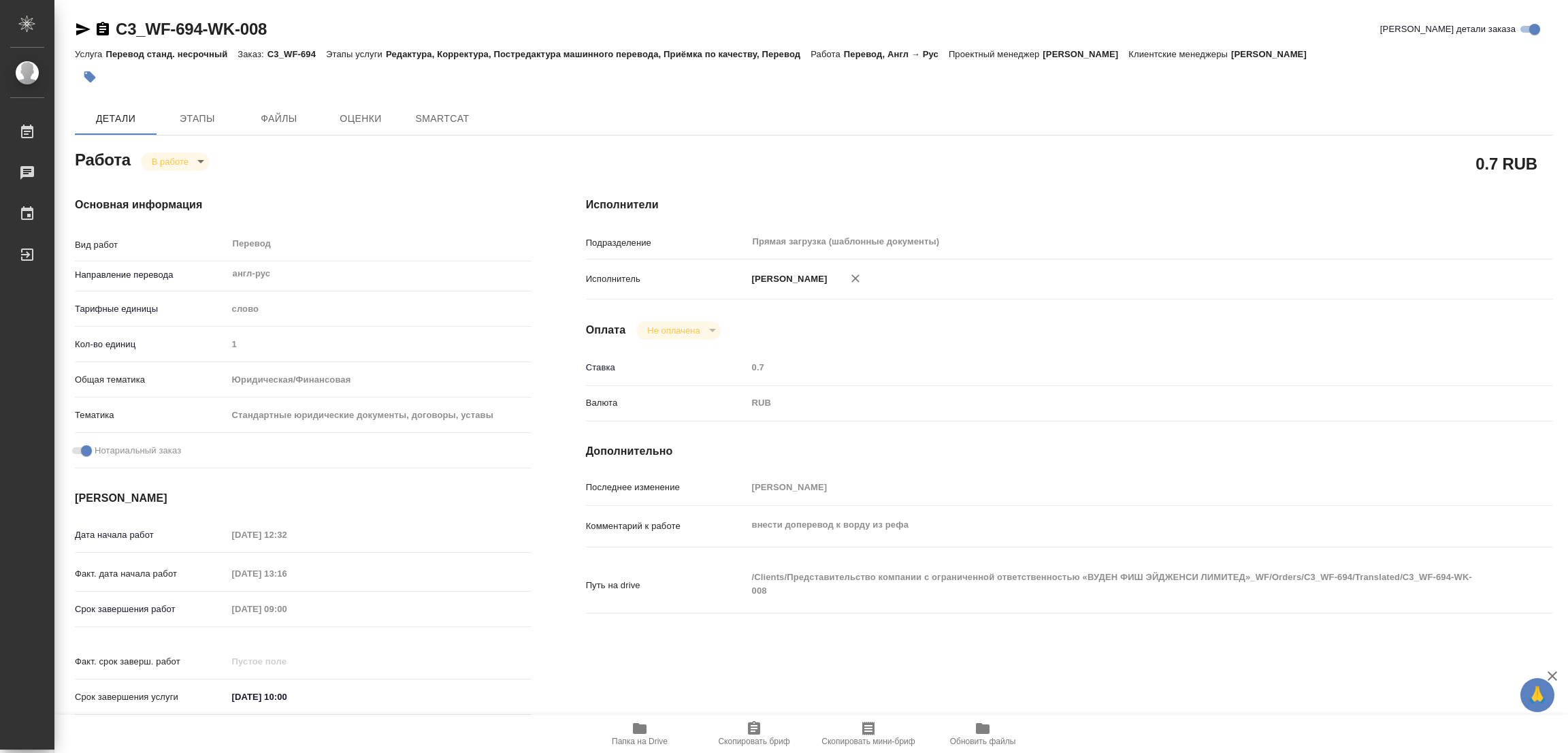
type textarea "x"
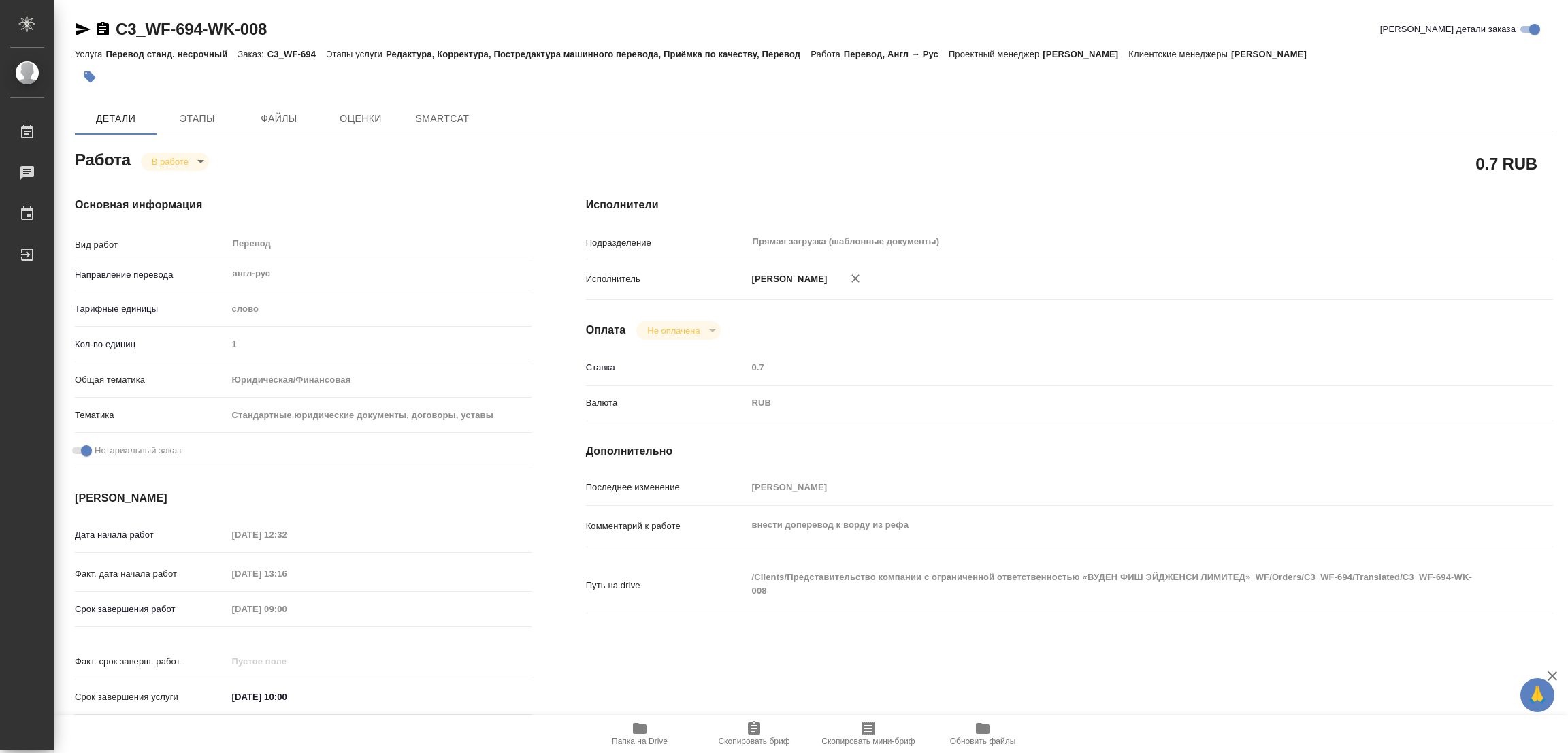
type textarea "x"
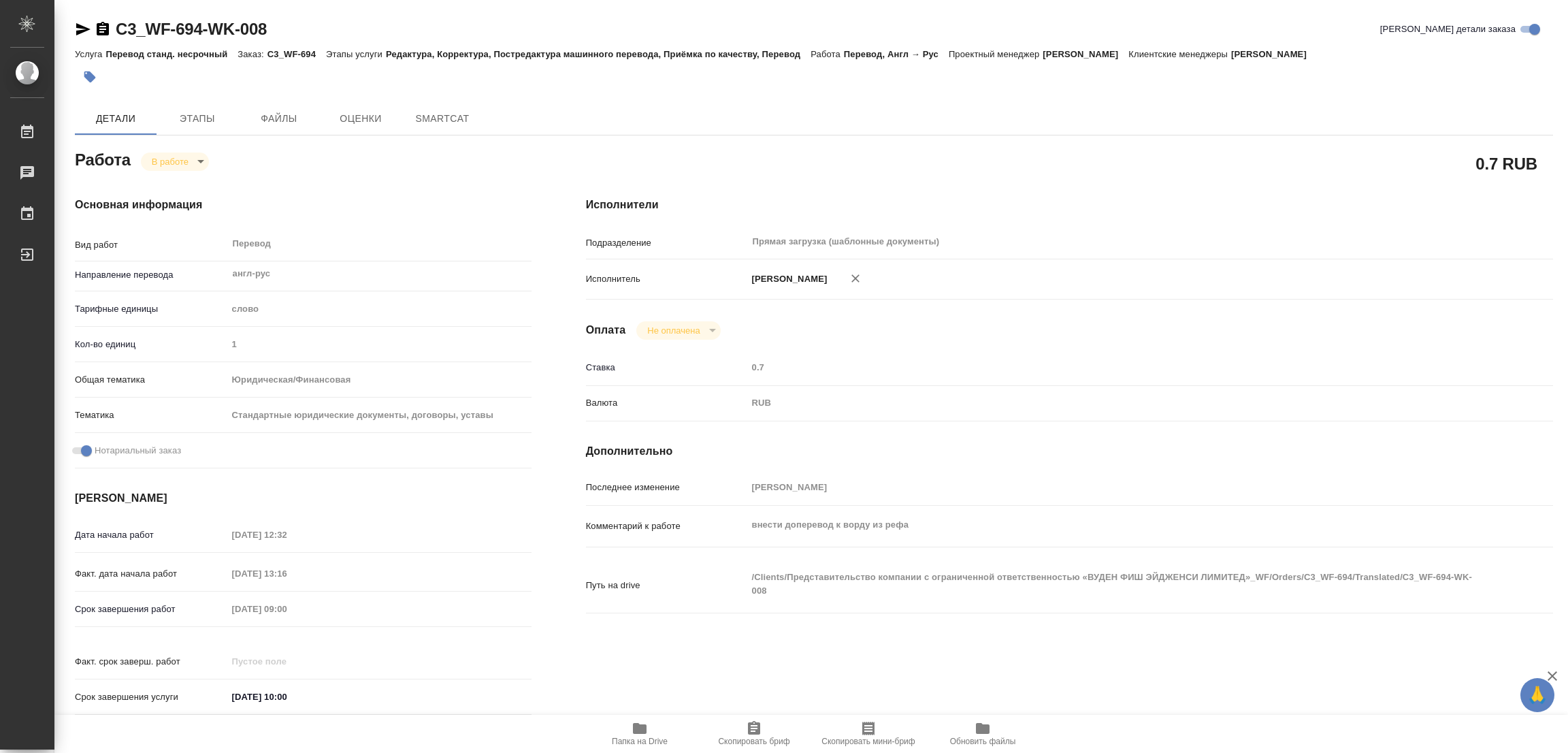
type textarea "x"
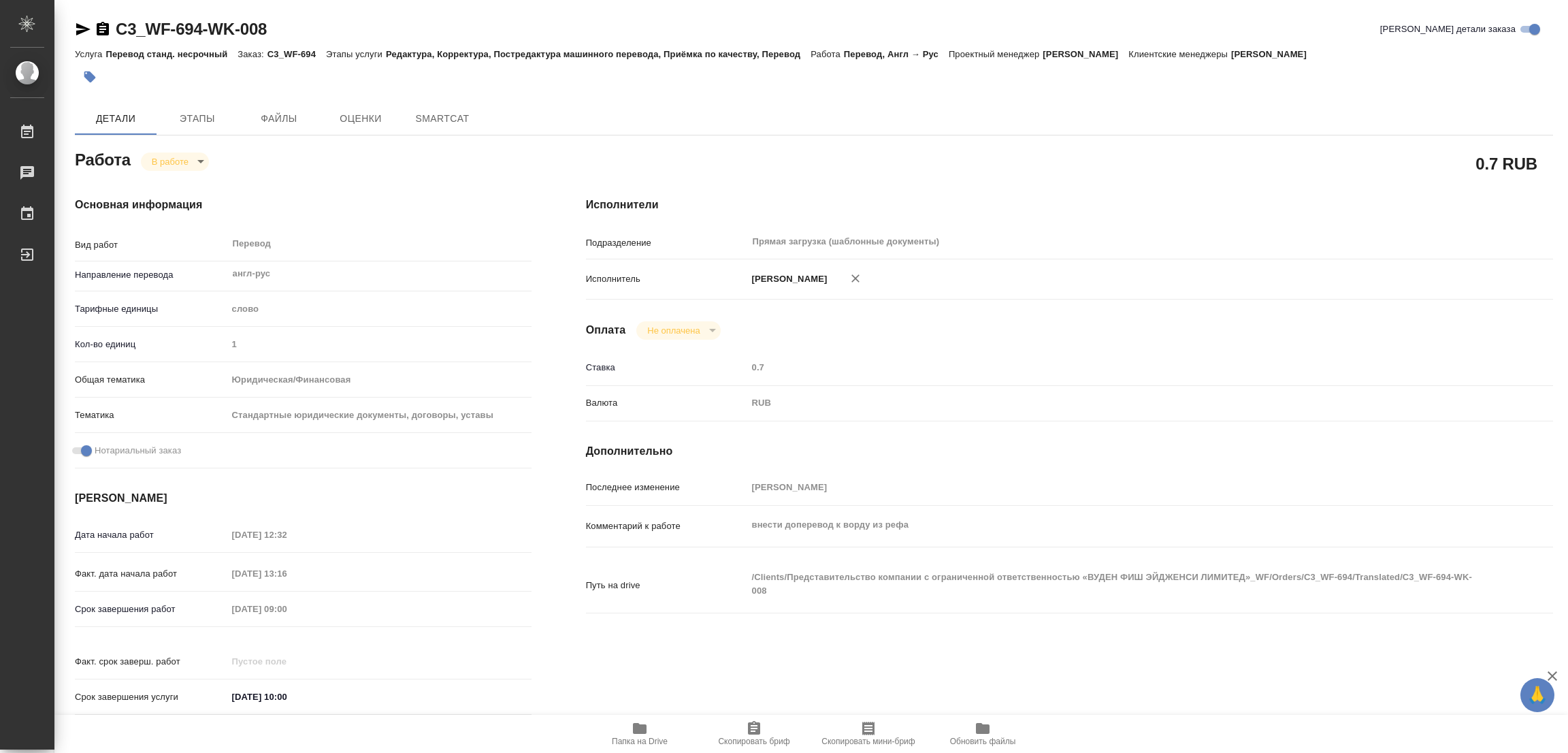
type textarea "x"
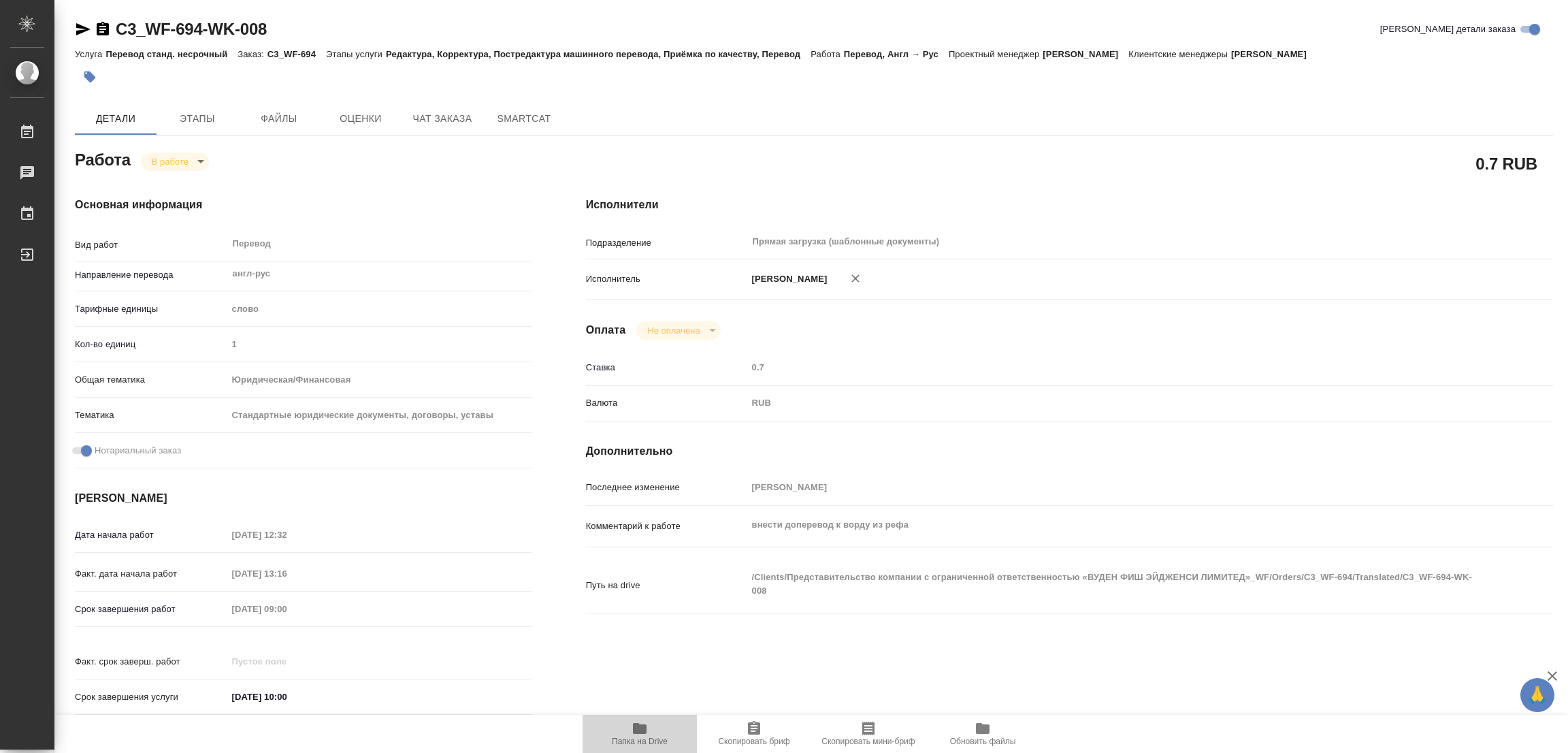
click at [633, 731] on icon "button" at bounding box center [639, 728] width 13 height 11
type textarea "x"
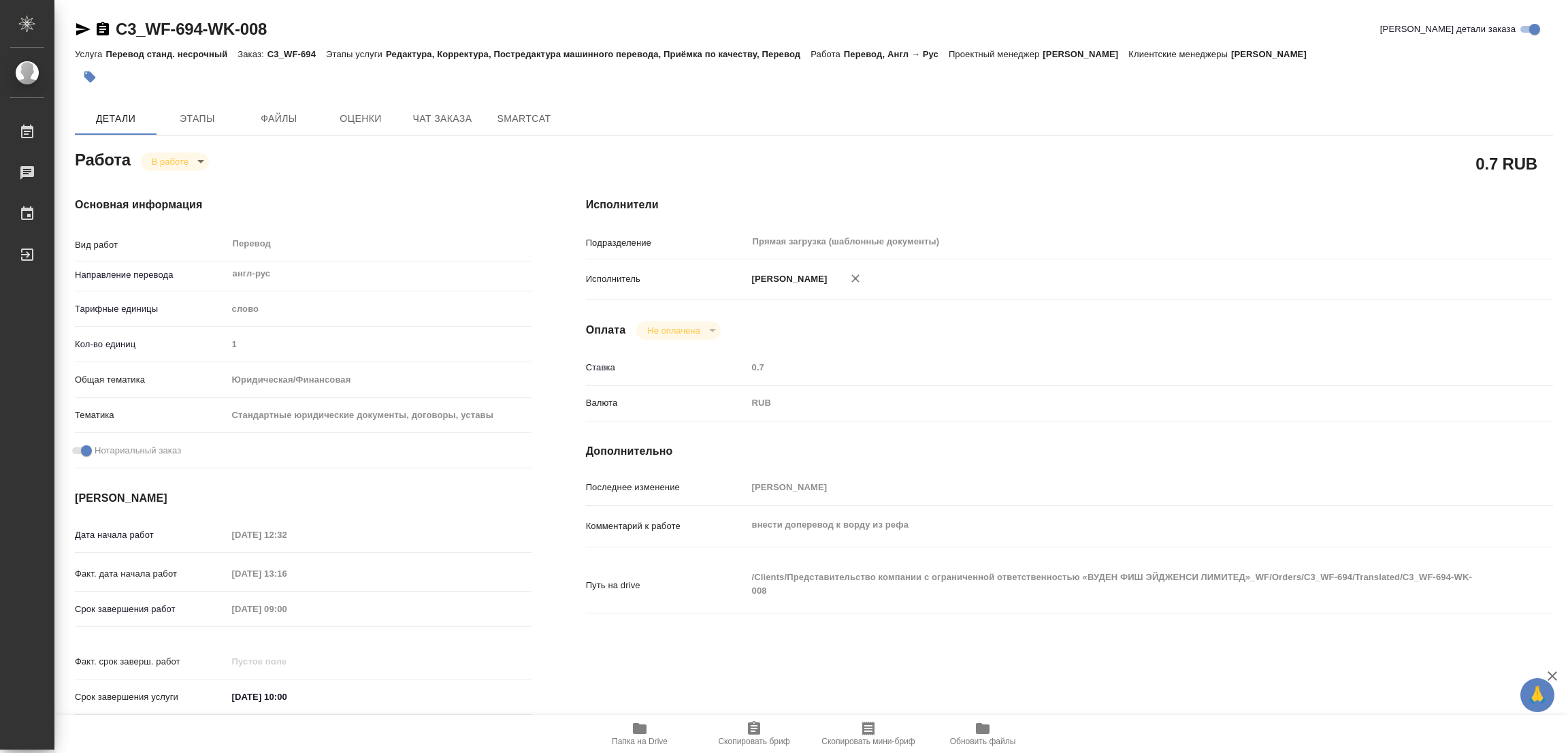
type textarea "x"
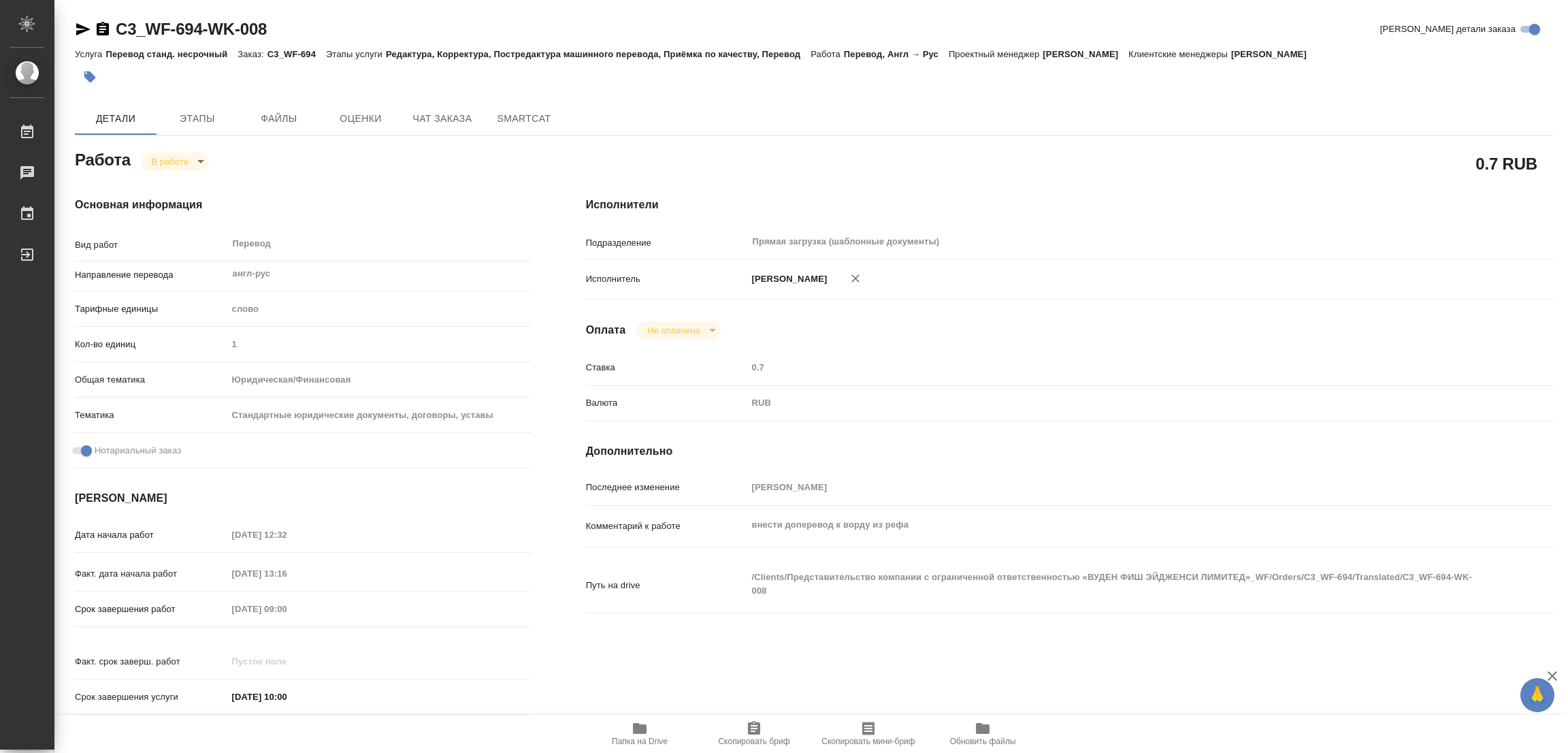
type textarea "x"
click at [208, 119] on span "Этапы" at bounding box center [197, 119] width 65 height 17
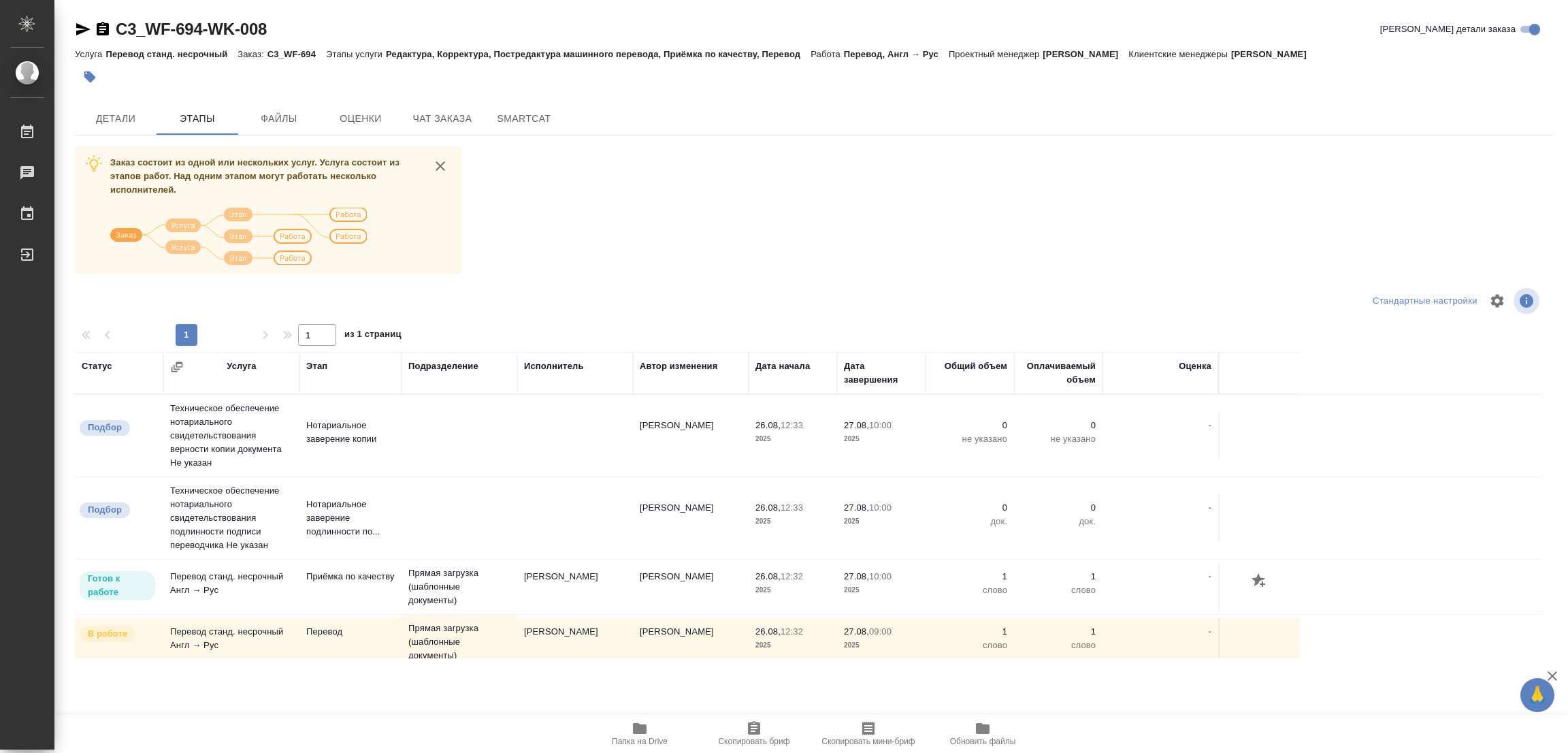
click at [692, 233] on div "Заказ состоит из одной или нескольких услуг. Услуга состоит из этапов работ. На…" at bounding box center [814, 402] width 1478 height 512
click at [763, 206] on div "Заказ состоит из одной или нескольких услуг. Услуга состоит из этапов работ. На…" at bounding box center [814, 402] width 1478 height 512
click at [112, 119] on span "Детали" at bounding box center [115, 119] width 65 height 17
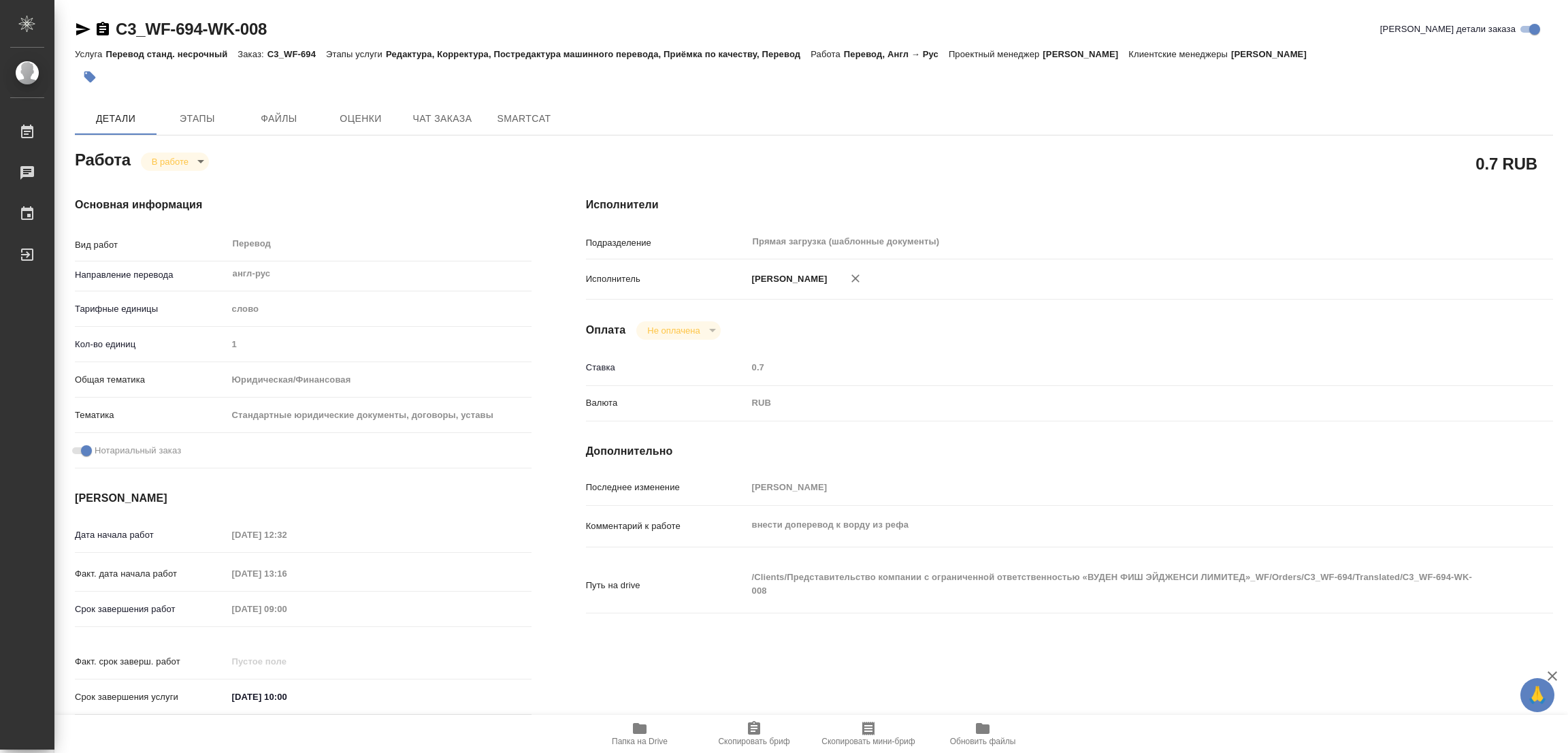
type textarea "x"
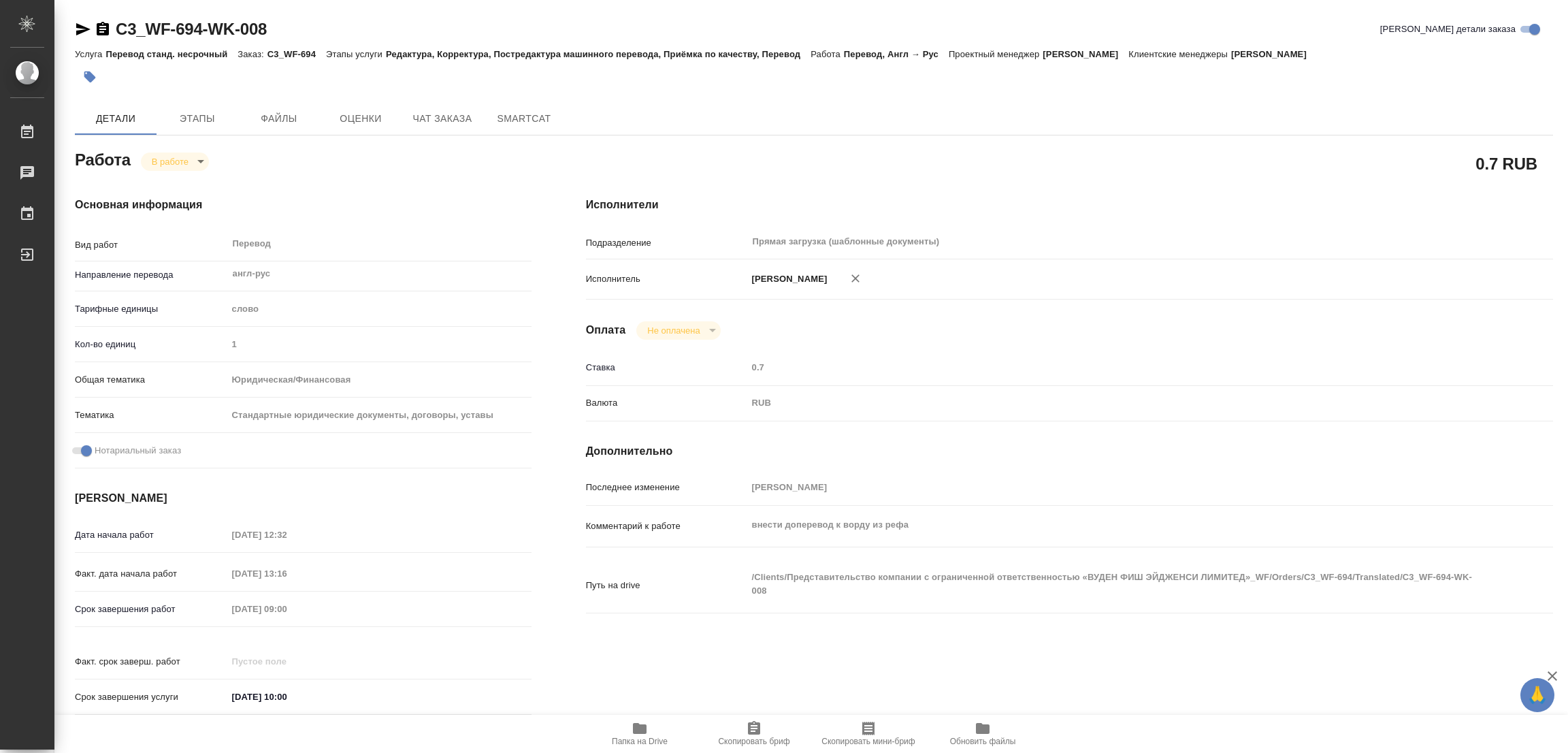
type textarea "x"
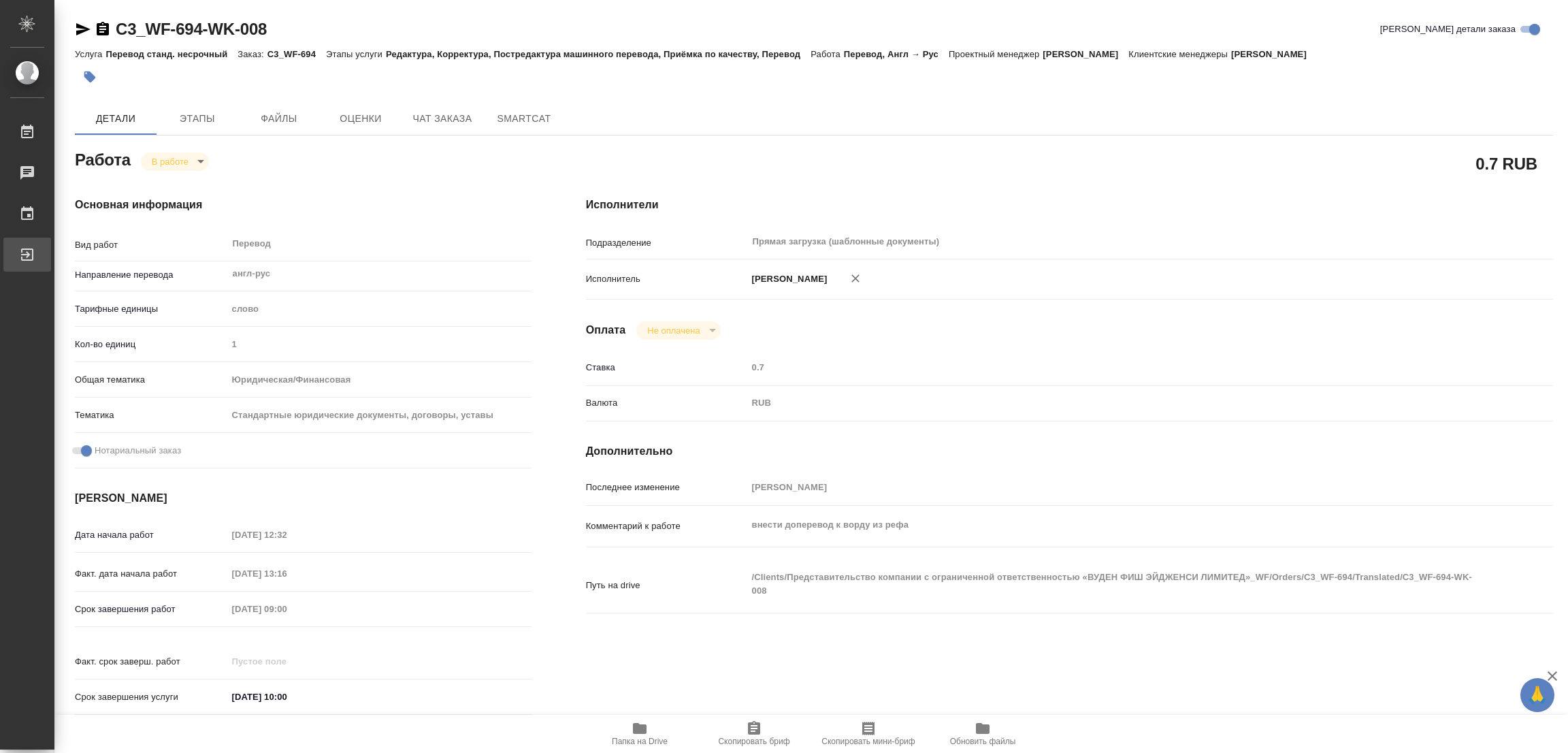
type textarea "x"
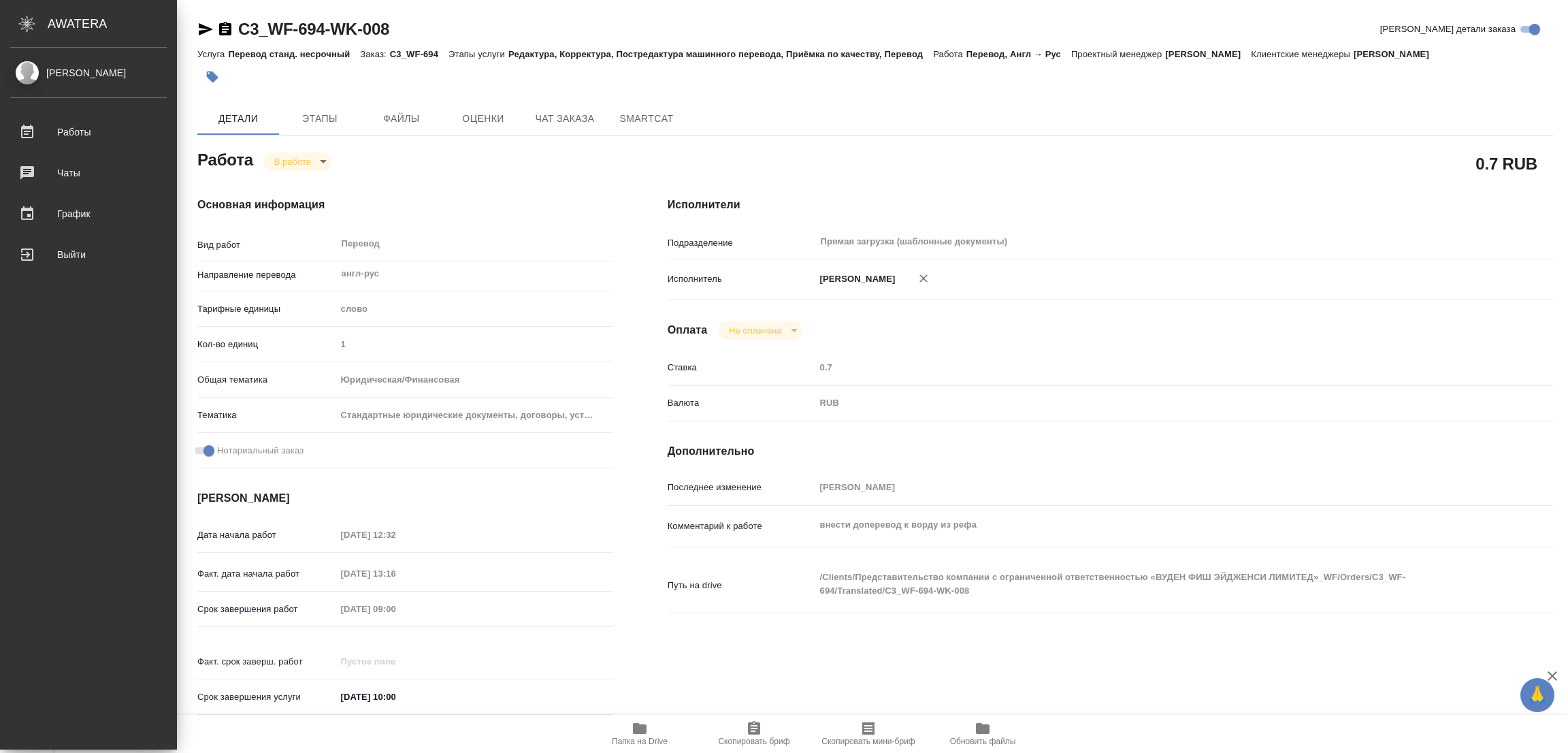
type textarea "x"
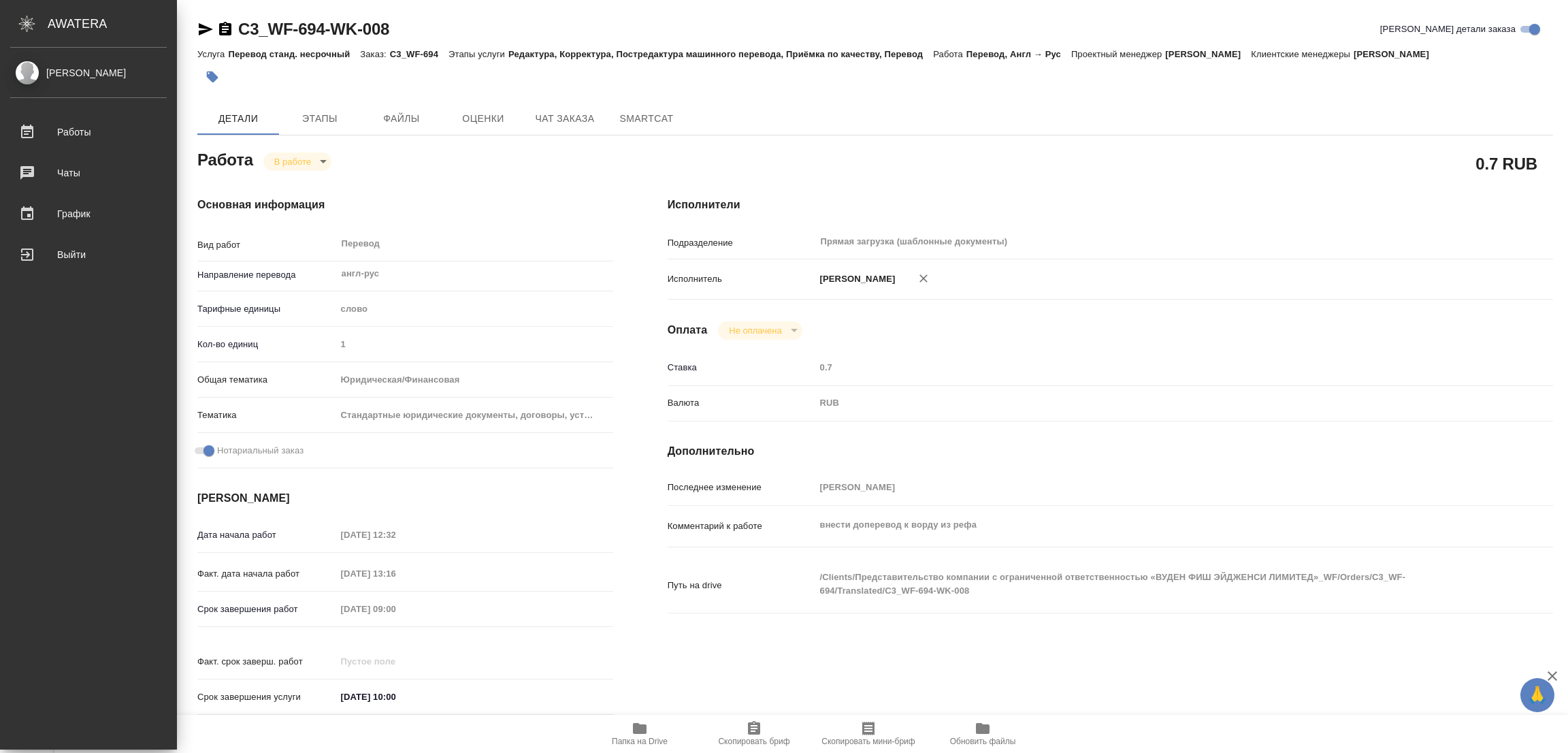
type textarea "x"
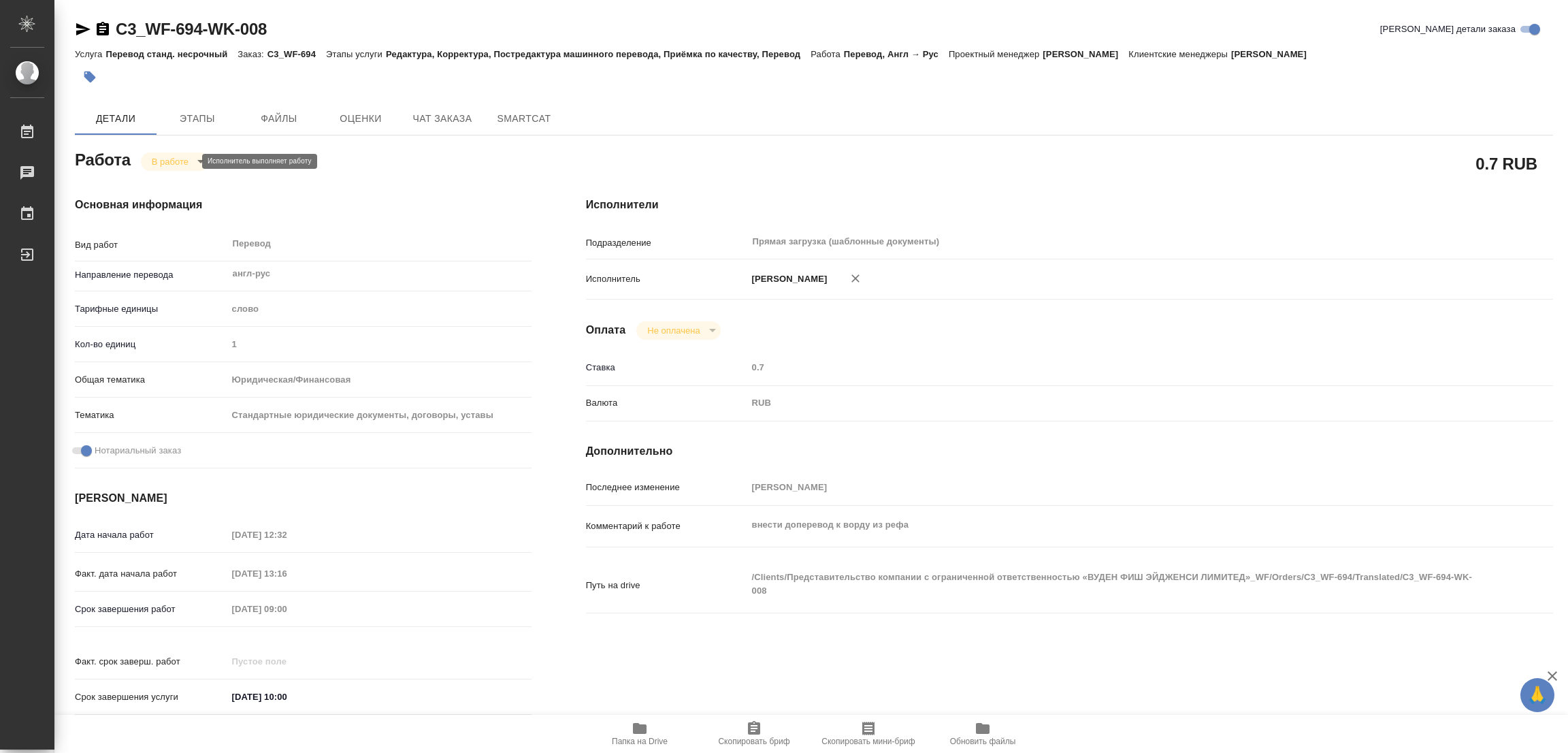
click at [160, 163] on body "🙏 .cls-1 fill:#fff; AWATERA Popova Galina Работы 0 Чаты График Выйти C3_WF-694-…" at bounding box center [784, 376] width 1568 height 753
click at [162, 180] on button "Выполнен" at bounding box center [176, 184] width 50 height 15
type textarea "x"
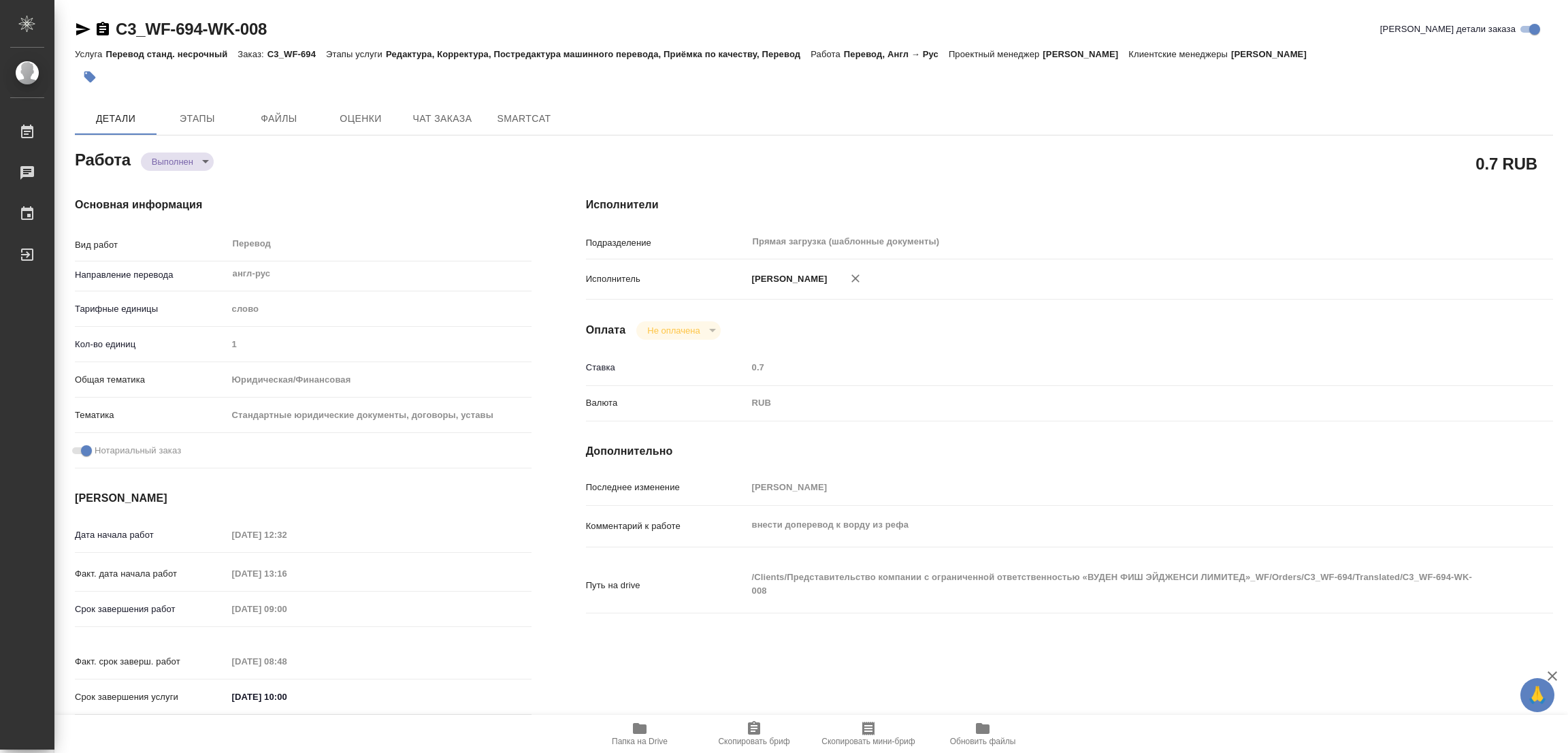
type textarea "x"
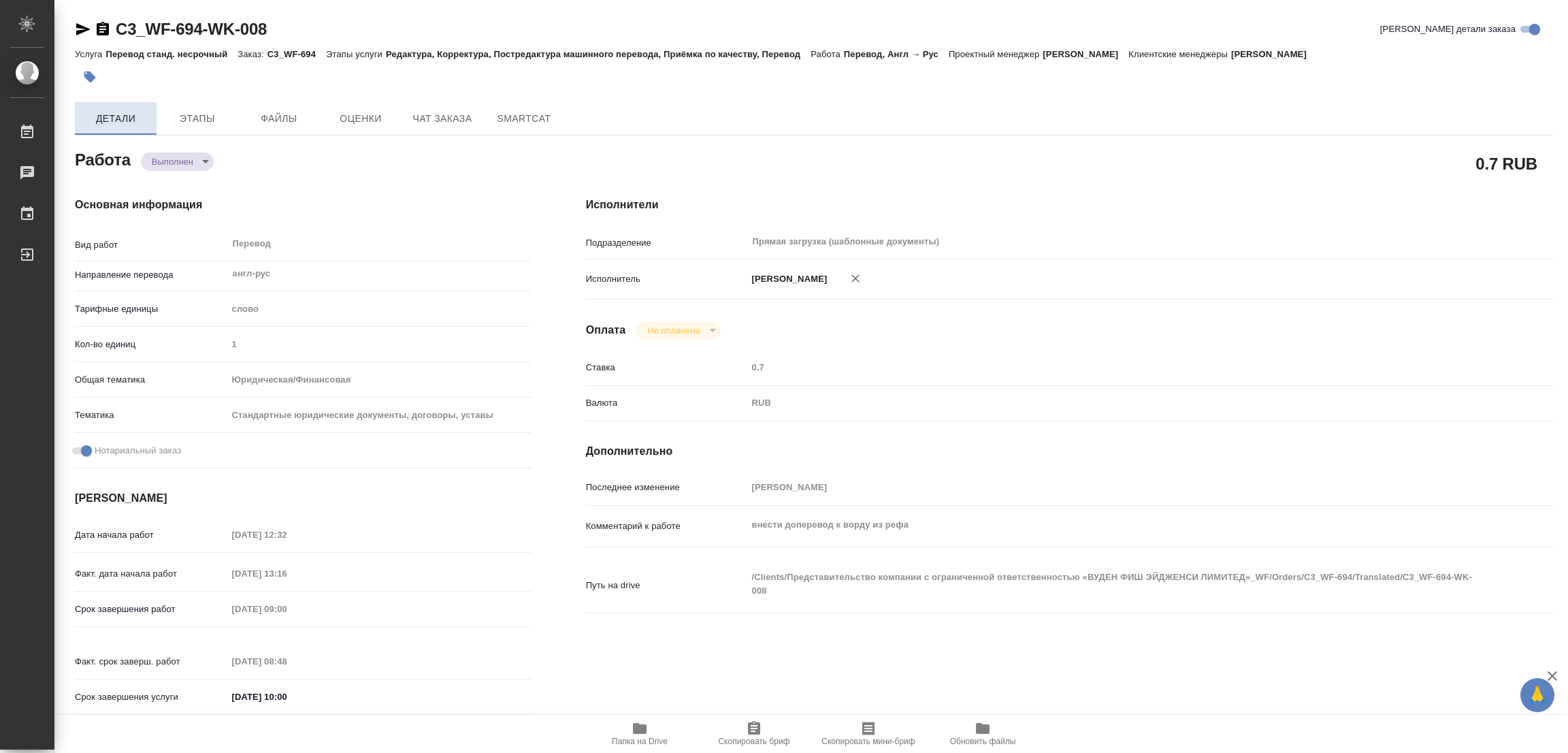
type textarea "x"
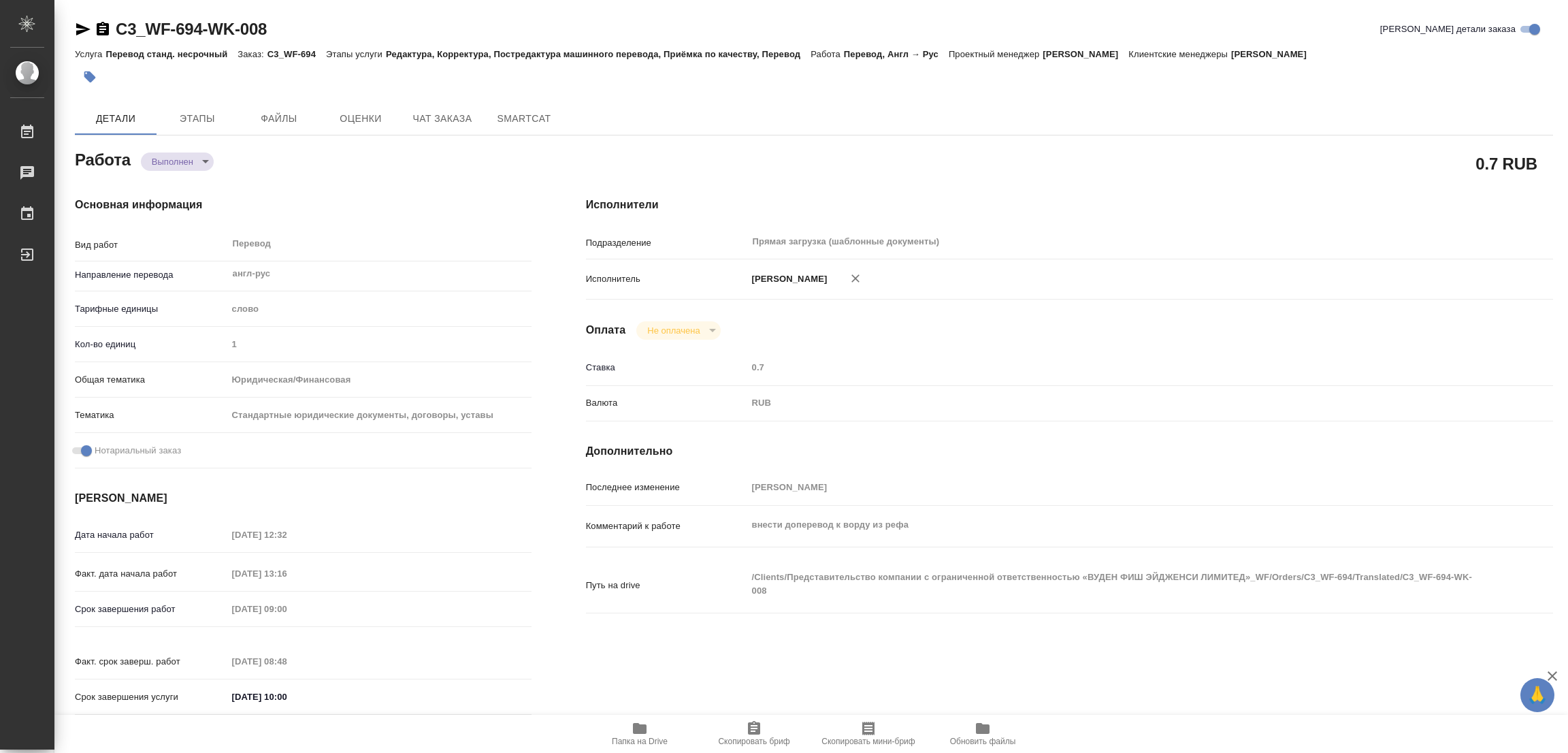
type textarea "x"
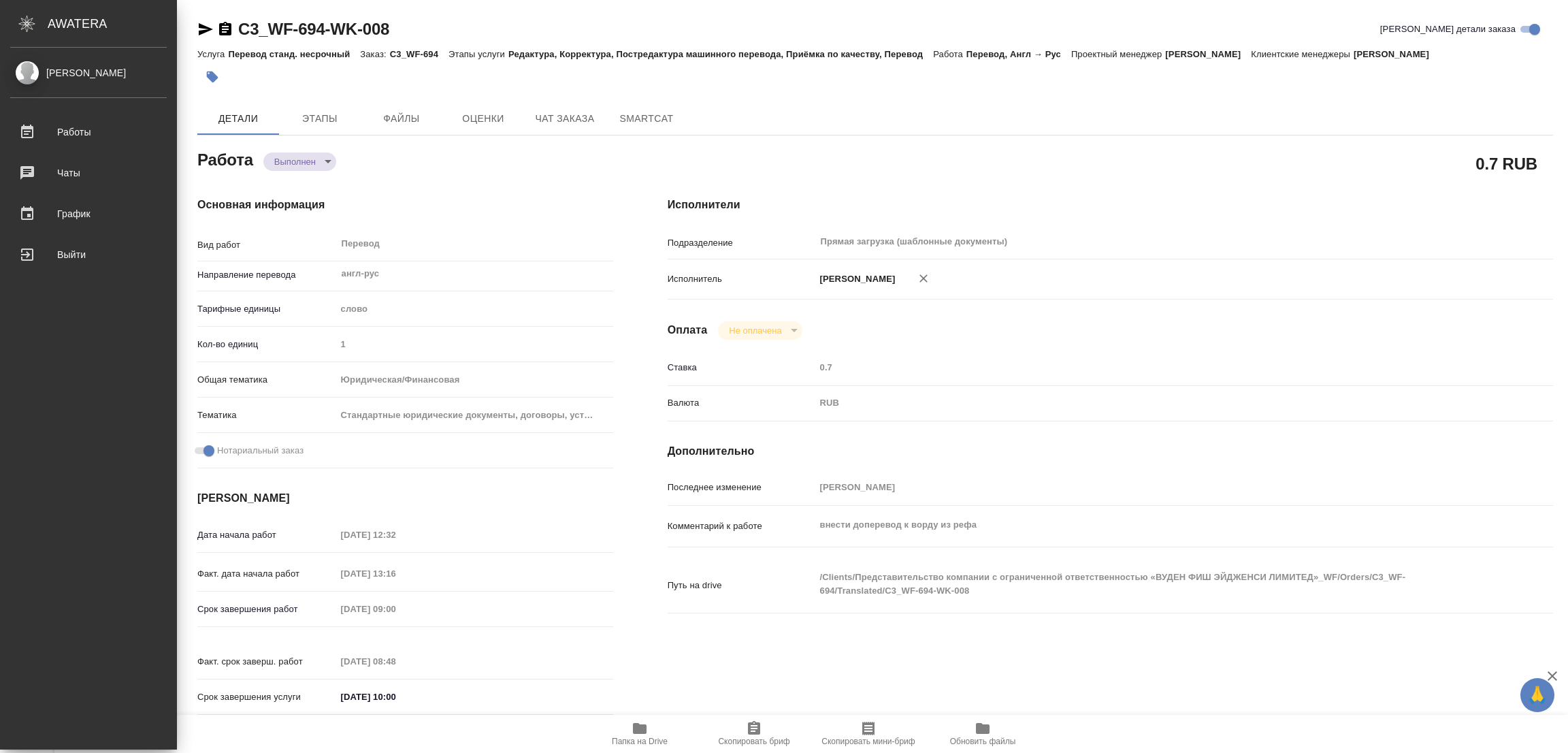
type textarea "x"
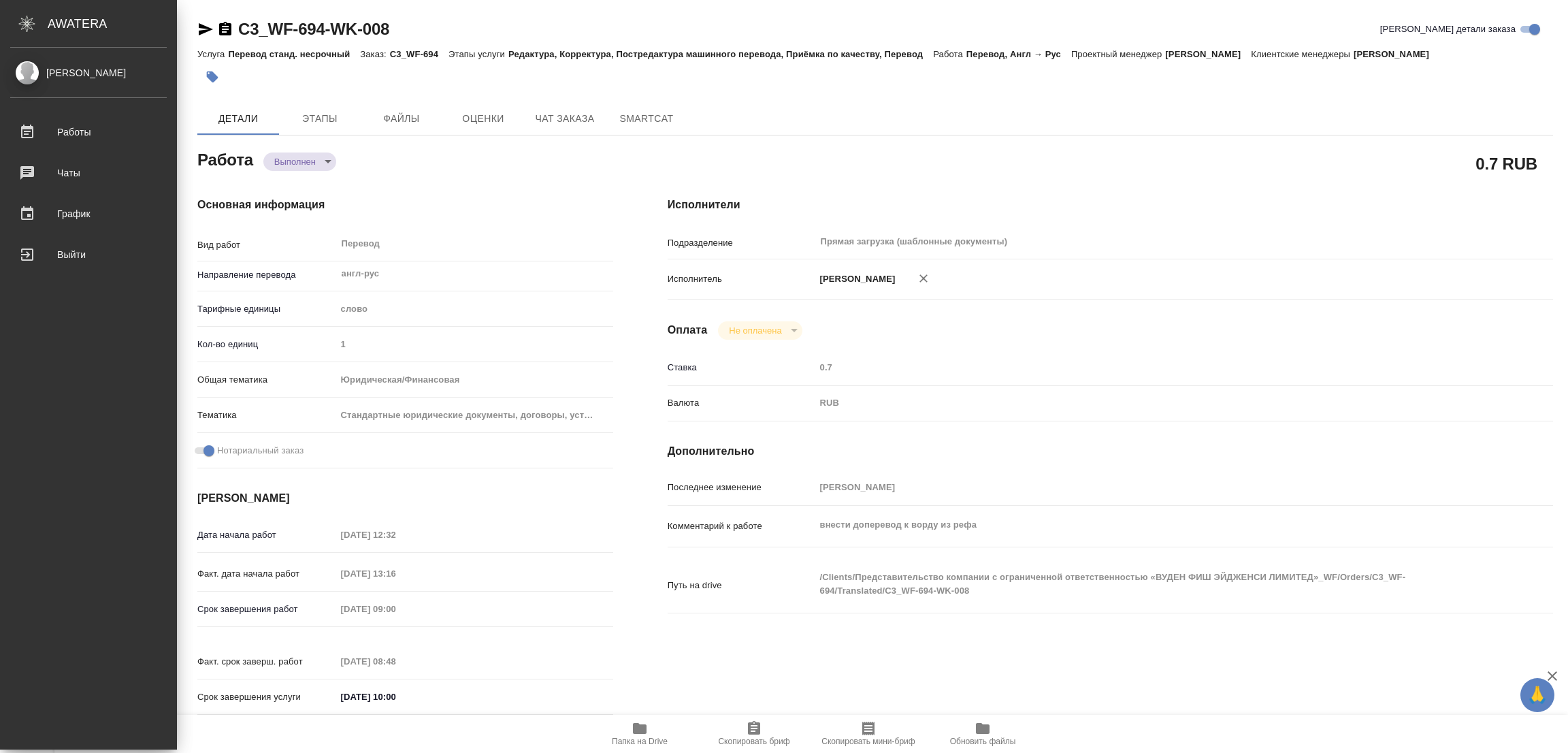
type textarea "x"
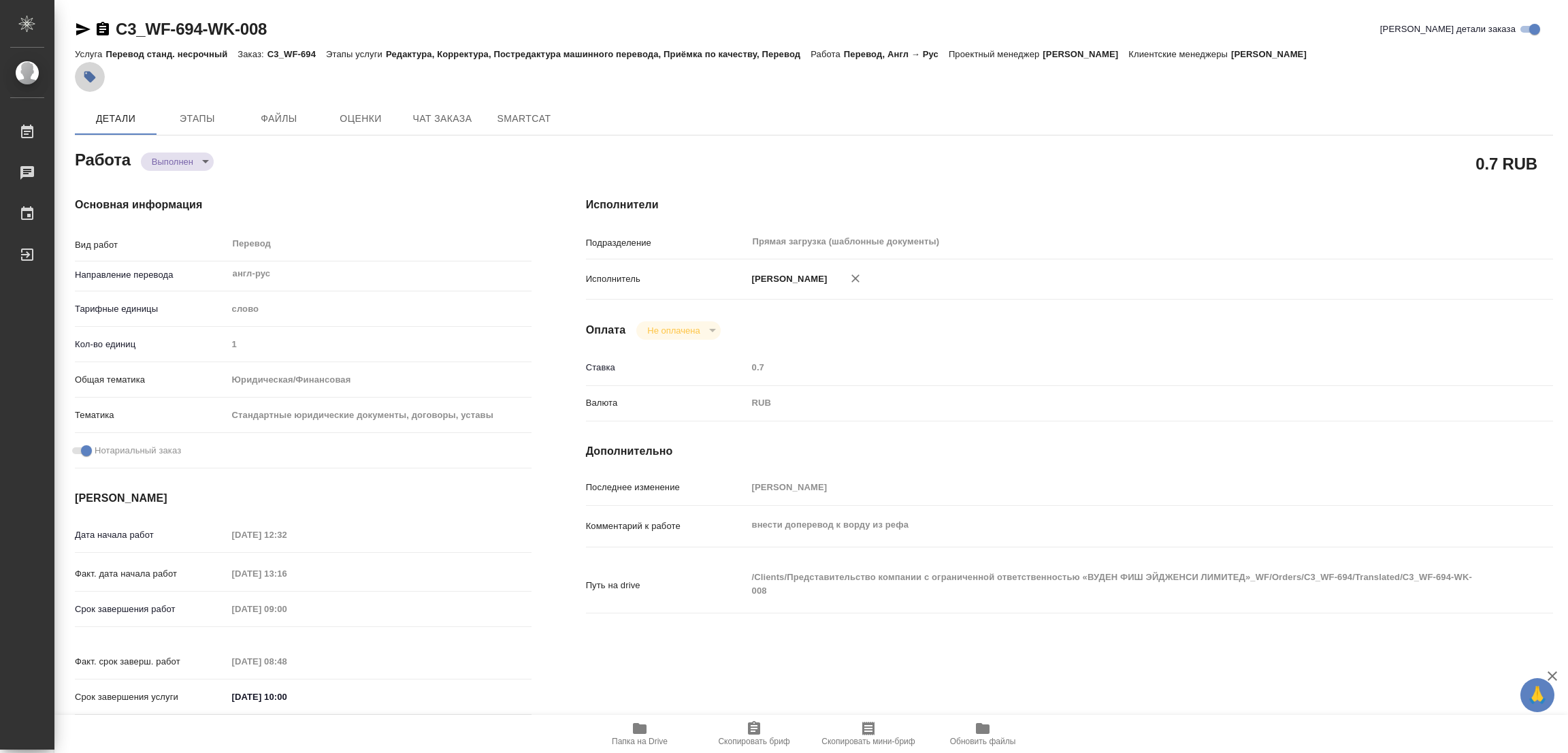
click at [93, 74] on icon "button" at bounding box center [89, 77] width 13 height 13
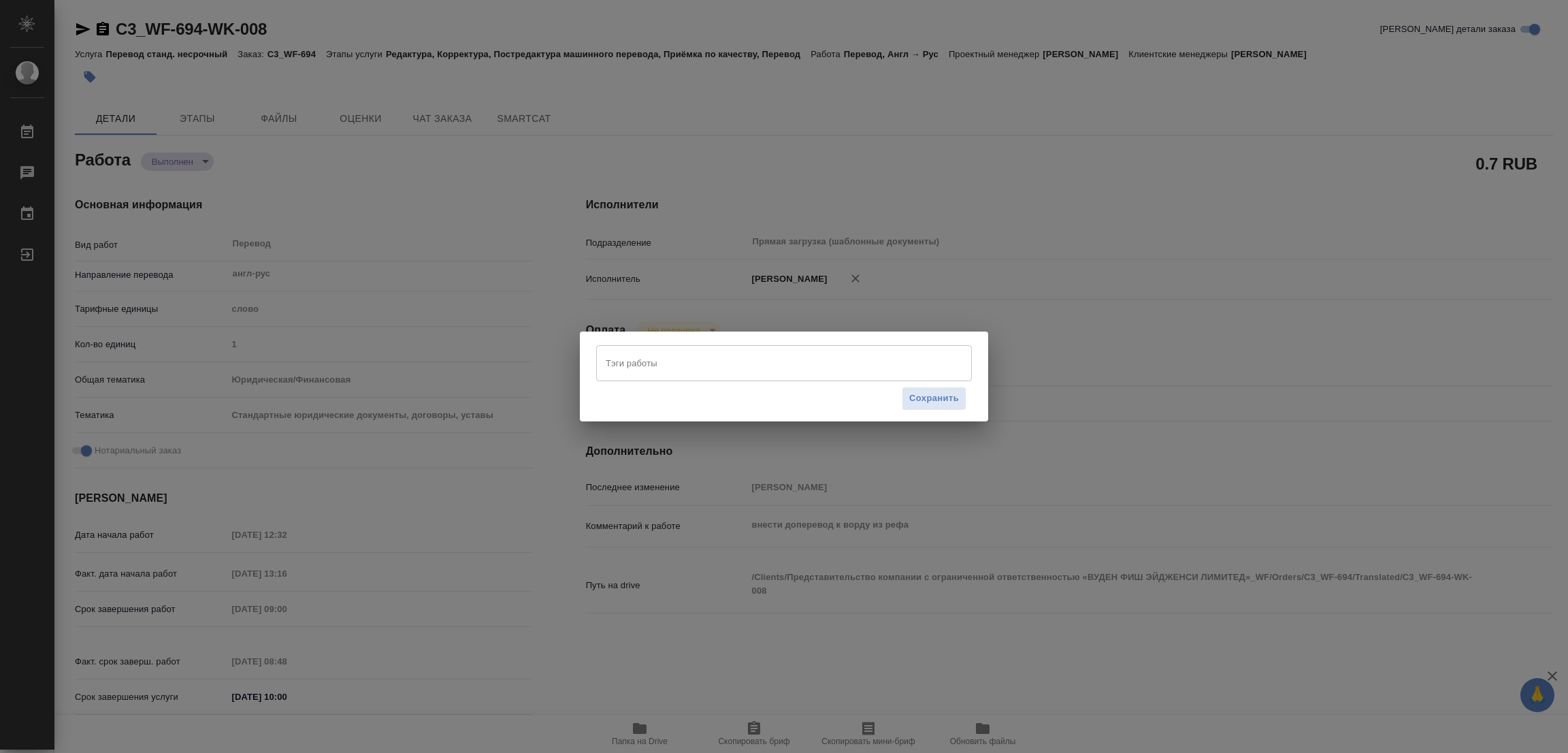
click at [627, 360] on input "Тэги работы" at bounding box center [771, 362] width 338 height 23
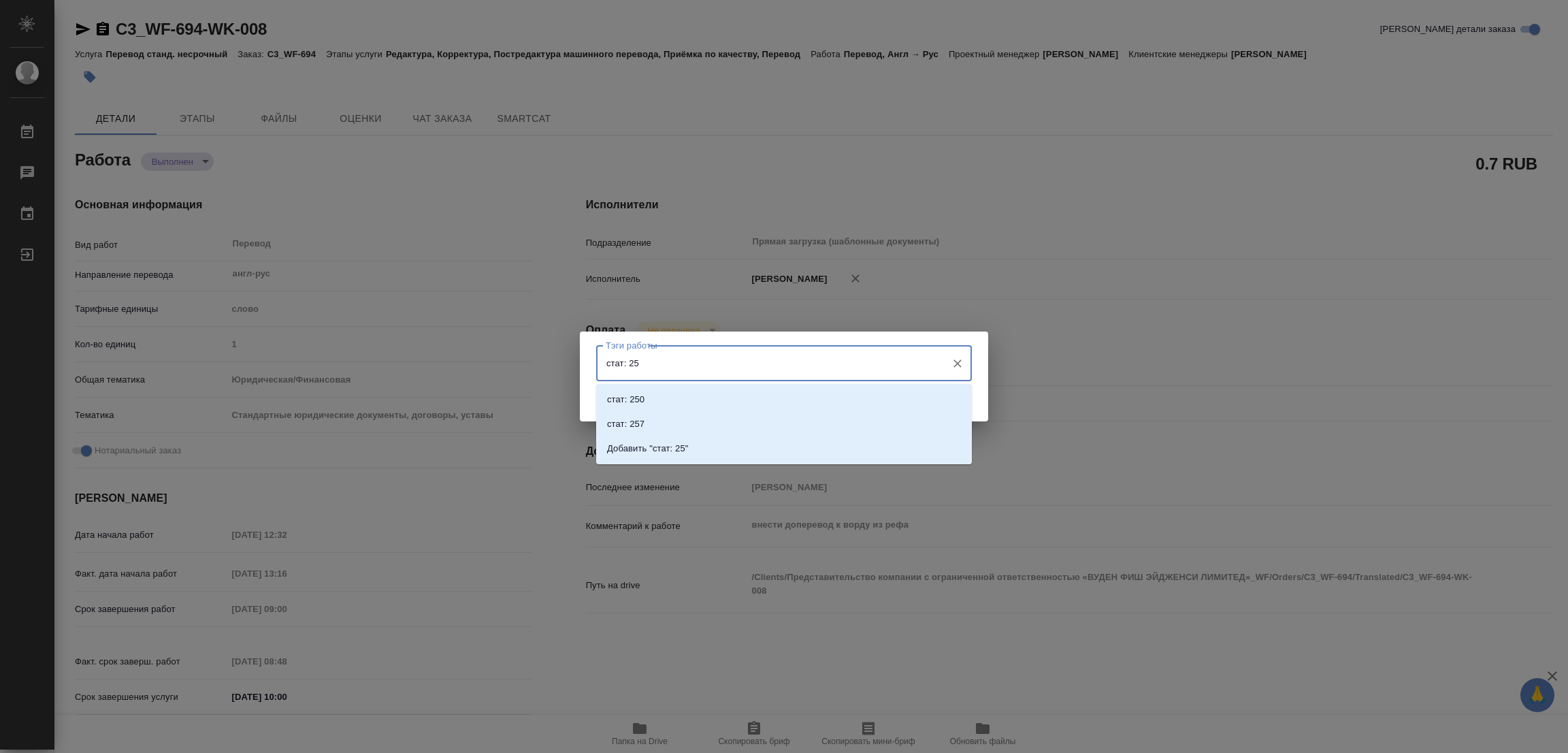
type input "стат: 250"
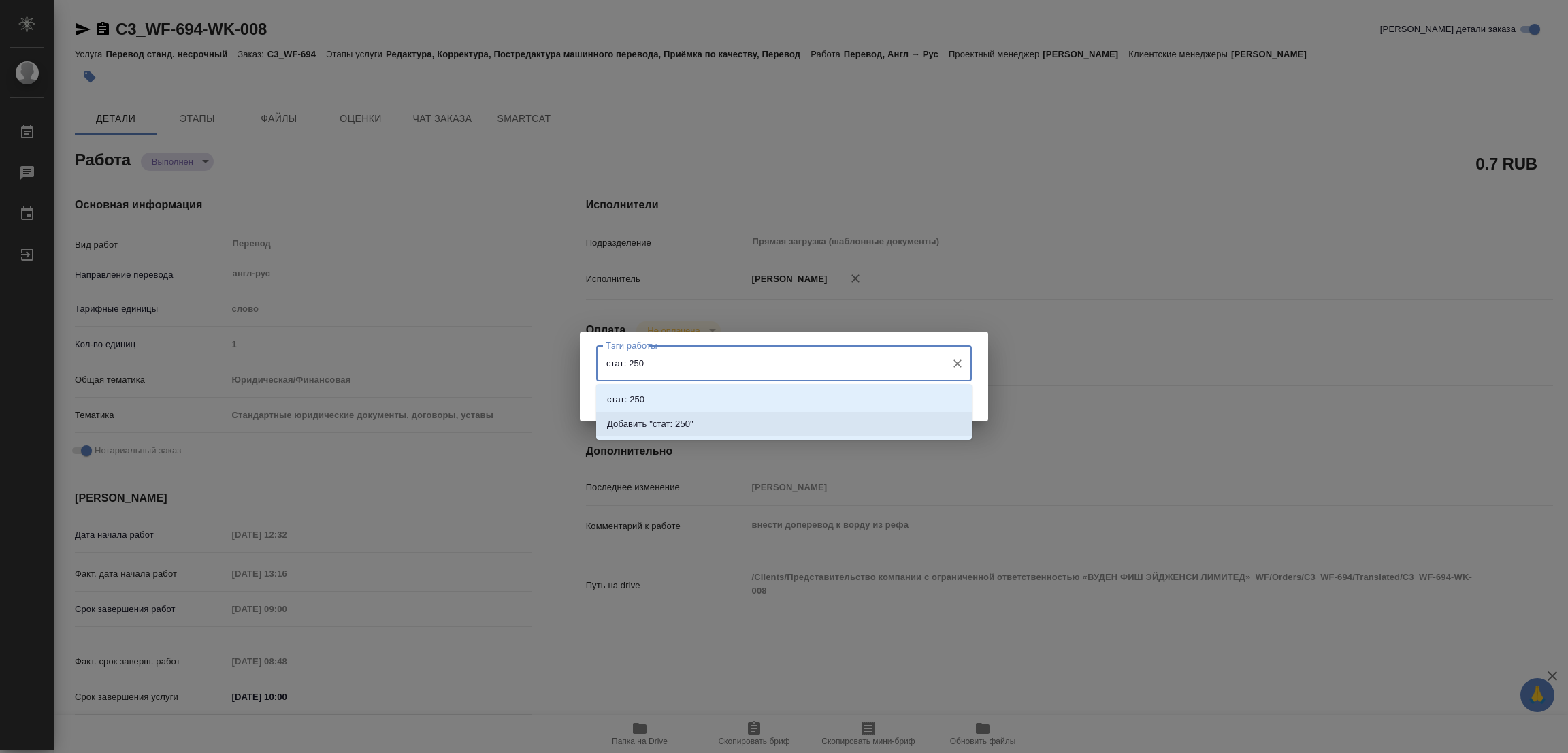
click at [666, 419] on p "Добавить "стат: 250"" at bounding box center [650, 424] width 86 height 13
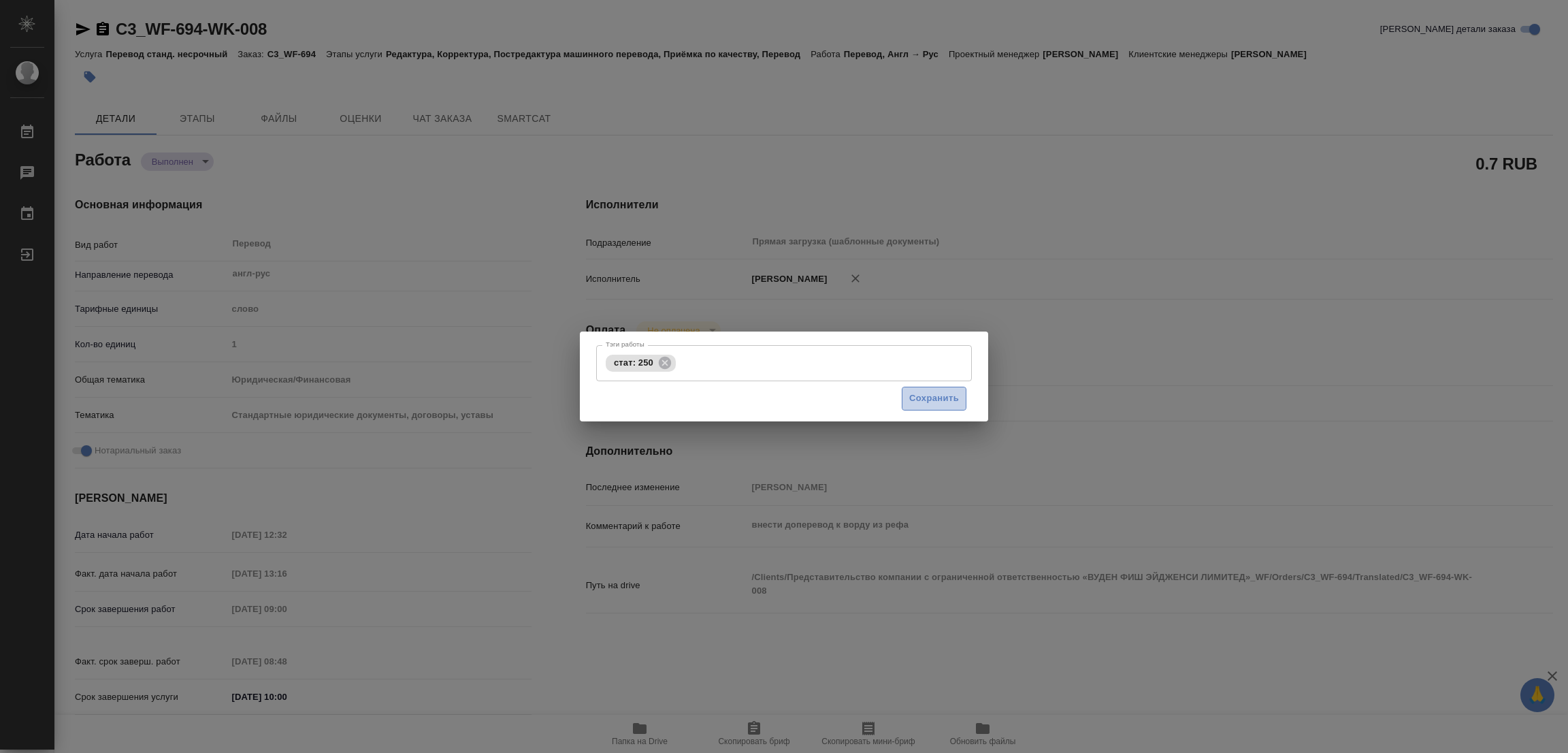
click at [930, 401] on span "Сохранить" at bounding box center [934, 398] width 50 height 15
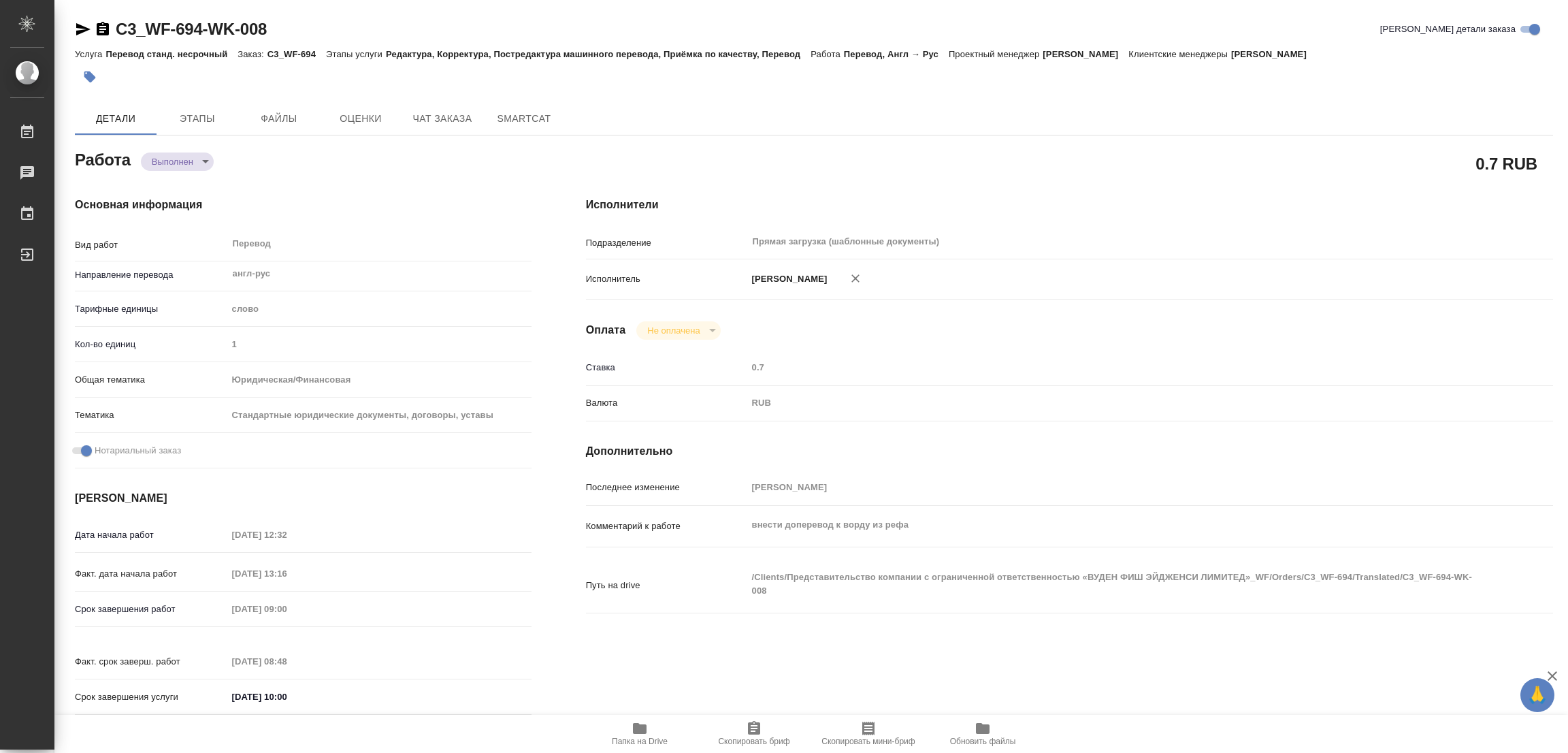
type input "completed"
type textarea "Перевод"
type textarea "x"
type input "англ-рус"
type input "5a8b1489cc6b4906c91bfd90"
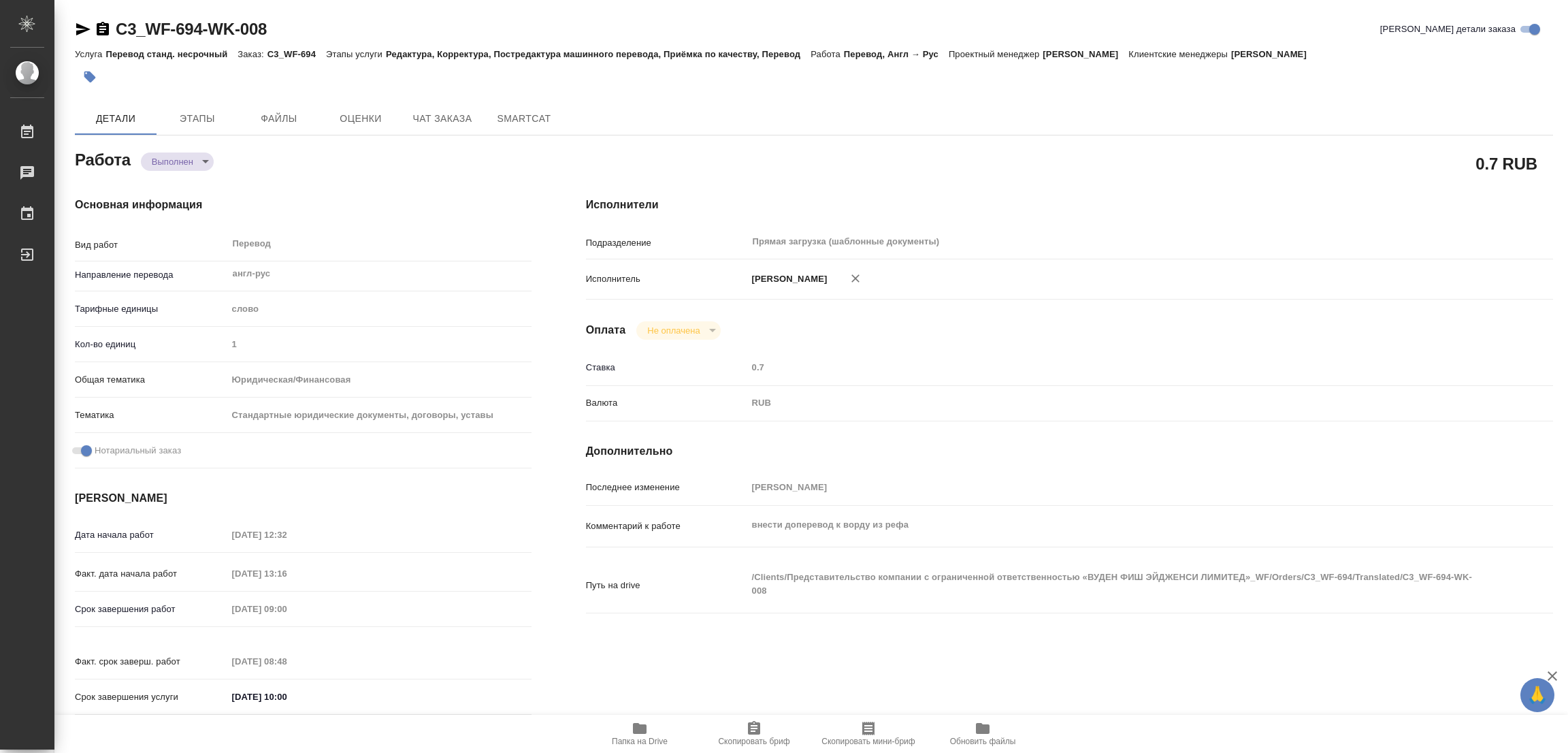
type input "1"
type input "yr-fn"
type input "5f647205b73bc97568ca66bf"
checkbox input "true"
type input "26.08.2025 12:32"
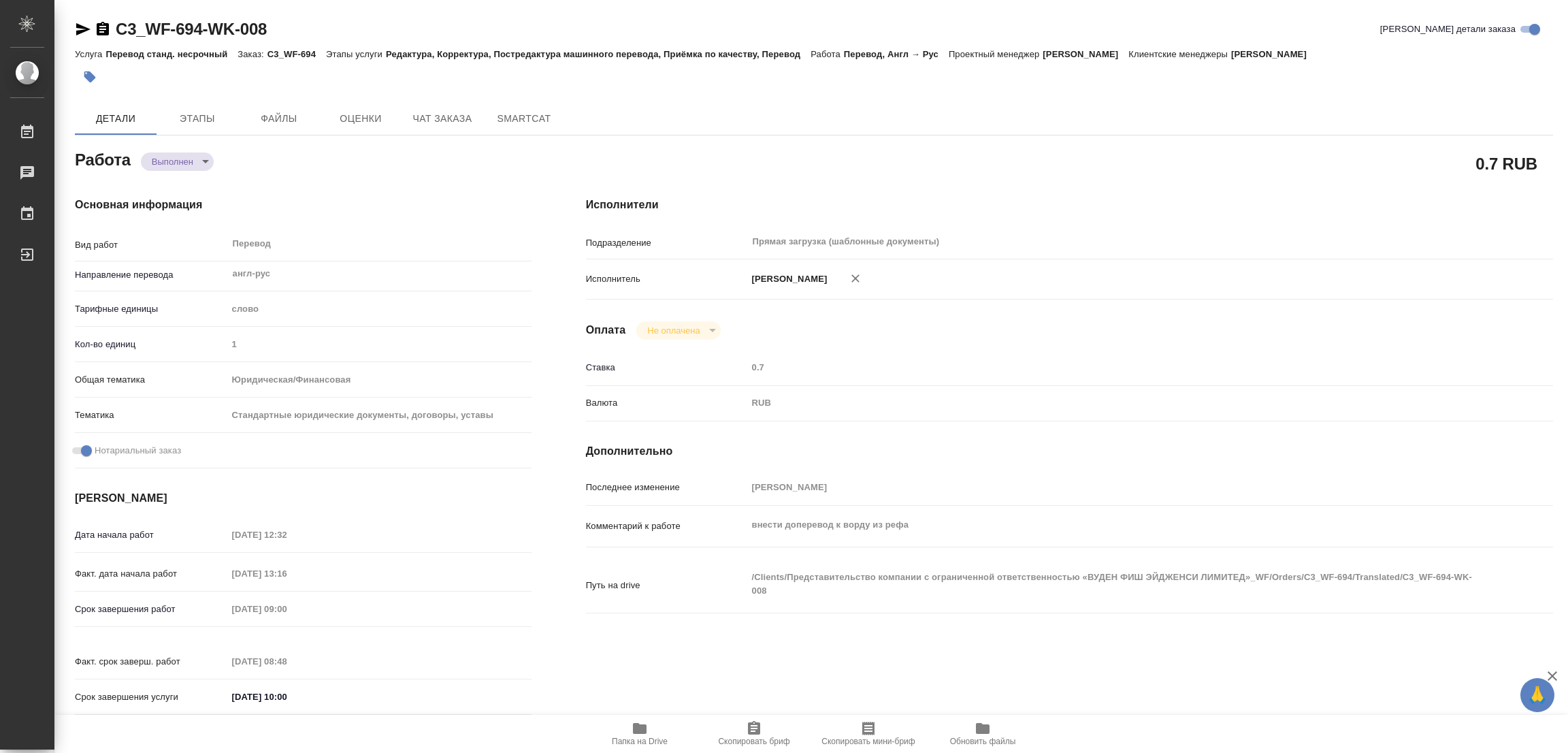
type input "26.08.2025 13:16"
type input "27.08.2025 09:00"
type input "27.08.2025 08:48"
type input "[DATE] 10:00"
type input "Прямая загрузка (шаблонные документы)"
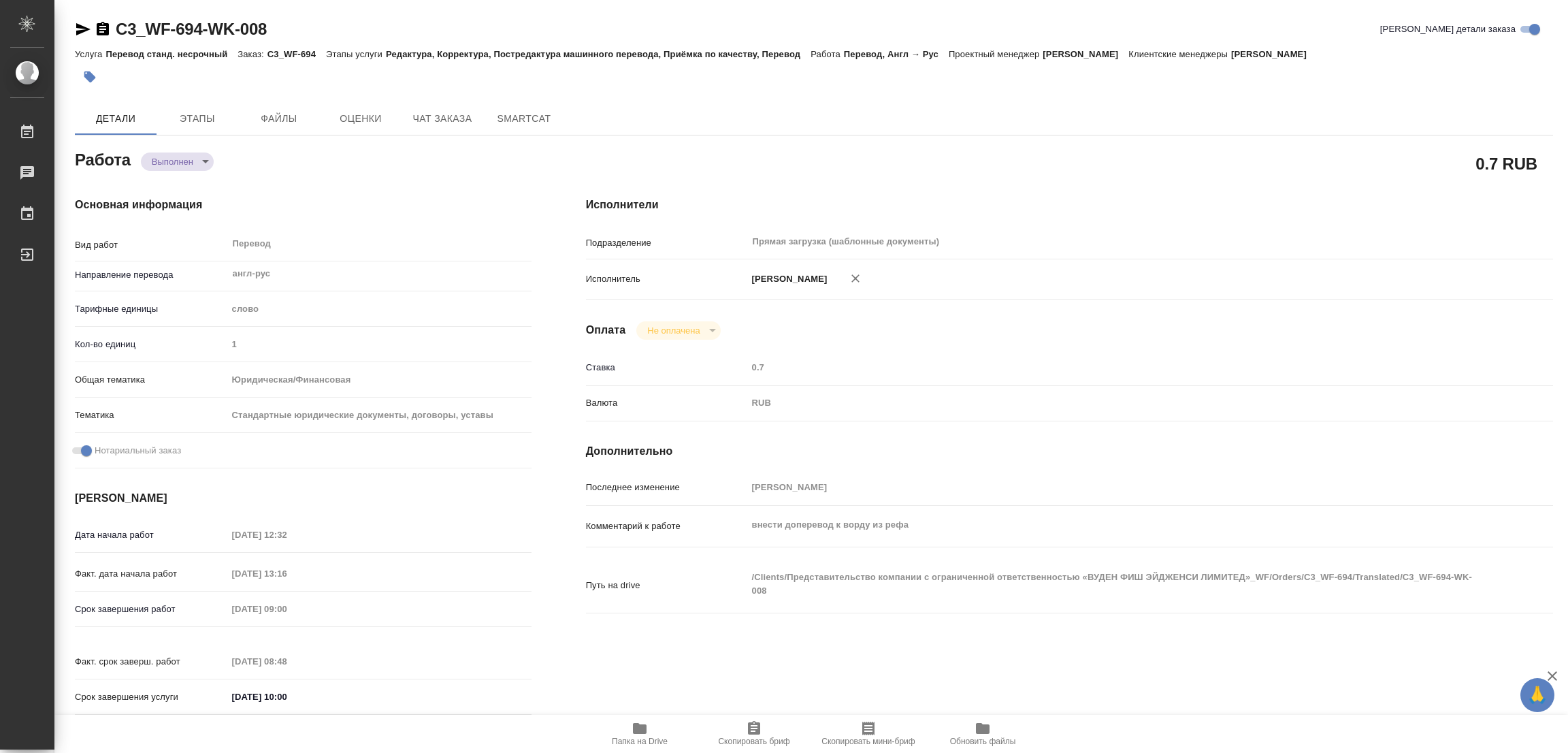
type input "notPayed"
type input "0.7"
type input "RUB"
type input "[PERSON_NAME]"
type textarea "внести доперевод к ворду из рефа"
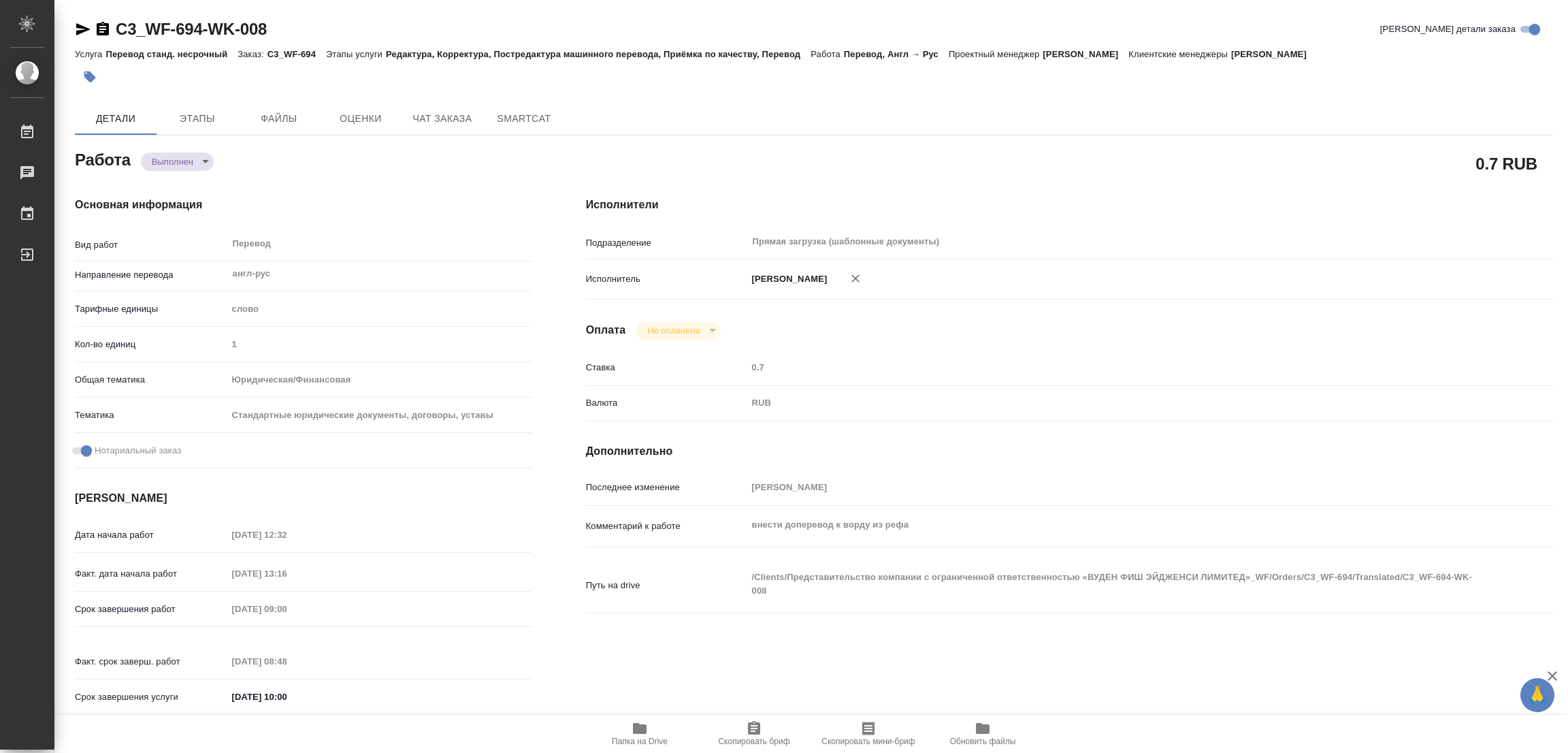
type textarea "x"
type textarea "/Clients/Представительство компании с ограниченной ответственностью «ВУДЕН ФИШ …"
type textarea "x"
type input "C3_WF-694"
type input "Перевод станд. несрочный"
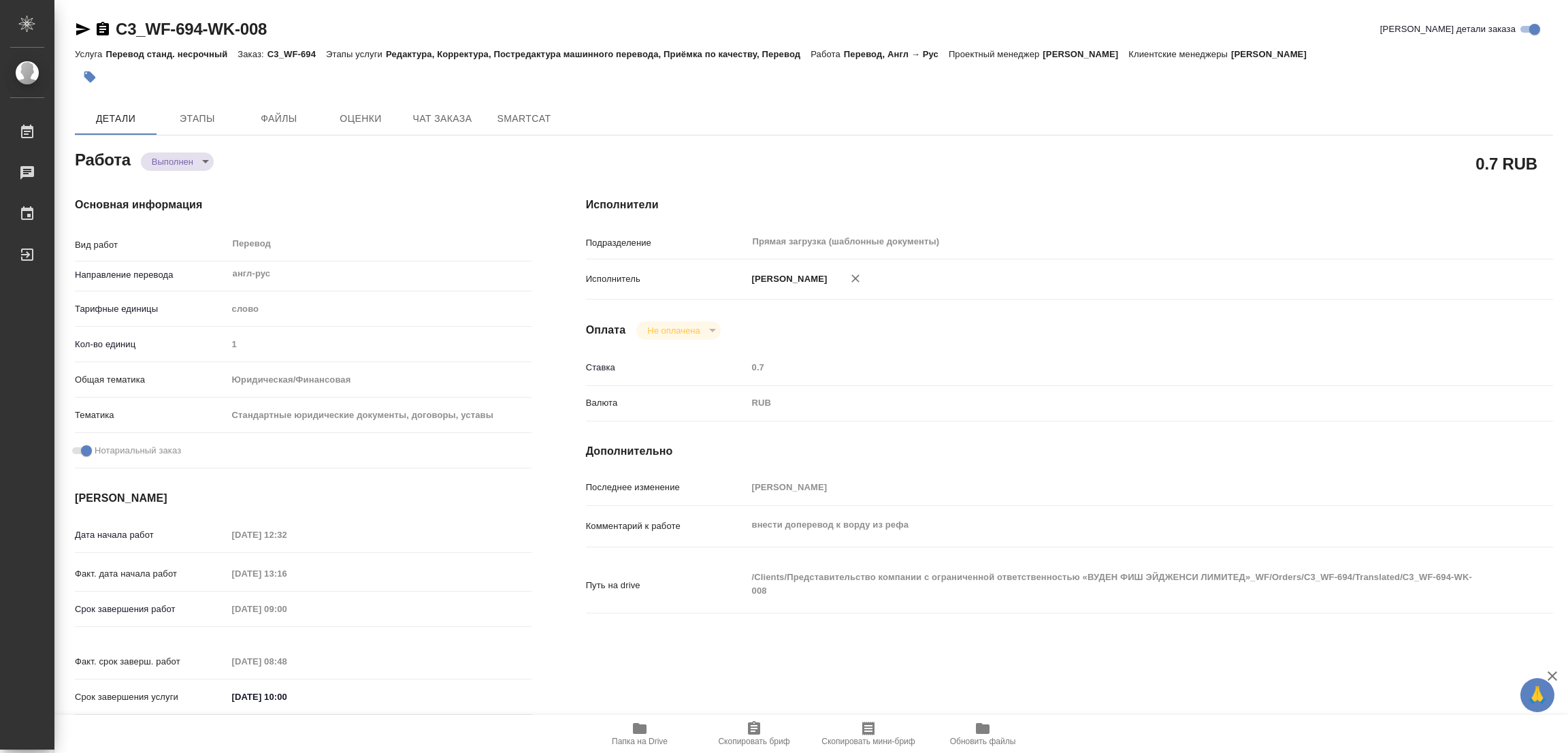
type input "Редактура, Корректура, Постредактура машинного перевода, Приёмка по качеству, П…"
type input "Ильина Екатерина"
type input "/Clients/Представительство компании с ограниченной ответственностью «ВУДЕН ФИШ …"
type textarea "x"
type textarea "есть перевод части документа, нужно доперевести штампы и апостиль https://drive…"
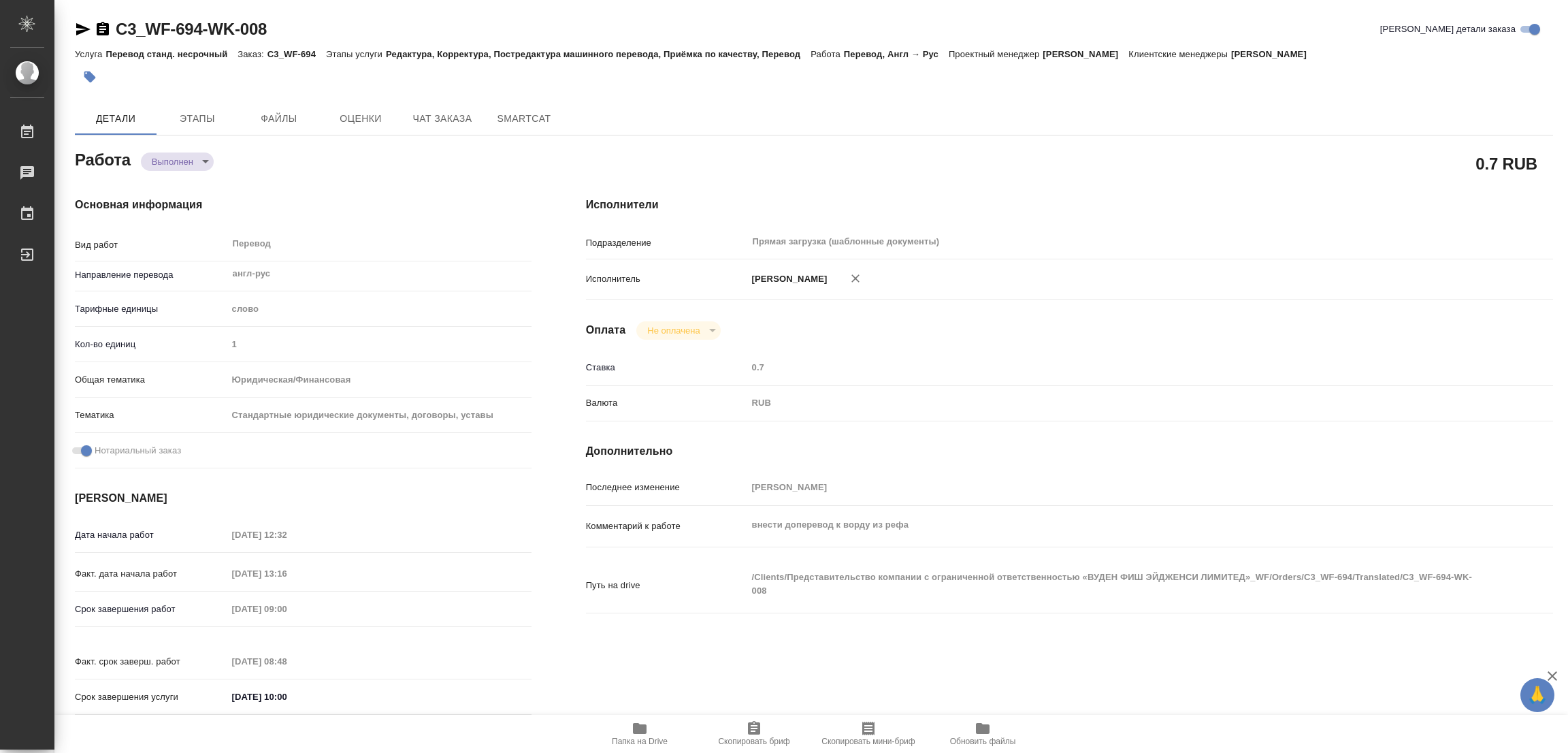
type textarea "x"
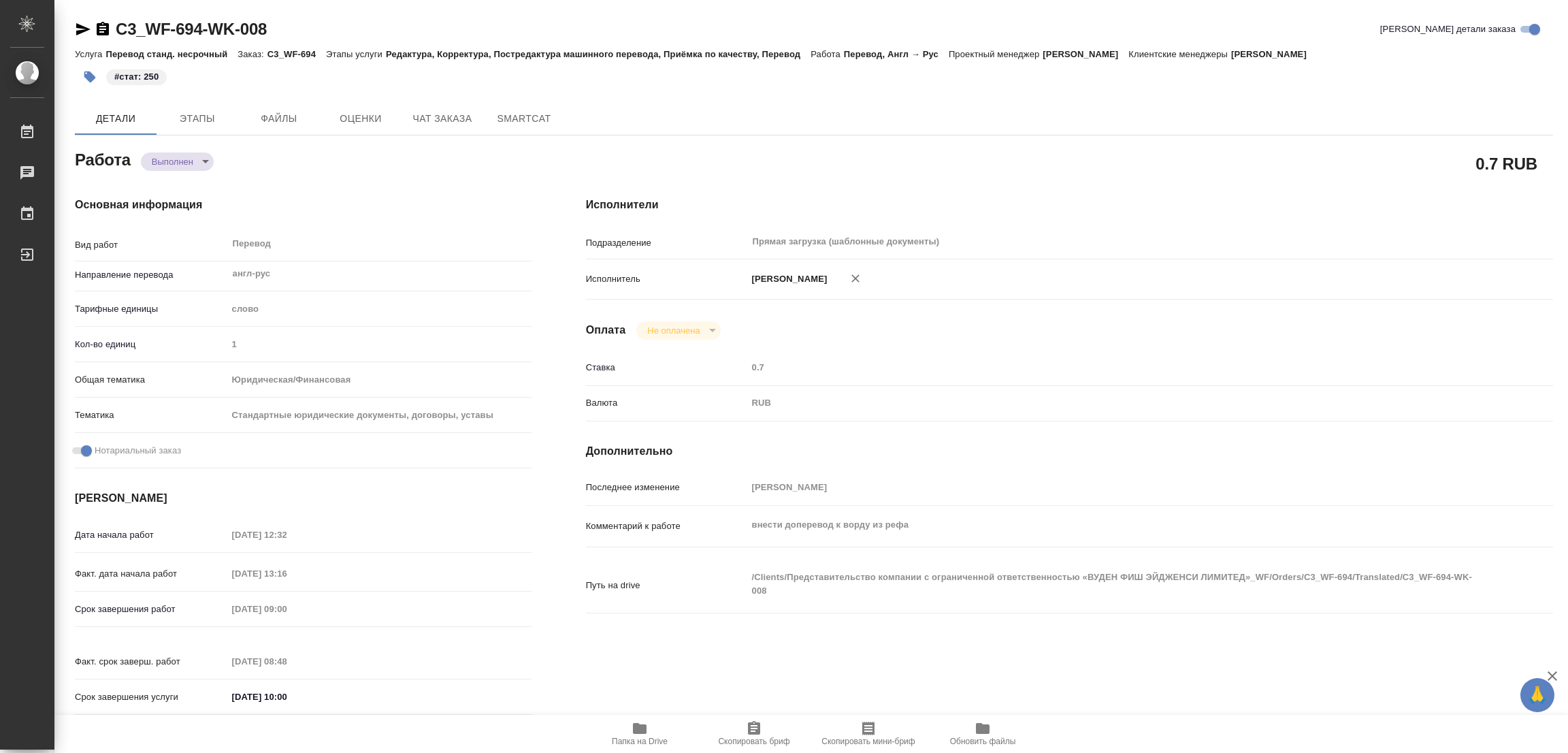
type textarea "x"
click at [426, 181] on div "Основная информация Вид работ Перевод x ​ Направление перевода англ-рус ​ Тариф…" at bounding box center [303, 460] width 511 height 582
type textarea "x"
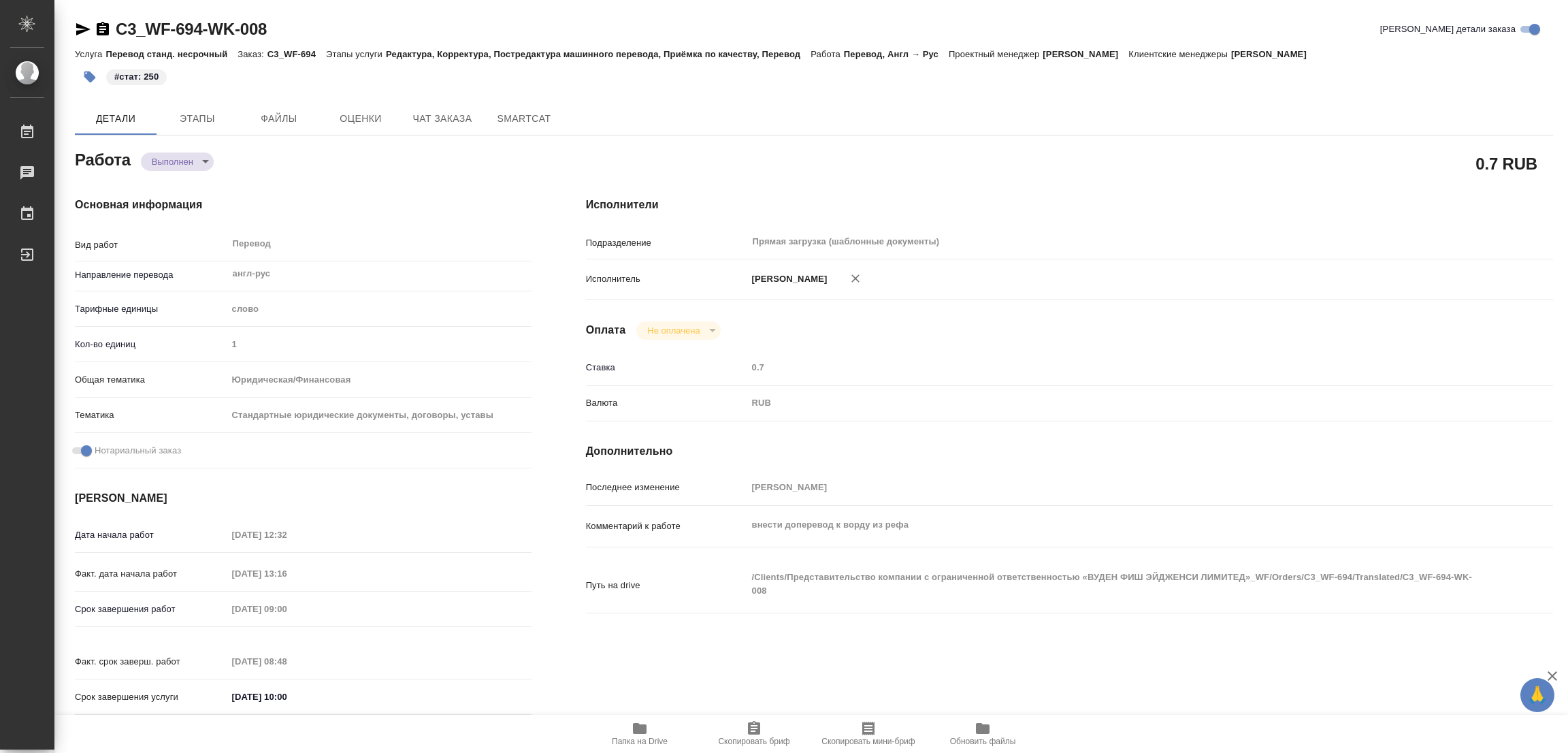
type textarea "x"
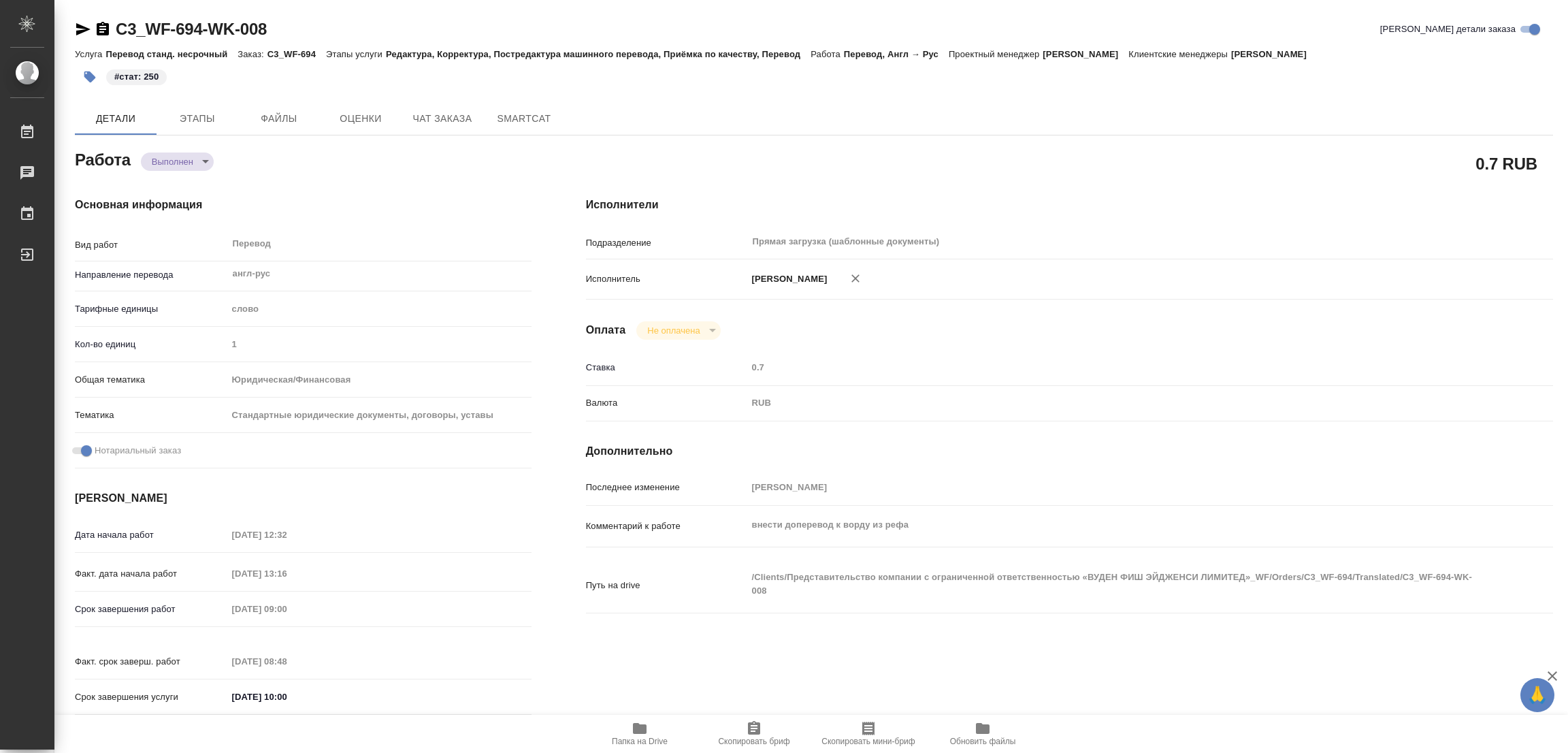
type textarea "x"
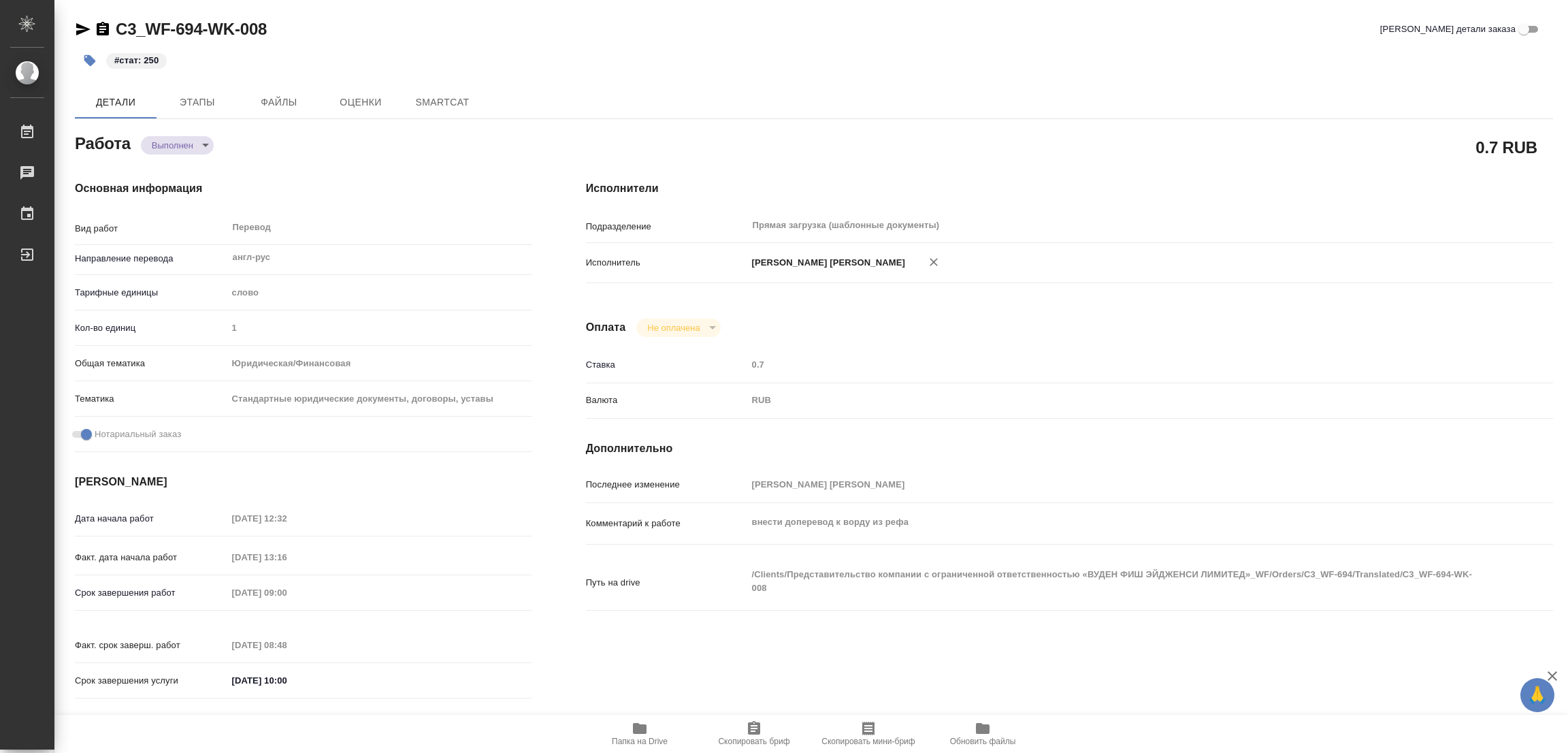
type textarea "x"
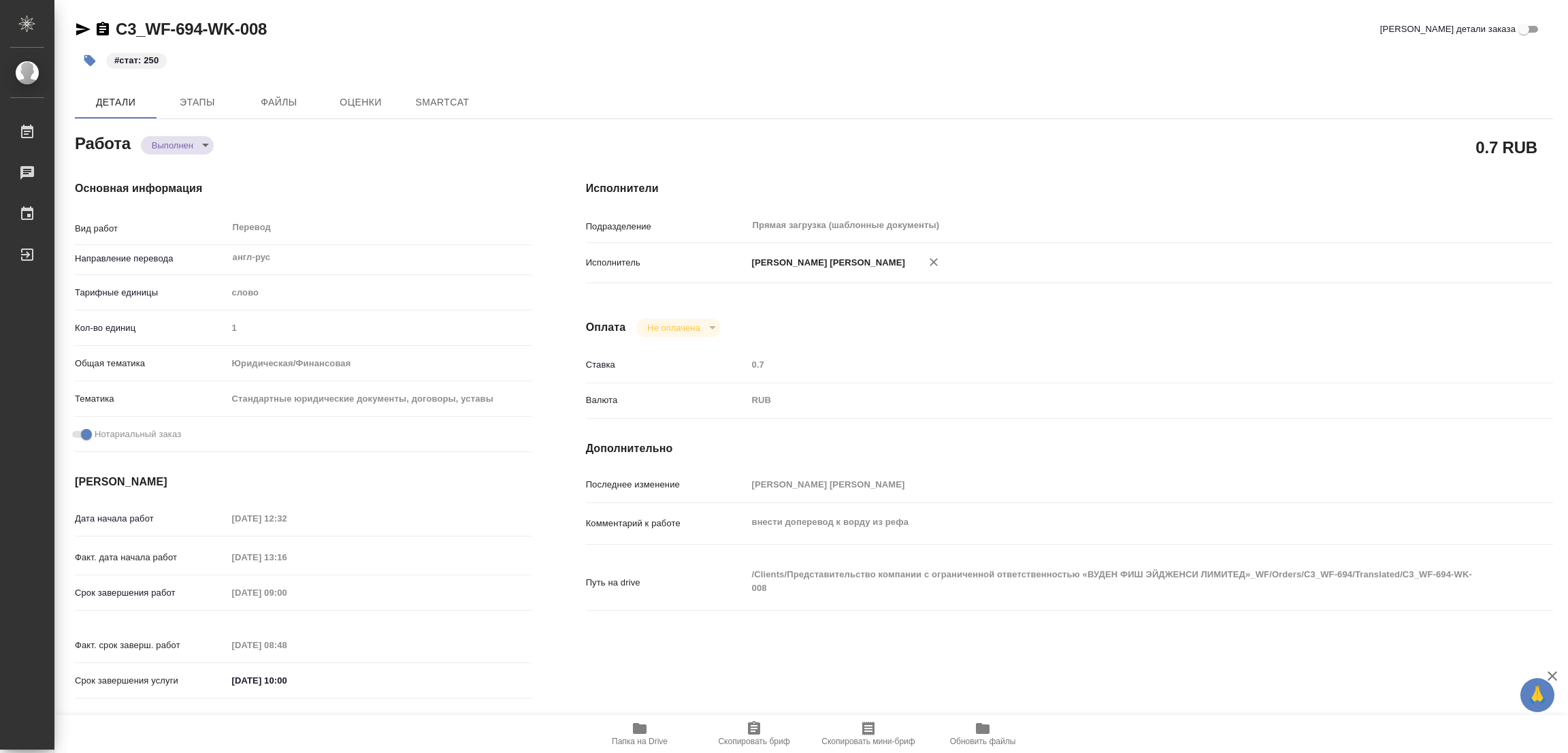
type textarea "x"
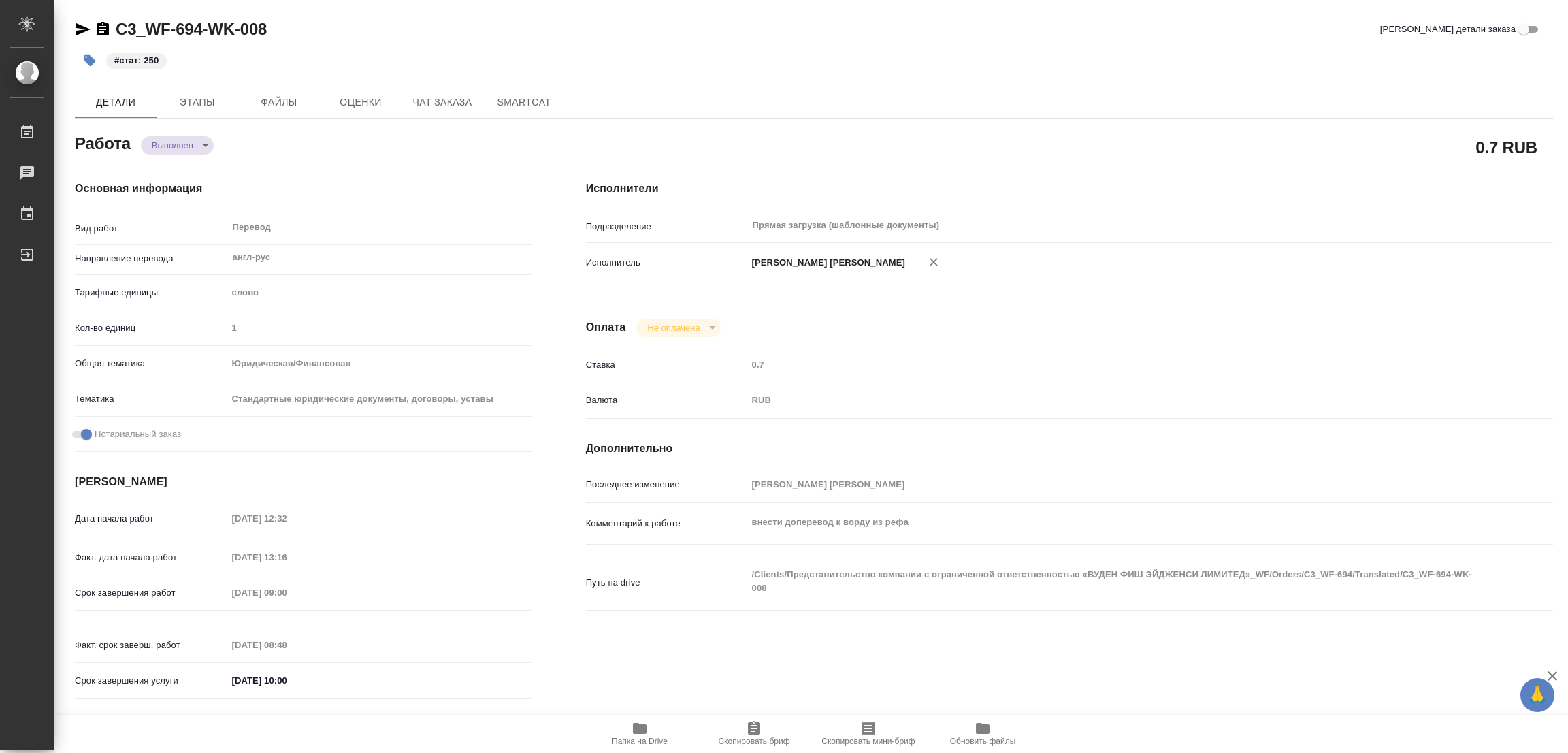
type textarea "x"
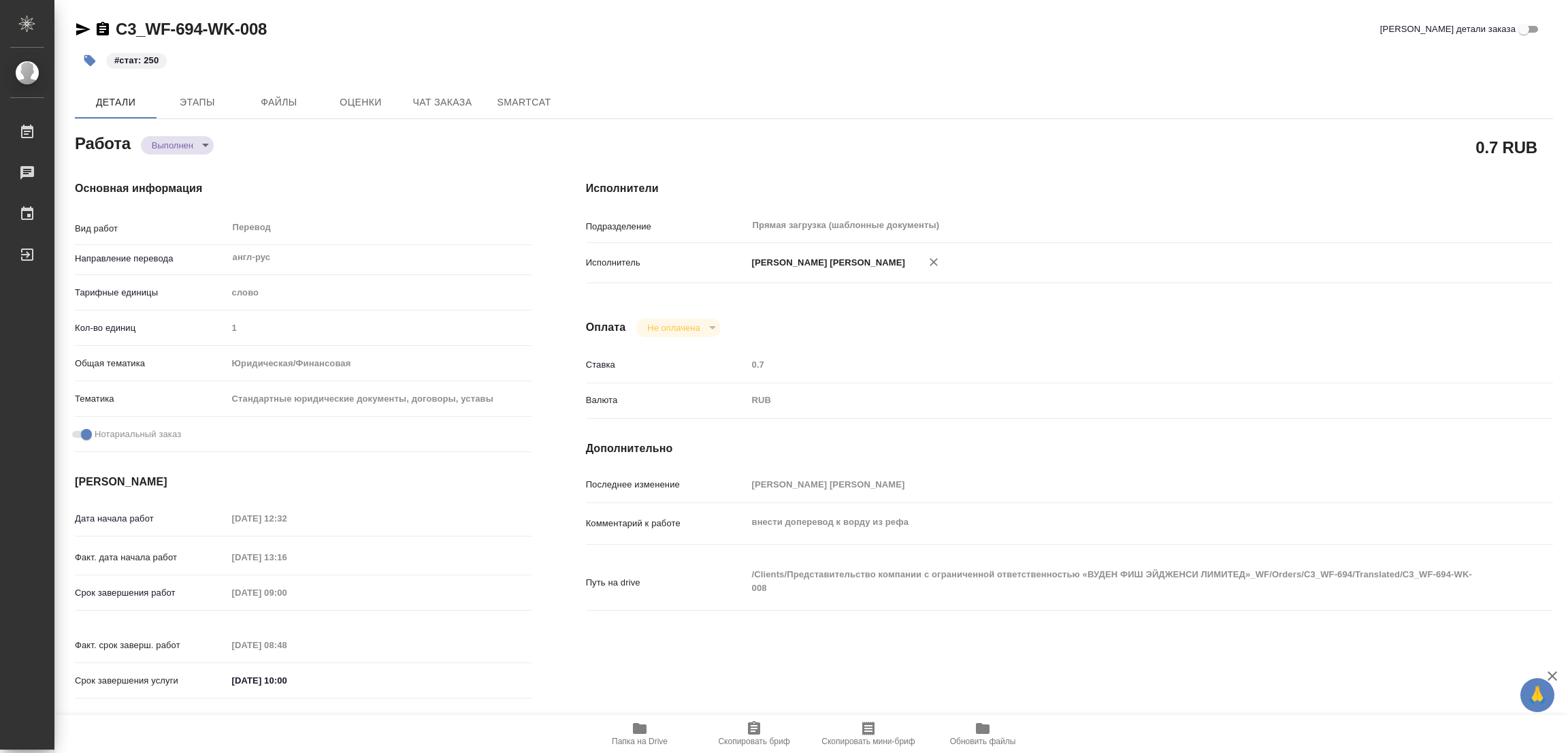
type textarea "x"
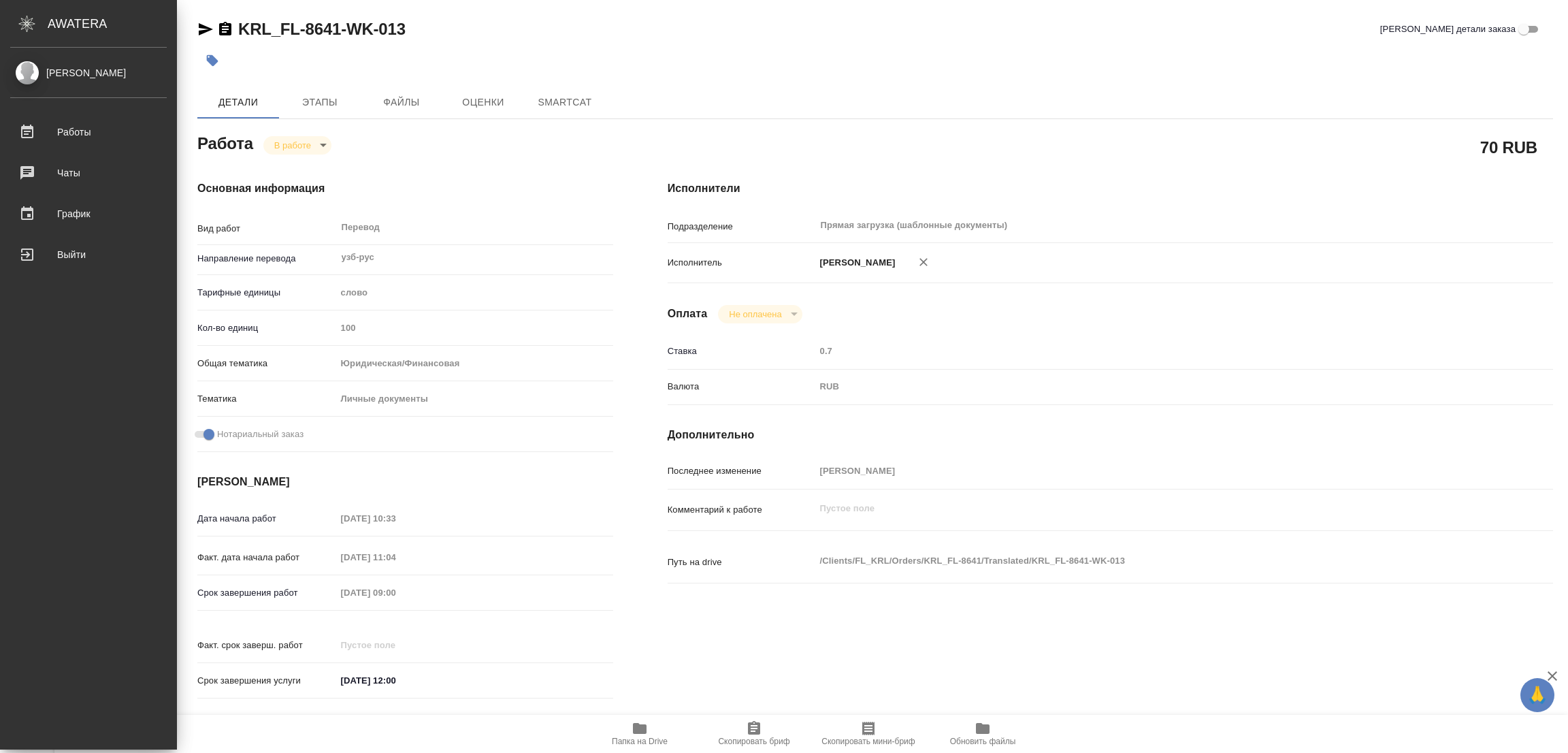
type textarea "x"
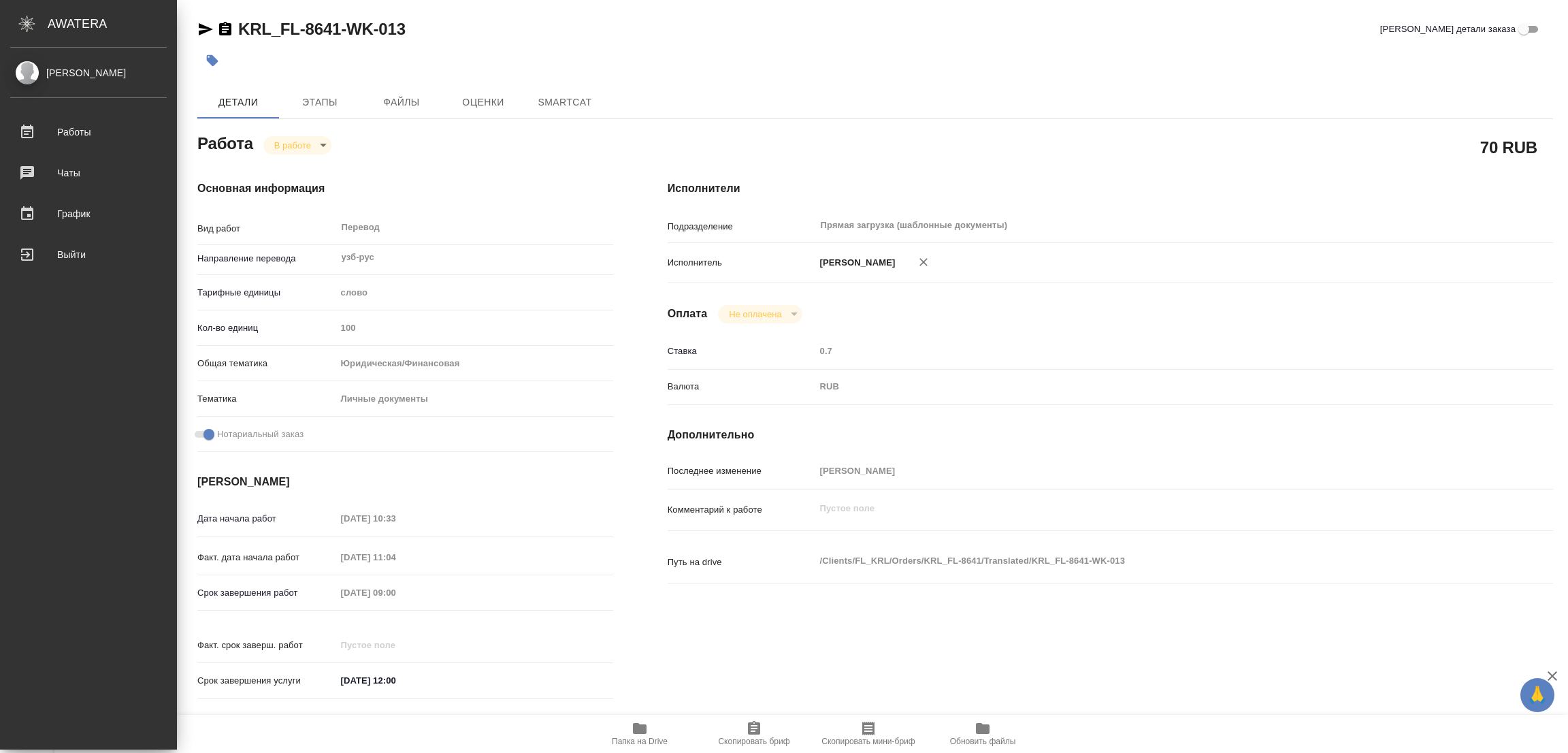
type textarea "x"
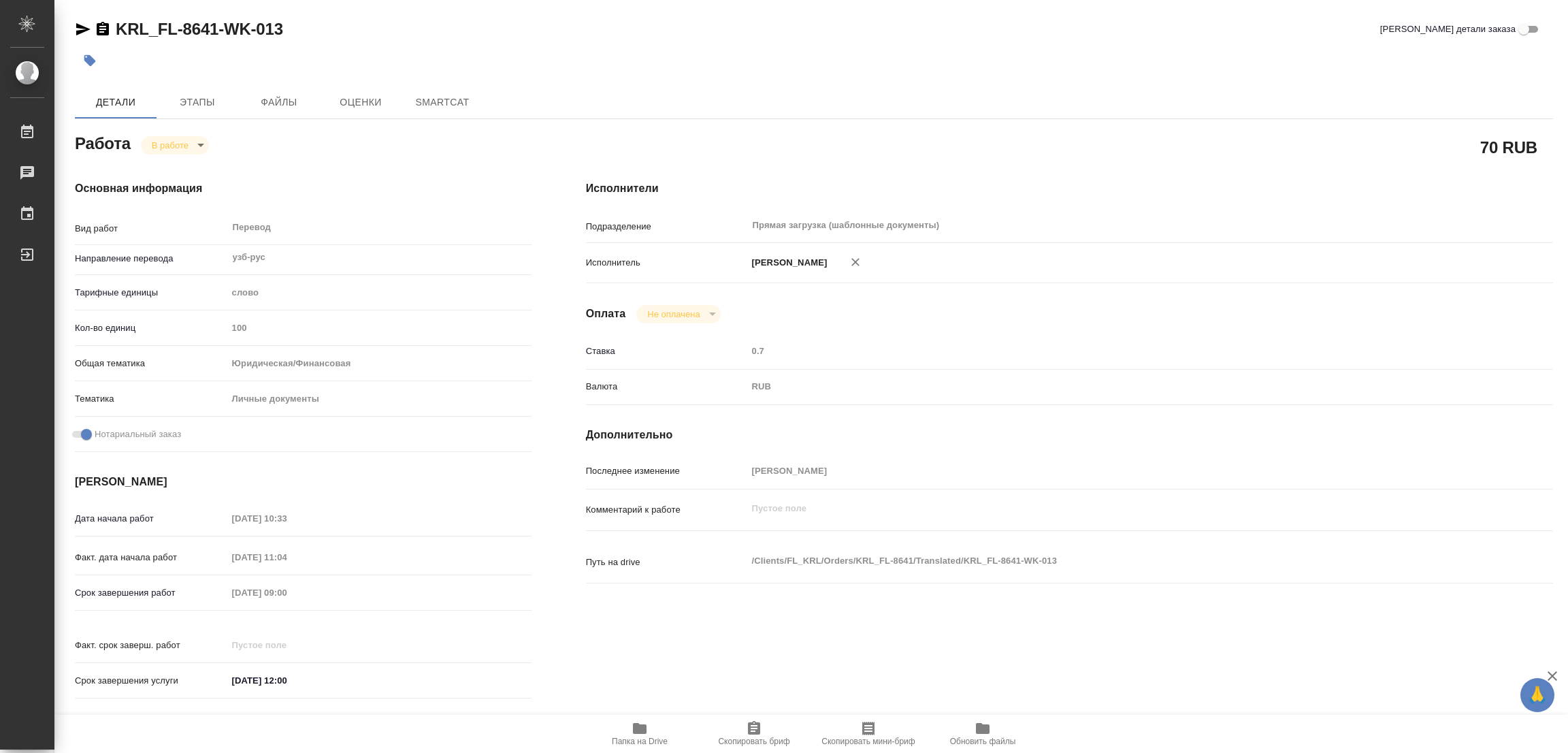
type textarea "x"
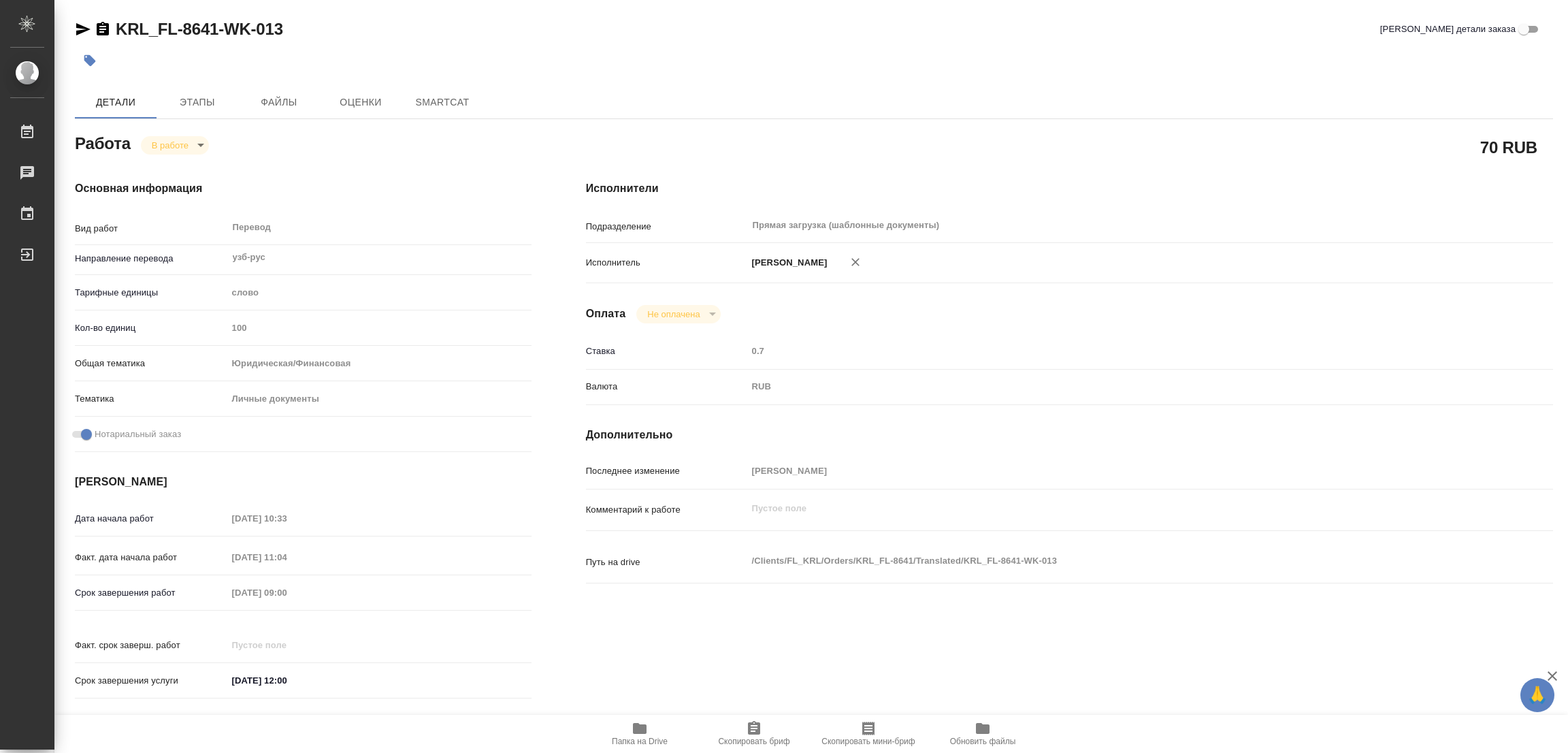
type textarea "x"
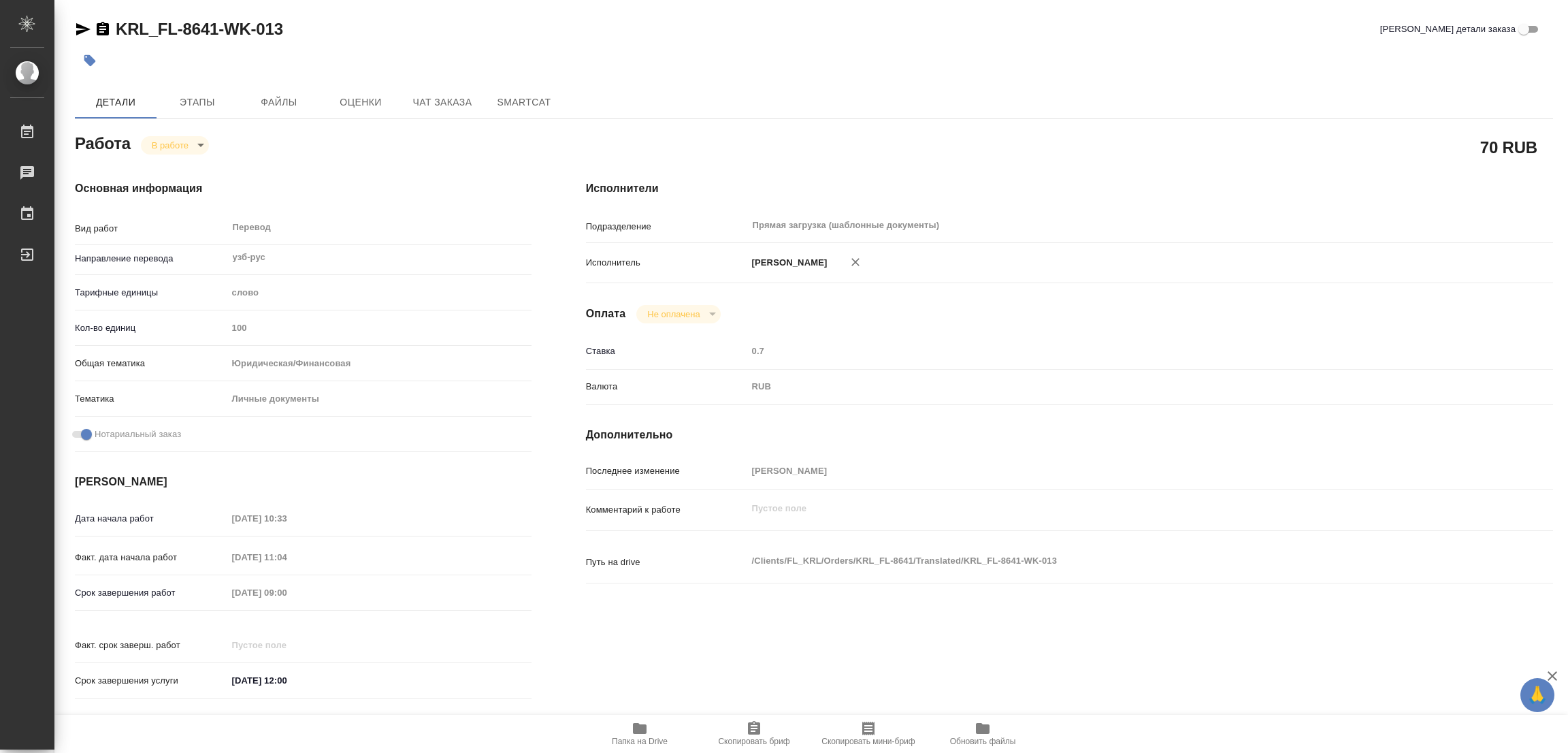
type textarea "x"
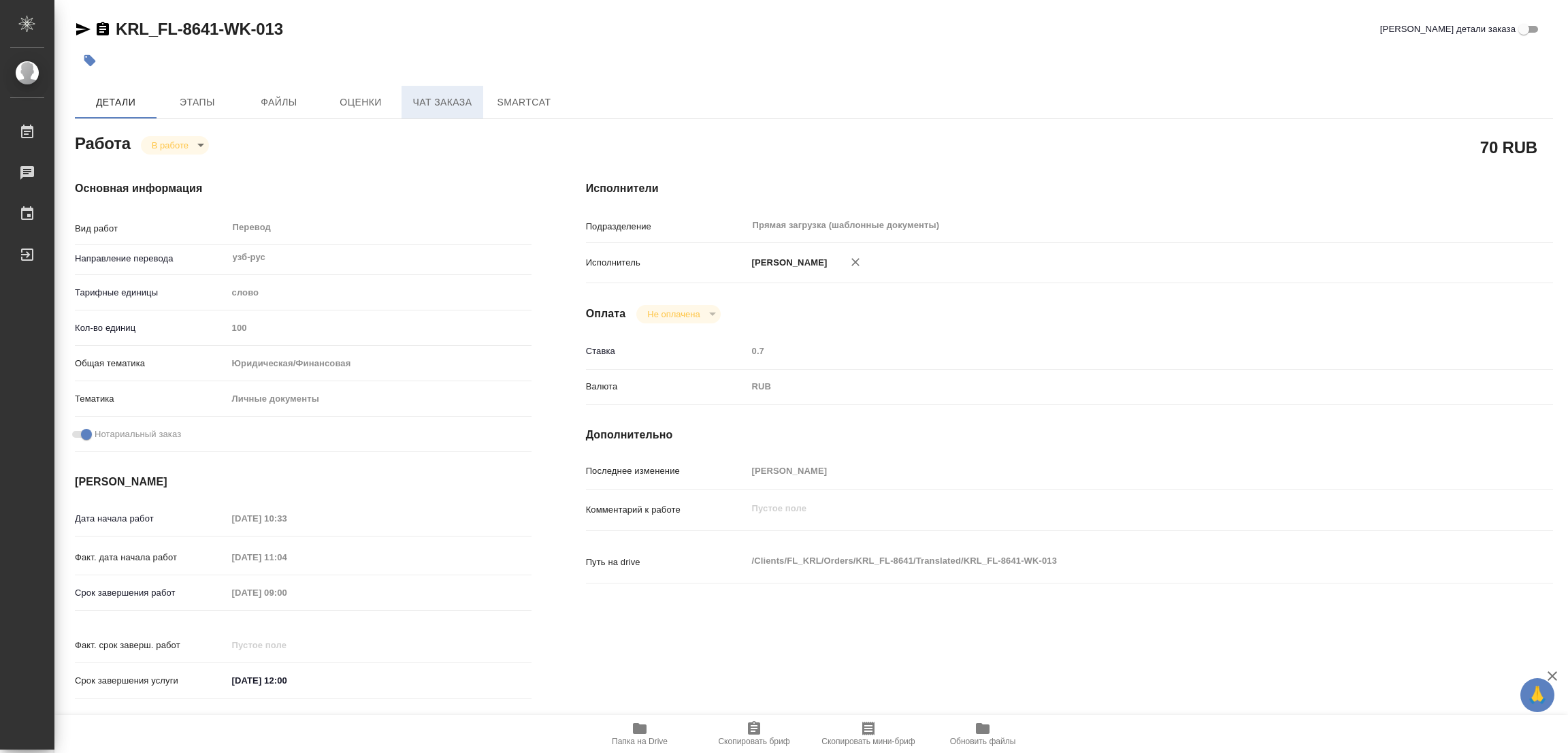
type textarea "x"
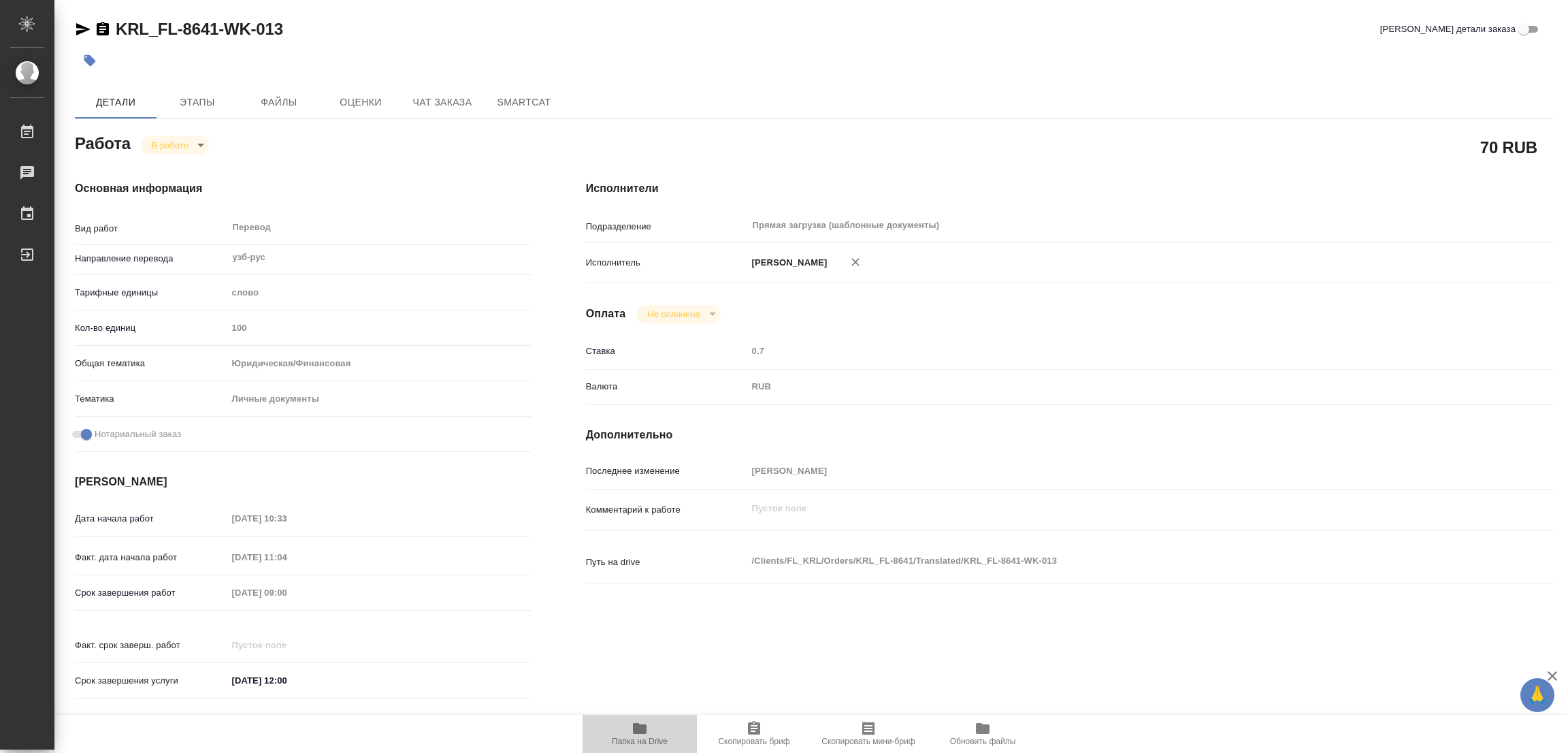
click at [643, 731] on icon "button" at bounding box center [639, 728] width 13 height 11
click at [193, 96] on span "Этапы" at bounding box center [197, 103] width 65 height 17
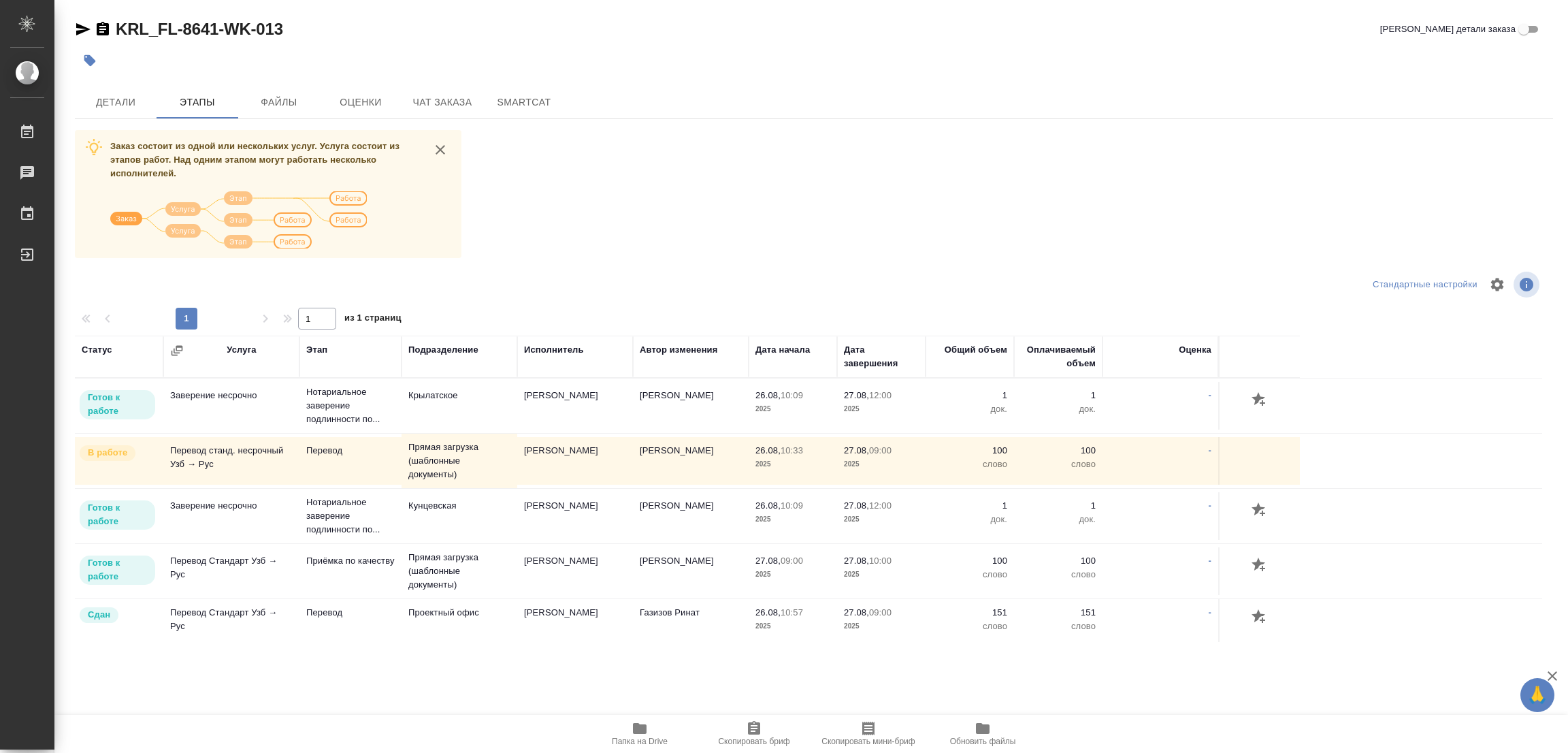
click at [179, 277] on div at bounding box center [322, 284] width 493 height 33
click at [111, 99] on span "Детали" at bounding box center [115, 103] width 65 height 17
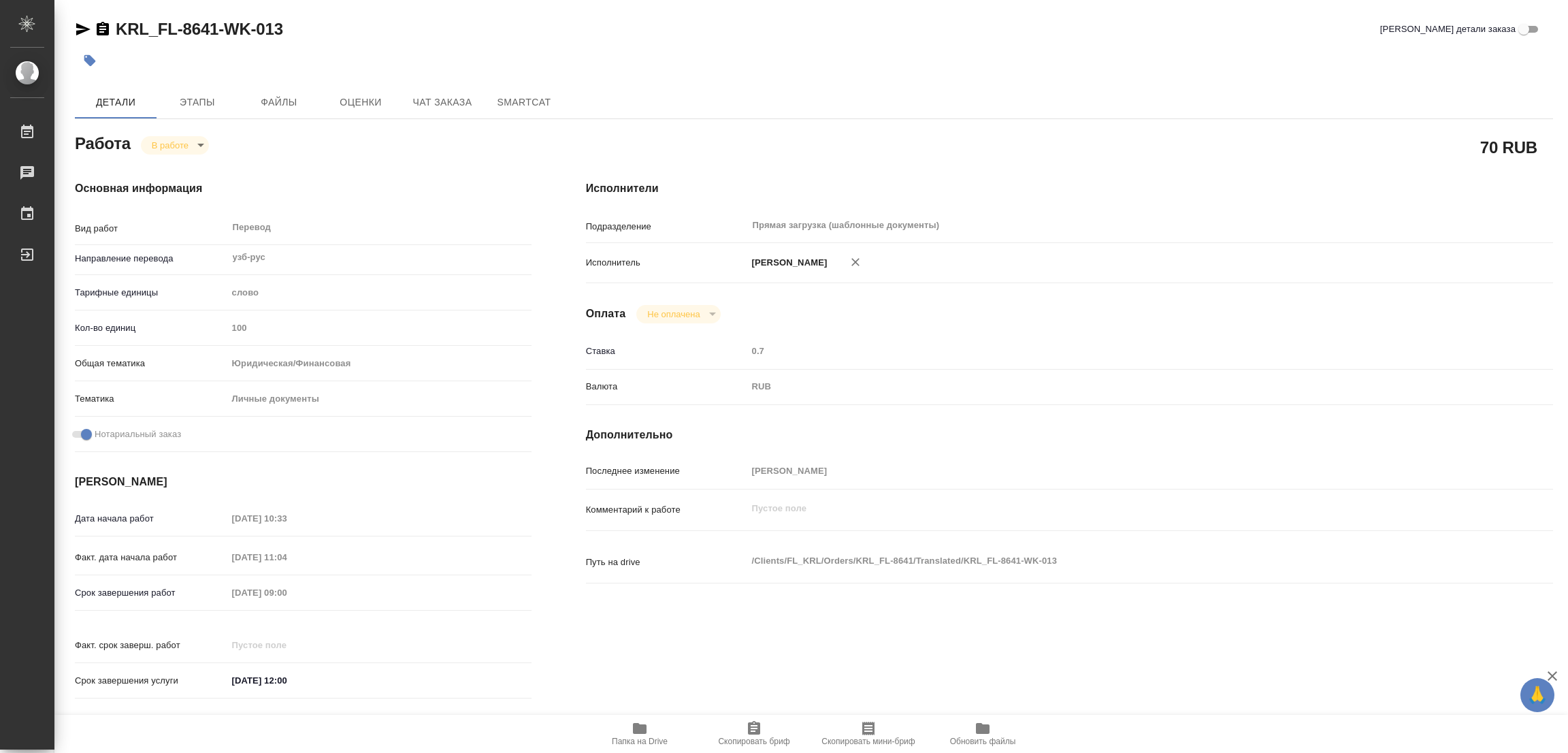
type textarea "x"
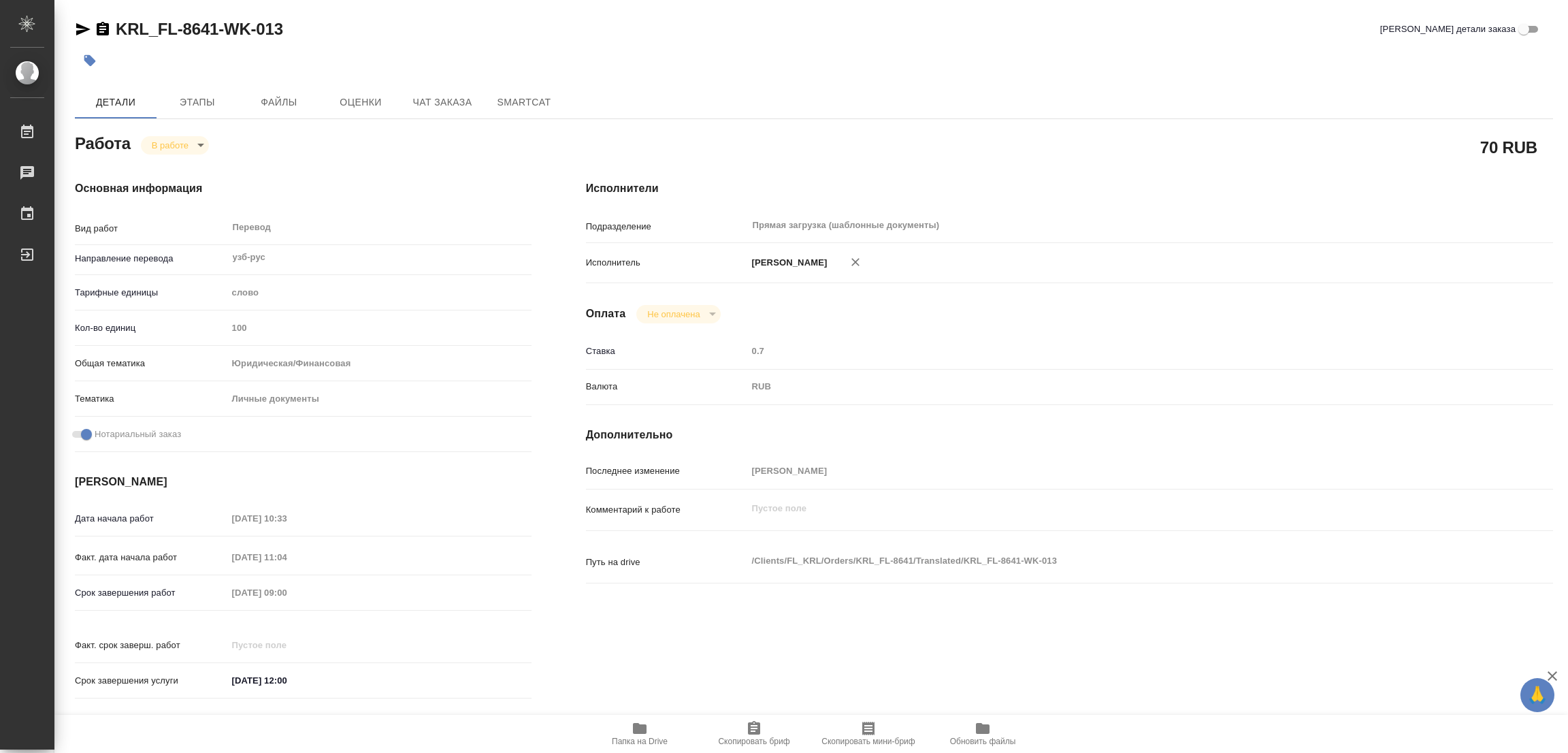
type textarea "x"
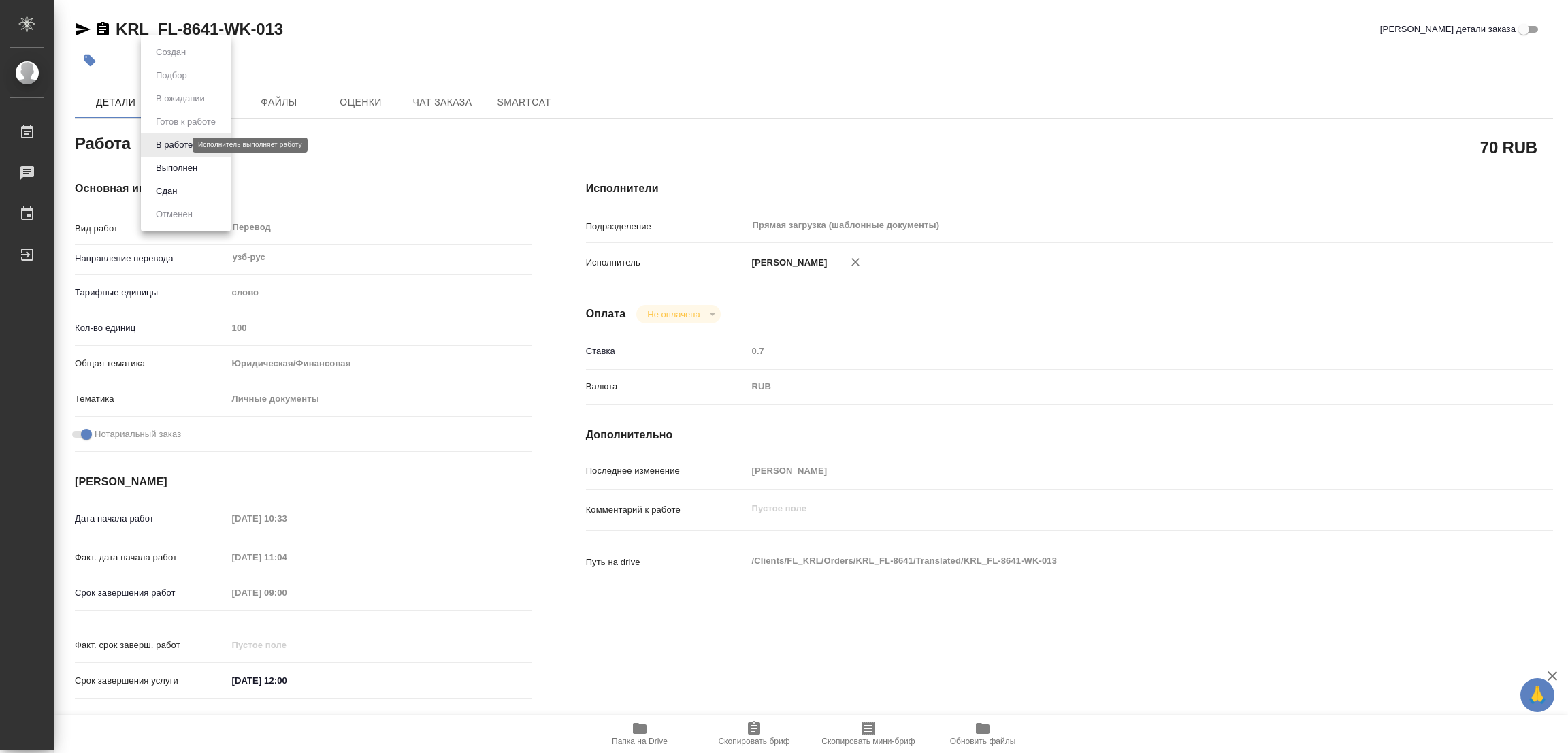
click at [164, 143] on body "🙏 .cls-1 fill:#fff; AWATERA Popova Galina Работы 0 Чаты График Выйти KRL_FL-864…" at bounding box center [784, 376] width 1568 height 753
type textarea "x"
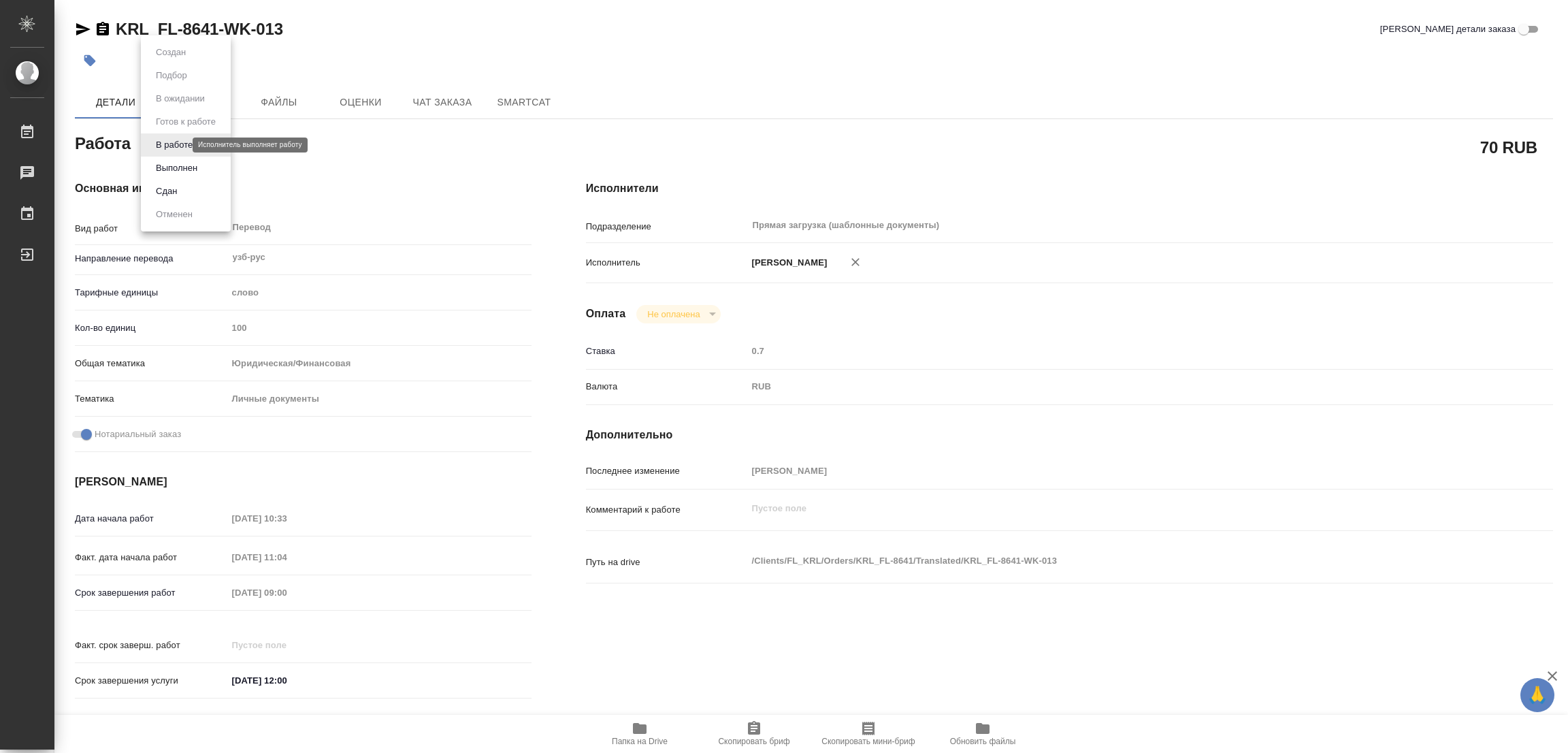
type textarea "x"
click at [166, 164] on button "Выполнен" at bounding box center [176, 168] width 50 height 15
click at [88, 61] on icon "button" at bounding box center [90, 60] width 11 height 11
type textarea "x"
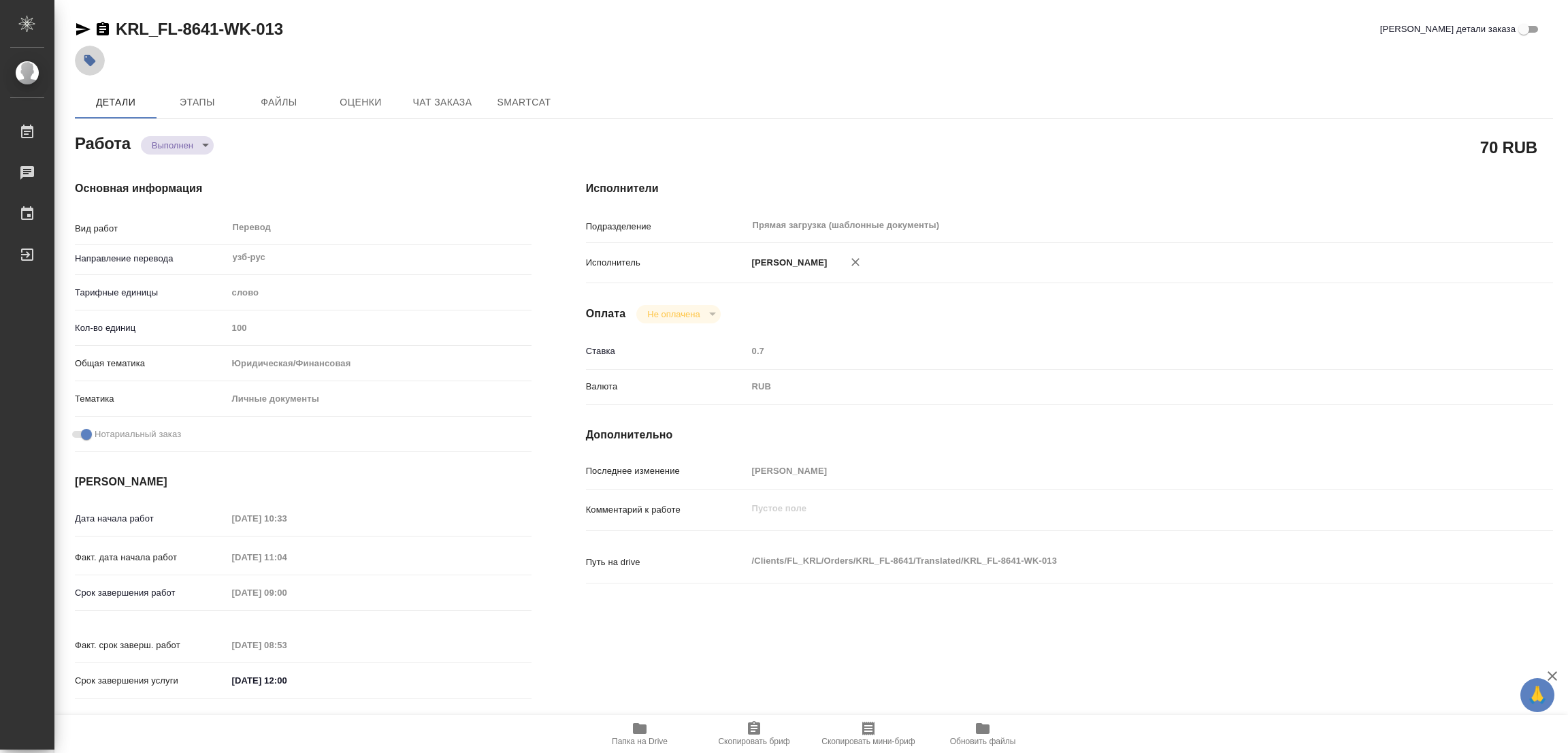
type textarea "x"
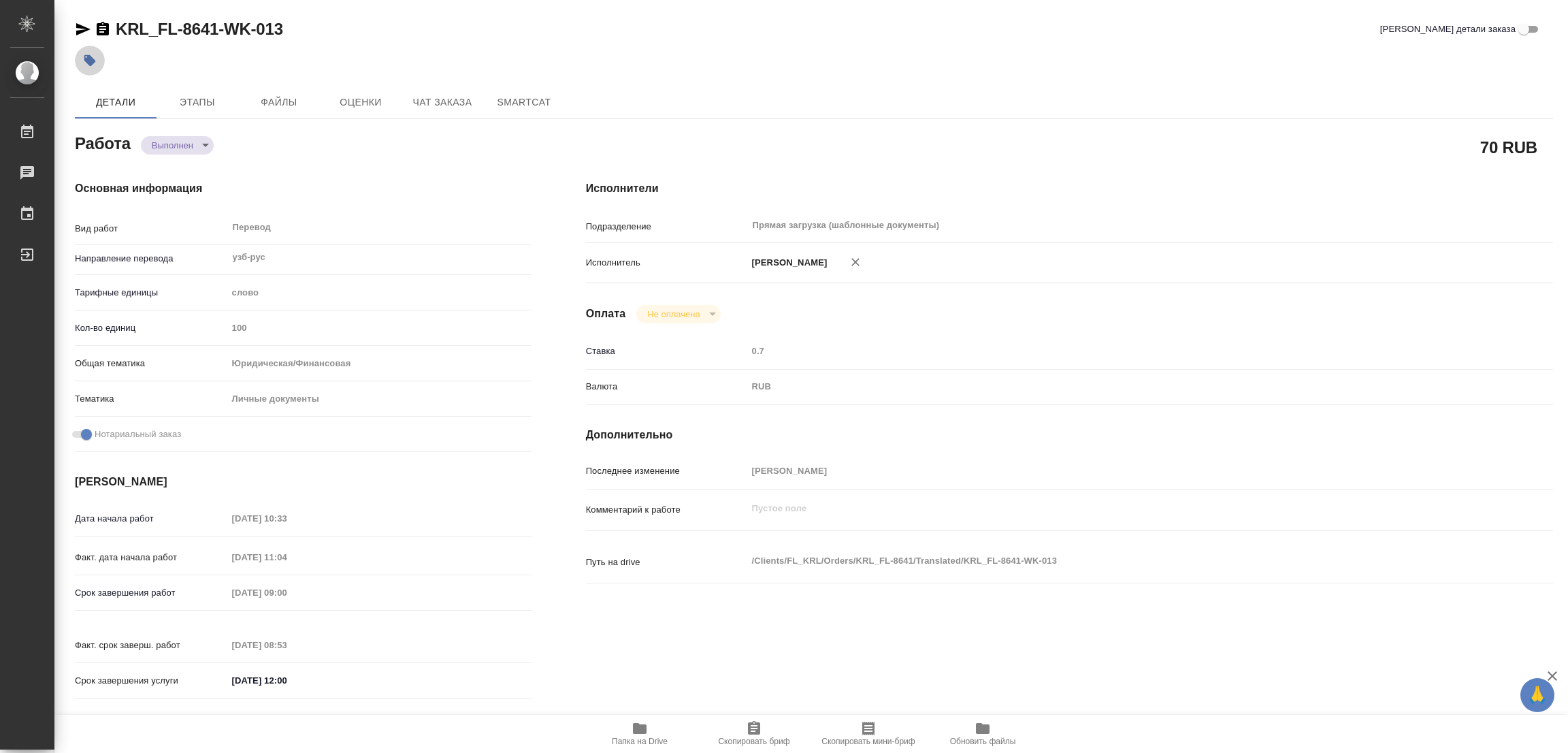
type textarea "x"
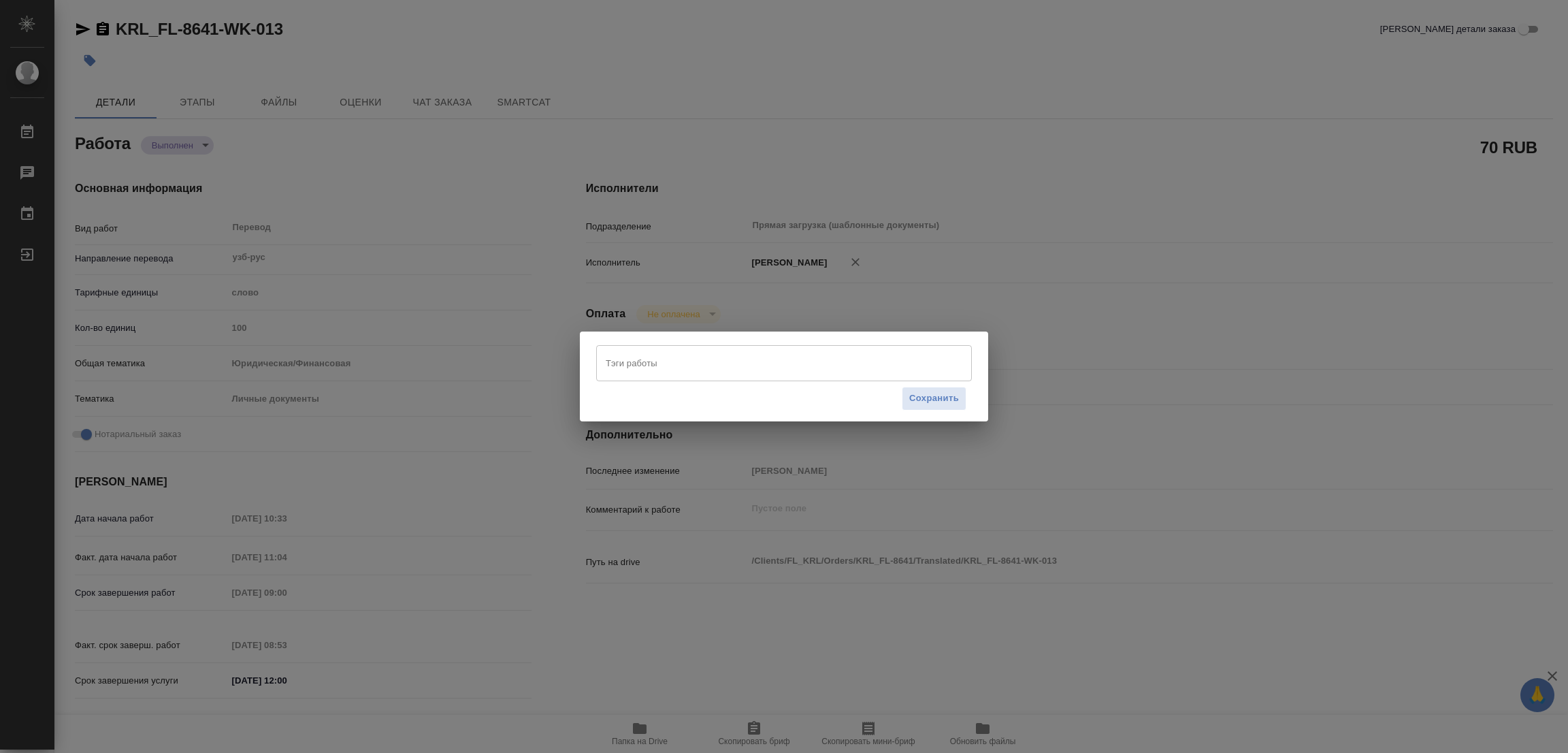
type textarea "x"
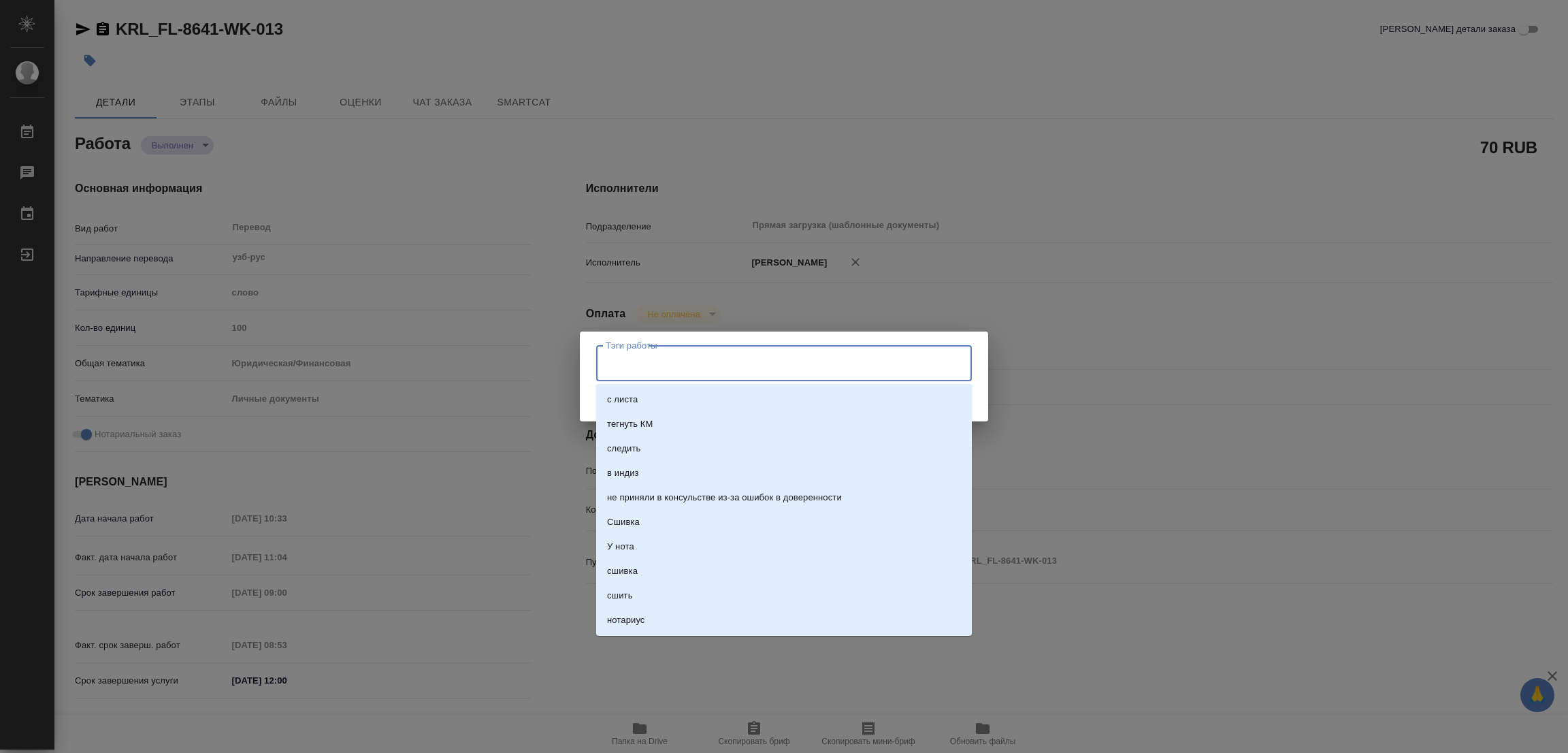
click at [607, 353] on input "Тэги работы" at bounding box center [771, 362] width 338 height 23
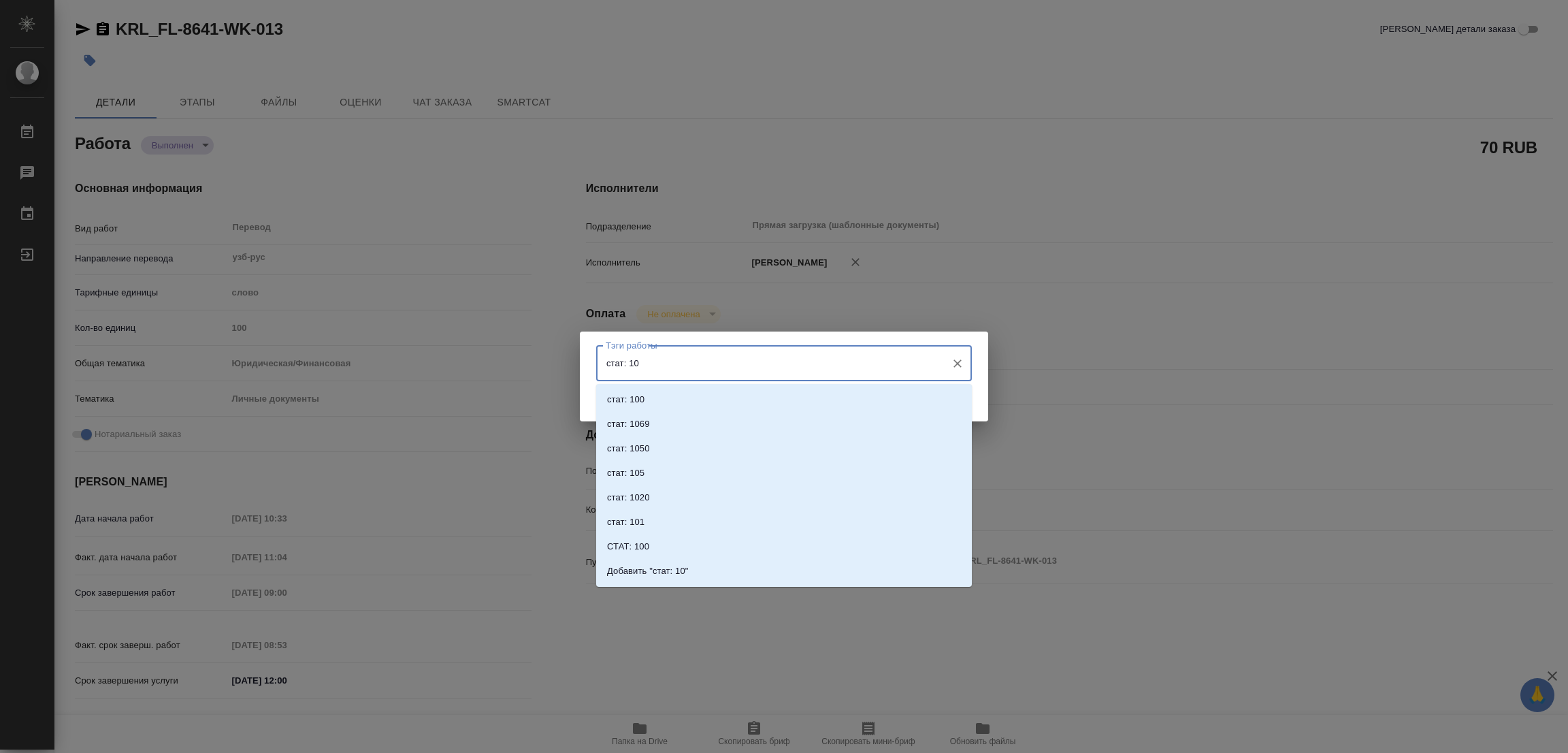
type input "стат: 100"
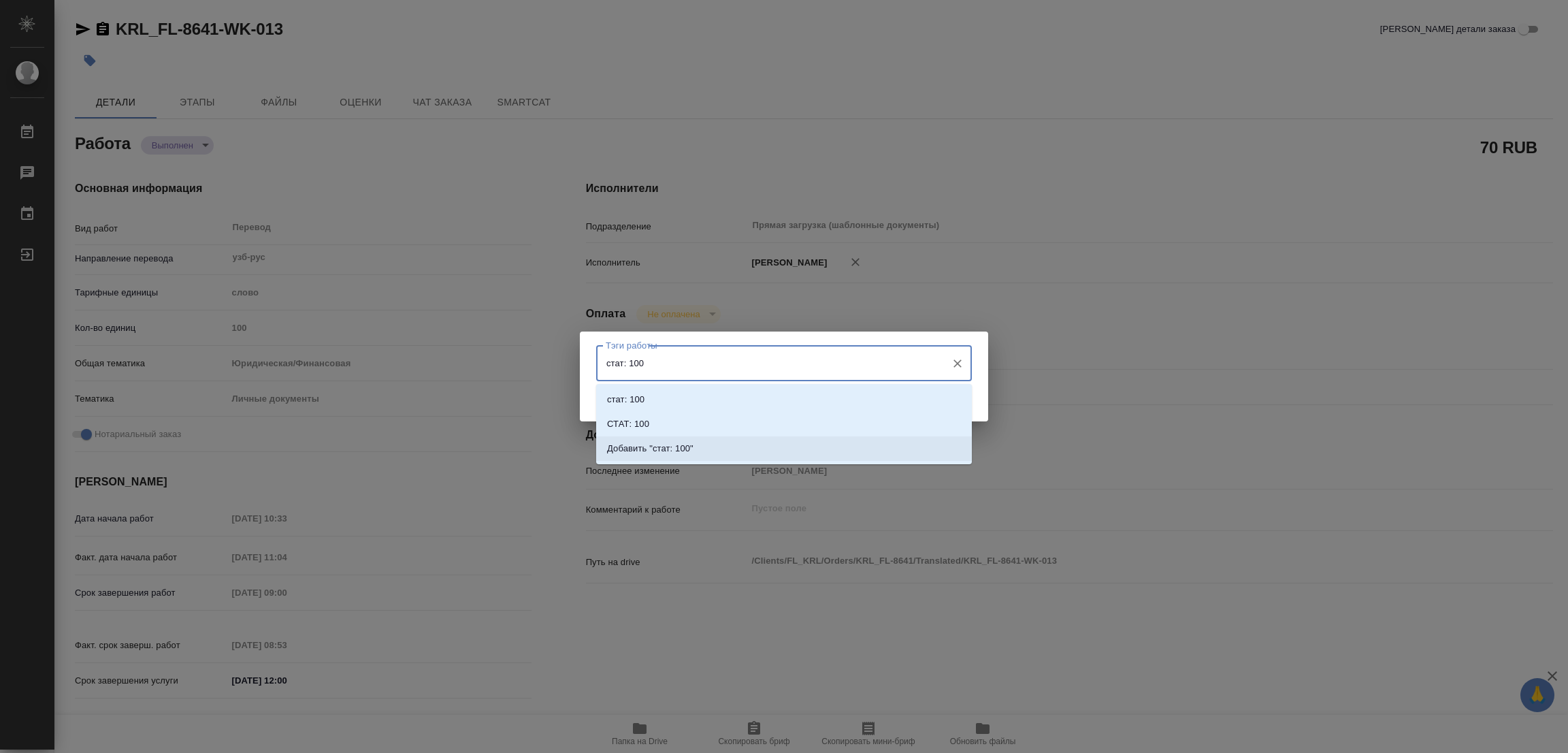
click at [660, 450] on p "Добавить "стат: 100"" at bounding box center [650, 448] width 86 height 13
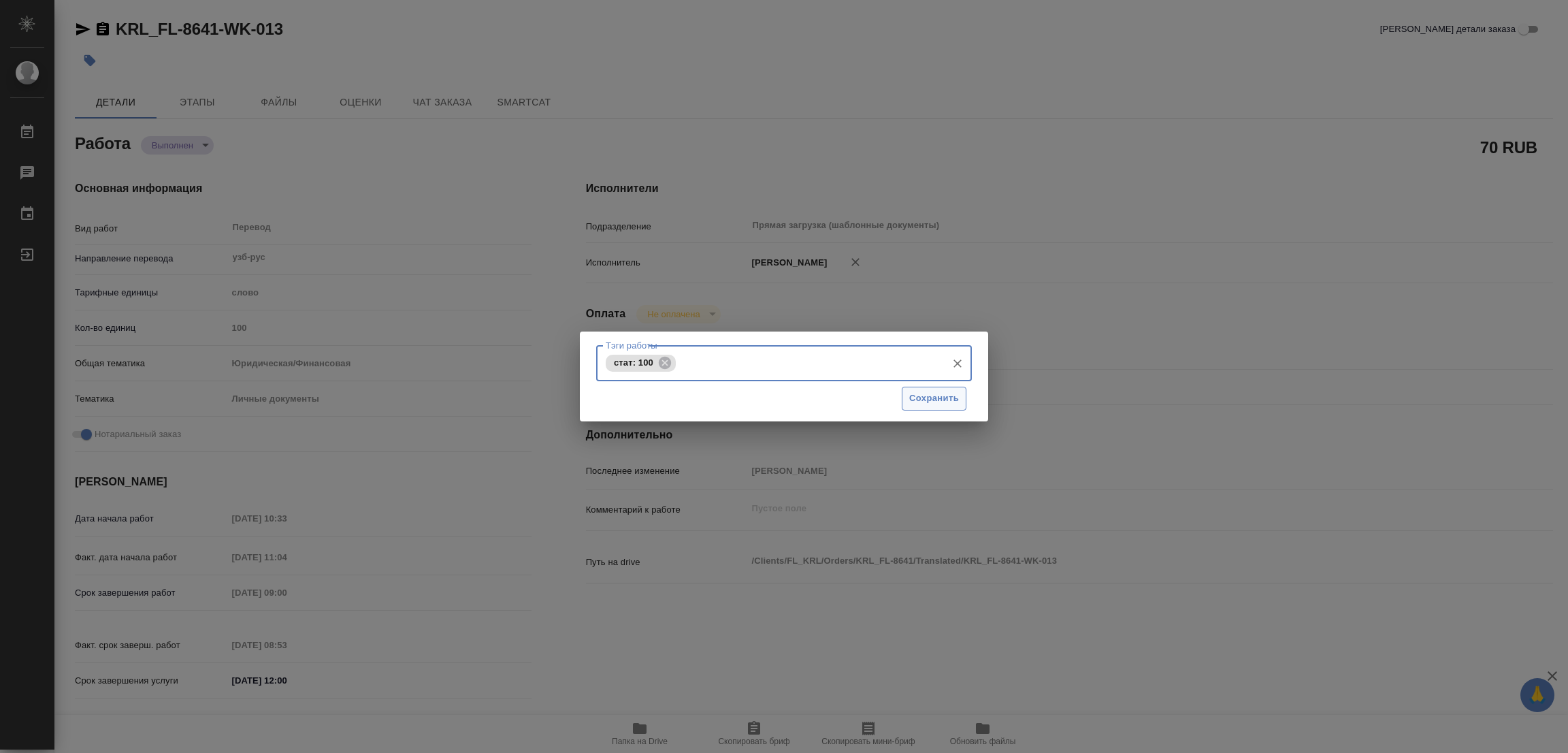
click at [938, 401] on span "Сохранить" at bounding box center [934, 398] width 50 height 15
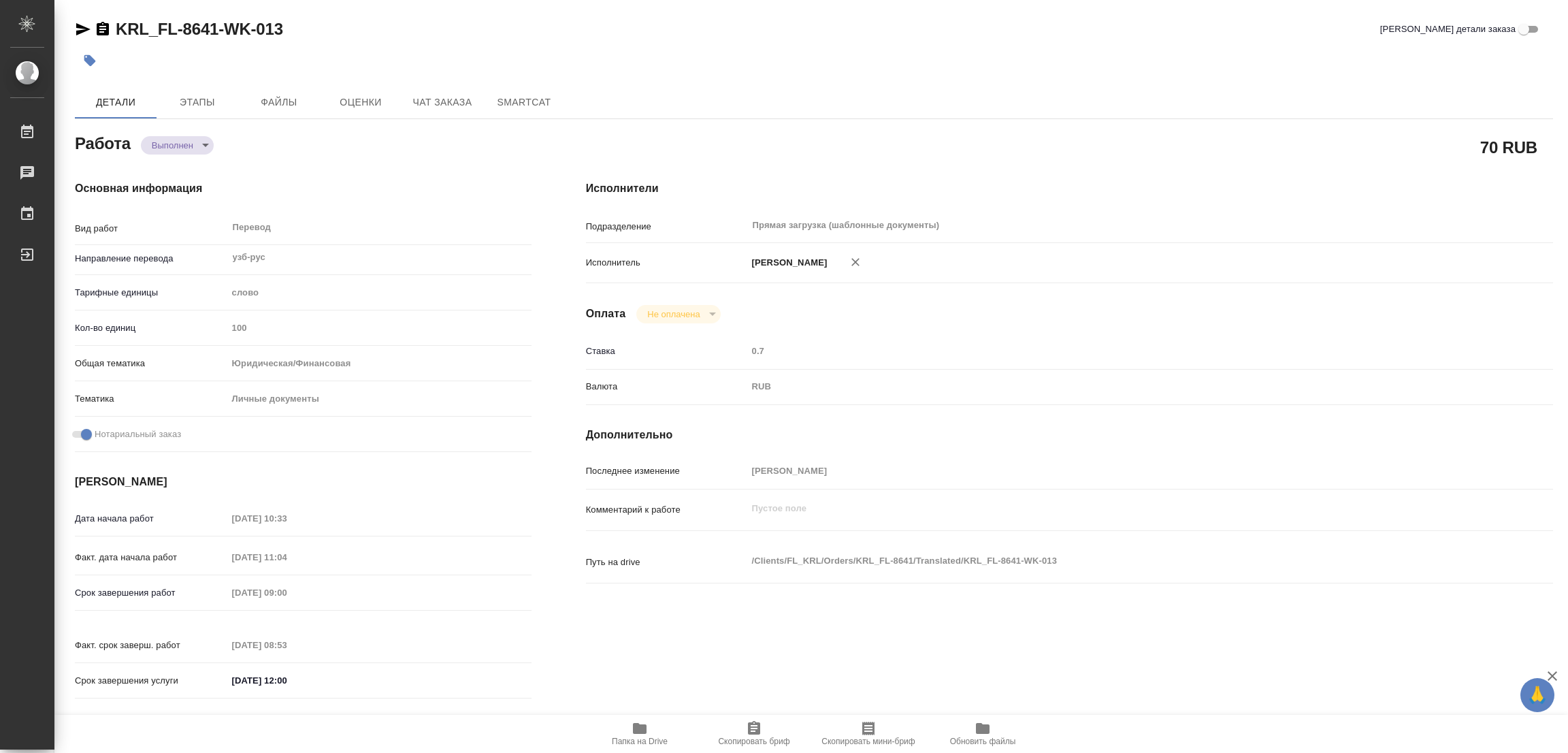
type input "completed"
type textarea "Перевод"
type textarea "x"
type input "узб-рус"
type input "5a8b1489cc6b4906c91bfd90"
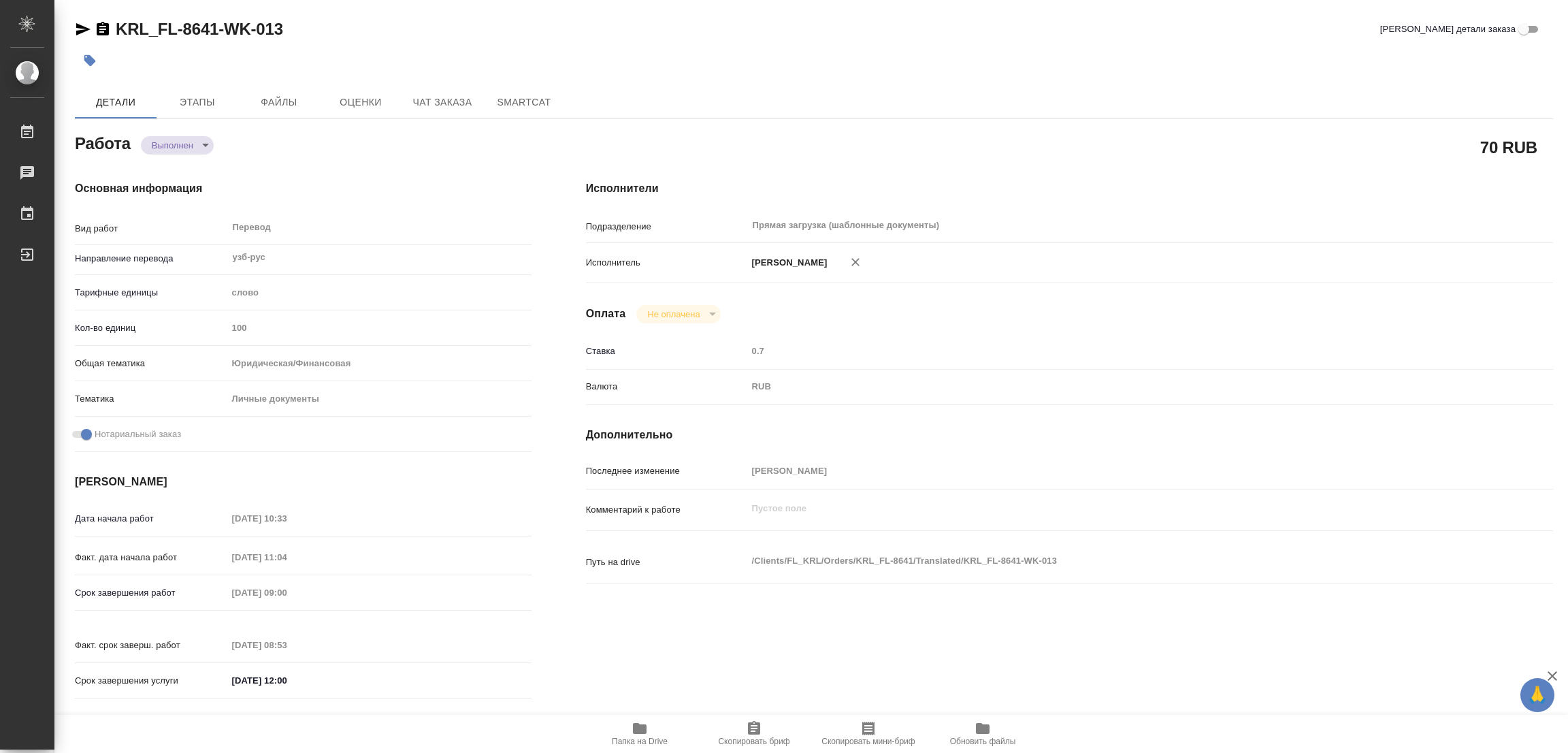
type input "100"
type input "yr-fn"
type input "5a8b8b956a9677013d343cfe"
checkbox input "true"
type input "26.08.2025 10:33"
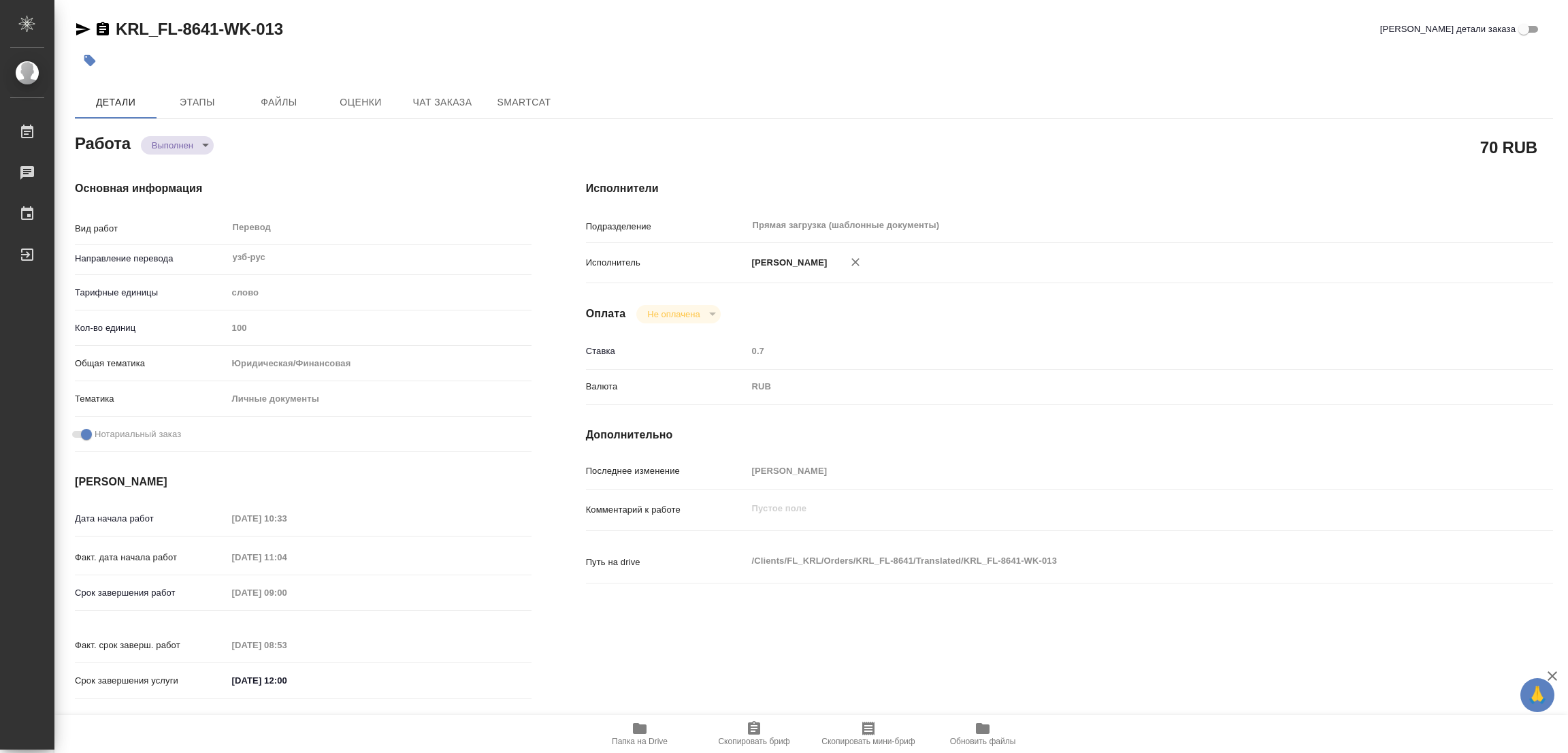
type input "26.08.2025 11:04"
type input "27.08.2025 09:00"
type input "27.08.2025 08:53"
type input "27.08.2025 12:00"
type input "Прямая загрузка (шаблонные документы)"
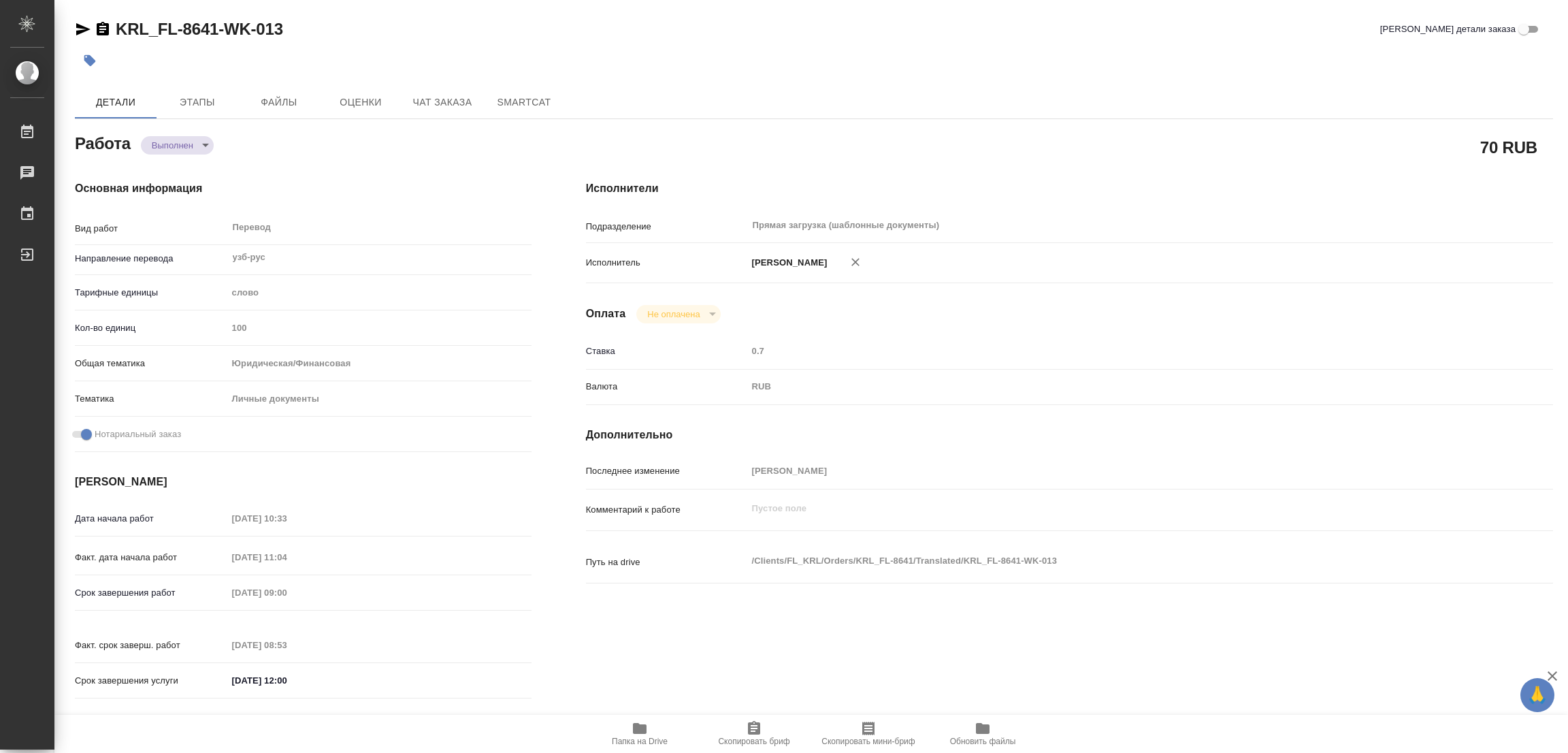
type input "notPayed"
type input "0.7"
type input "RUB"
type input "[PERSON_NAME]"
type textarea "x"
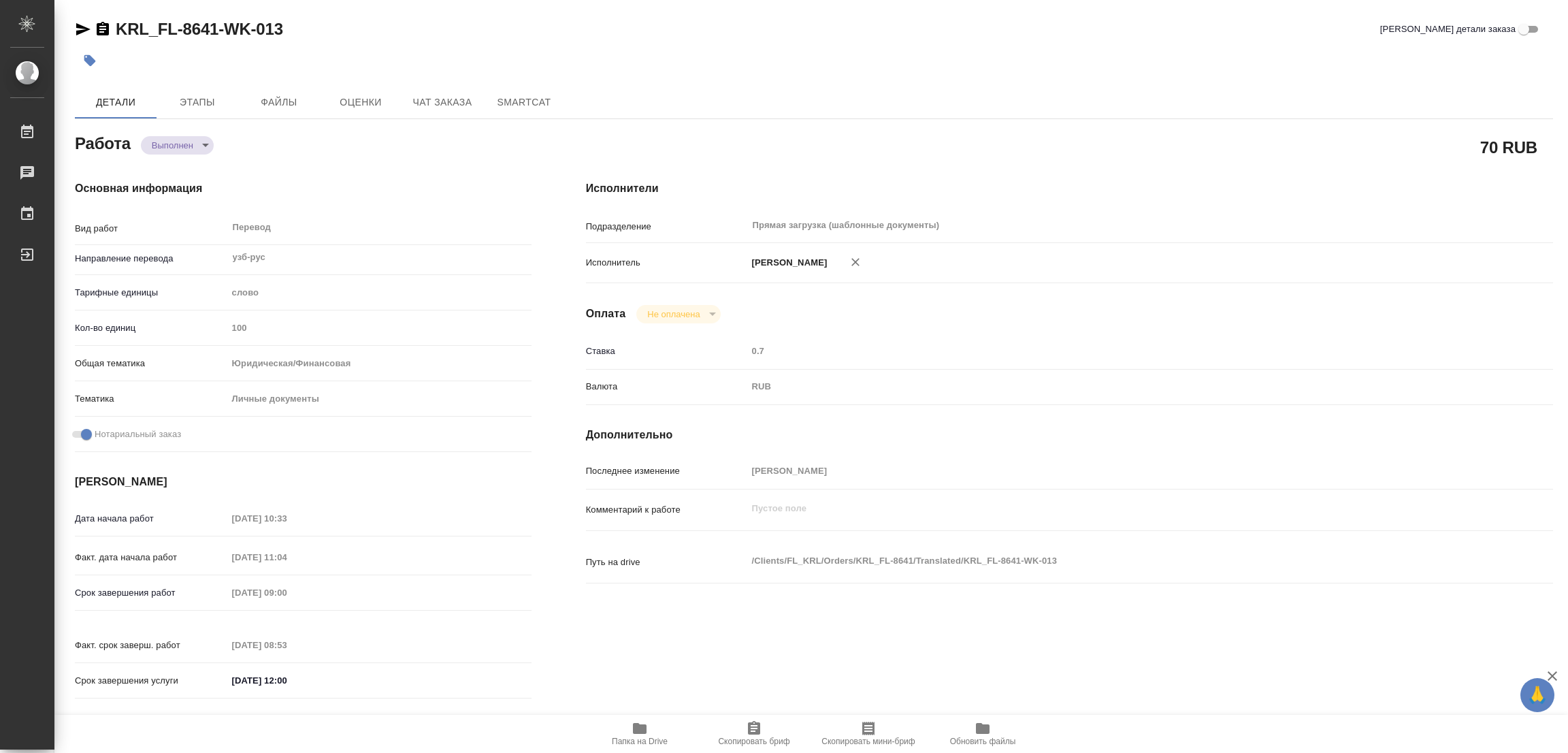
type textarea "/Clients/FL_KRL/Orders/KRL_FL-8641/Translated/KRL_FL-8641-WK-013"
type textarea "x"
type input "KRL_FL-8641"
type input "Перевод станд. несрочный"
type input "Редактура, Постредактура машинного перевода, Приёмка по качеству, Корректура, П…"
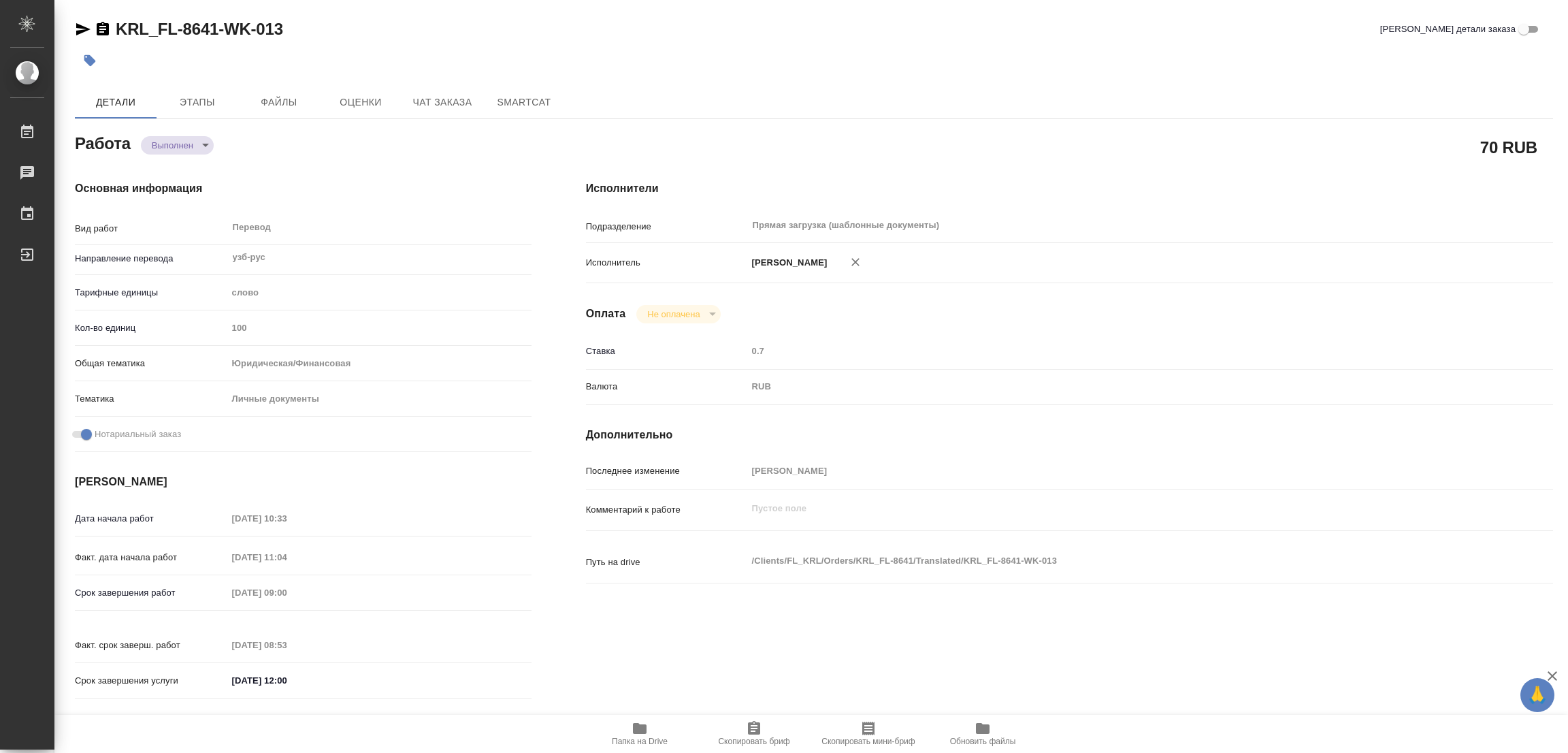
type input "Касымов Тимур"
type input "/Clients/FL_KRL/Orders/KRL_FL-8641"
type textarea "ГАЛИУЛИН ИЛЬДАР РИНАТОВИЧ"
type textarea "x"
type textarea "НОТ ВНЖ / Сахарово"
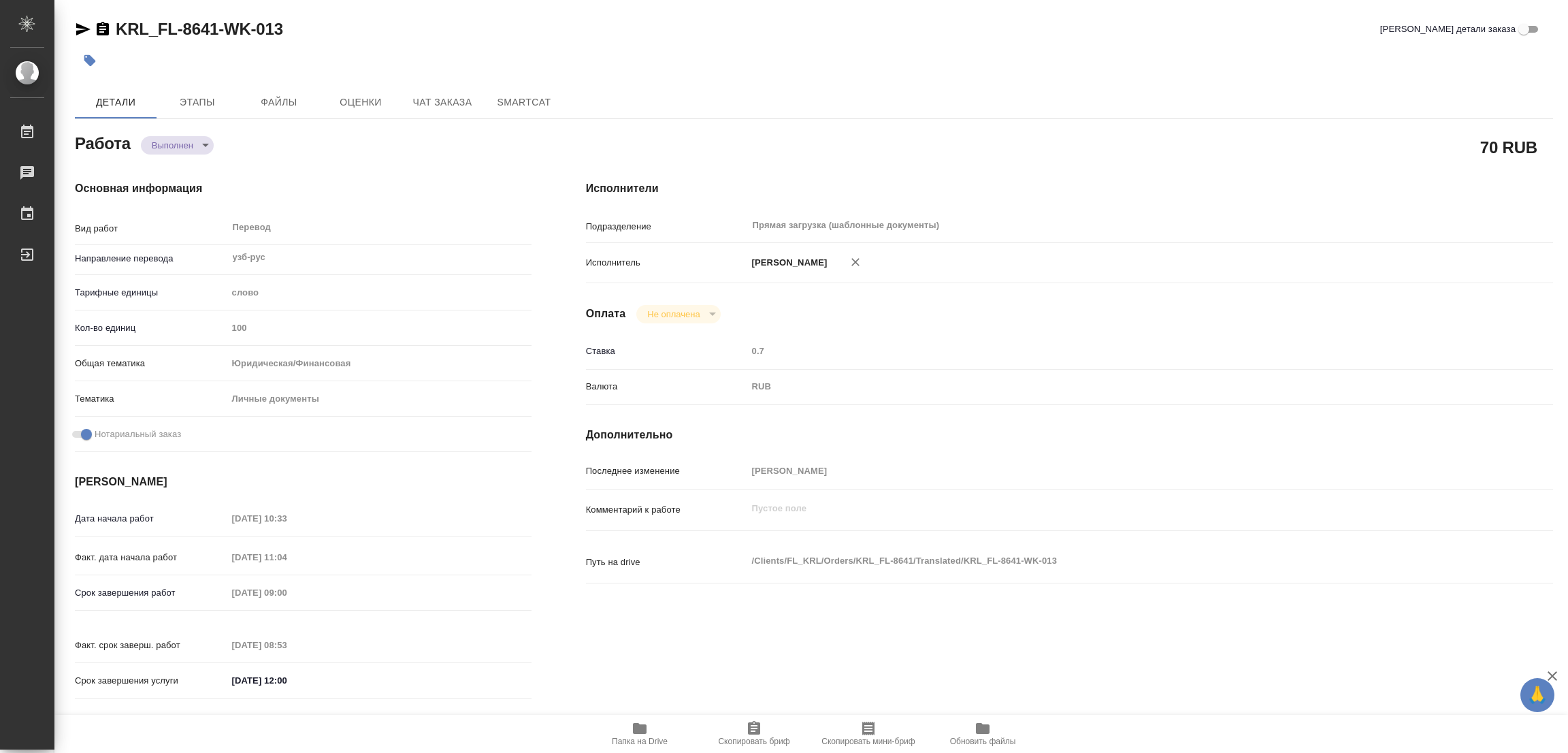
type textarea "x"
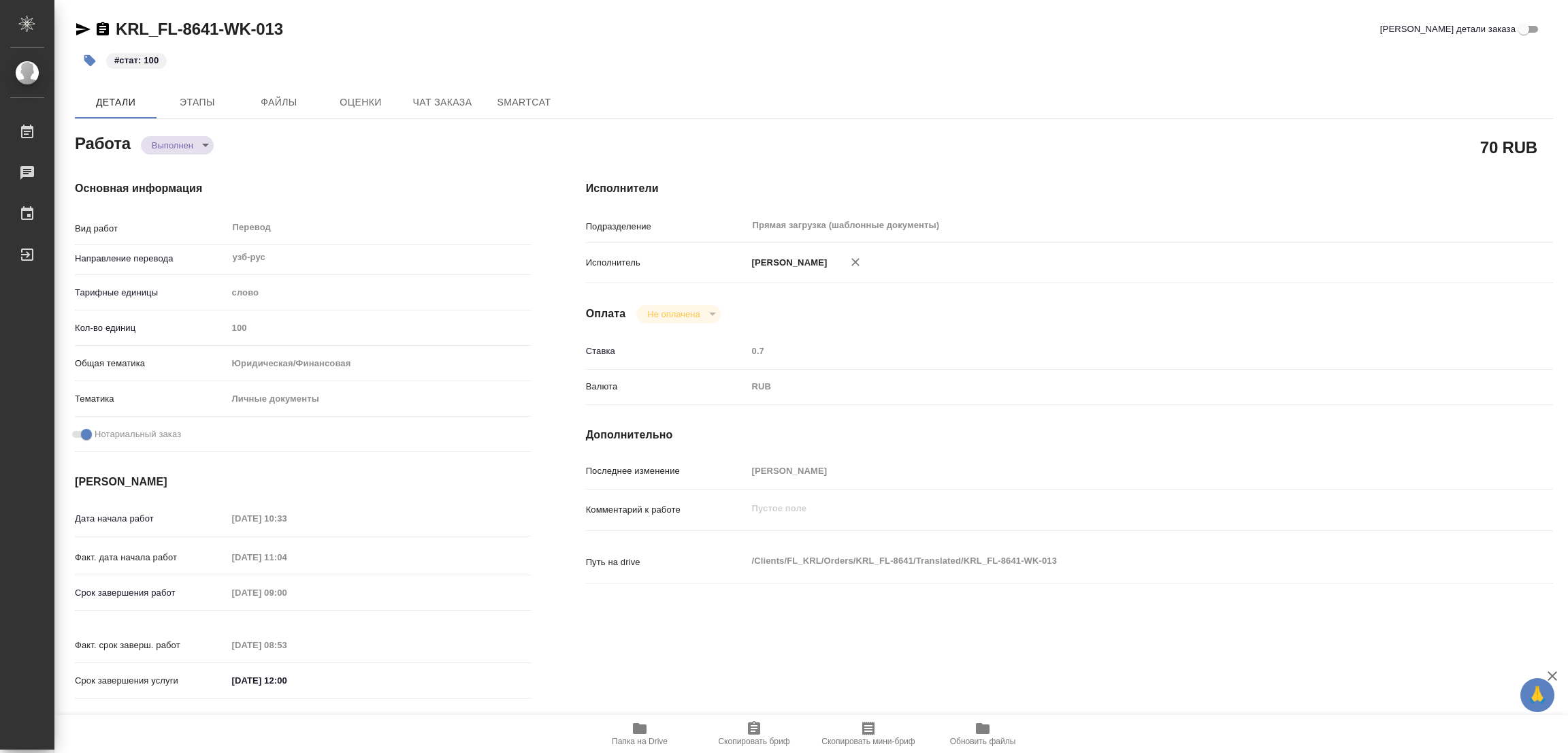
type textarea "x"
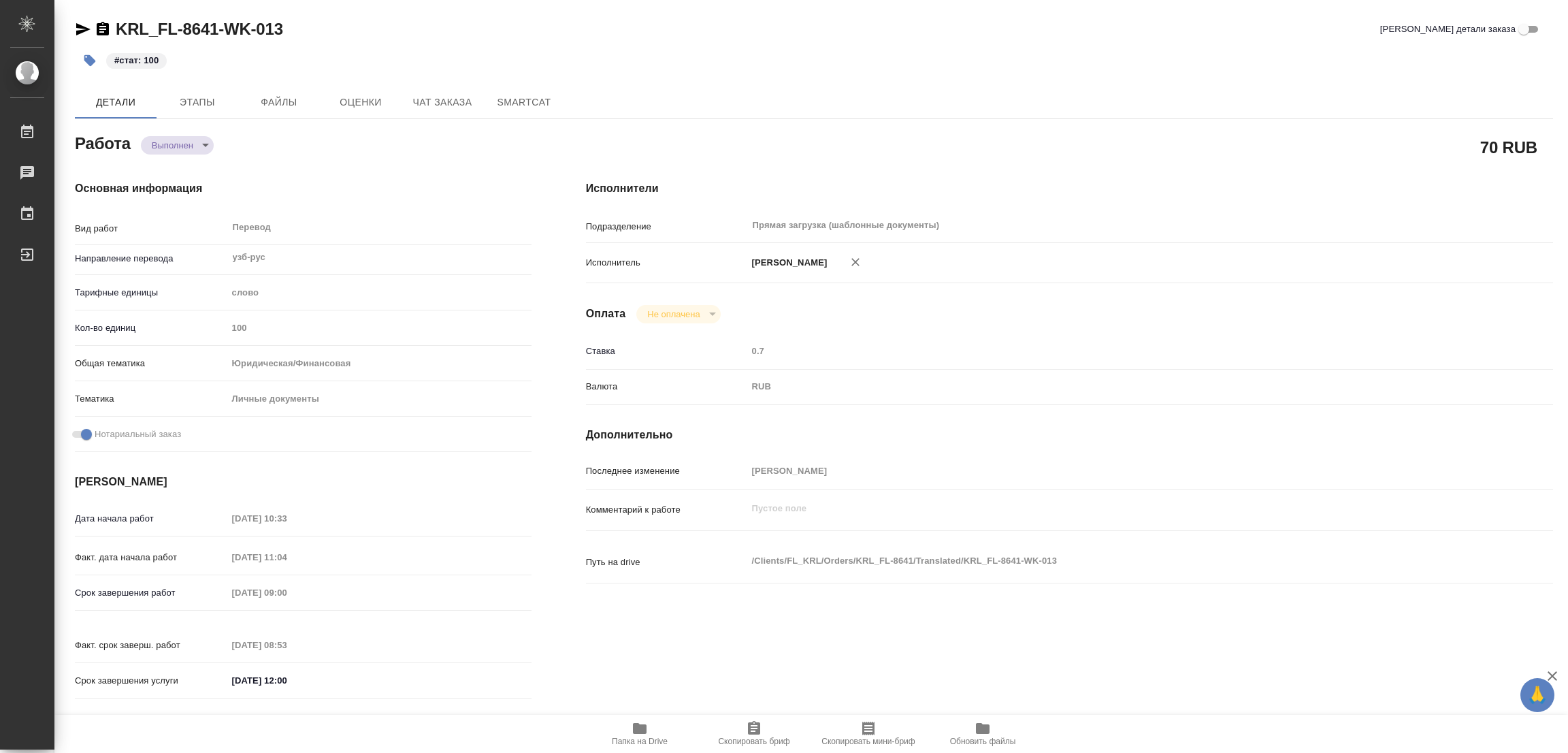
type textarea "x"
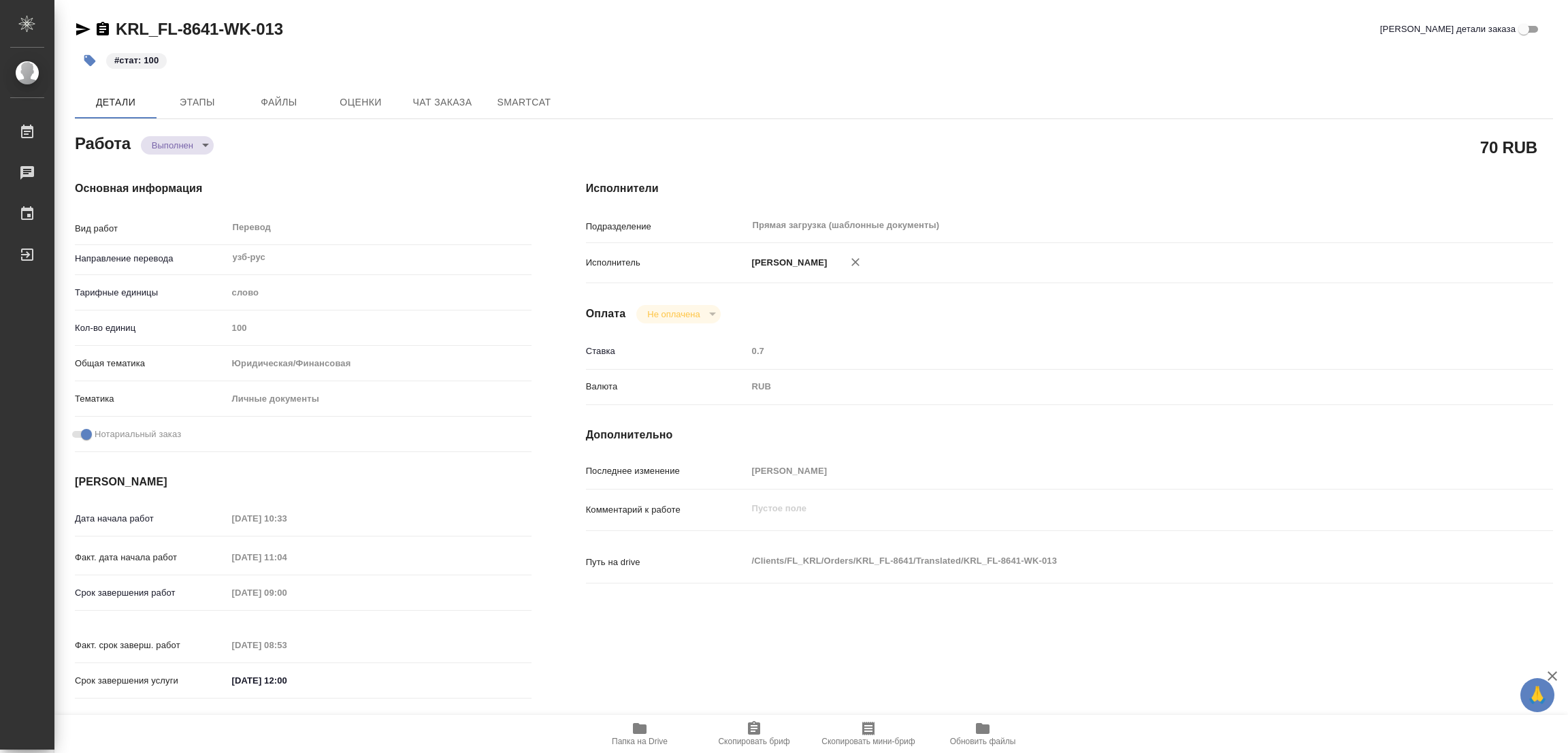
type textarea "x"
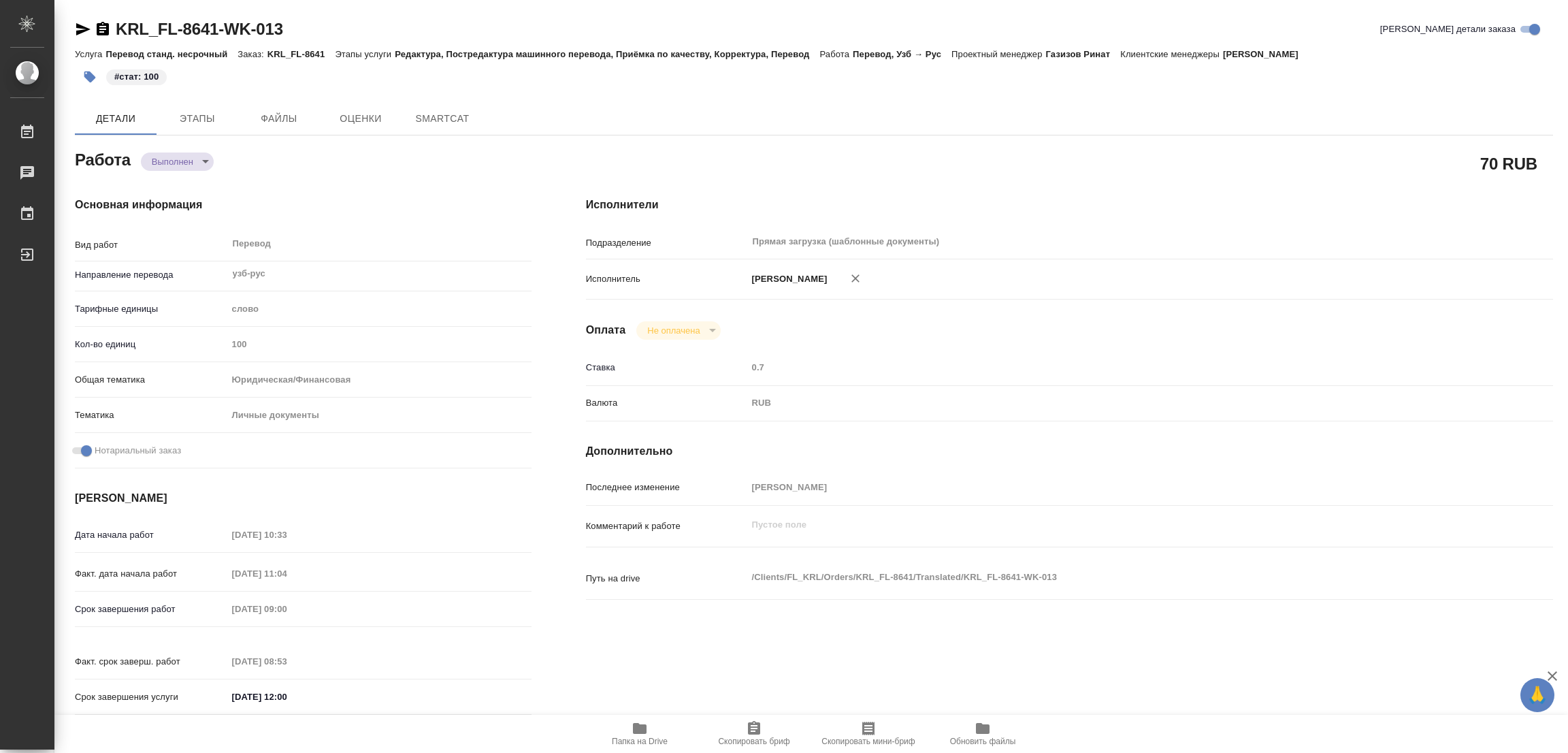
type textarea "x"
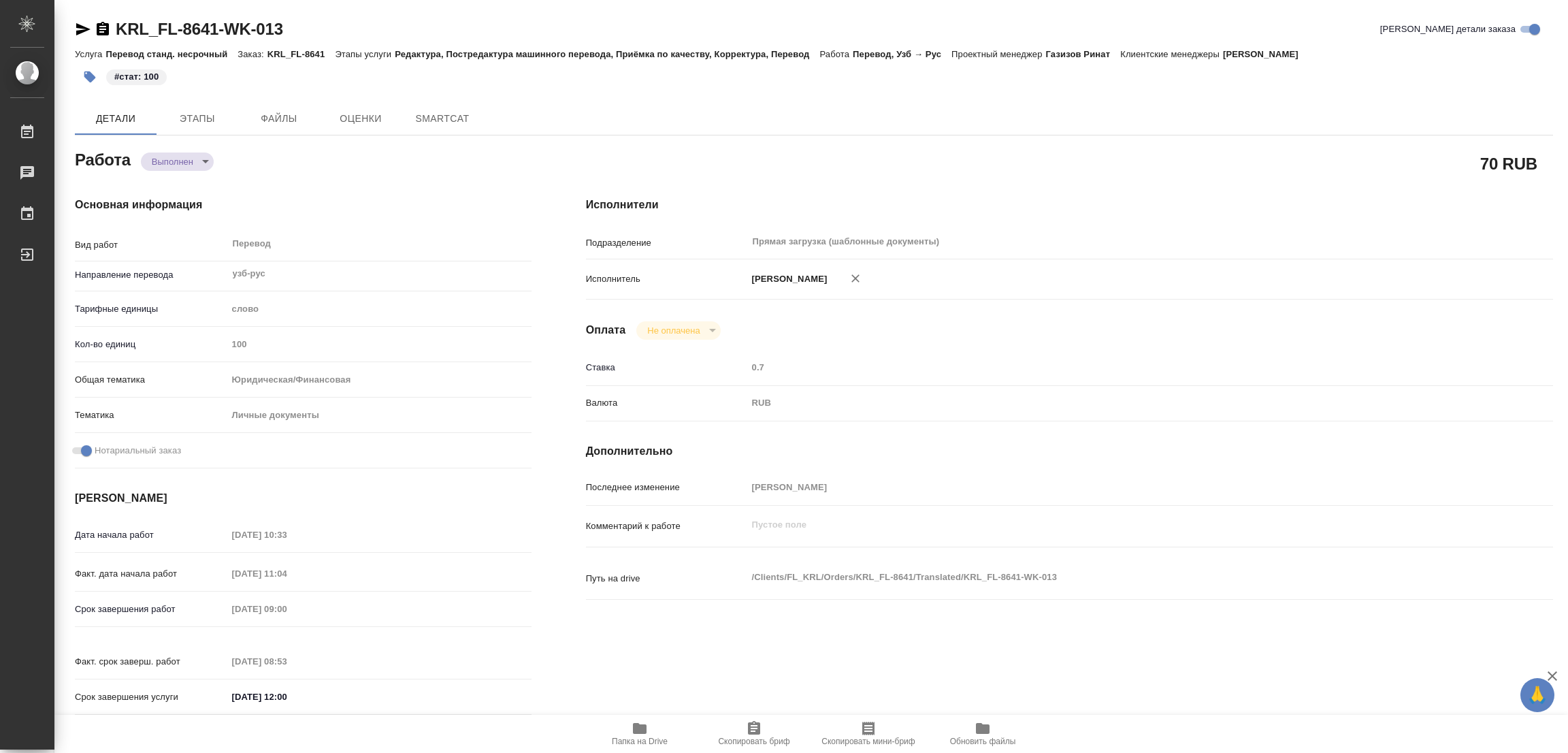
type textarea "x"
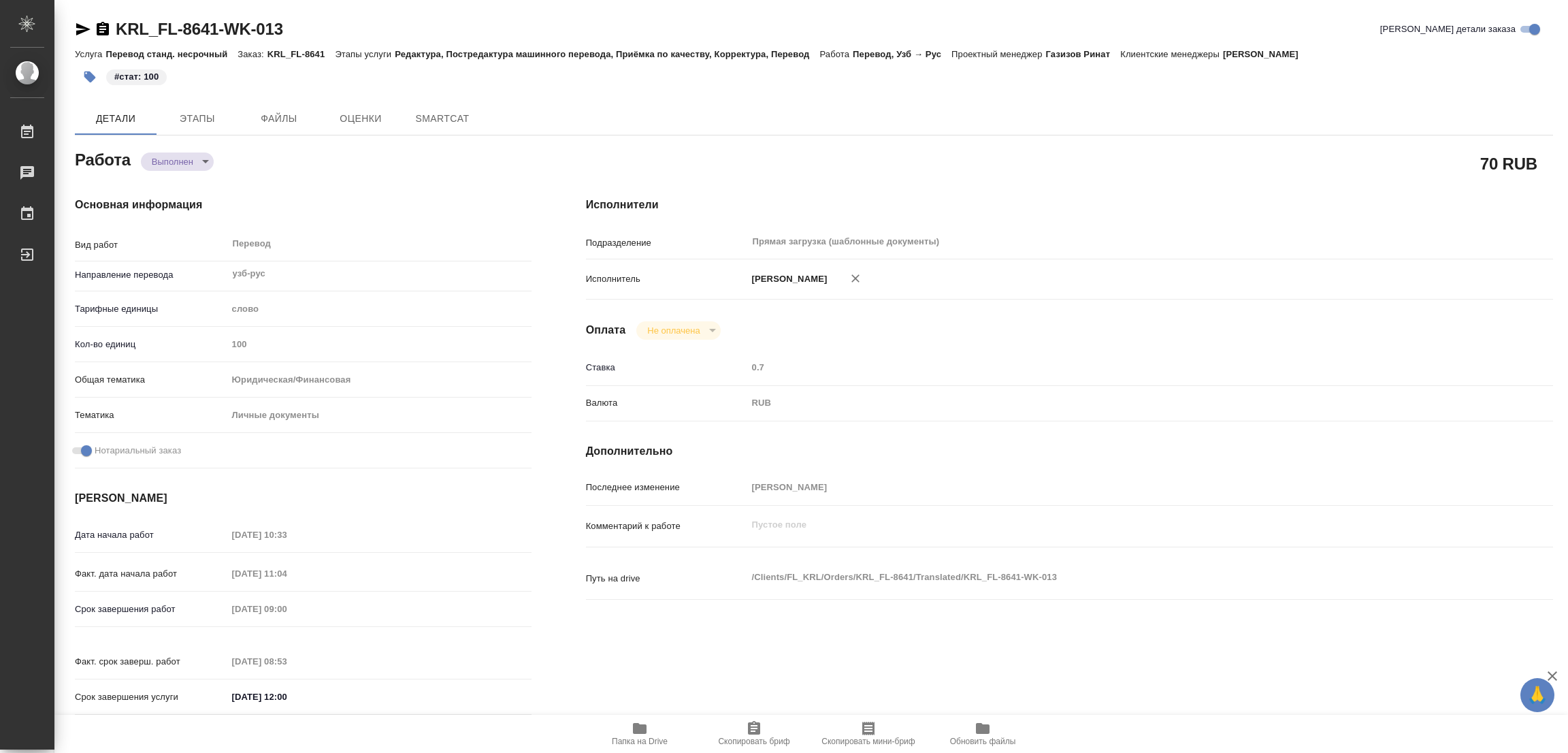
type textarea "x"
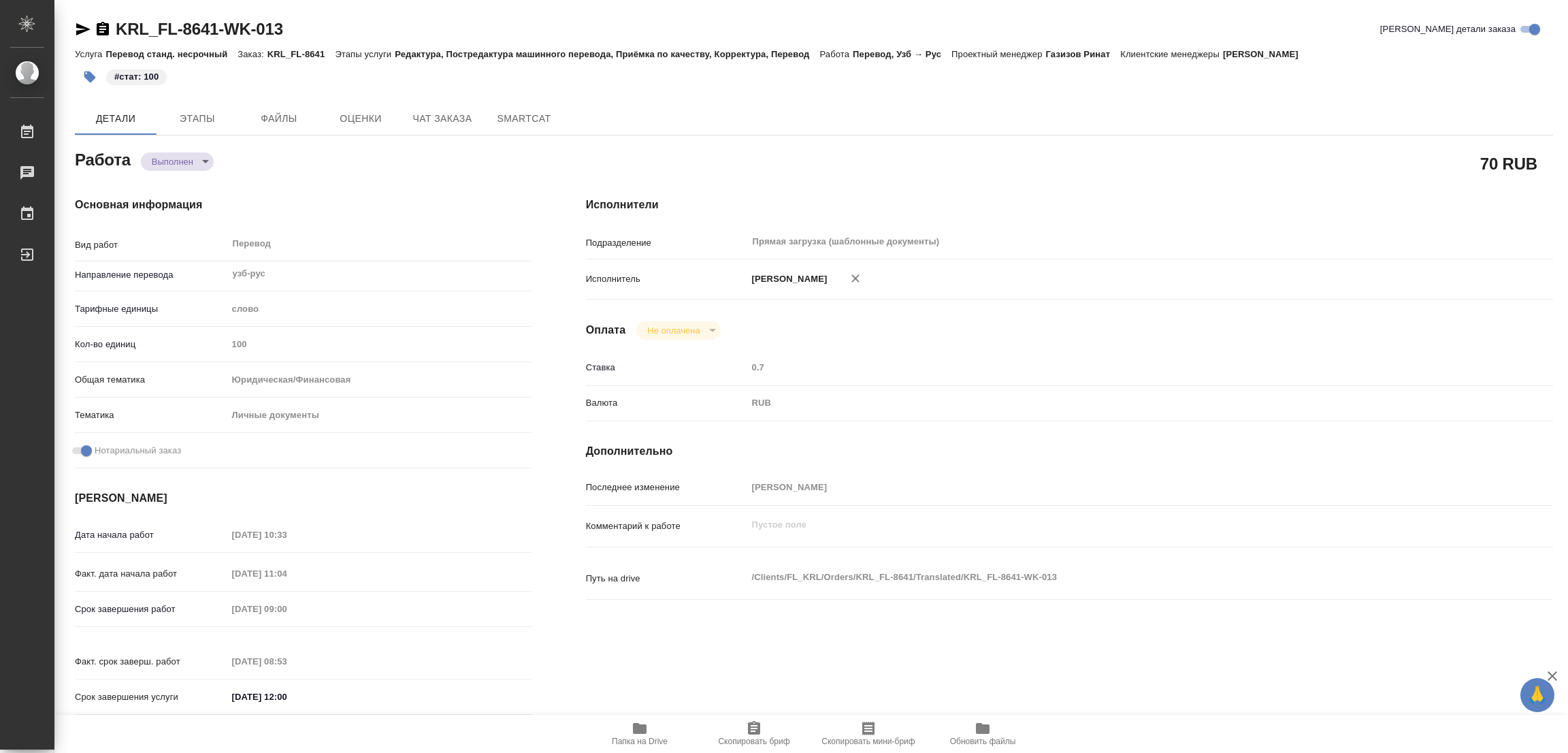
type textarea "x"
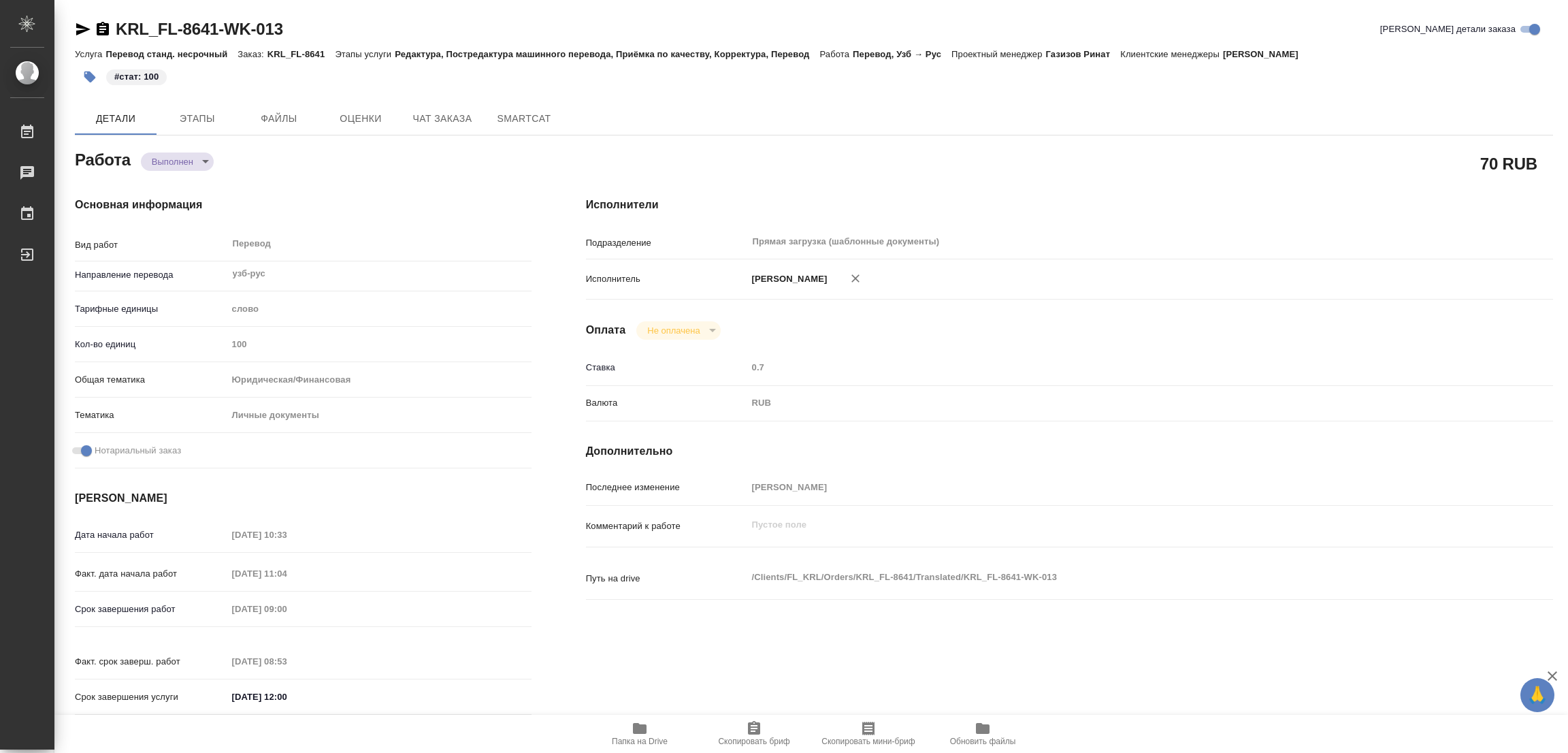
drag, startPoint x: 0, startPoint y: 0, endPoint x: 390, endPoint y: 171, distance: 425.8
click at [378, 181] on div "Основная информация Вид работ Перевод x ​ Направление перевода узб-рус ​ Тарифн…" at bounding box center [303, 460] width 511 height 582
type textarea "x"
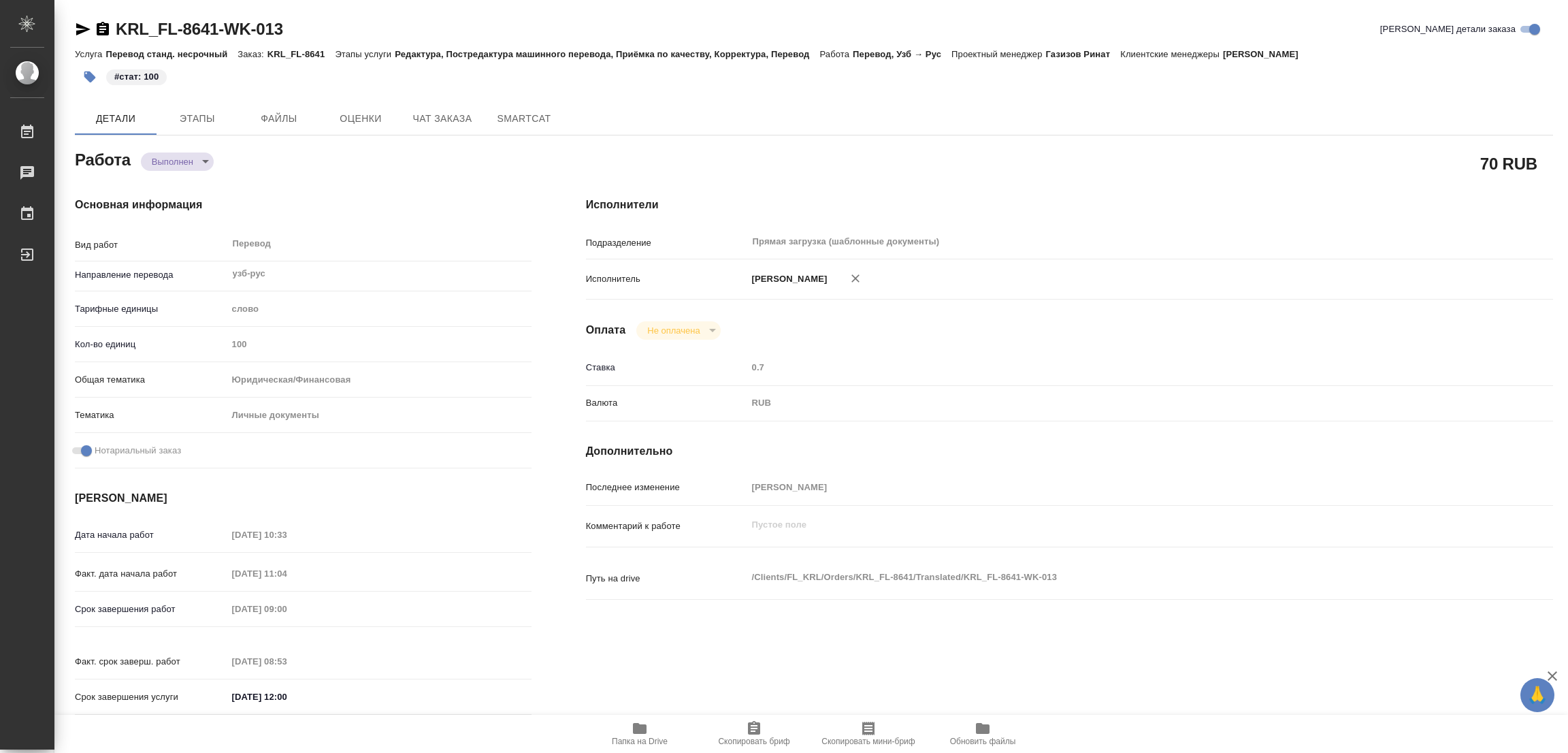
type textarea "x"
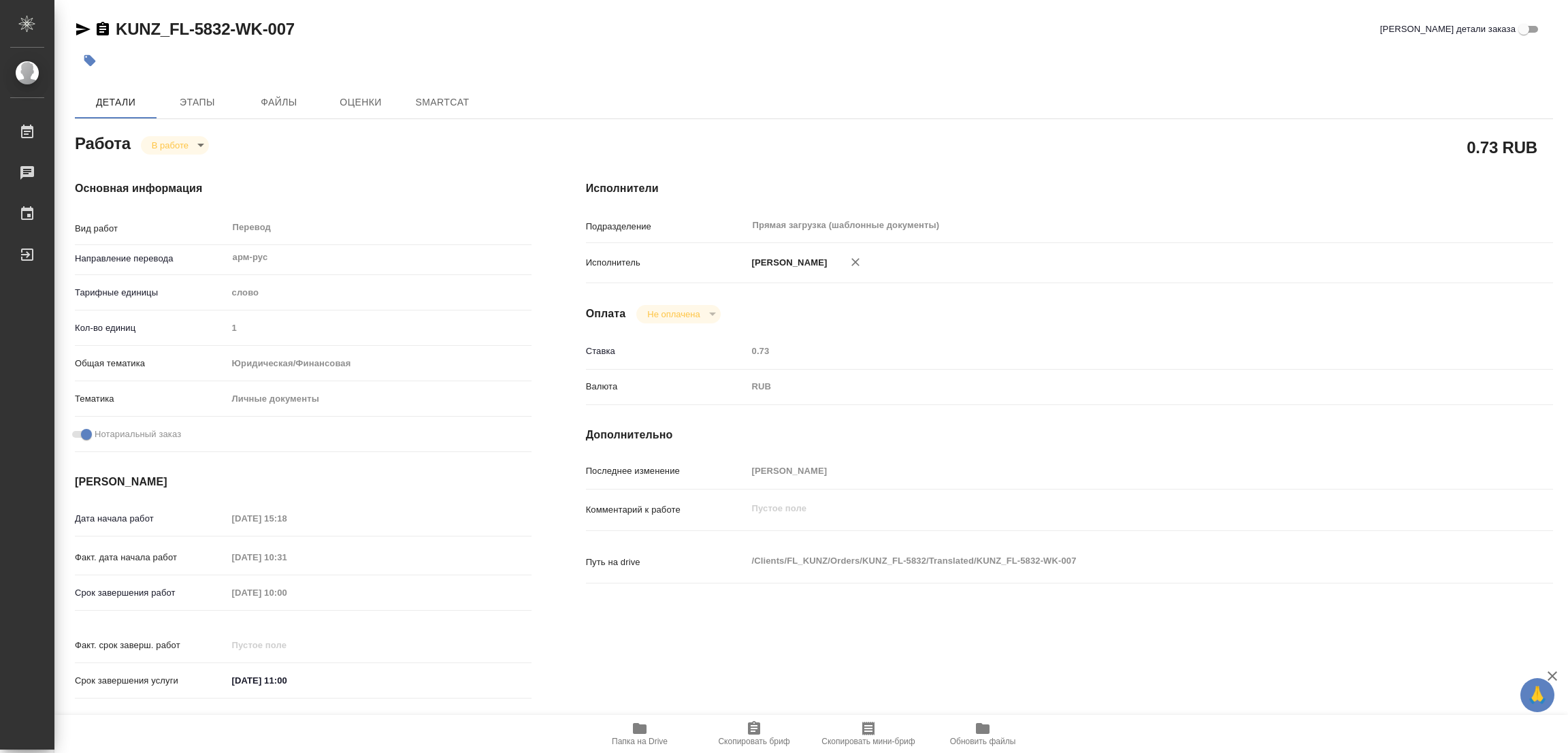
type textarea "x"
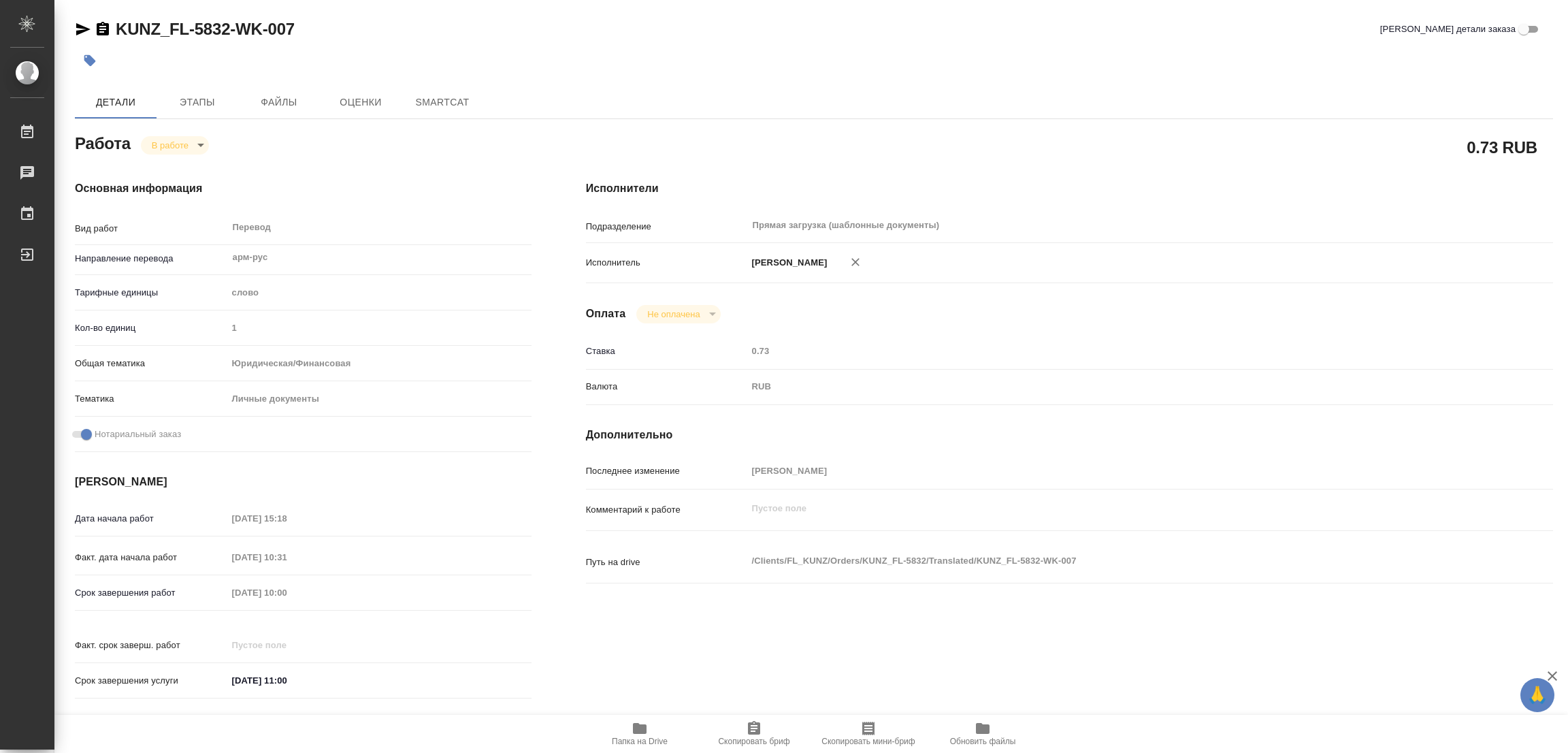
type textarea "x"
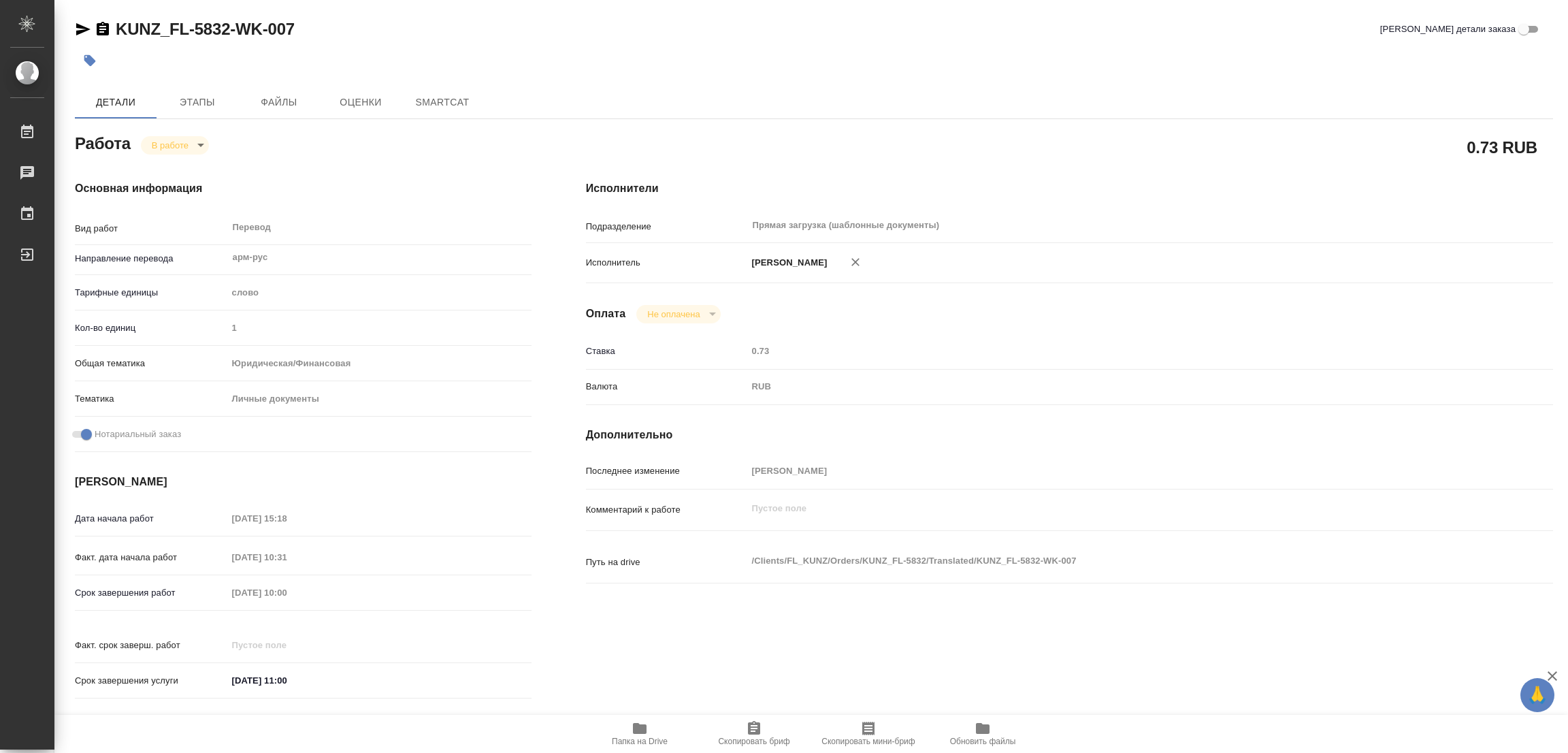
type textarea "x"
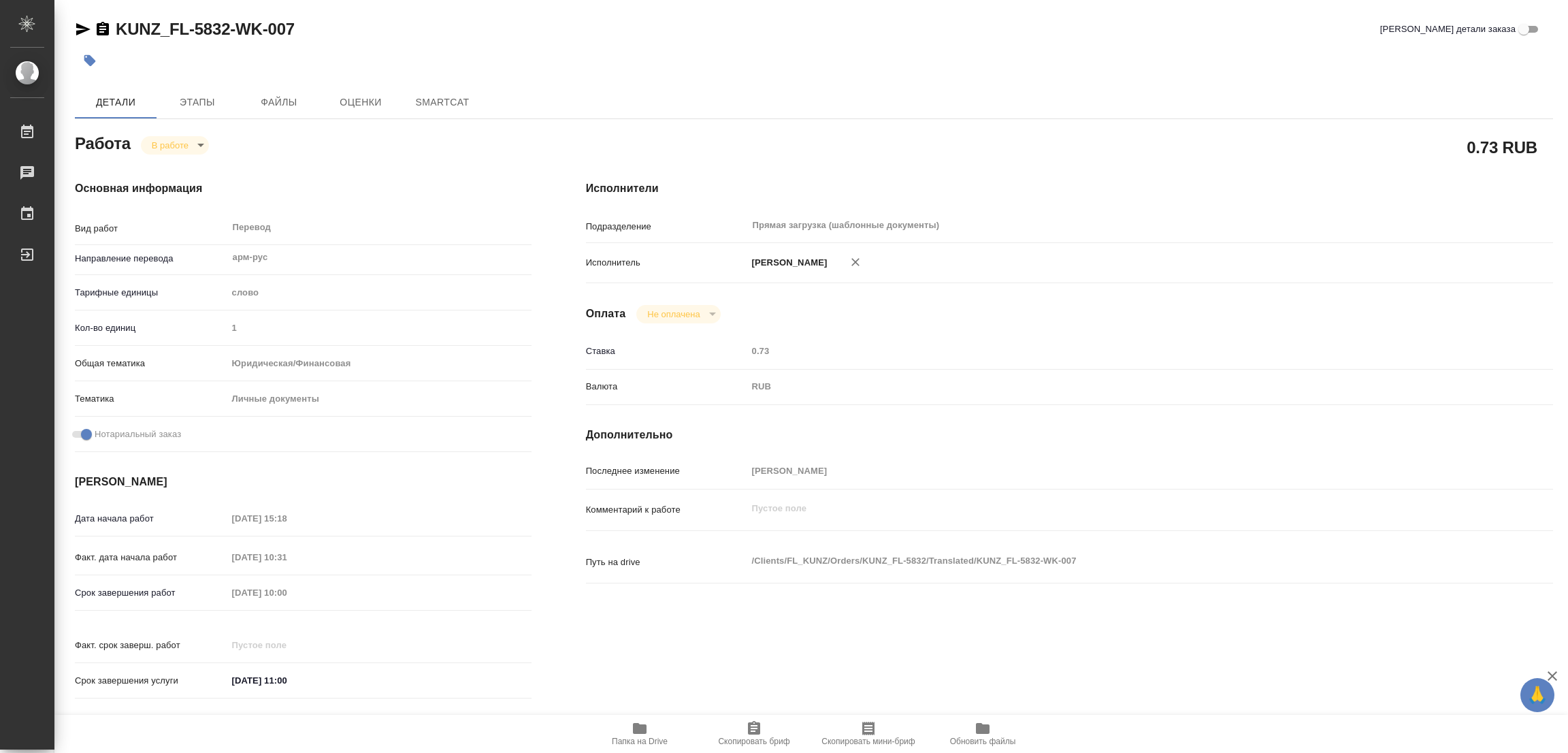
type textarea "x"
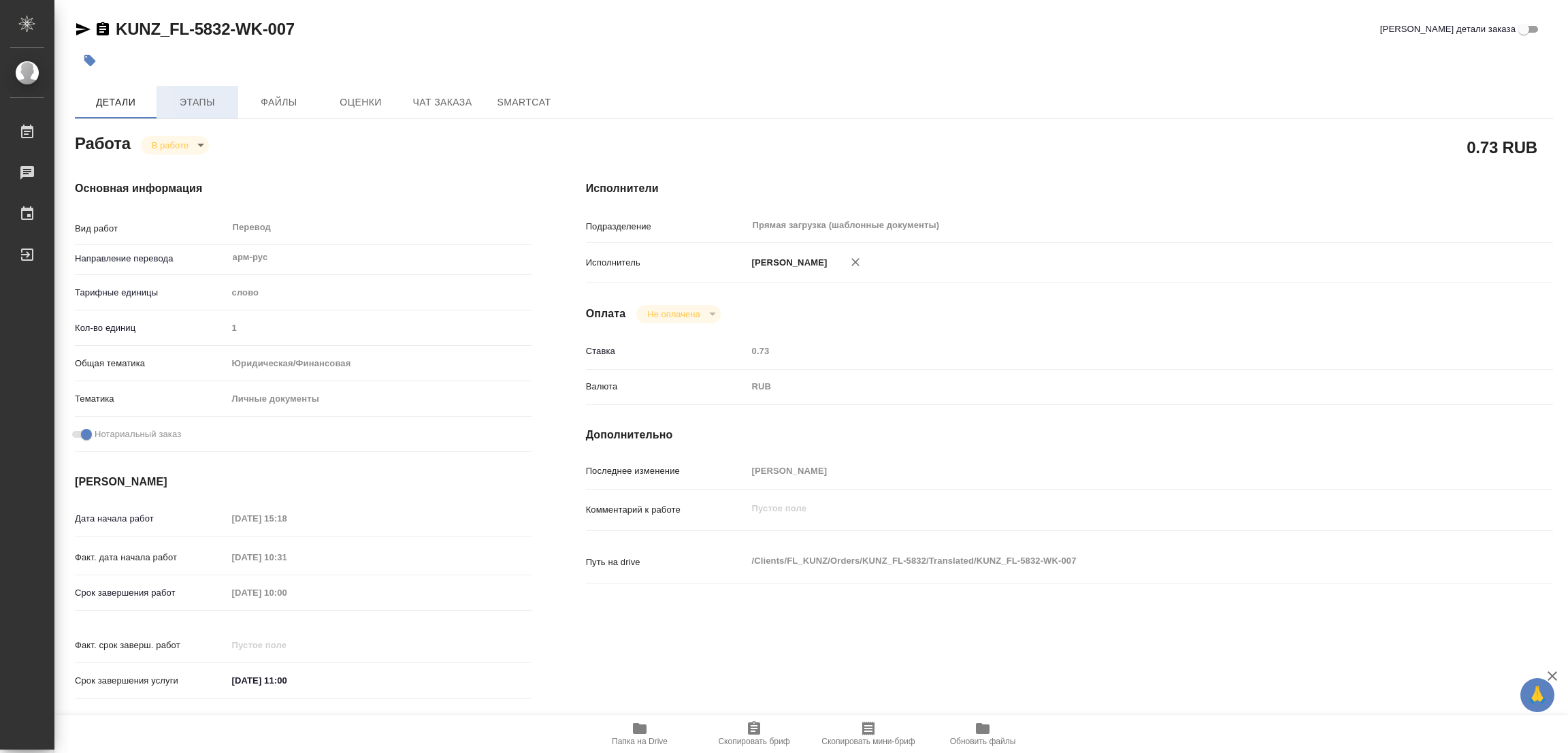
type textarea "x"
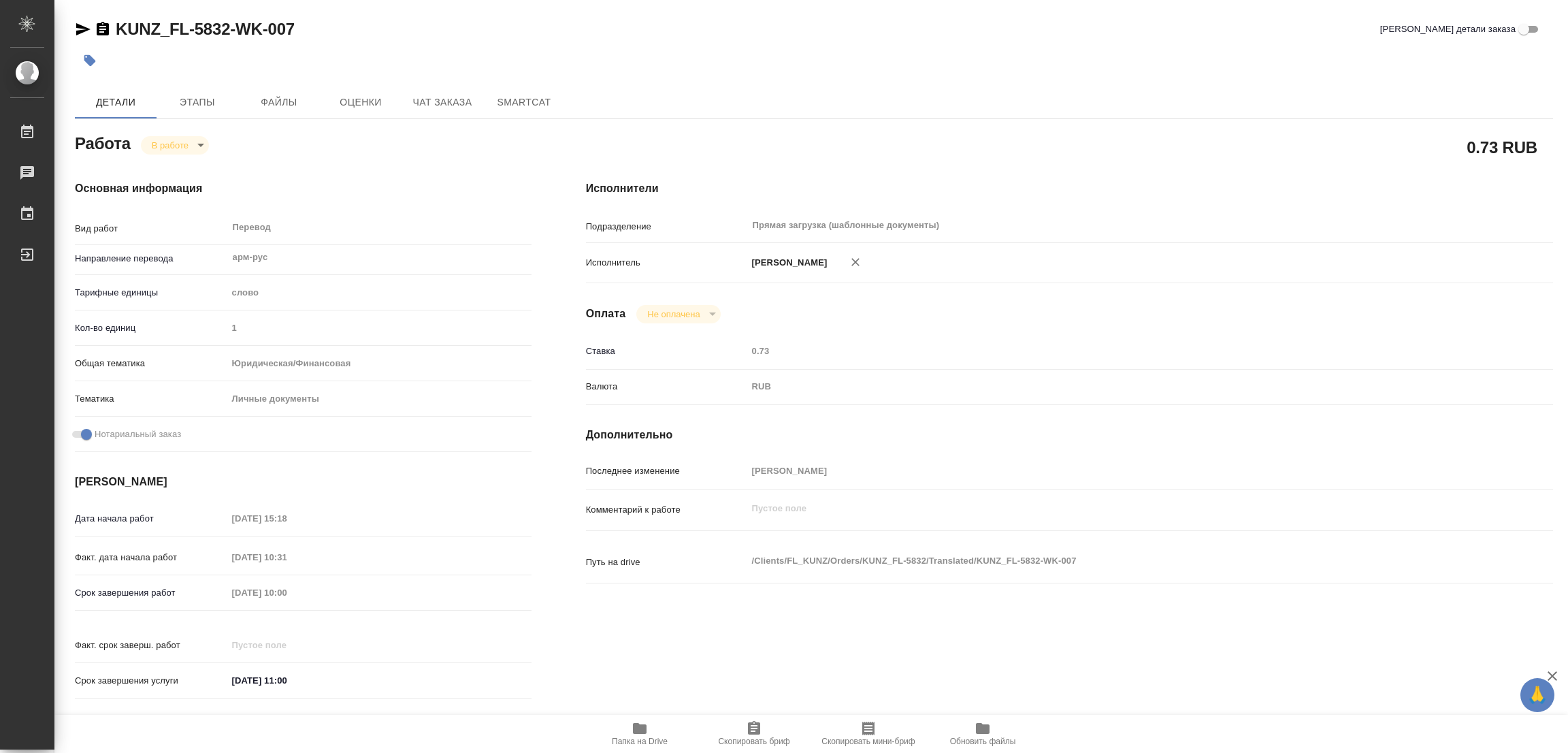
type textarea "x"
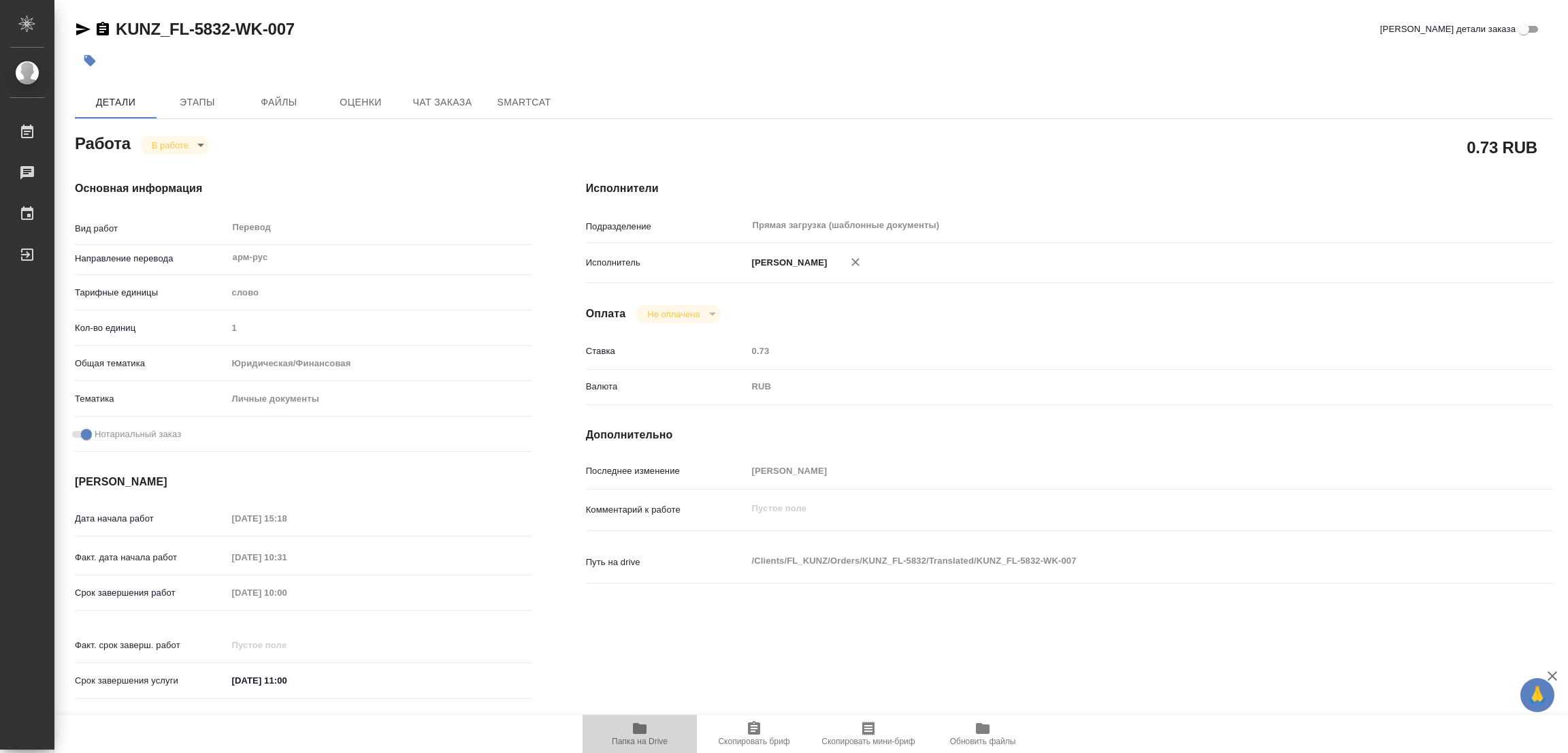
click at [646, 733] on icon "button" at bounding box center [639, 728] width 13 height 11
click at [197, 103] on span "Этапы" at bounding box center [197, 103] width 65 height 17
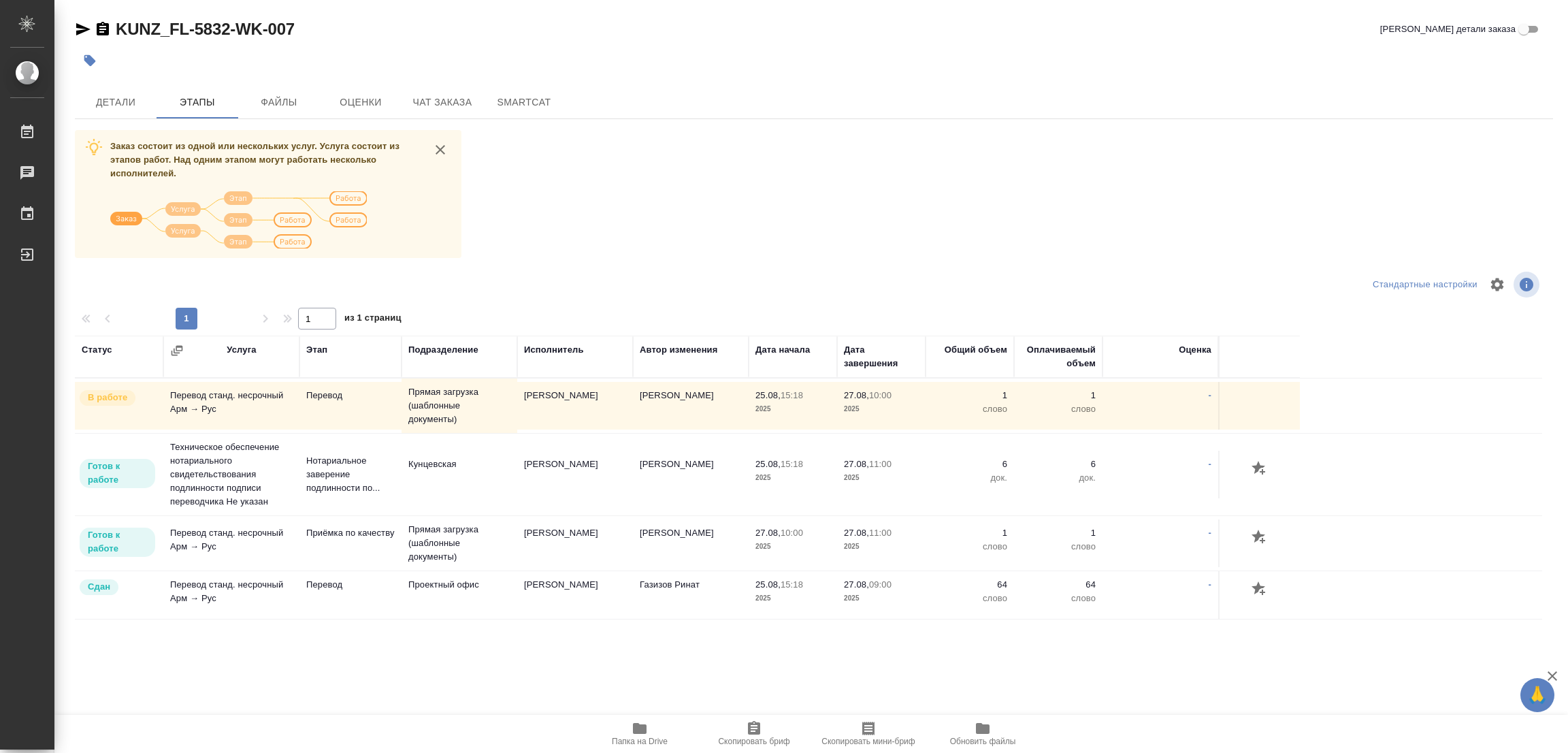
click at [1048, 659] on div "KUNZ_FL-5832-WK-007 Кратко детали заказа Детали Этапы Файлы Оценки Чат заказа S…" at bounding box center [814, 338] width 1493 height 676
click at [114, 98] on span "Детали" at bounding box center [115, 103] width 65 height 17
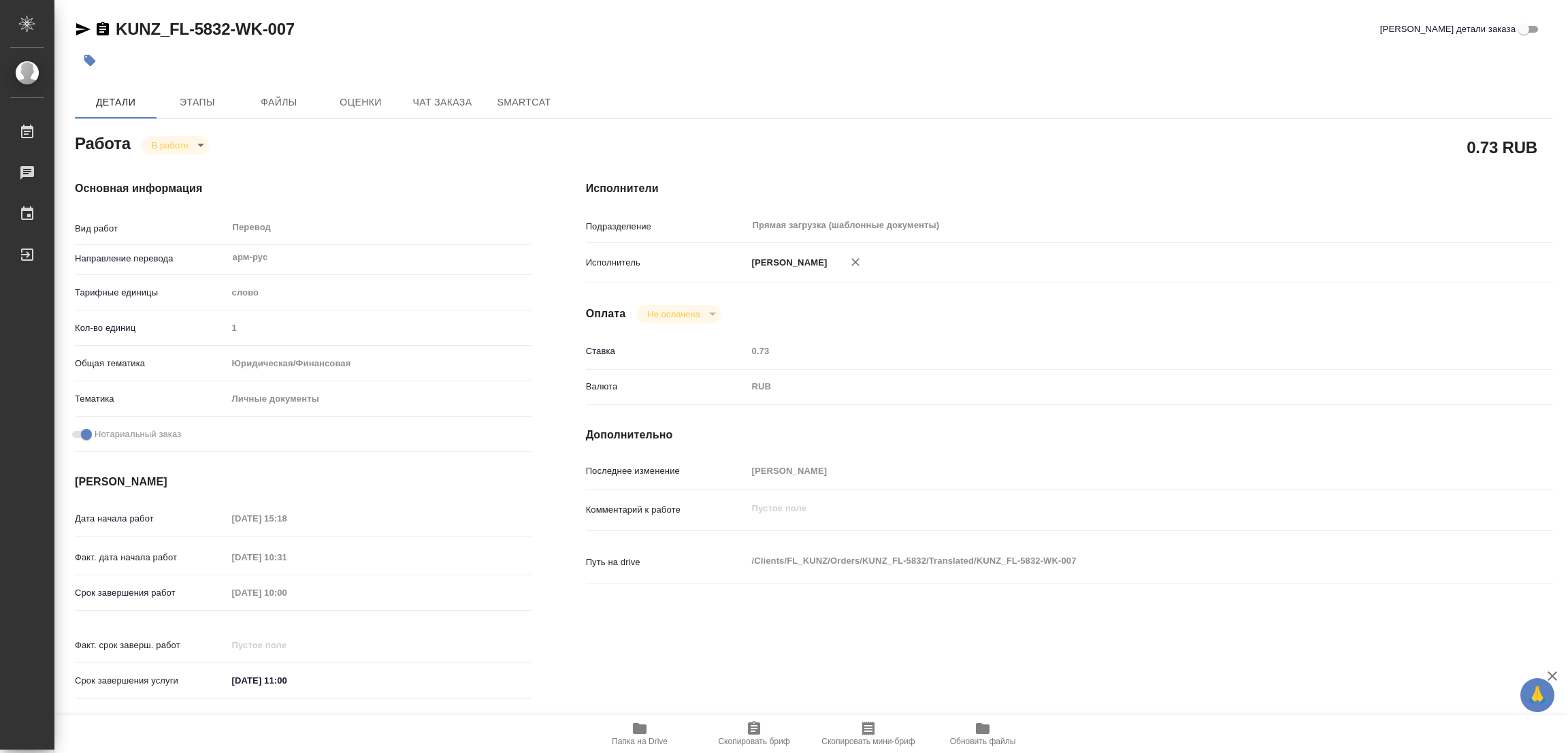
type textarea "x"
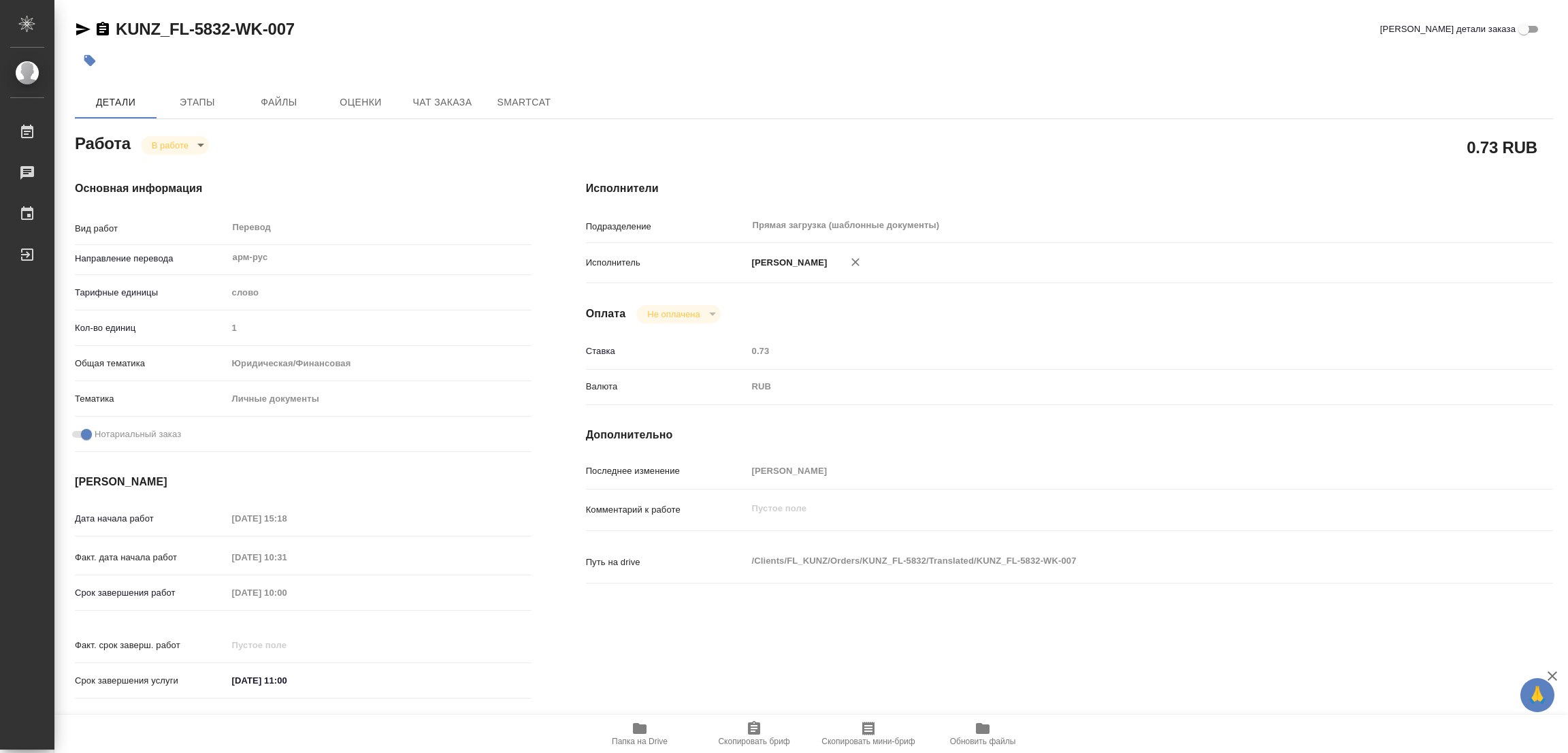
type textarea "x"
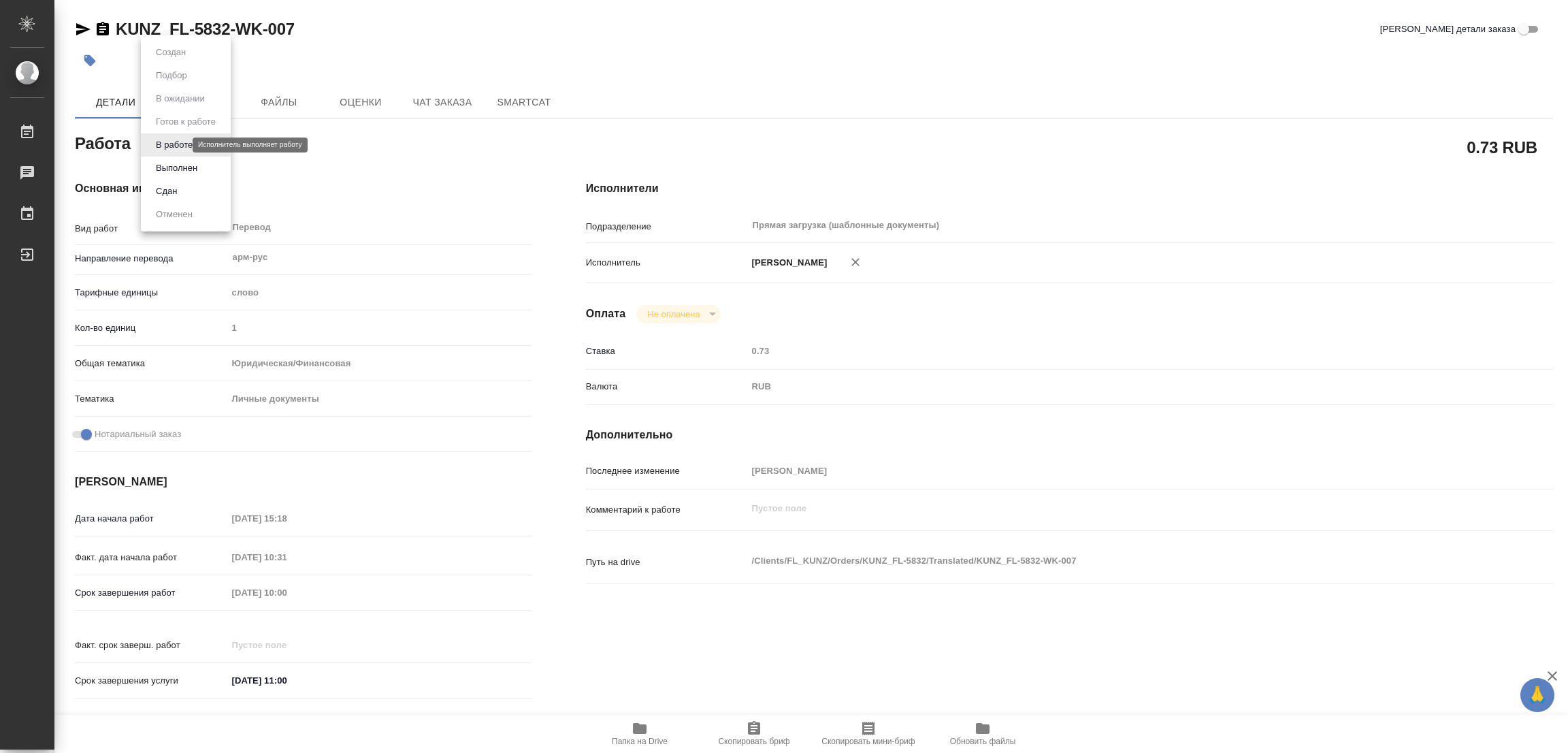
click at [162, 146] on body "🙏 .cls-1 fill:#fff; AWATERA [PERSON_NAME] Работы 0 Чаты График Выйти KUNZ_FL-58…" at bounding box center [784, 376] width 1568 height 753
type textarea "x"
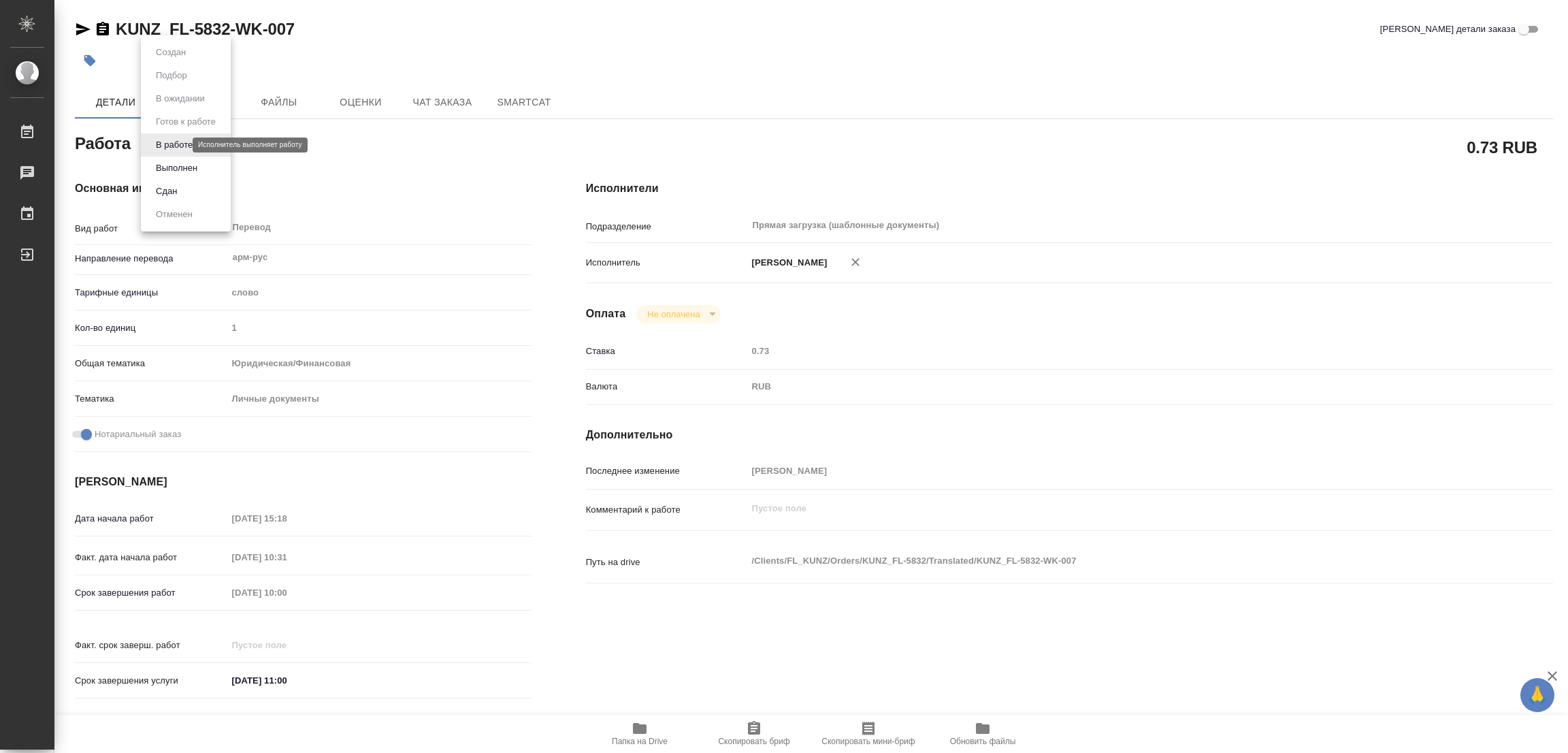
type textarea "x"
click at [170, 165] on button "Выполнен" at bounding box center [176, 168] width 50 height 15
type textarea "x"
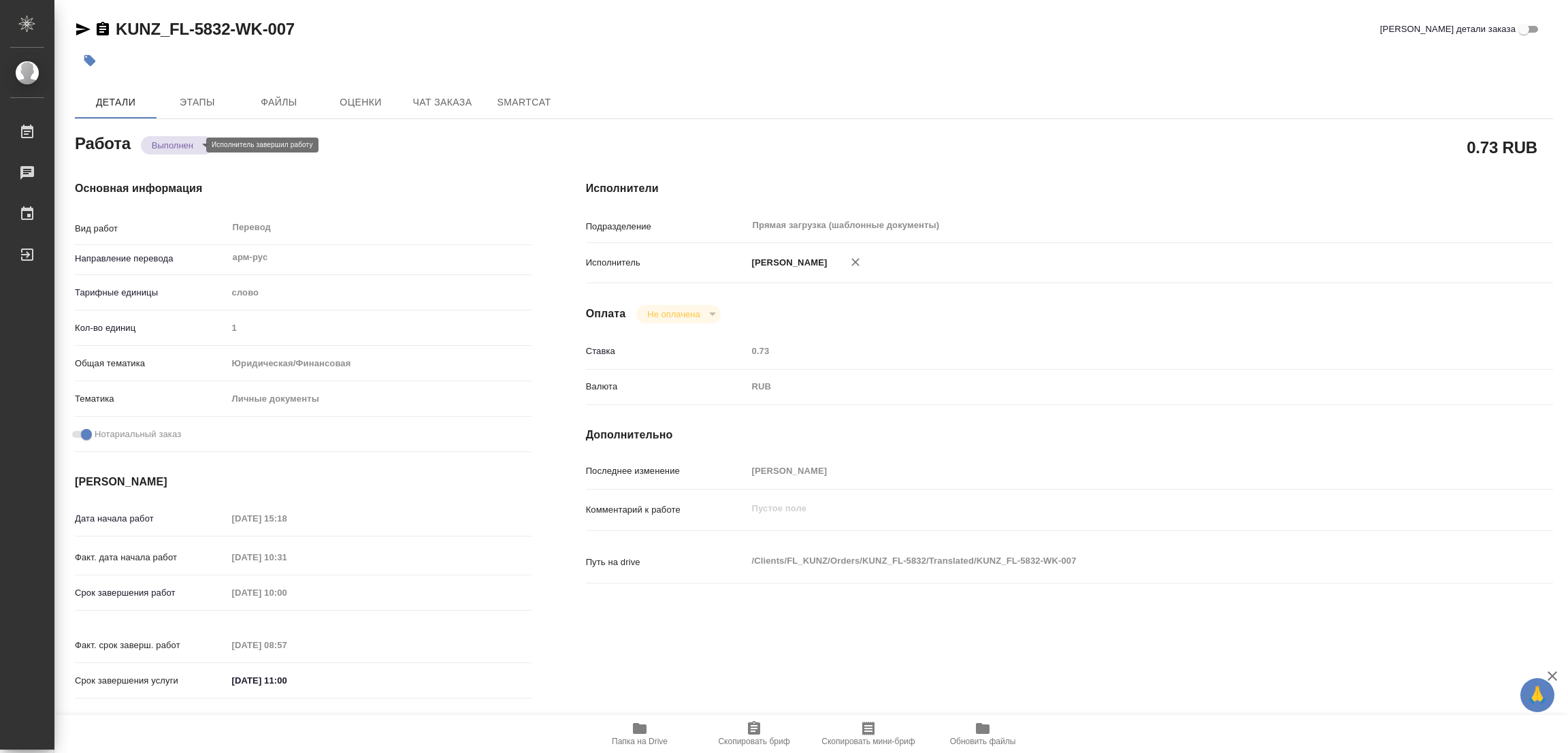
type textarea "x"
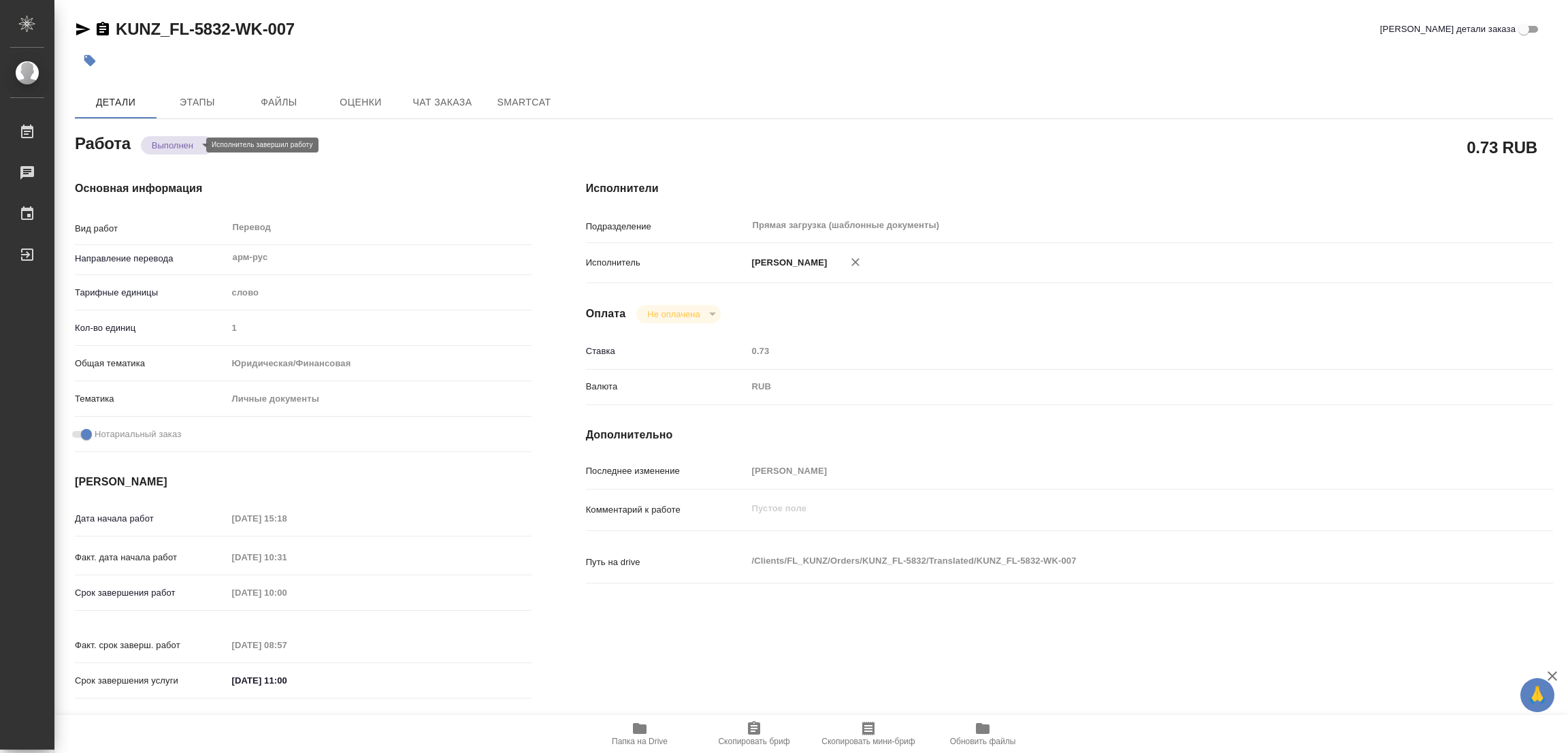
type textarea "x"
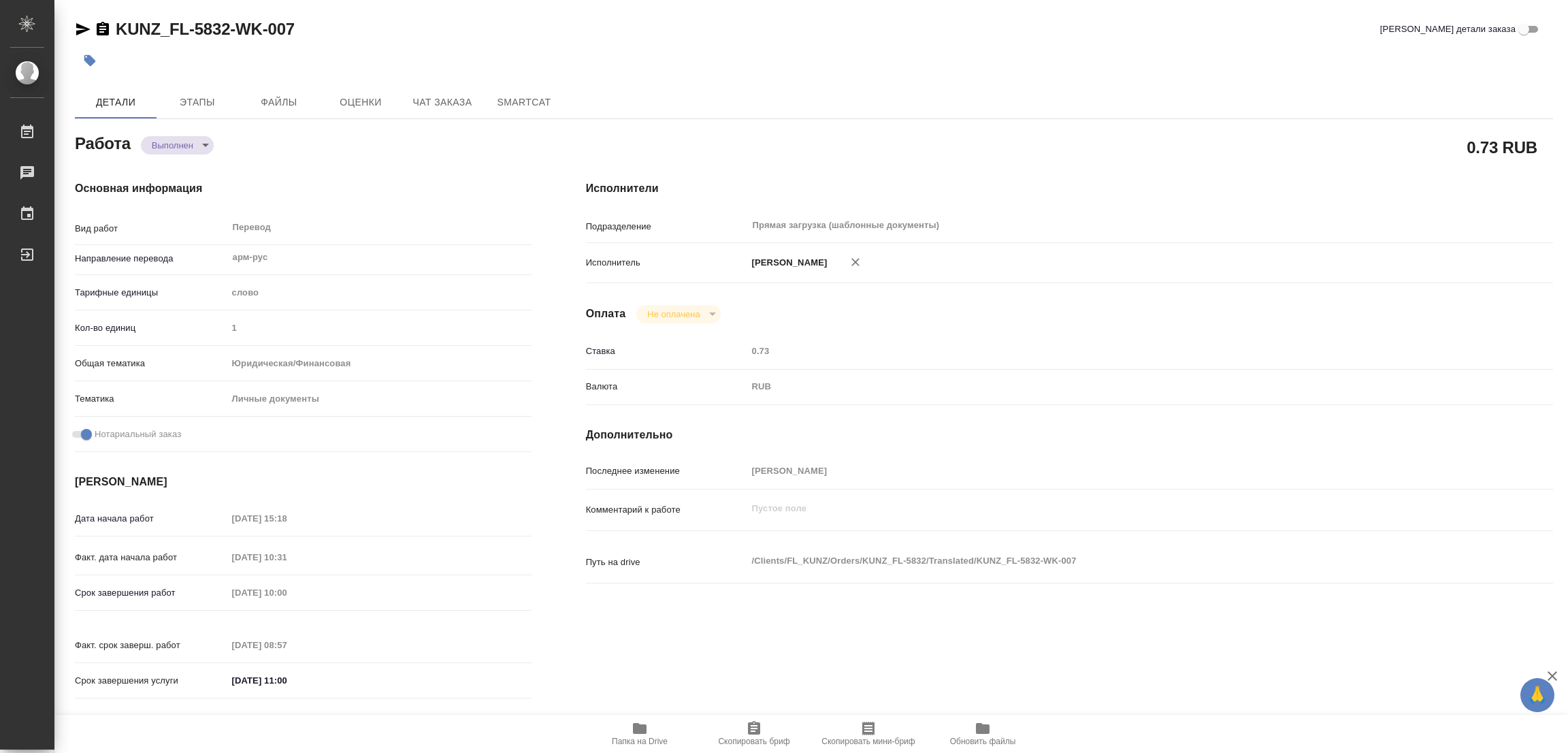
type textarea "x"
click at [88, 57] on icon "button" at bounding box center [90, 60] width 11 height 11
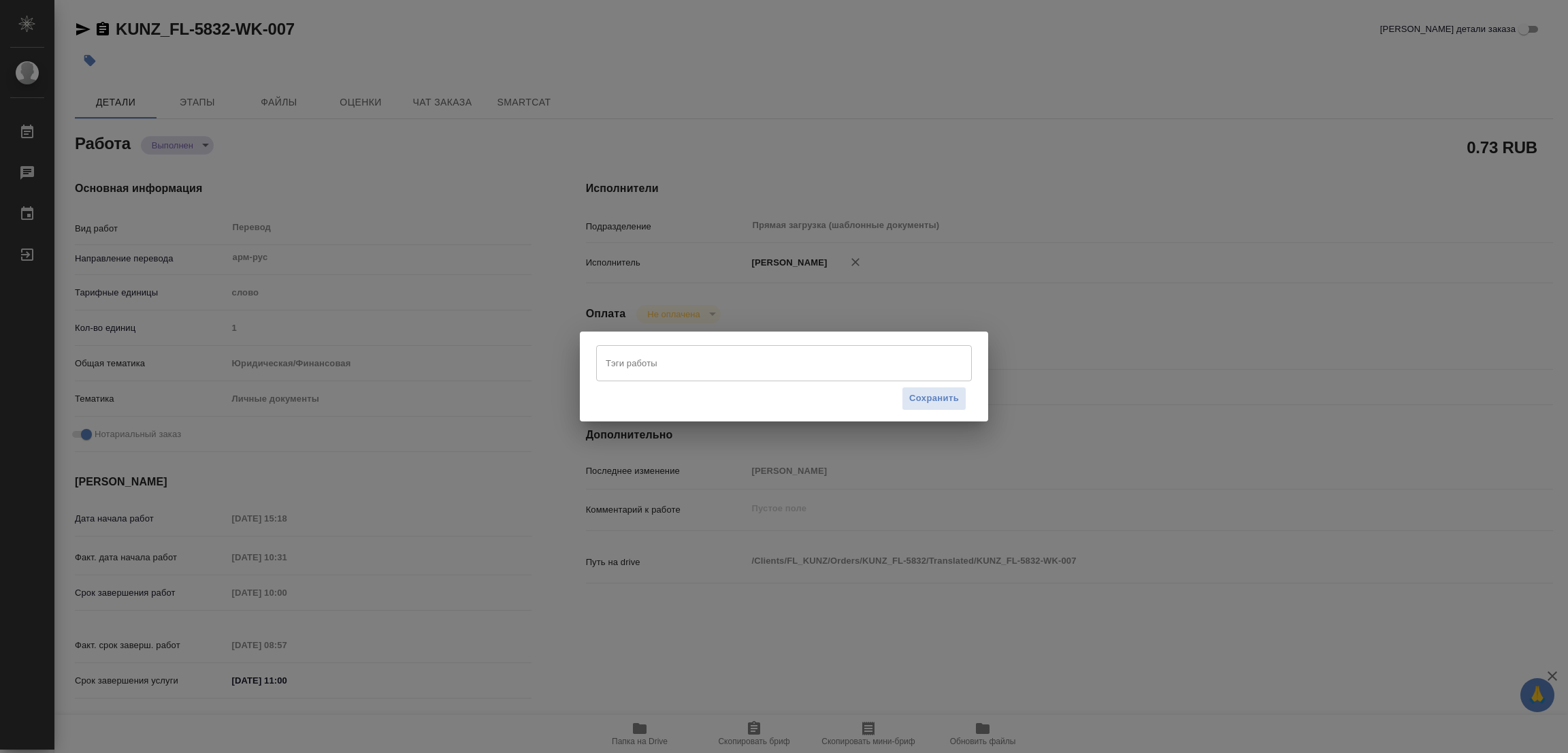
click at [618, 360] on input "Тэги работы" at bounding box center [771, 362] width 338 height 23
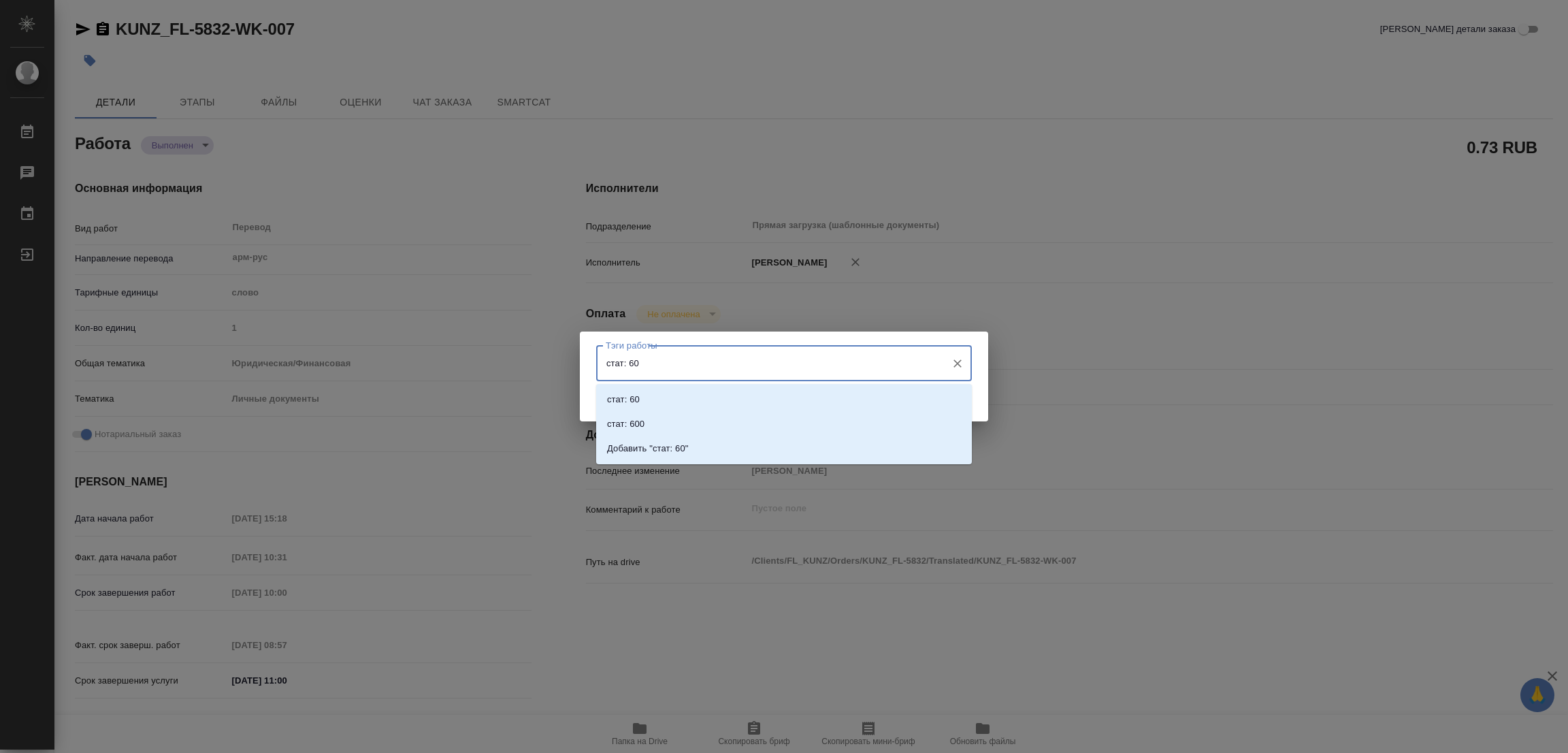
type input "стат: 600"
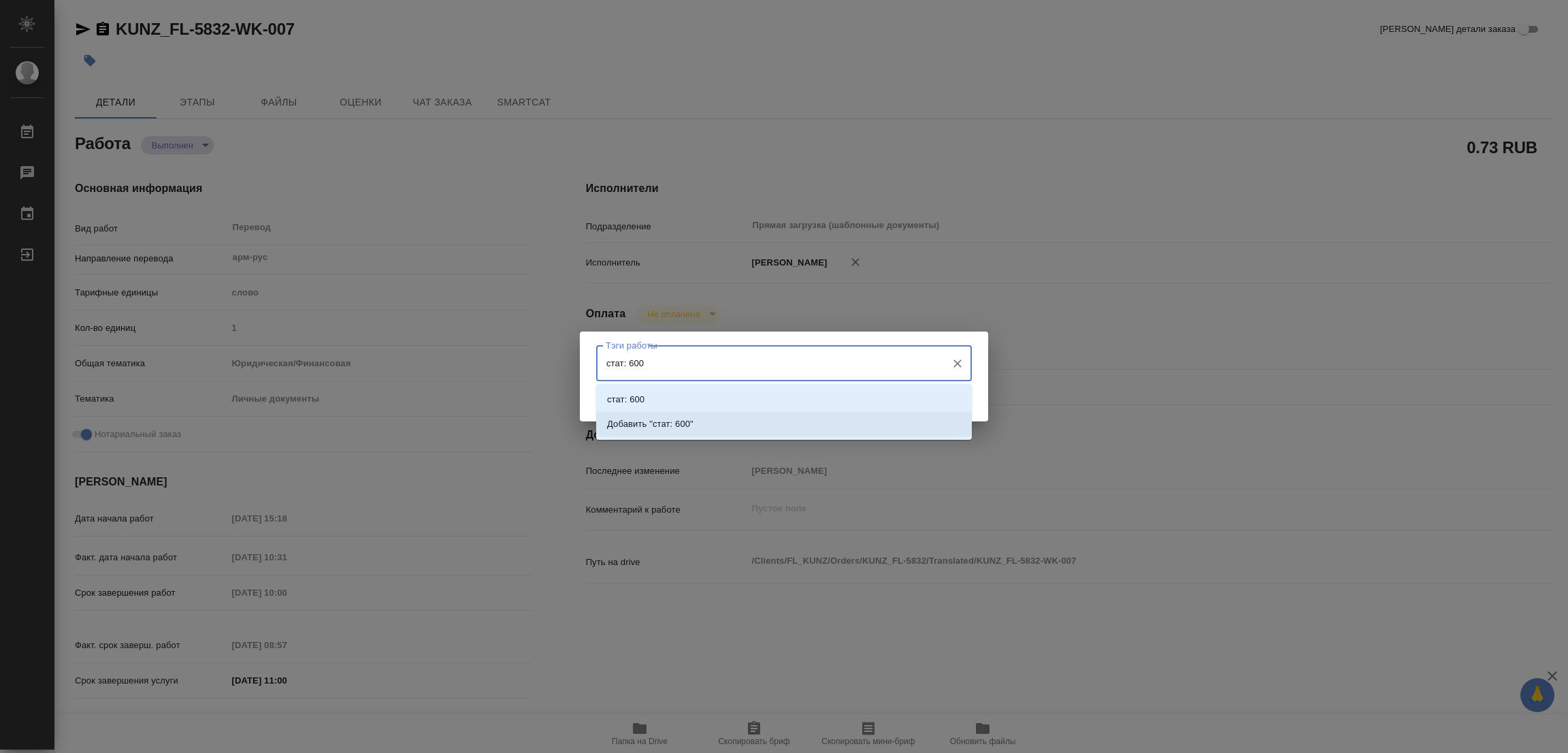
click at [674, 421] on p "Добавить "стат: 600"" at bounding box center [650, 424] width 86 height 13
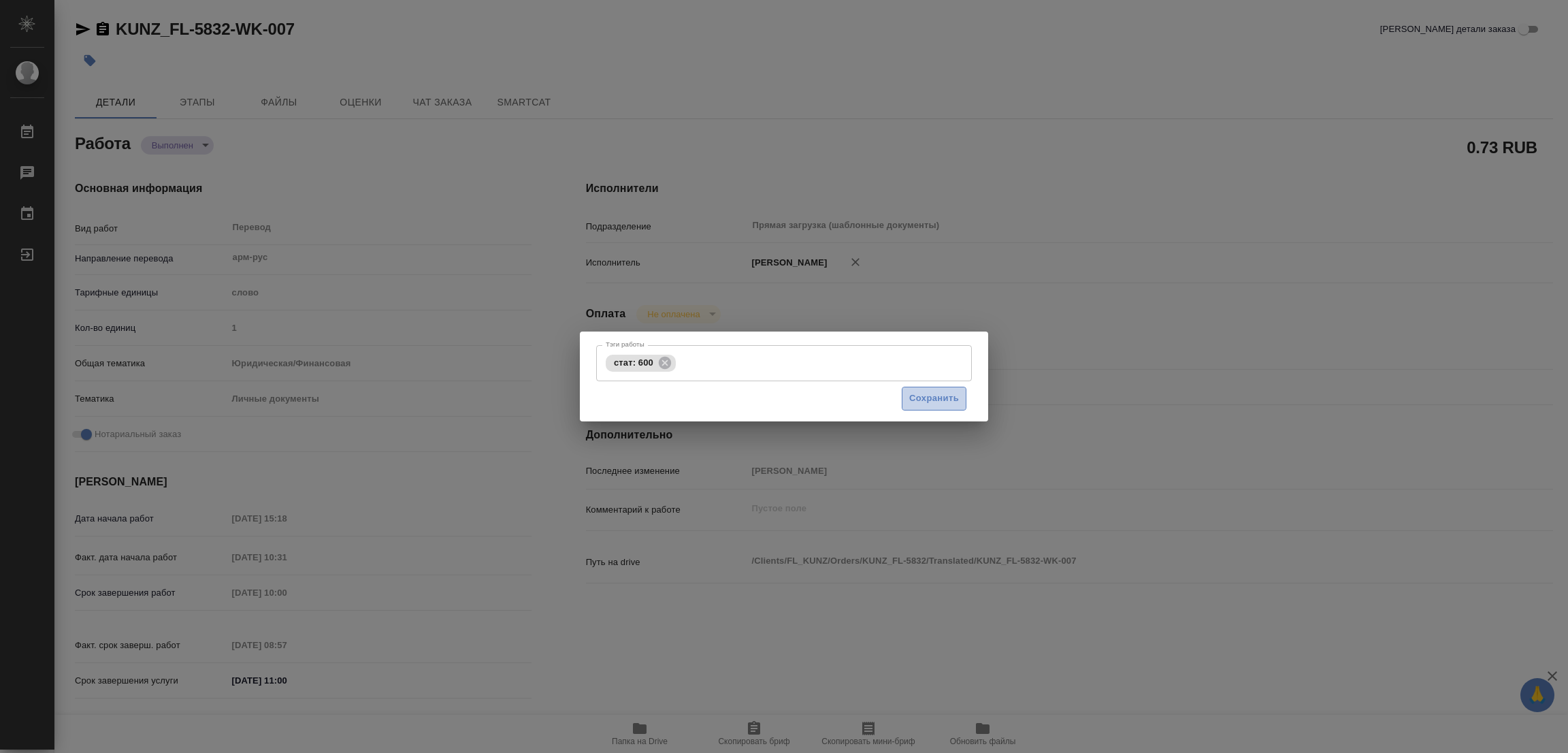
click at [929, 395] on span "Сохранить" at bounding box center [934, 398] width 50 height 15
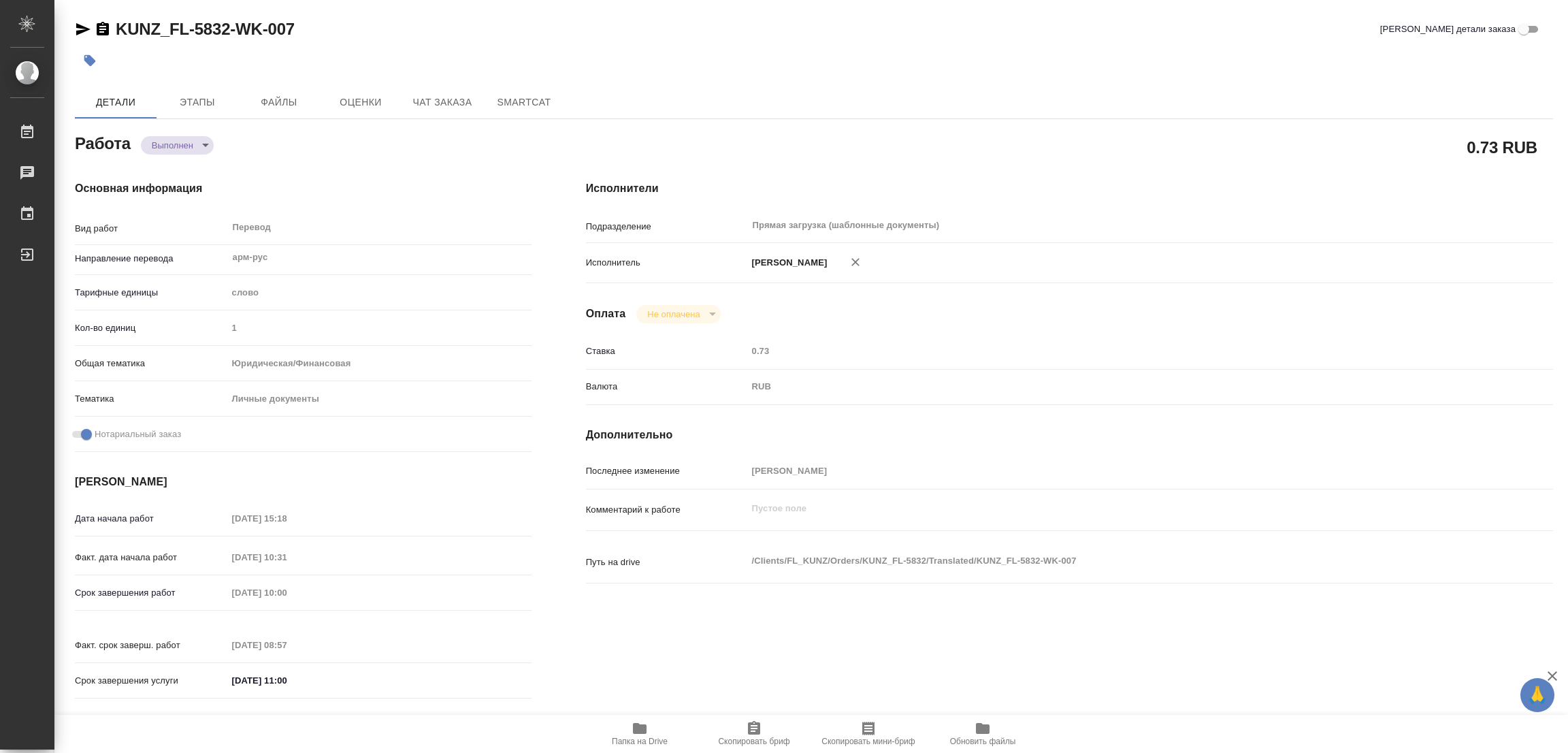
type input "completed"
type textarea "Перевод"
type textarea "x"
type input "арм-рус"
type input "5a8b1489cc6b4906c91bfd90"
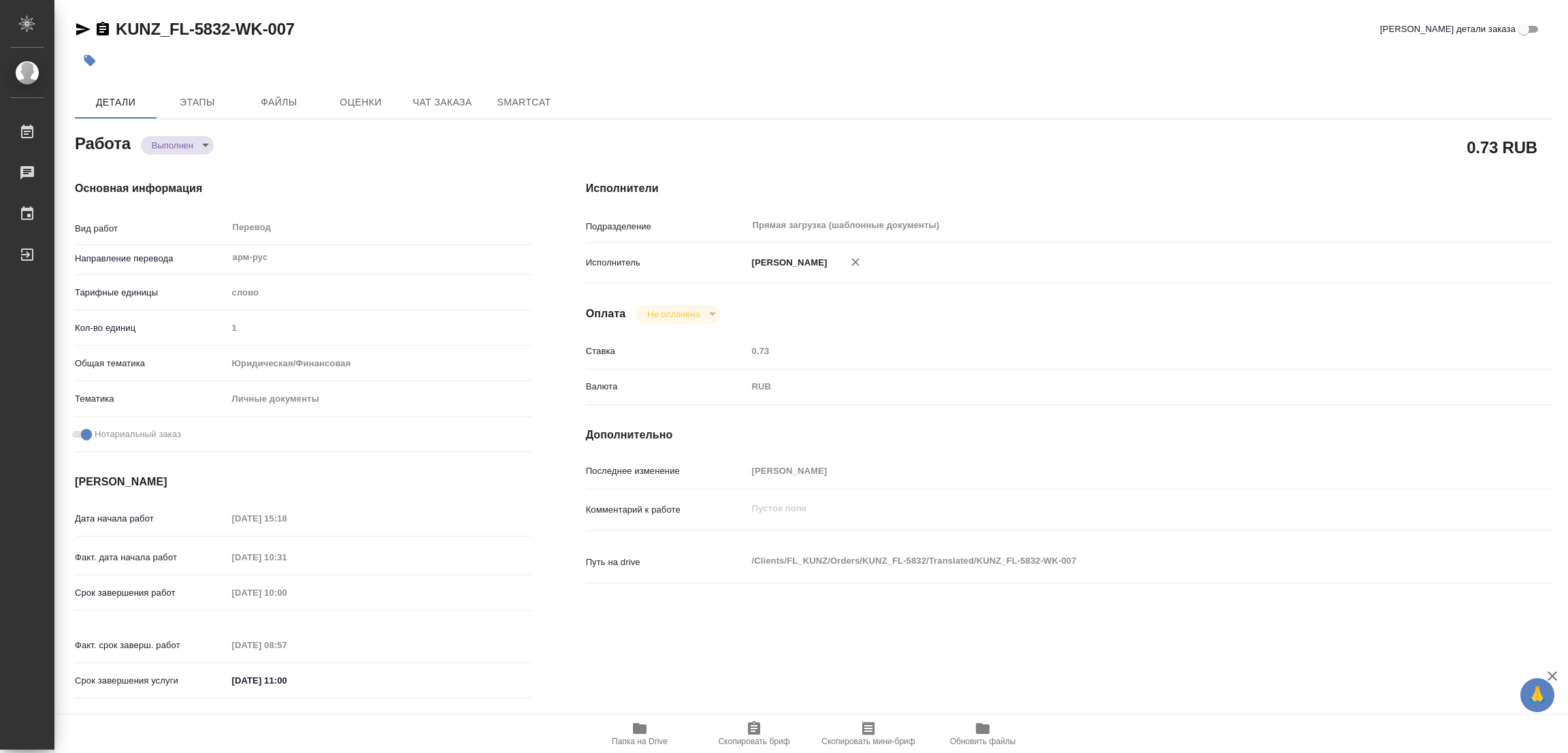
type input "1"
type input "yr-fn"
type input "5a8b8b956a9677013d343cfe"
checkbox input "true"
type input "25.08.2025 15:18"
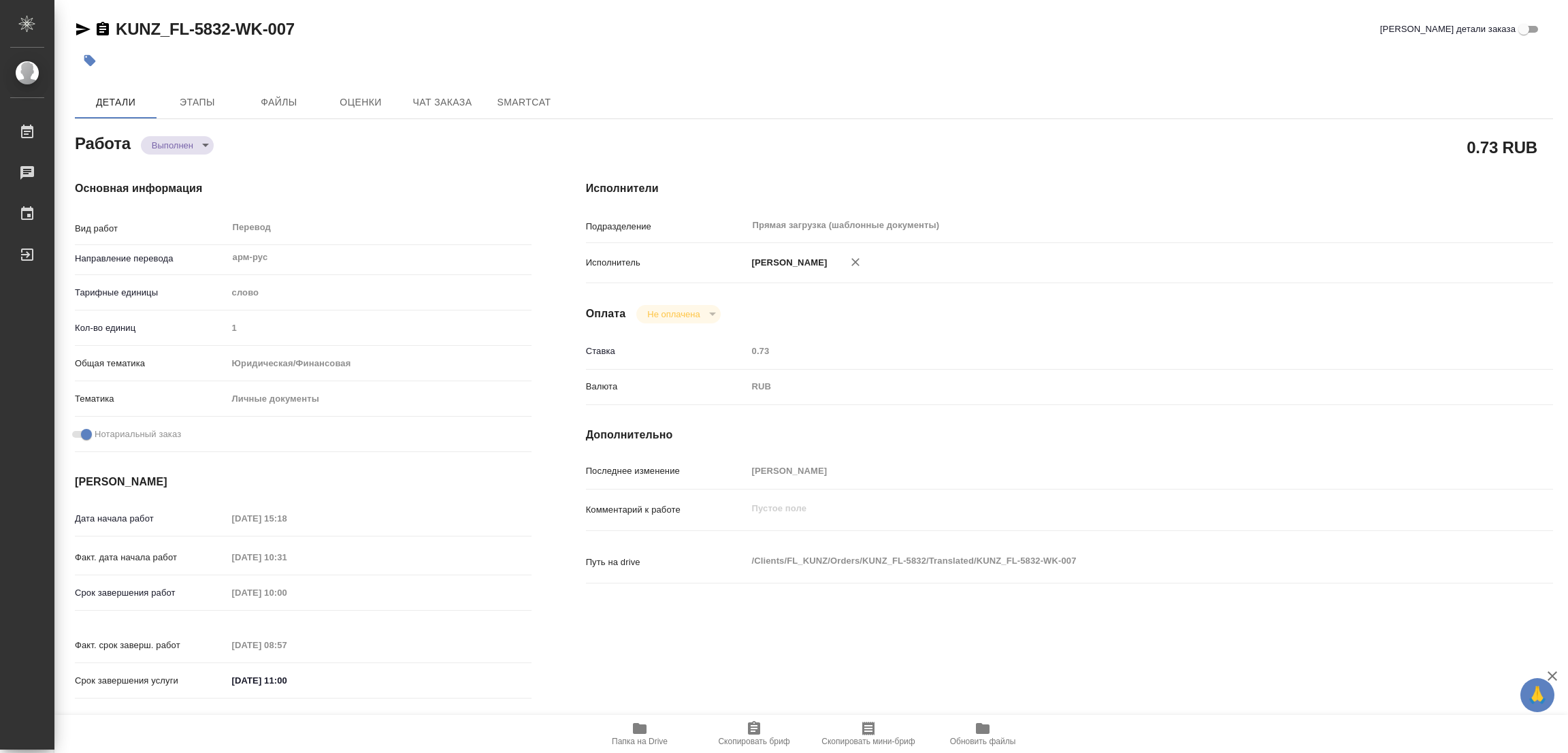
type input "26.08.2025 10:31"
type input "[DATE] 10:00"
type input "27.08.2025 08:57"
type input "[DATE] 11:00"
type input "Прямая загрузка (шаблонные документы)"
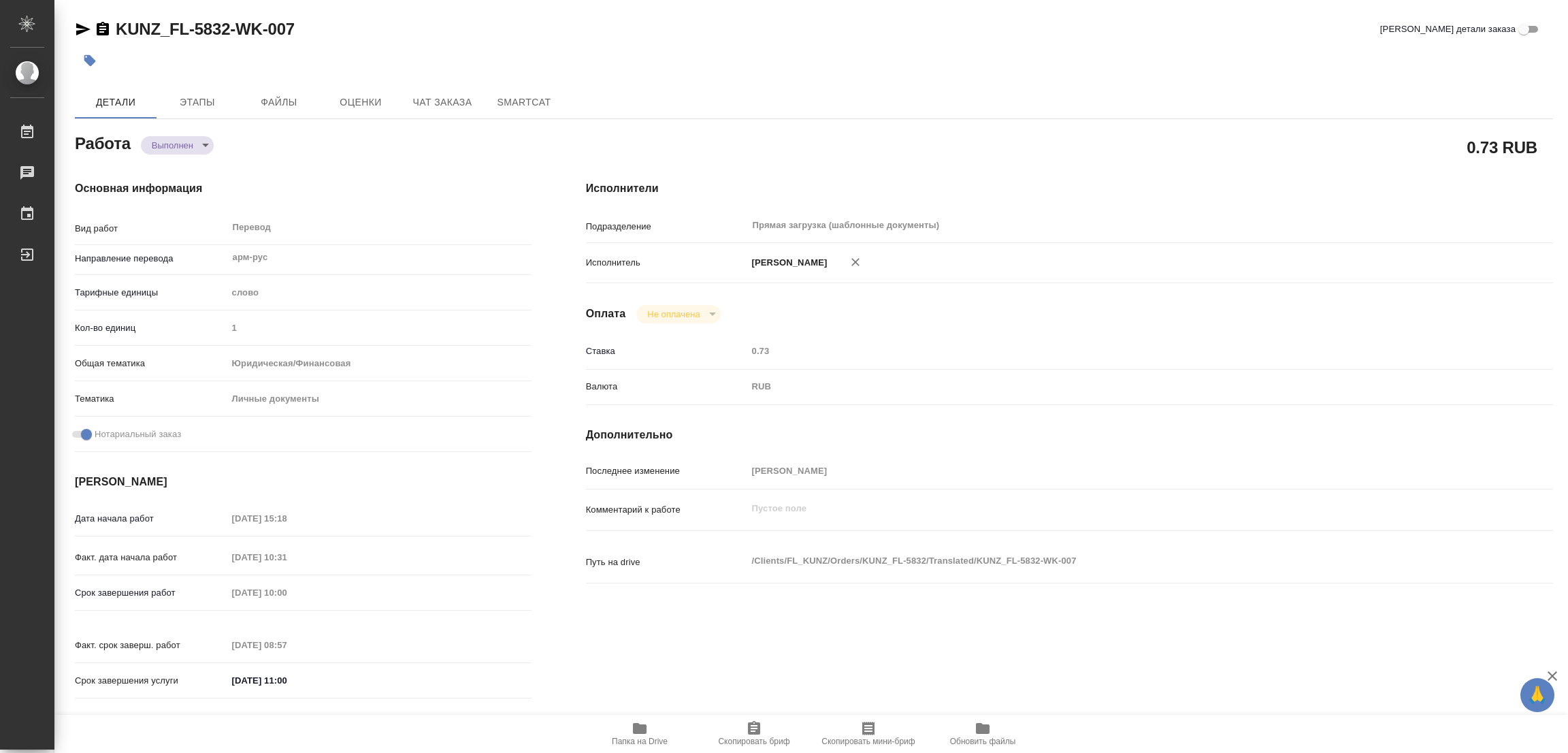
type input "notPayed"
type input "0.73"
type input "RUB"
type input "[PERSON_NAME]"
type textarea "x"
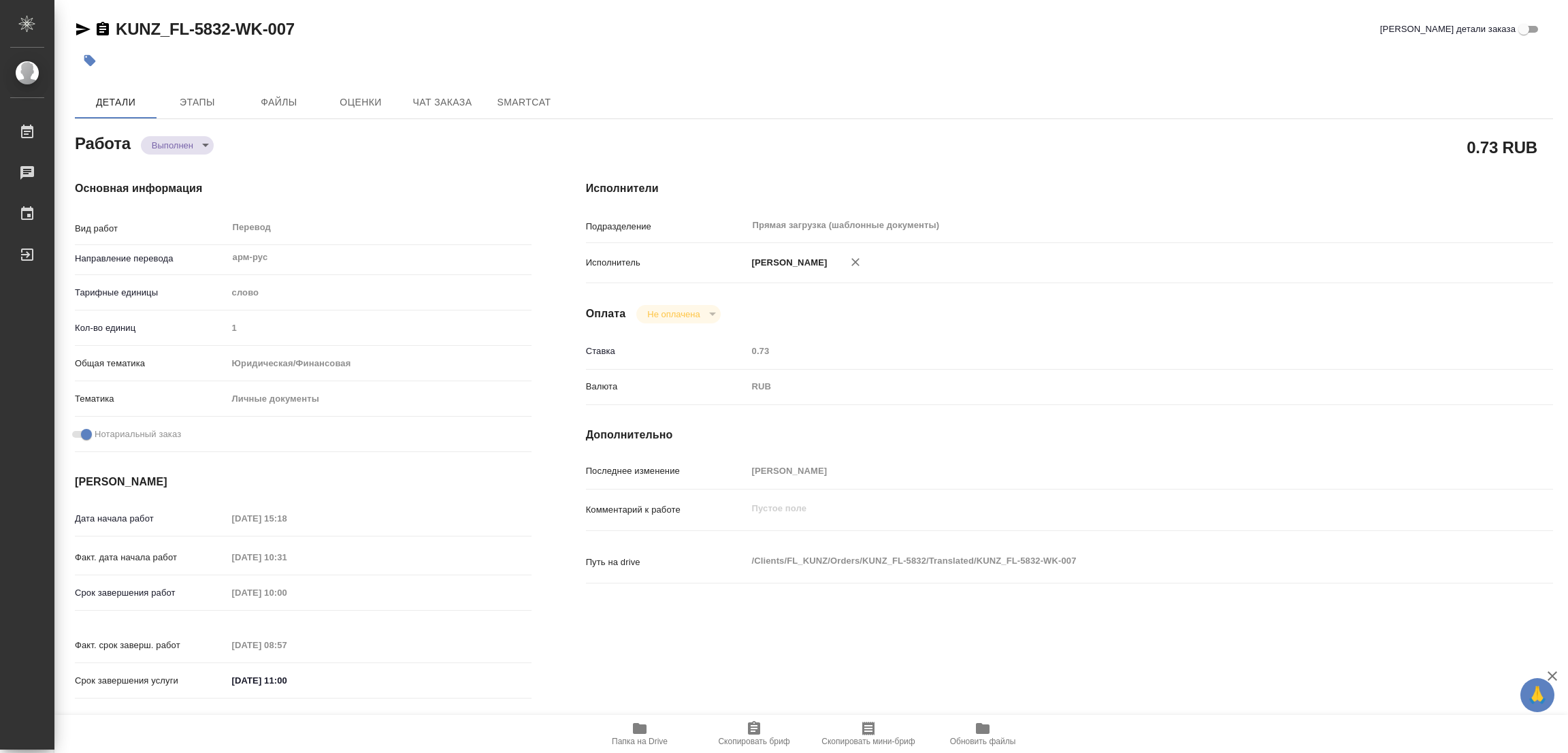
type textarea "/Clients/FL_KUNZ/Orders/KUNZ_FL-5832/Translated/KUNZ_FL-5832-WK-007"
type textarea "x"
type input "KUNZ_FL-5832"
type input "Перевод станд. несрочный"
type input "Редактура, Корректура, Постредактура машинного перевода, Приёмка по качеству, П…"
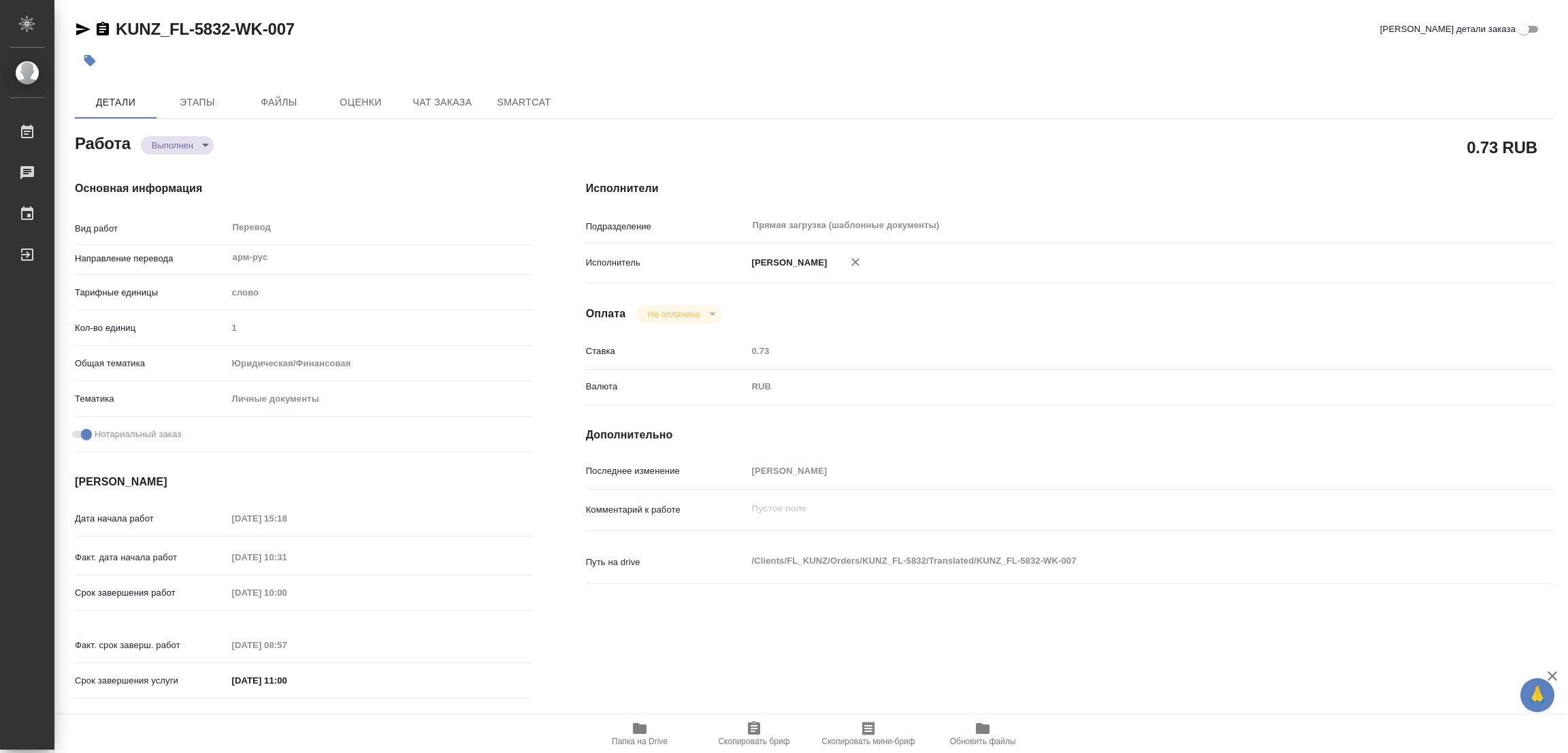
type input "[PERSON_NAME]"
type input "/Clients/FL_KUNZ/Orders/KUNZ_FL-5832"
type textarea "x"
type textarea "паспорта арм-рус, под нот, для доверки"
type textarea "x"
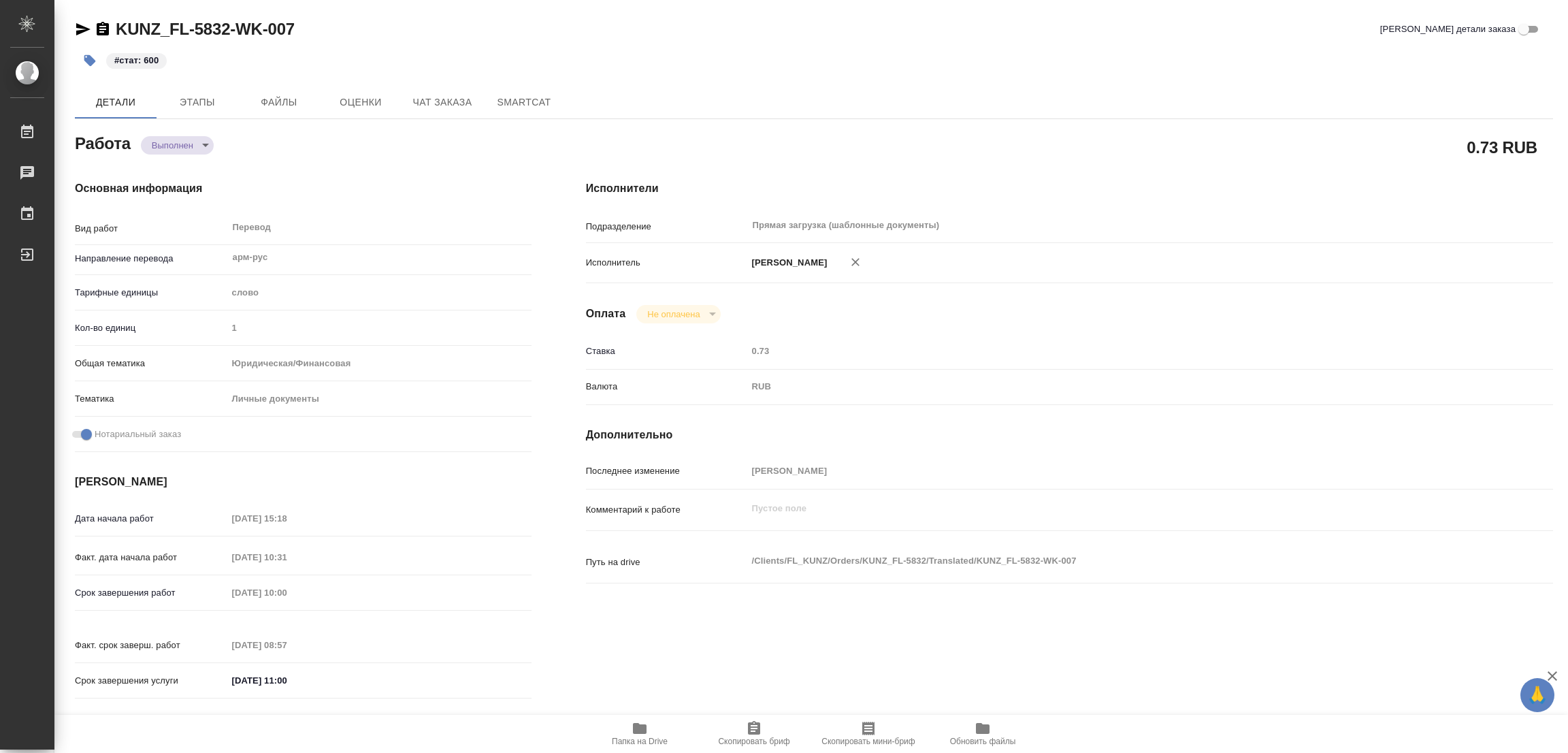
click at [798, 77] on div "KUNZ_FL-5832-WK-007 Кратко детали заказа #стат: 600 Детали Этапы Файлы Оценки Ч…" at bounding box center [814, 571] width 1493 height 1142
type textarea "x"
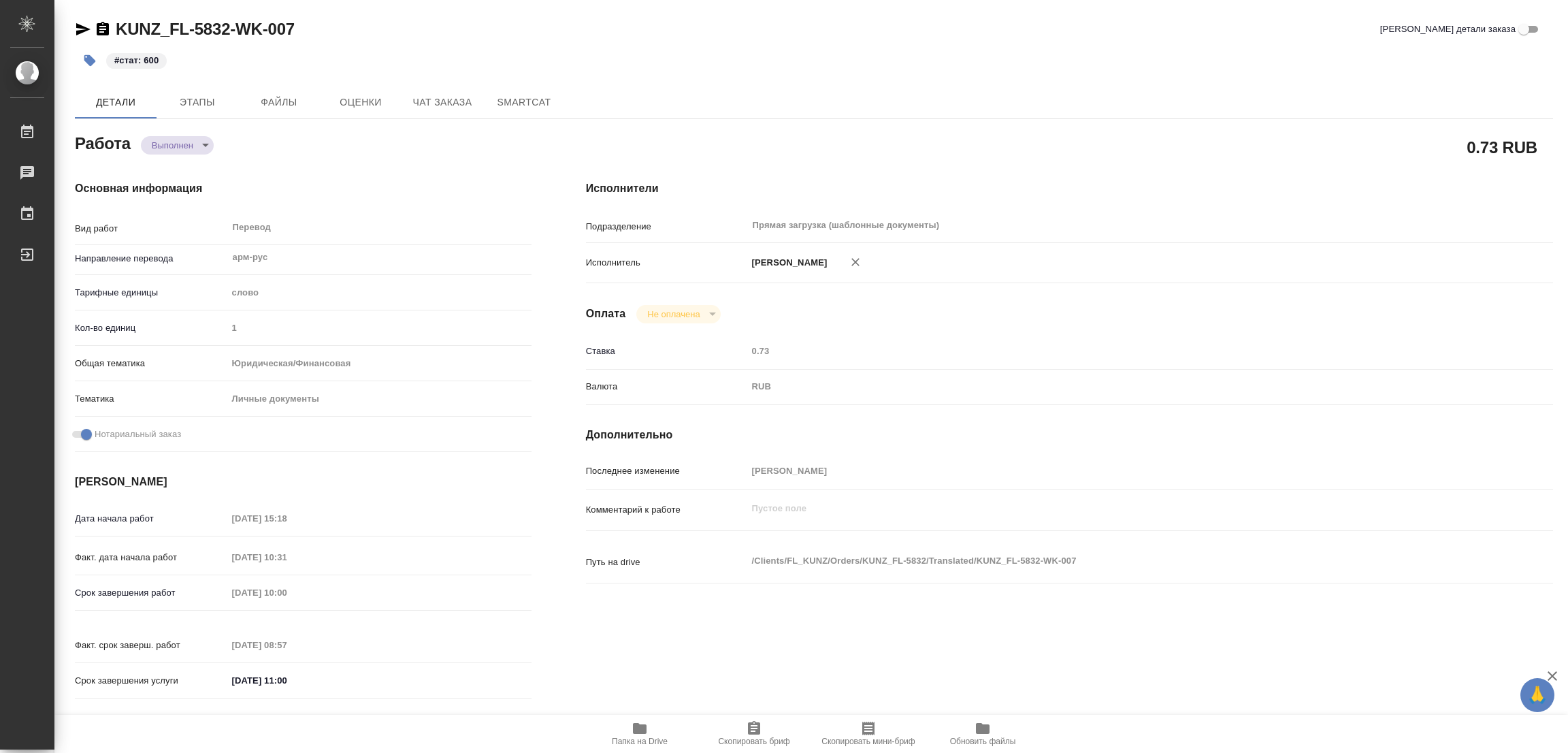
type textarea "x"
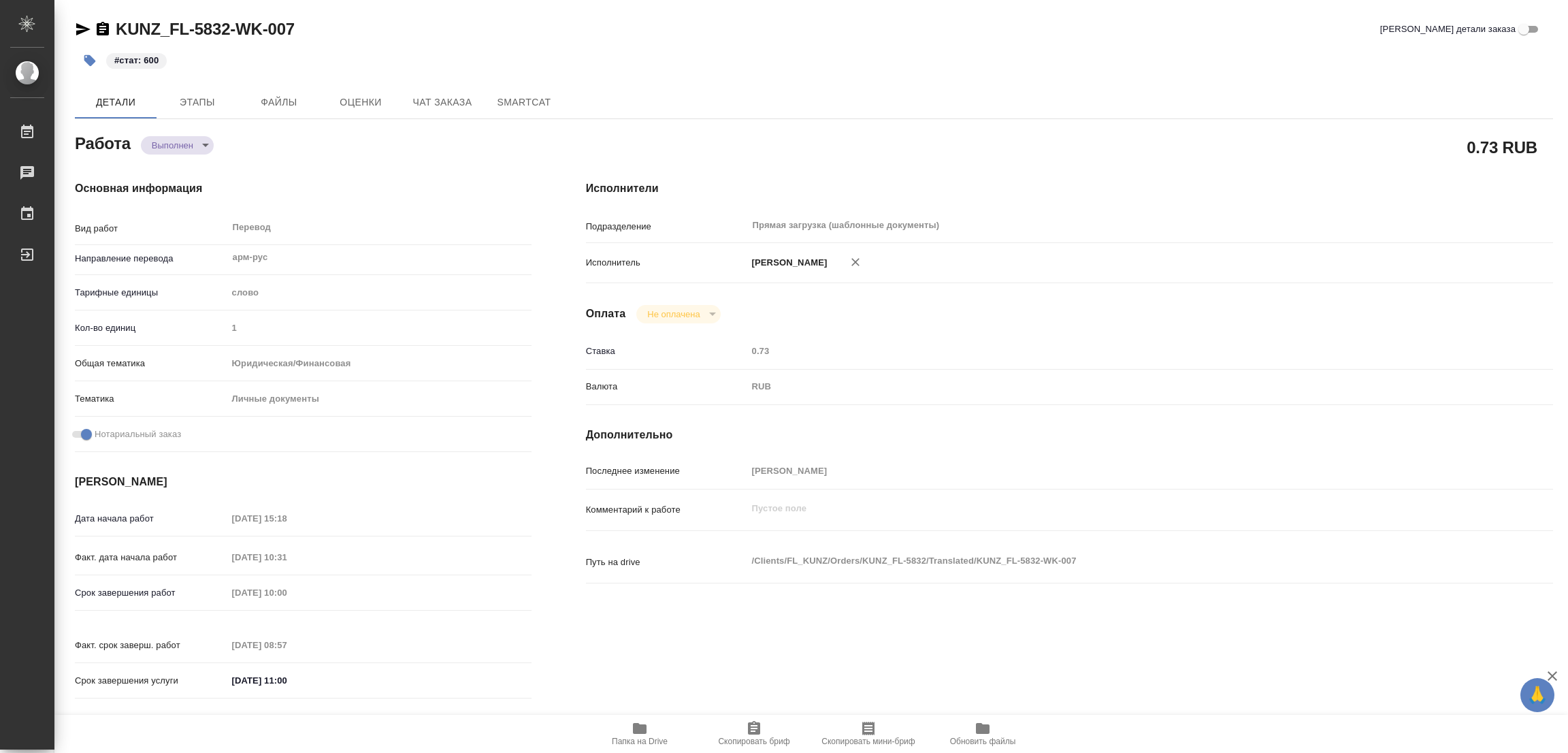
type textarea "x"
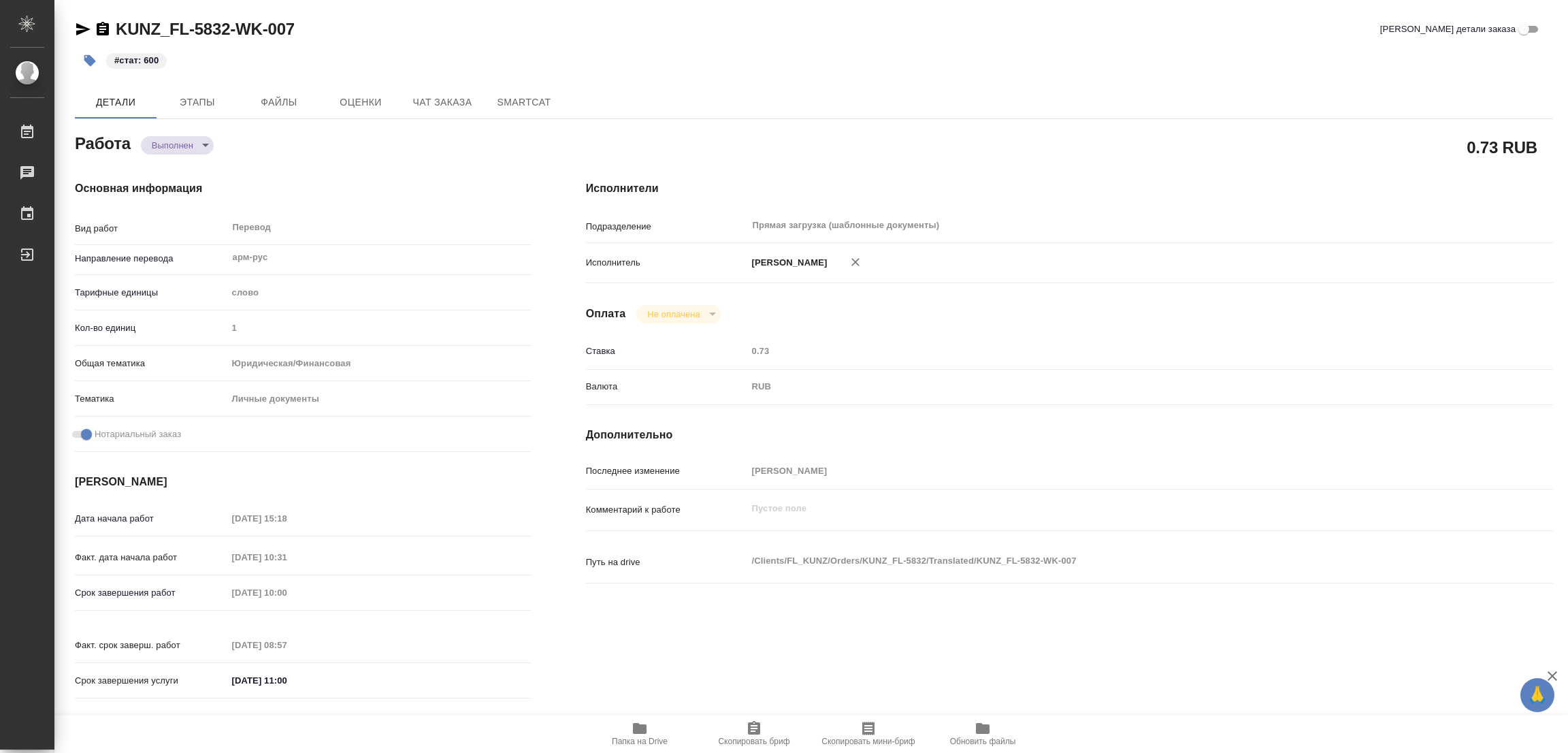
type textarea "x"
click at [676, 71] on div "#стат: 600" at bounding box center [567, 60] width 985 height 30
type textarea "x"
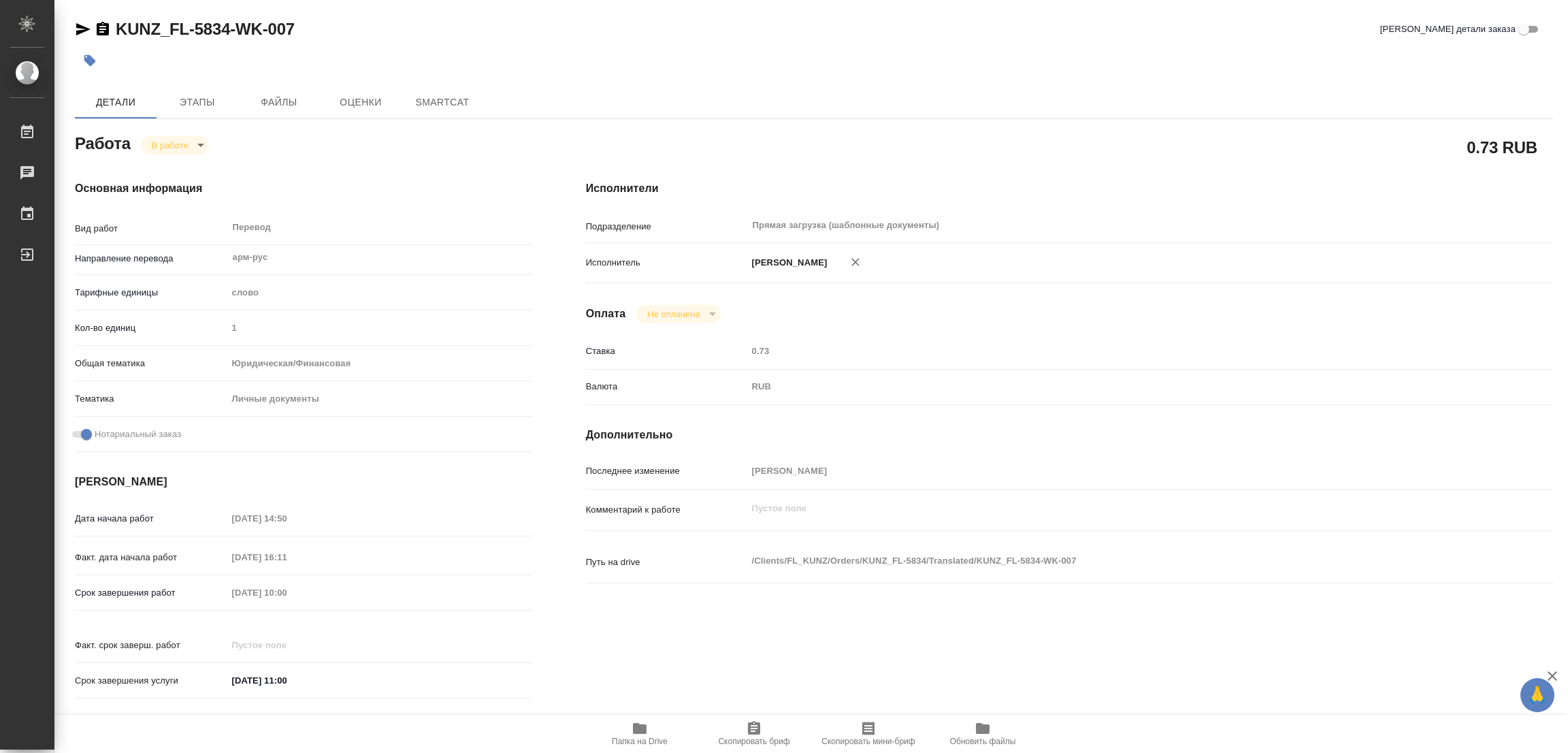
type textarea "x"
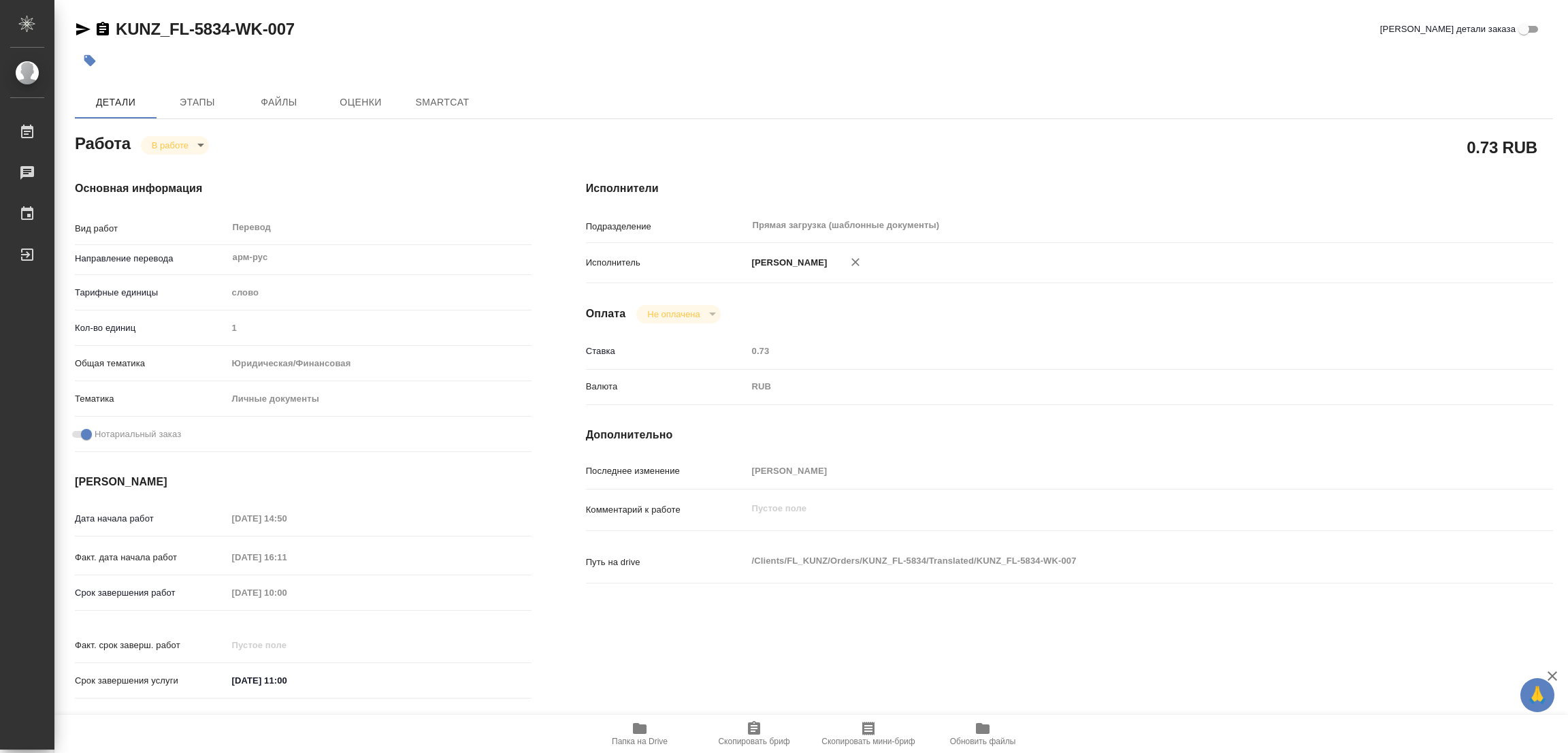
type textarea "x"
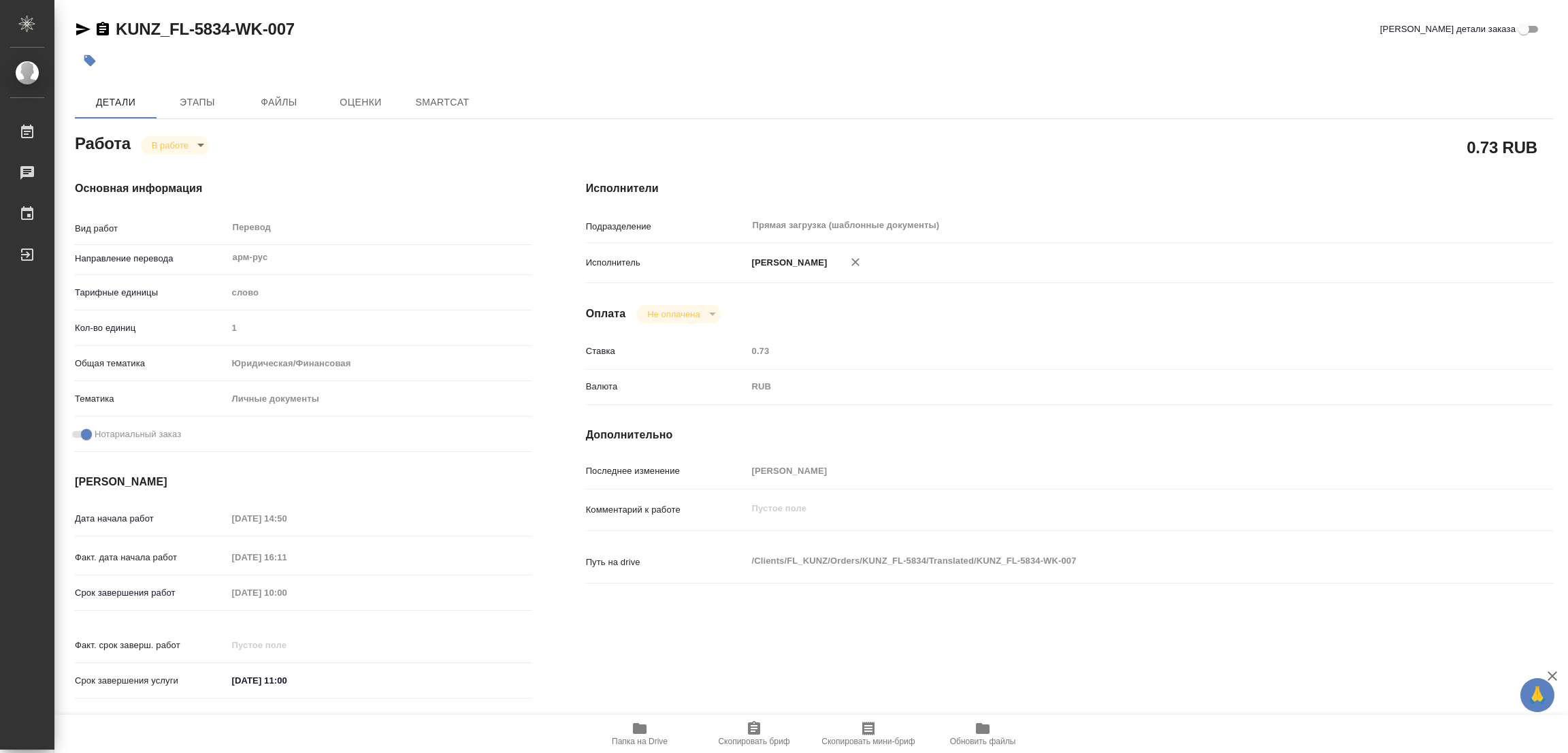
type textarea "x"
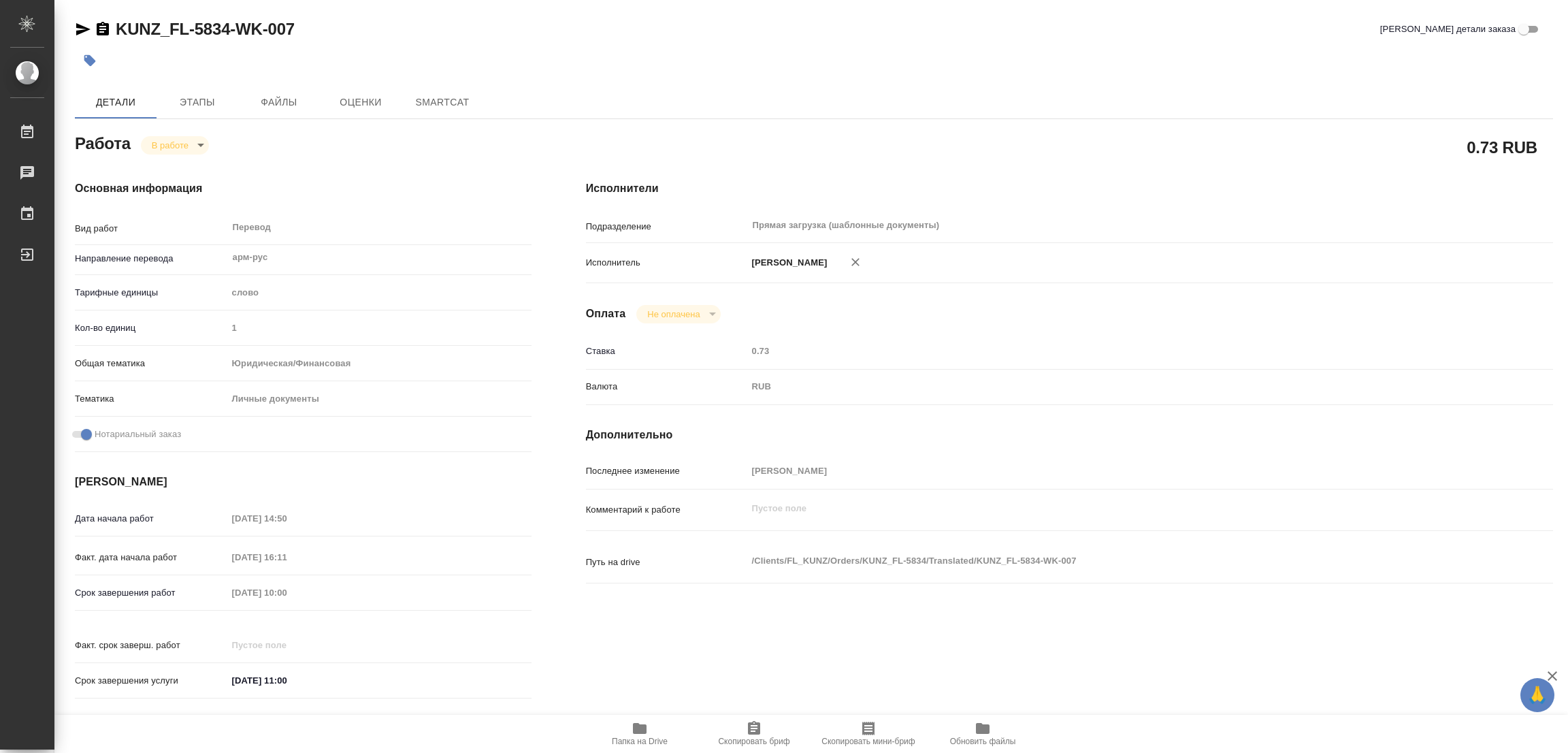
type textarea "x"
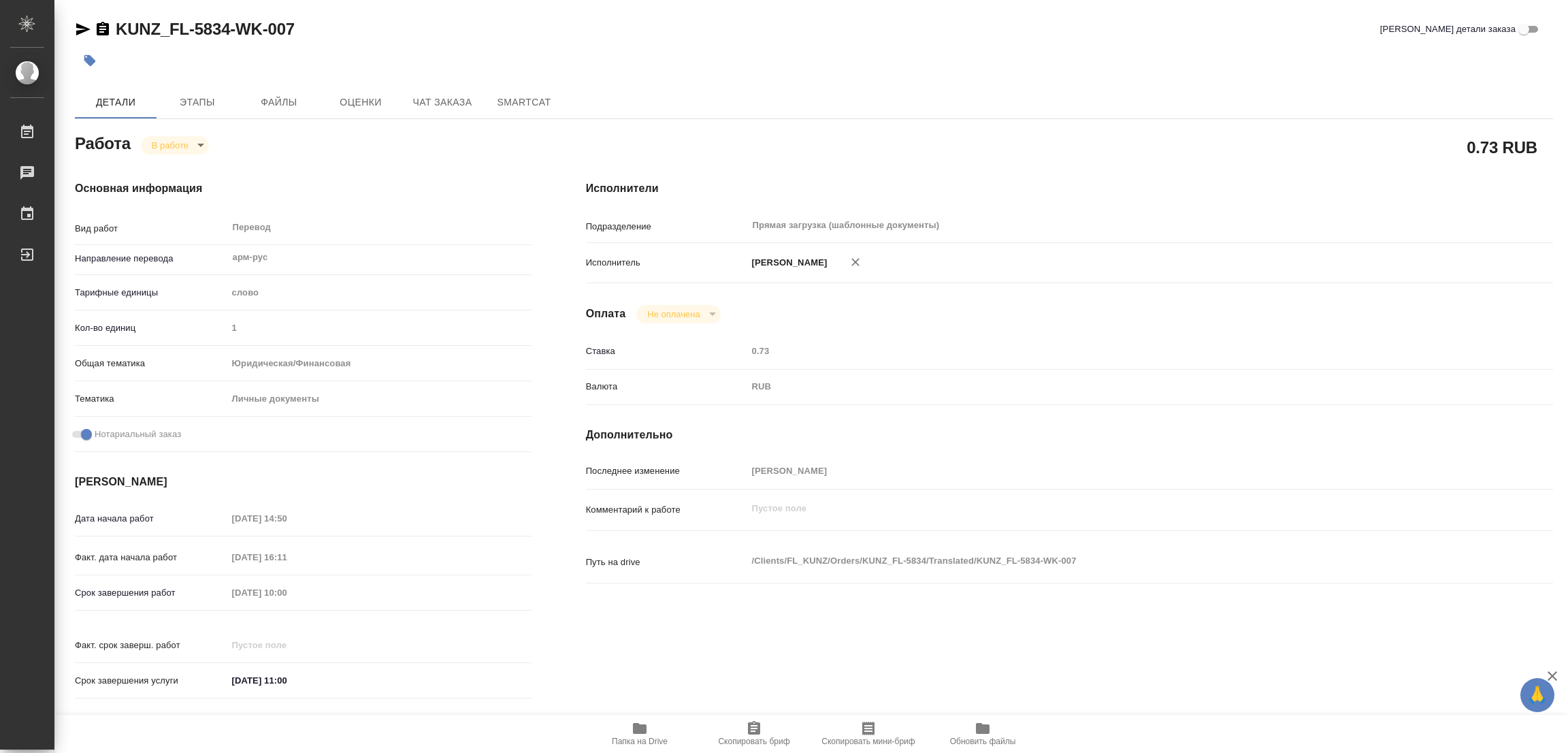
type textarea "x"
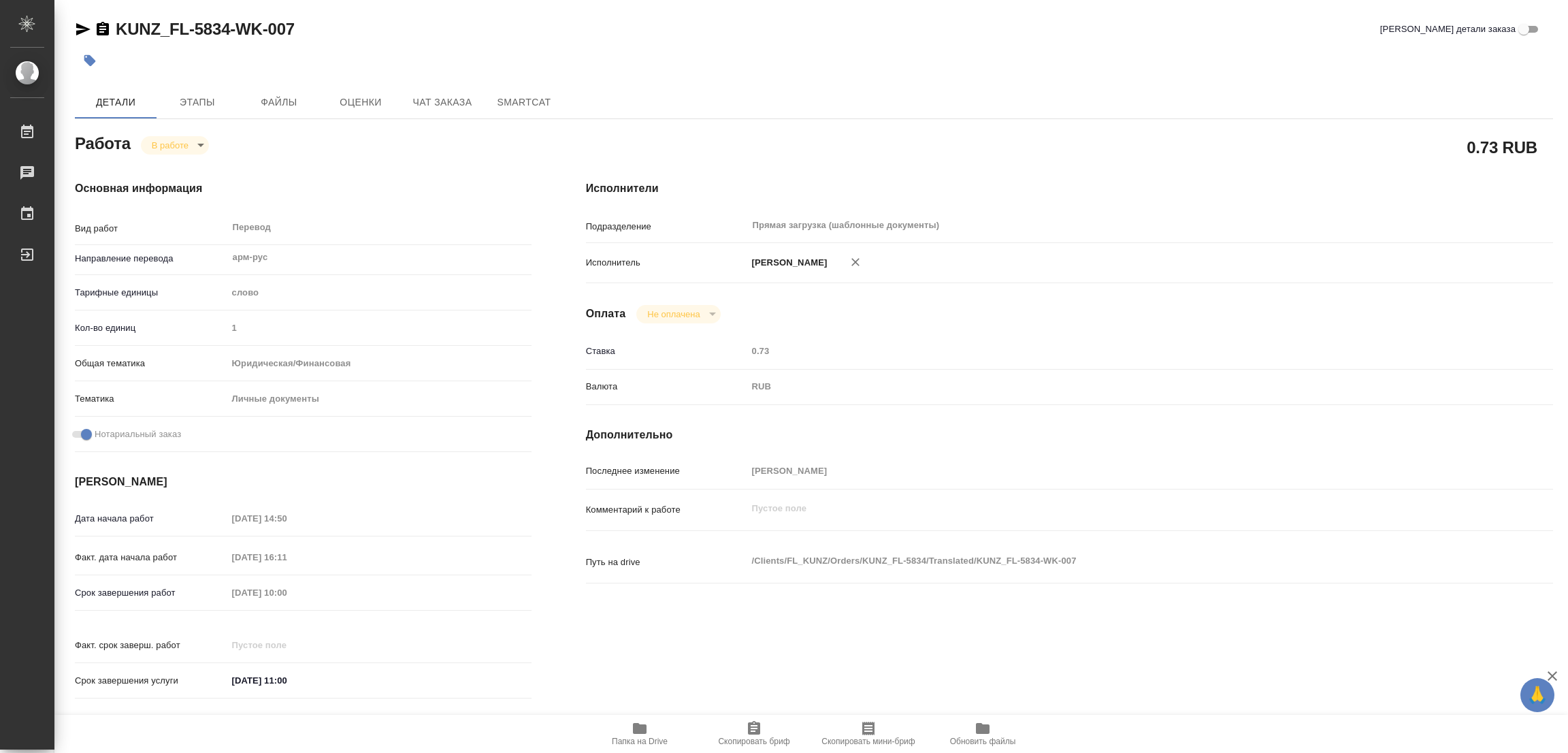
type textarea "x"
click at [643, 733] on icon "button" at bounding box center [639, 728] width 13 height 11
type textarea "x"
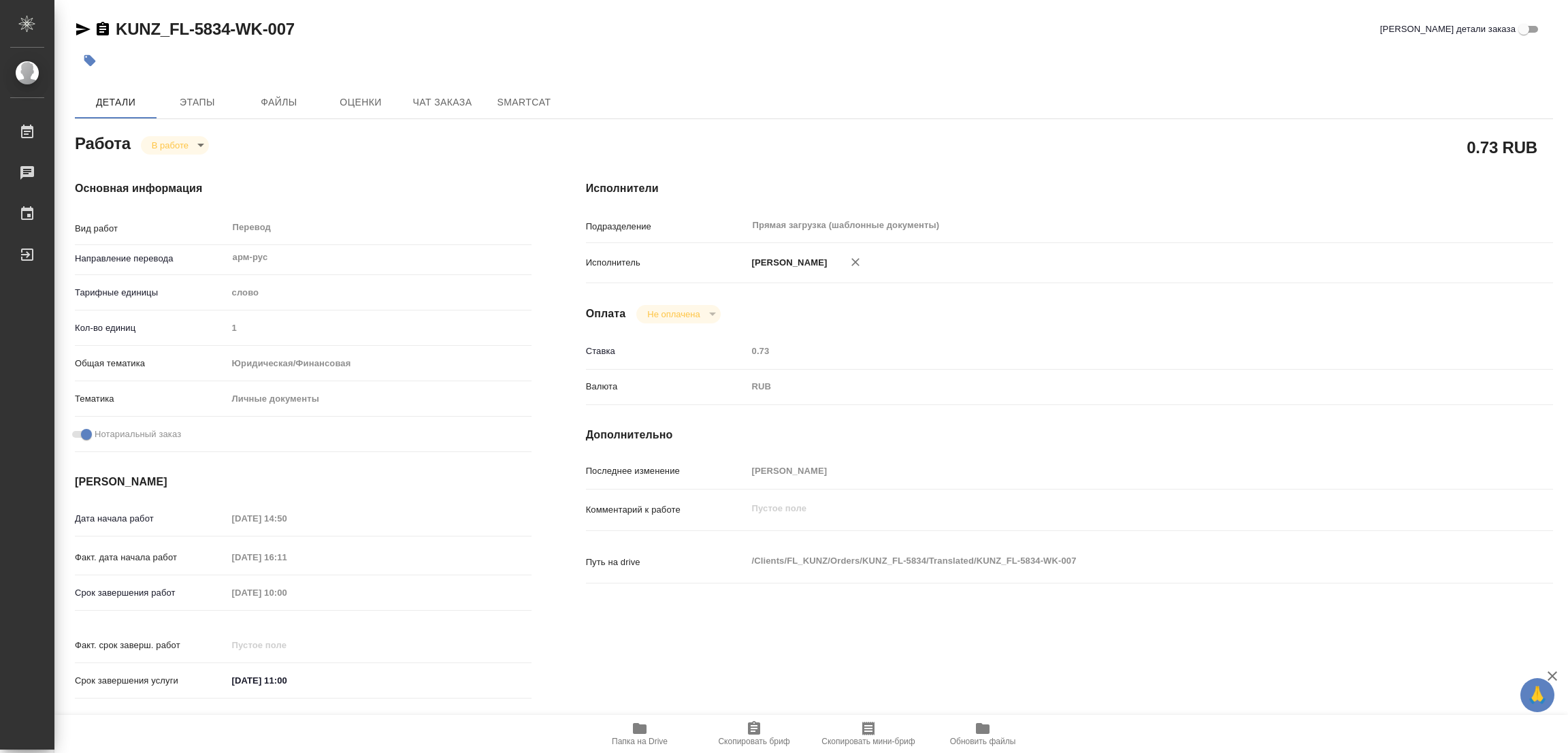
type textarea "x"
click at [201, 105] on span "Этапы" at bounding box center [197, 103] width 65 height 17
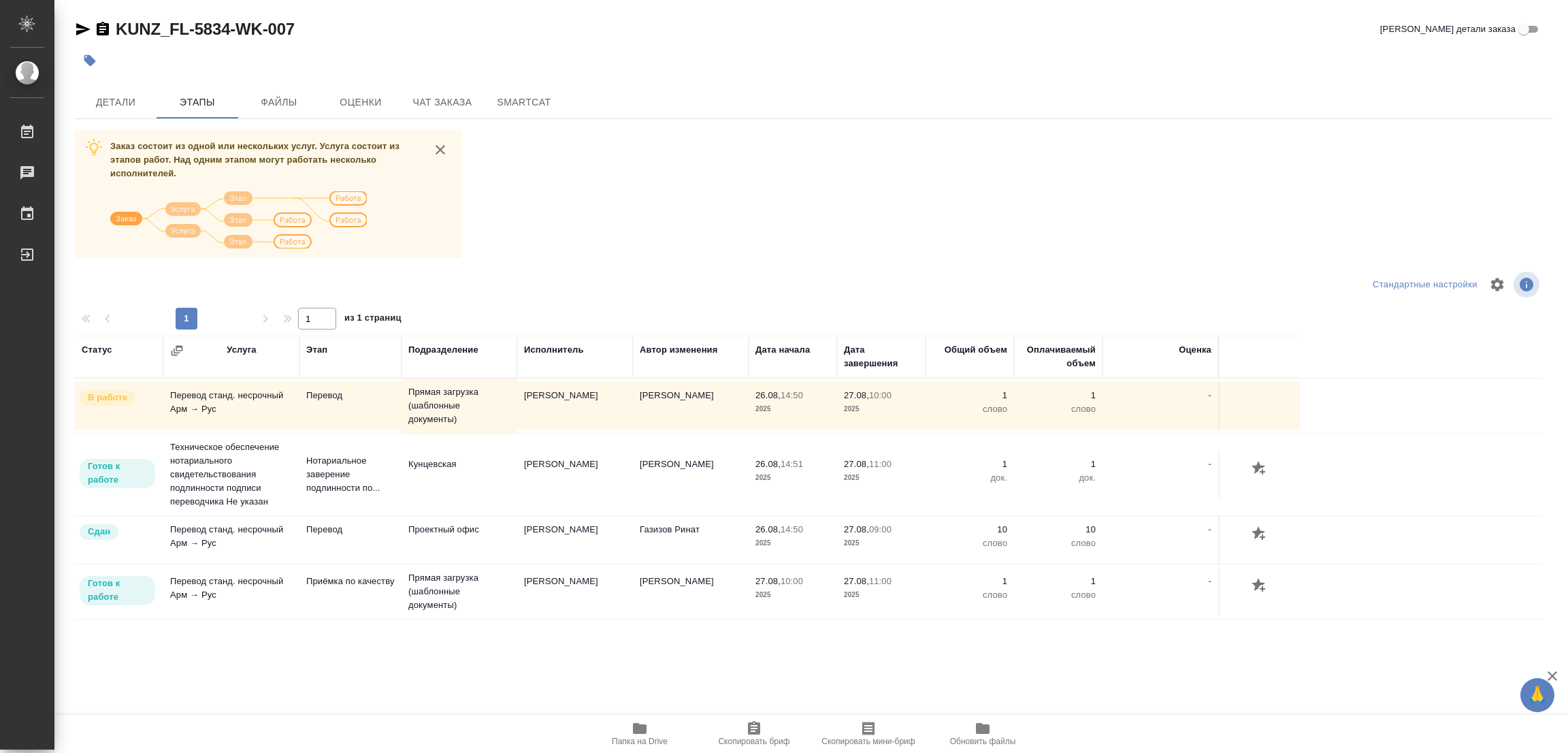
click at [595, 91] on div "Детали Этапы Файлы Оценки Чат заказа SmartCat" at bounding box center [814, 102] width 1478 height 33
click at [123, 102] on span "Детали" at bounding box center [115, 103] width 65 height 17
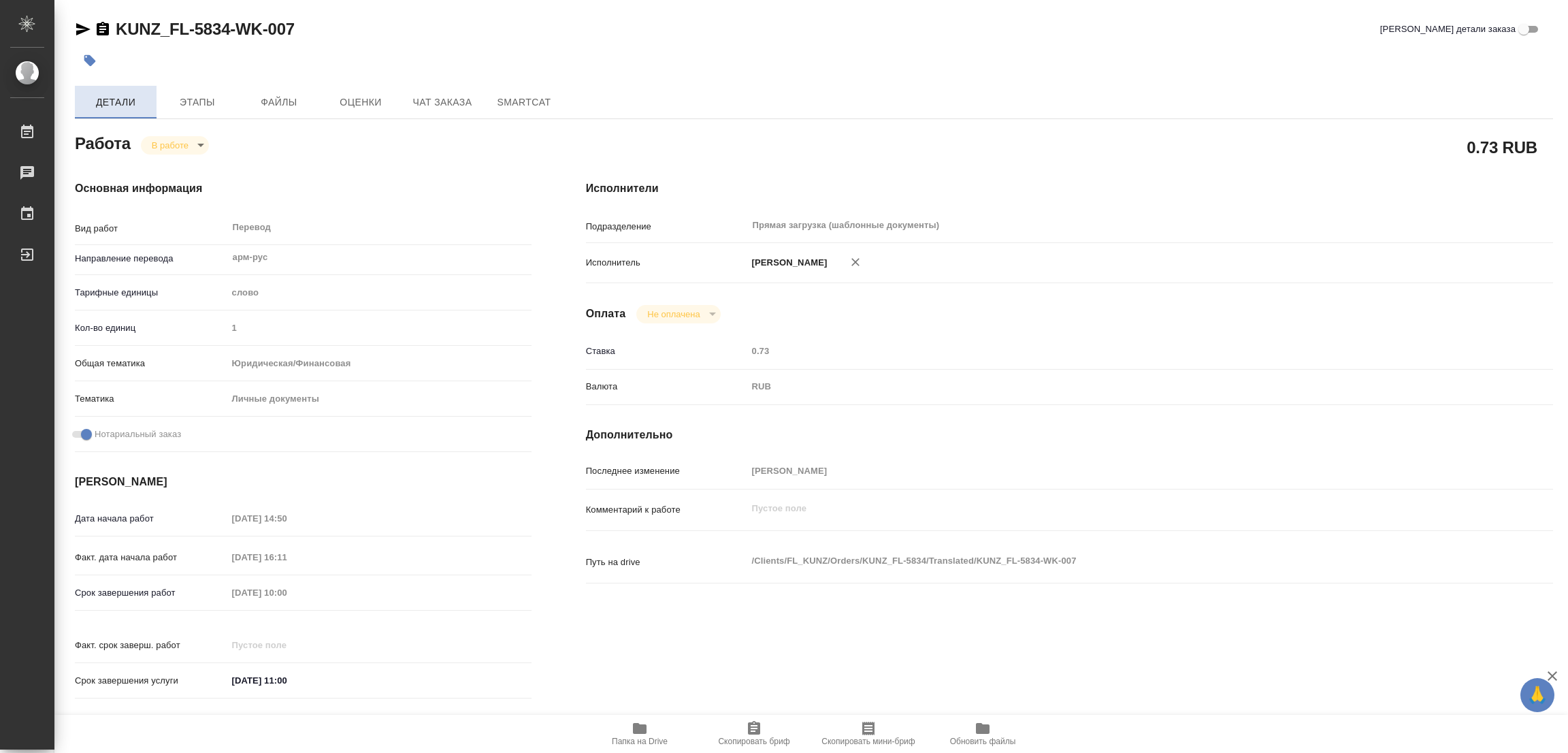
type textarea "x"
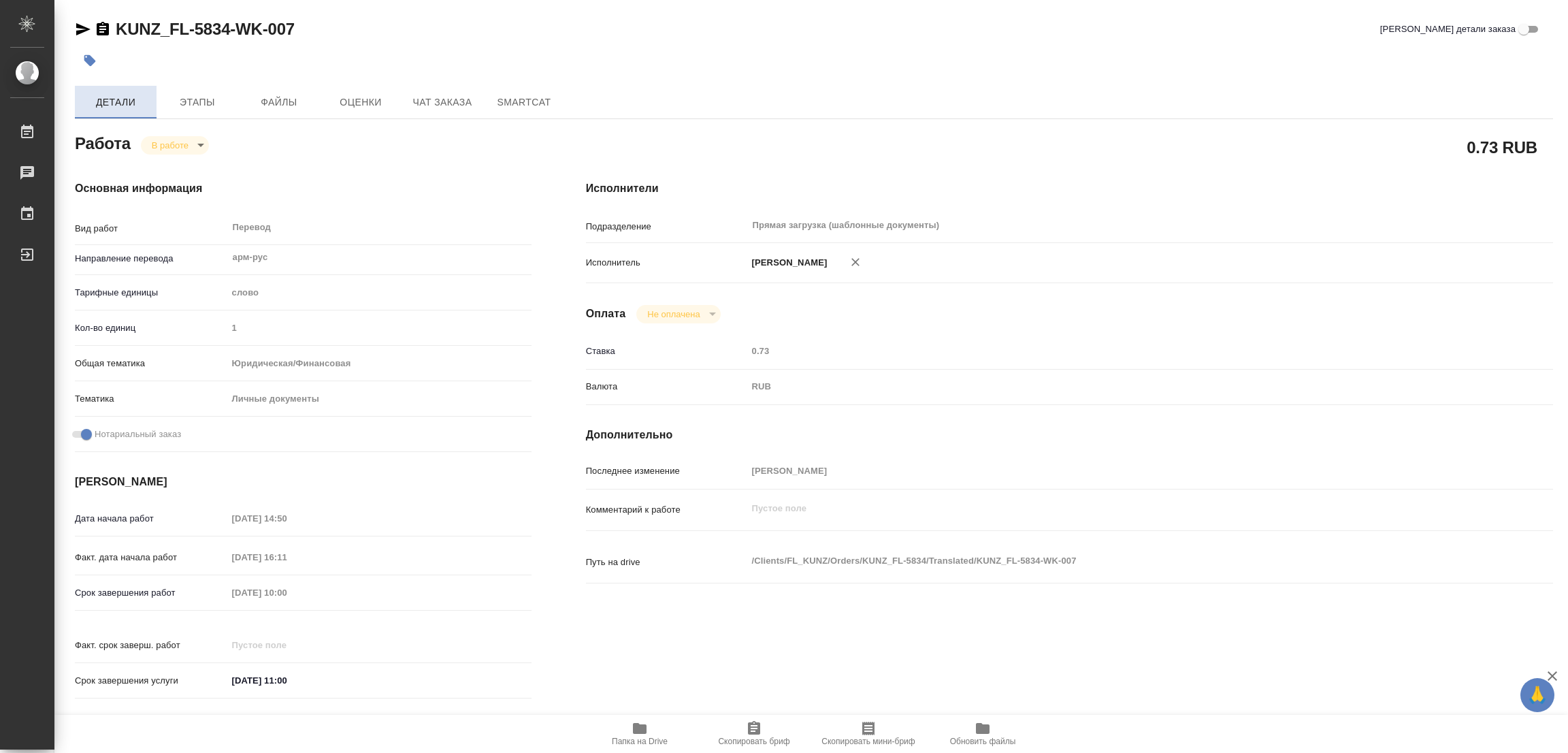
type textarea "x"
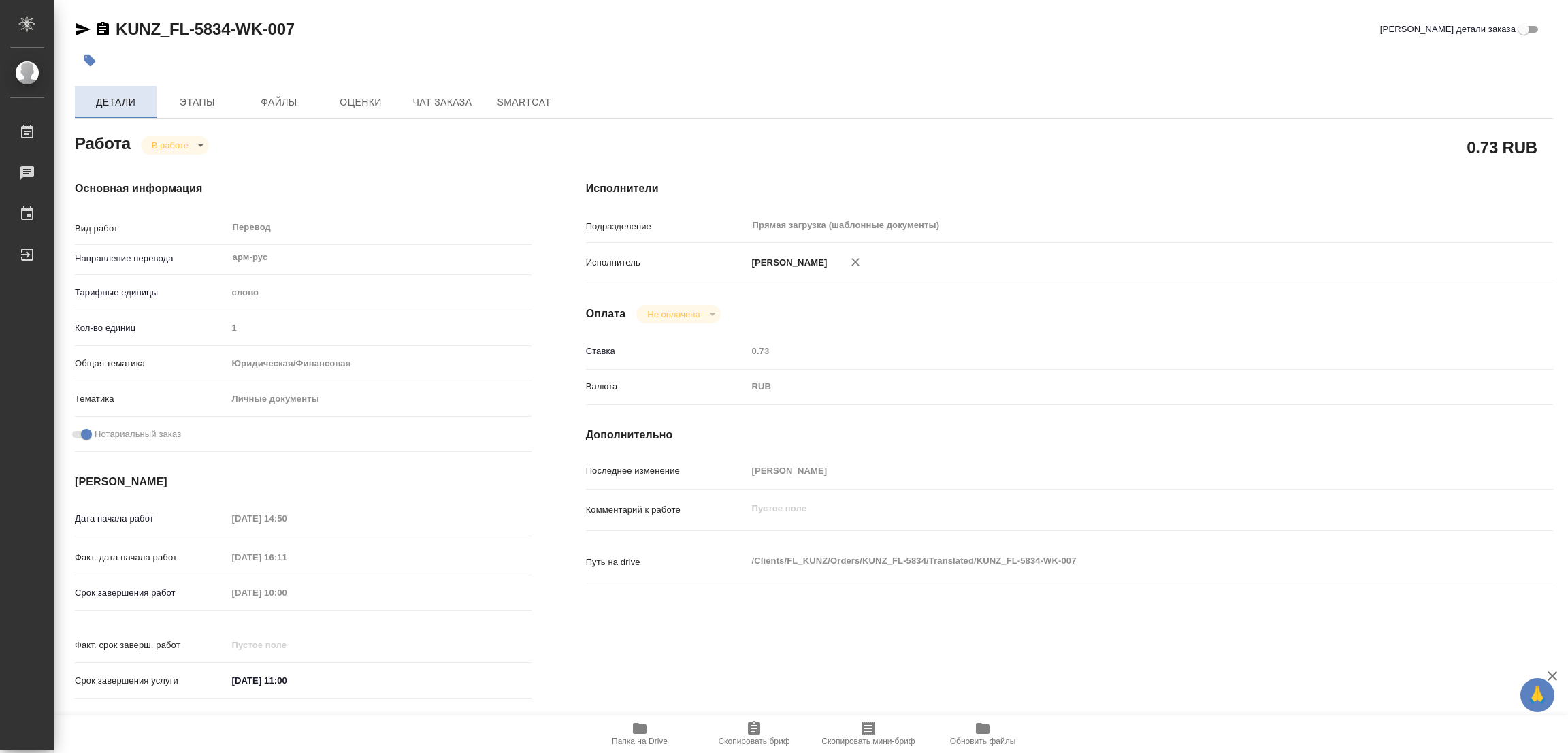
type textarea "x"
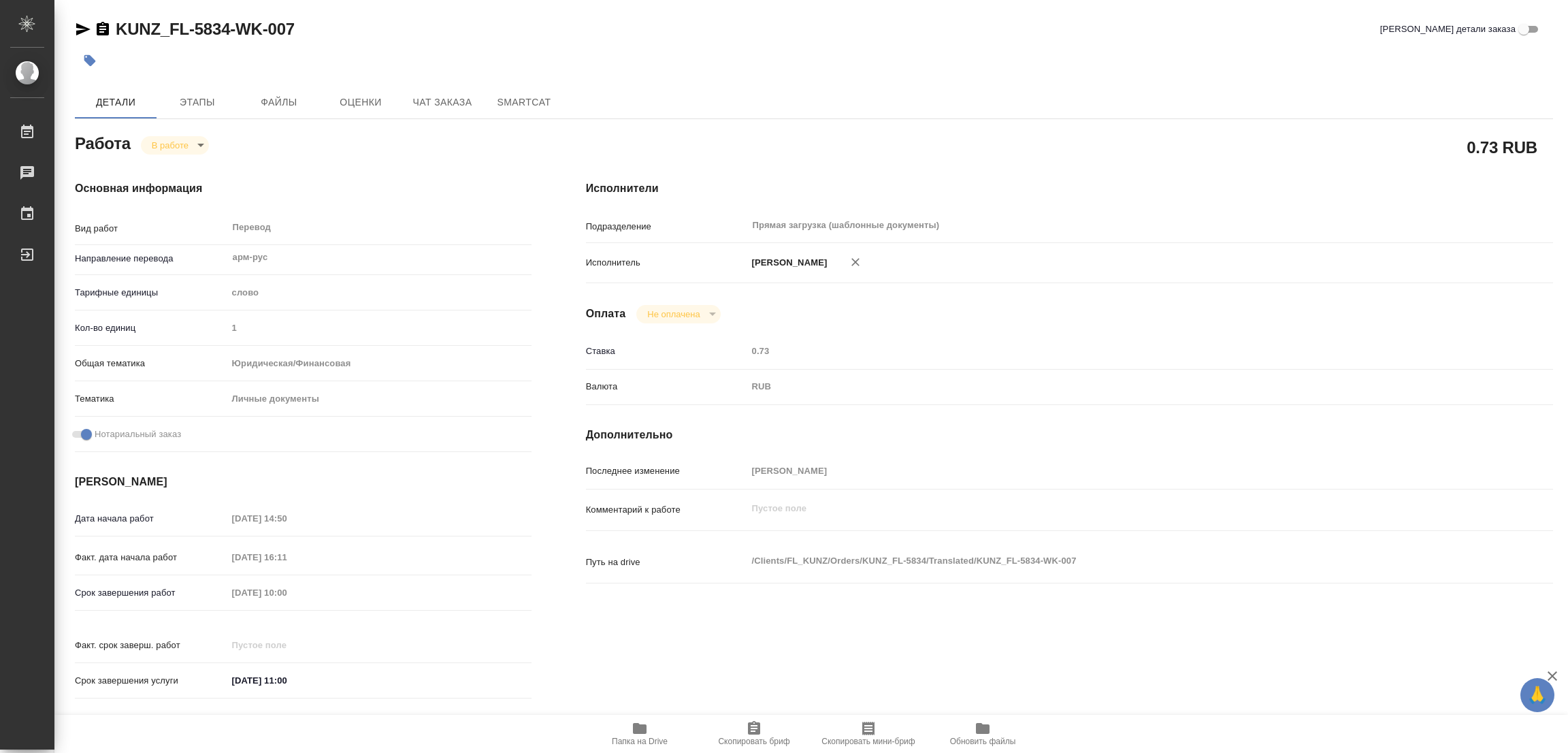
type textarea "x"
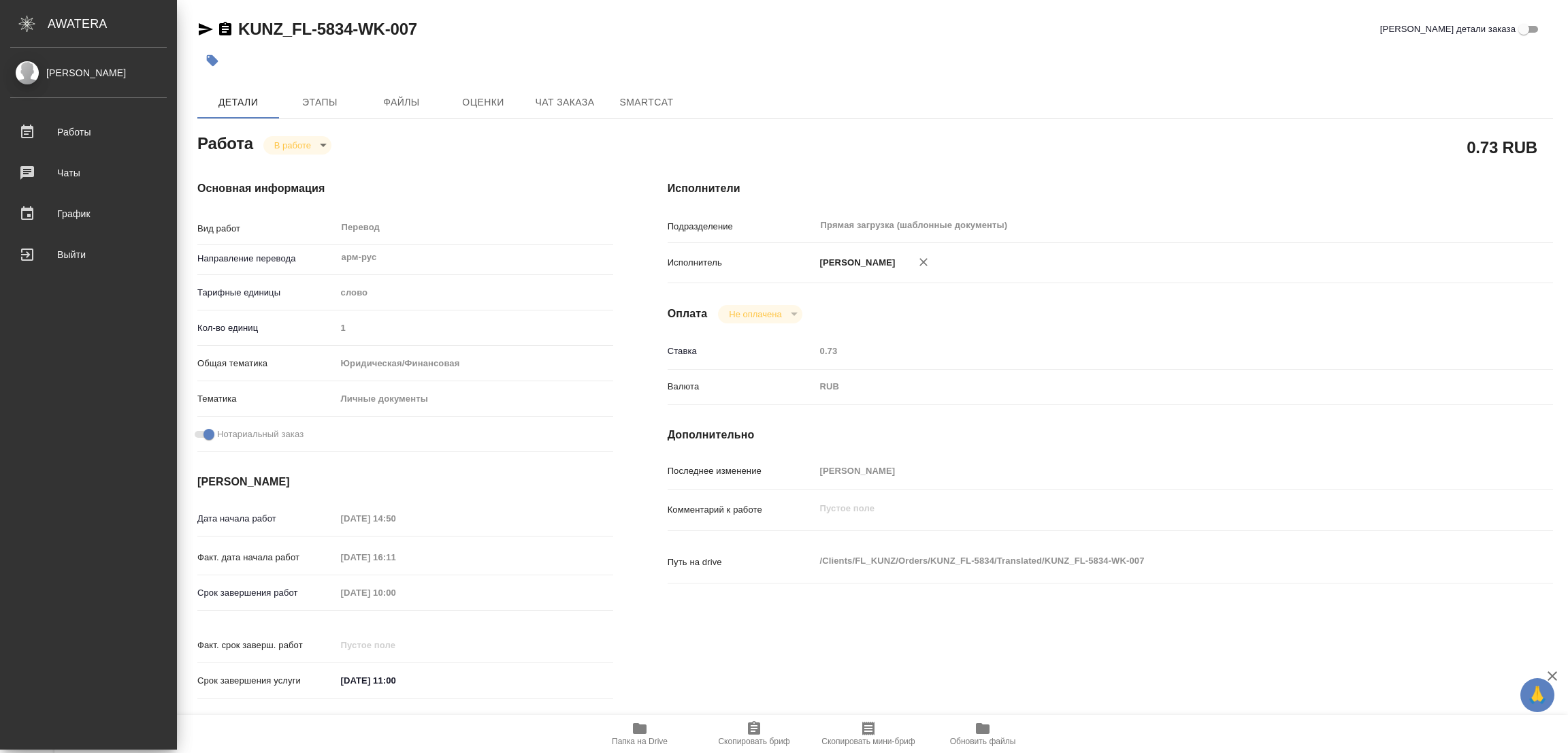
type textarea "x"
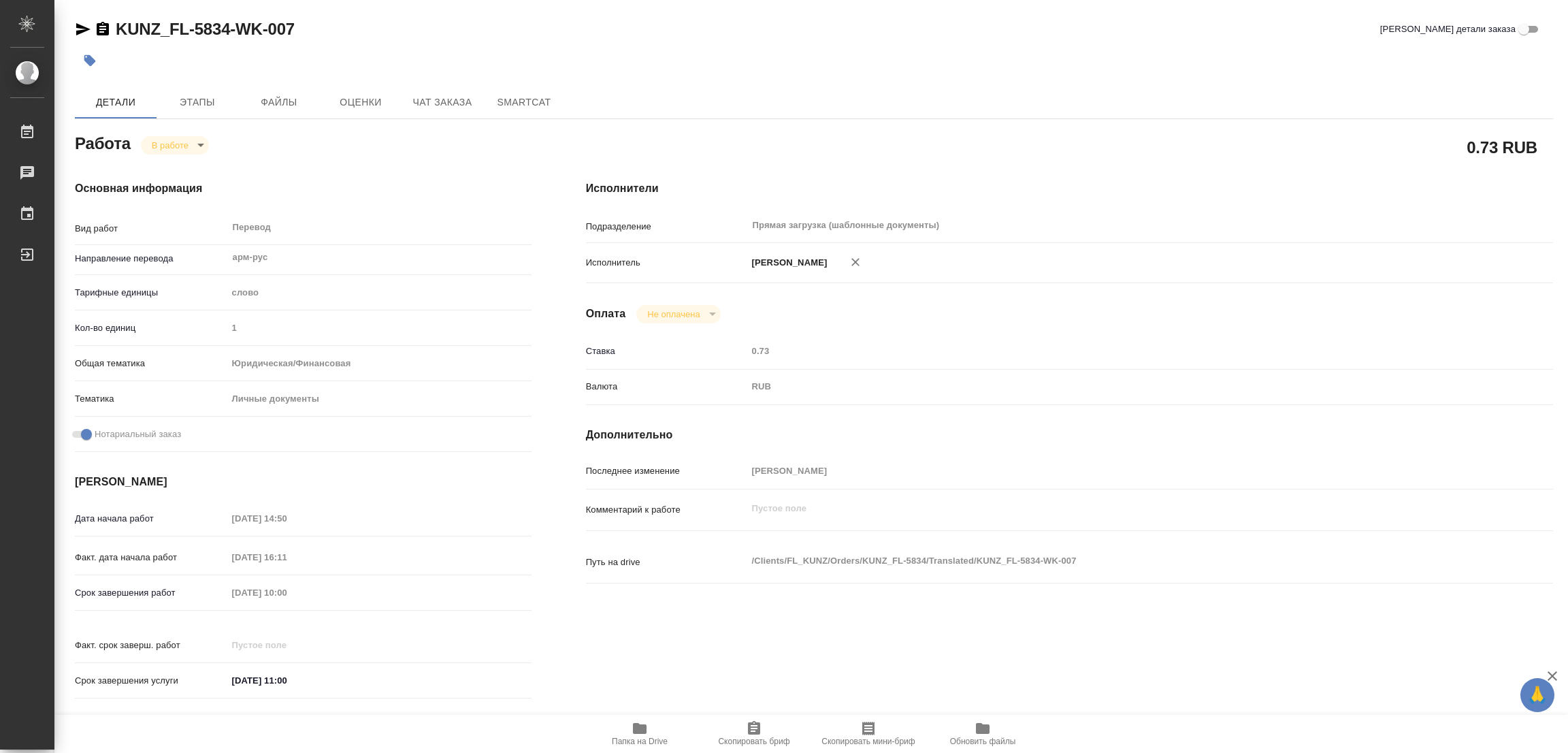
type textarea "x"
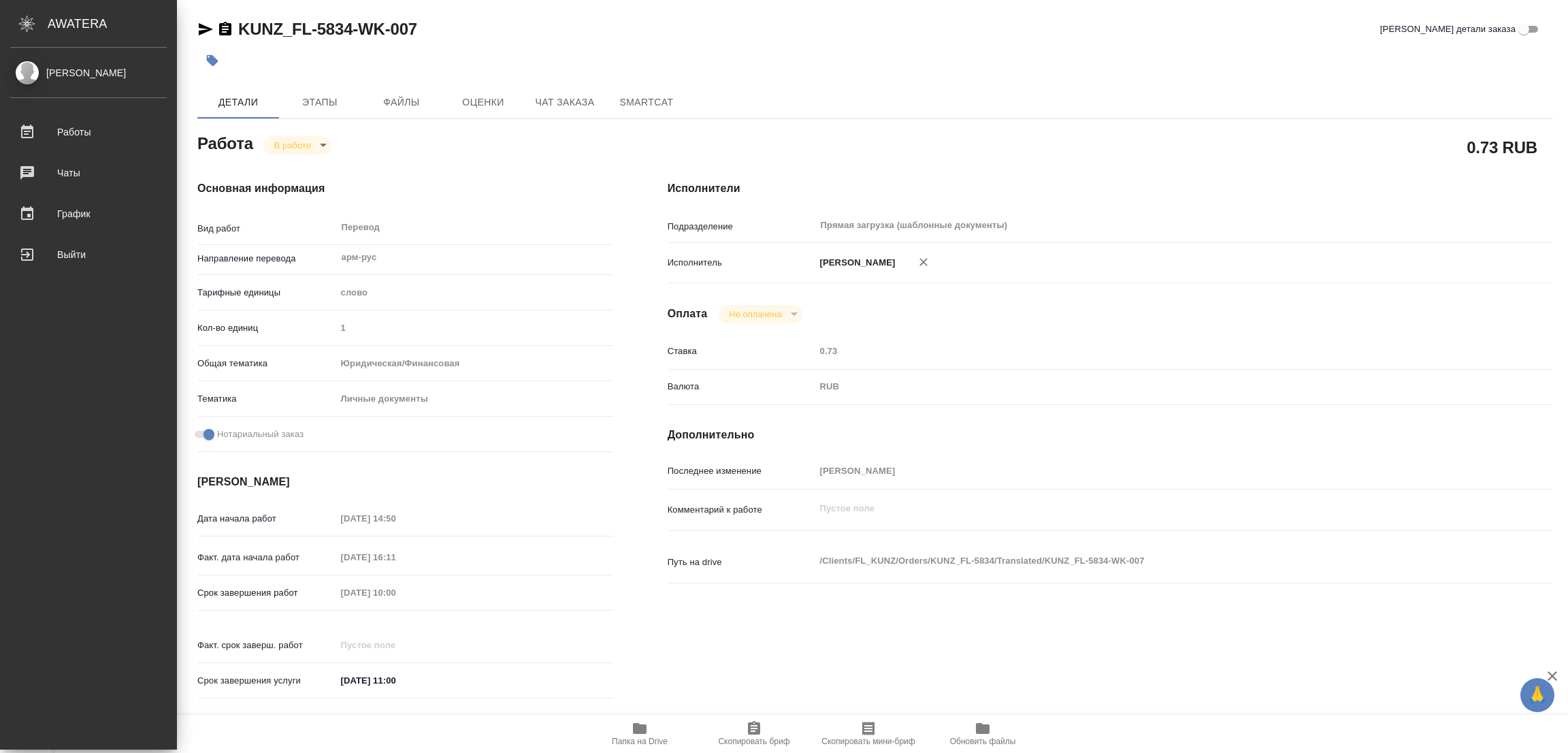
type textarea "x"
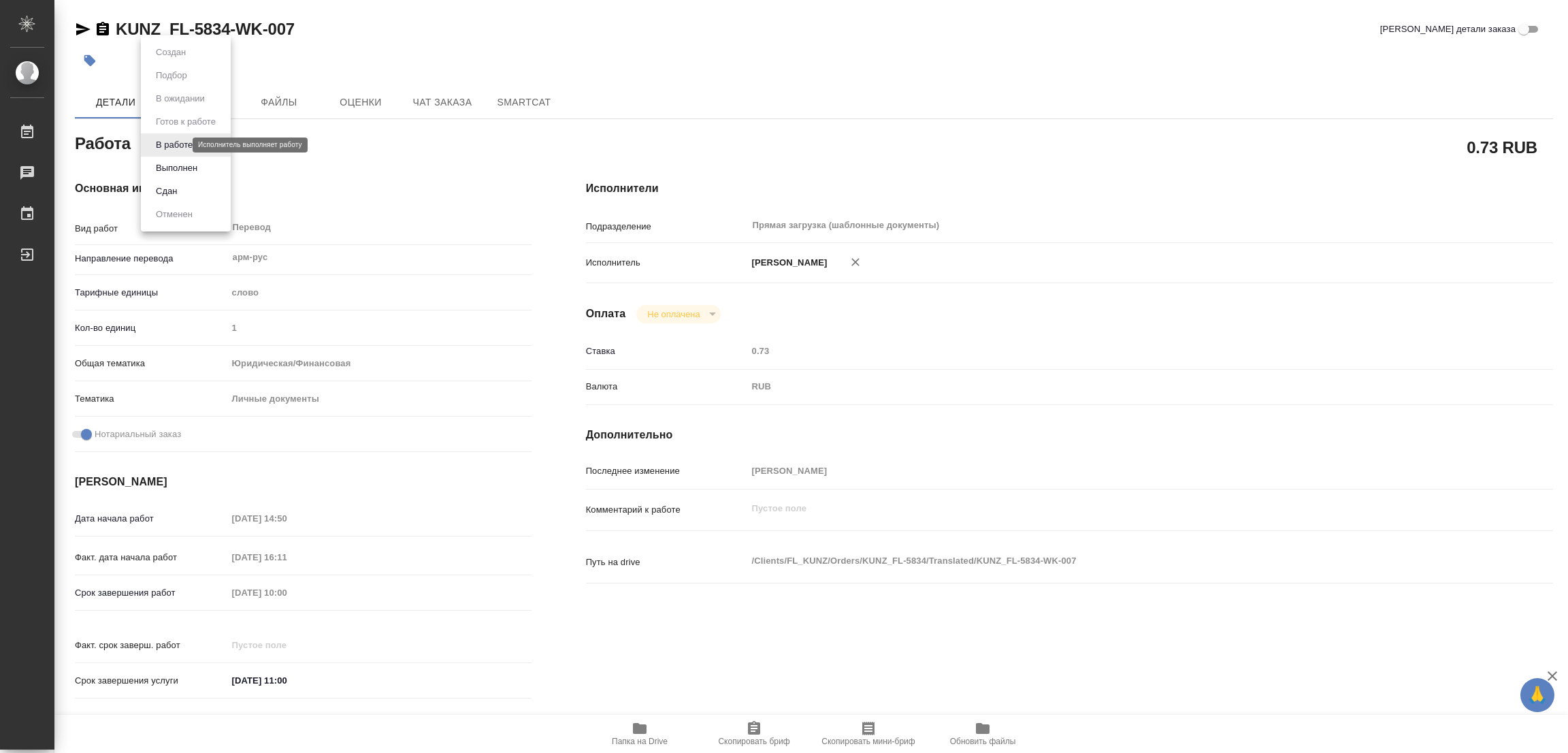
click at [168, 148] on body "🙏 .cls-1 fill:#fff; AWATERA Popova Galina Работы 0 Чаты График Выйти KUNZ_FL-58…" at bounding box center [784, 376] width 1568 height 753
click at [161, 171] on button "Выполнен" at bounding box center [176, 168] width 50 height 15
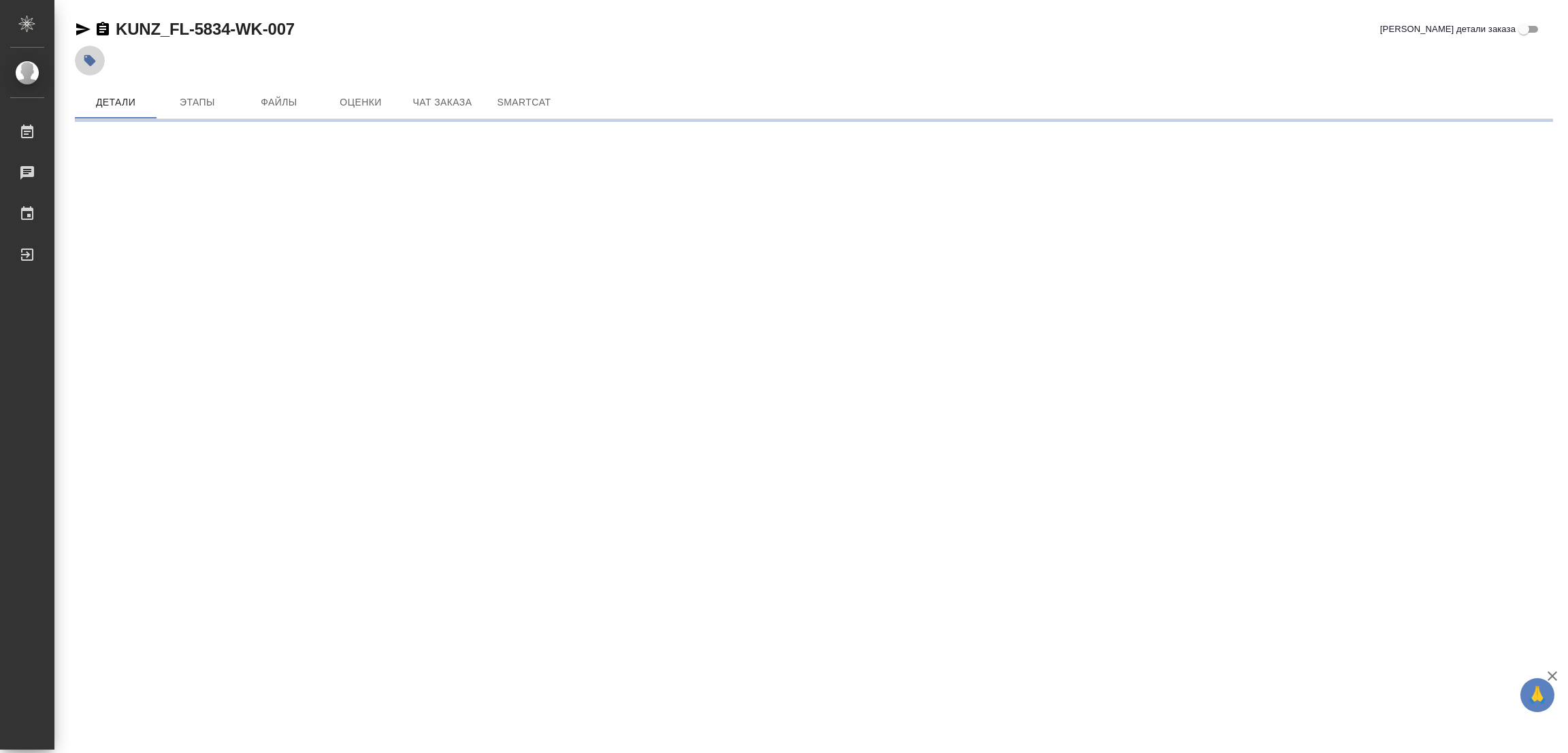
click at [85, 58] on icon "button" at bounding box center [90, 60] width 11 height 11
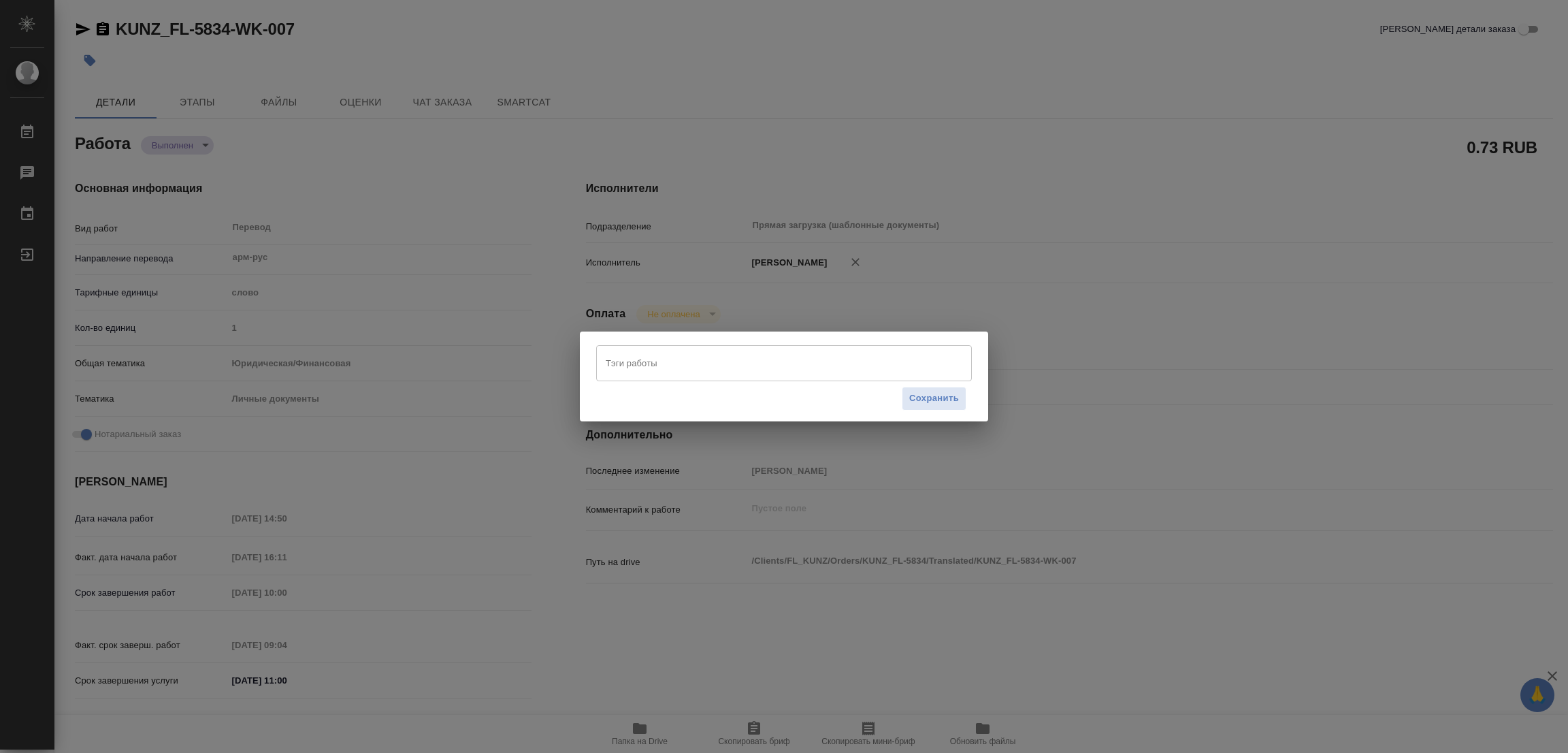
type textarea "x"
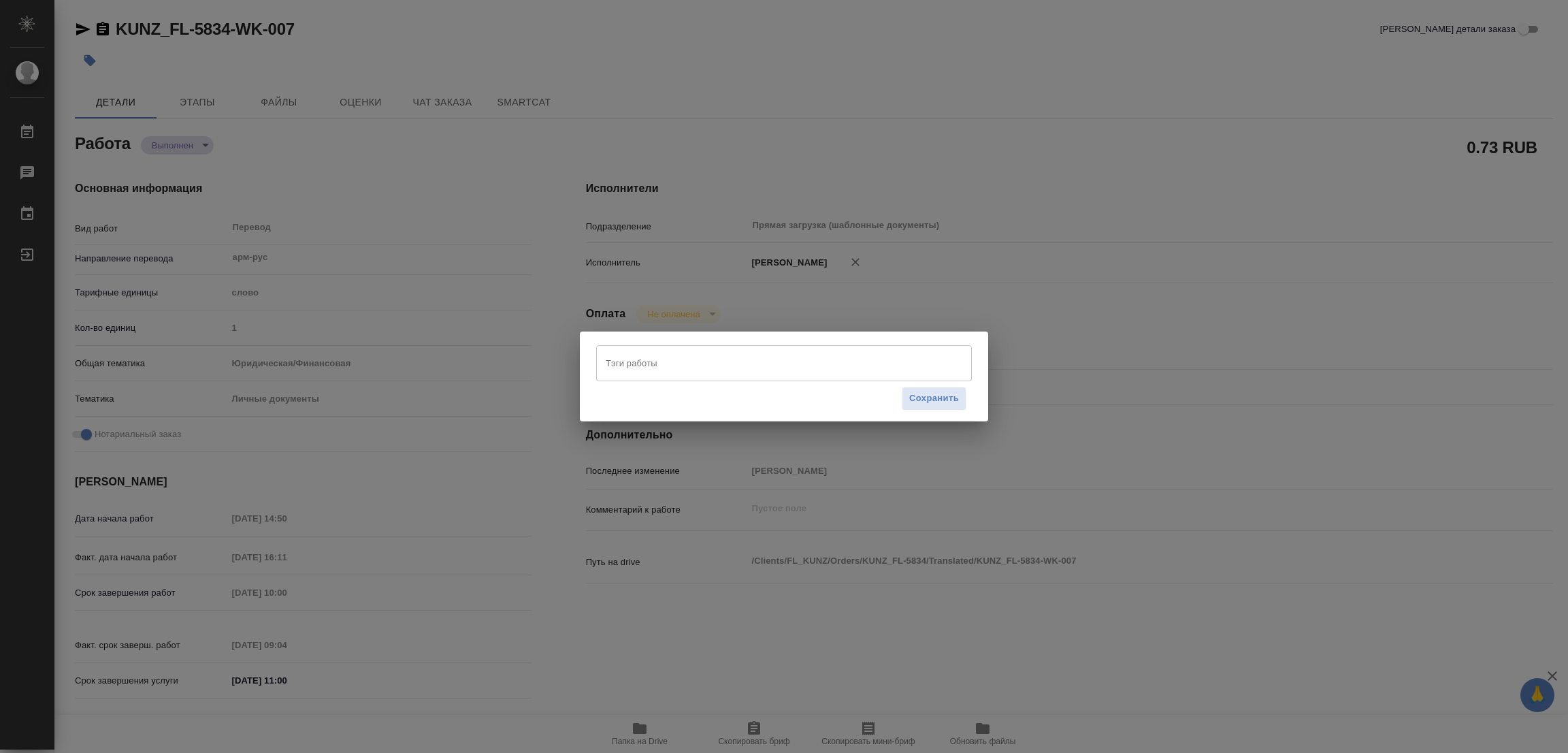
type textarea "x"
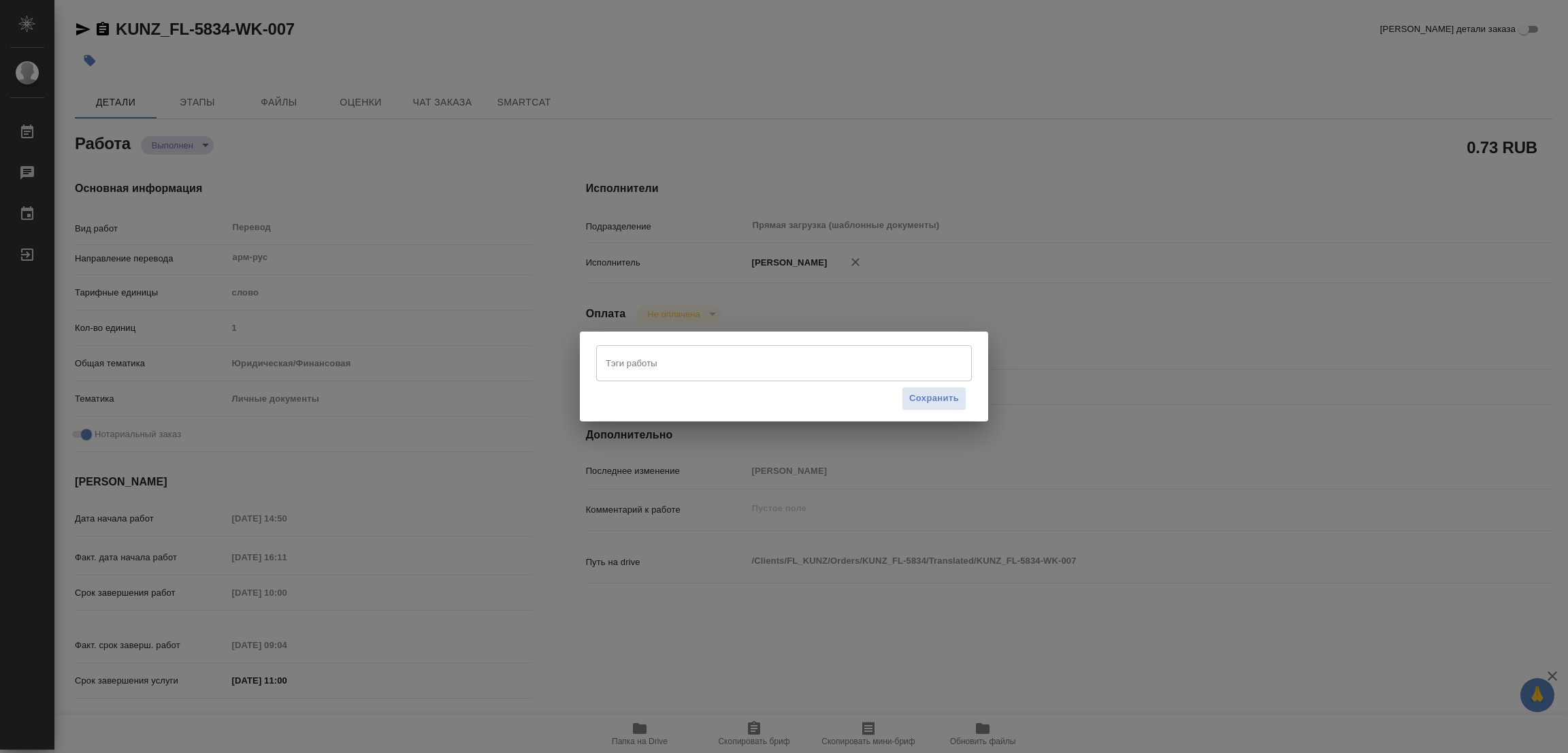
click at [693, 365] on input "Тэги работы" at bounding box center [771, 362] width 338 height 23
type textarea "x"
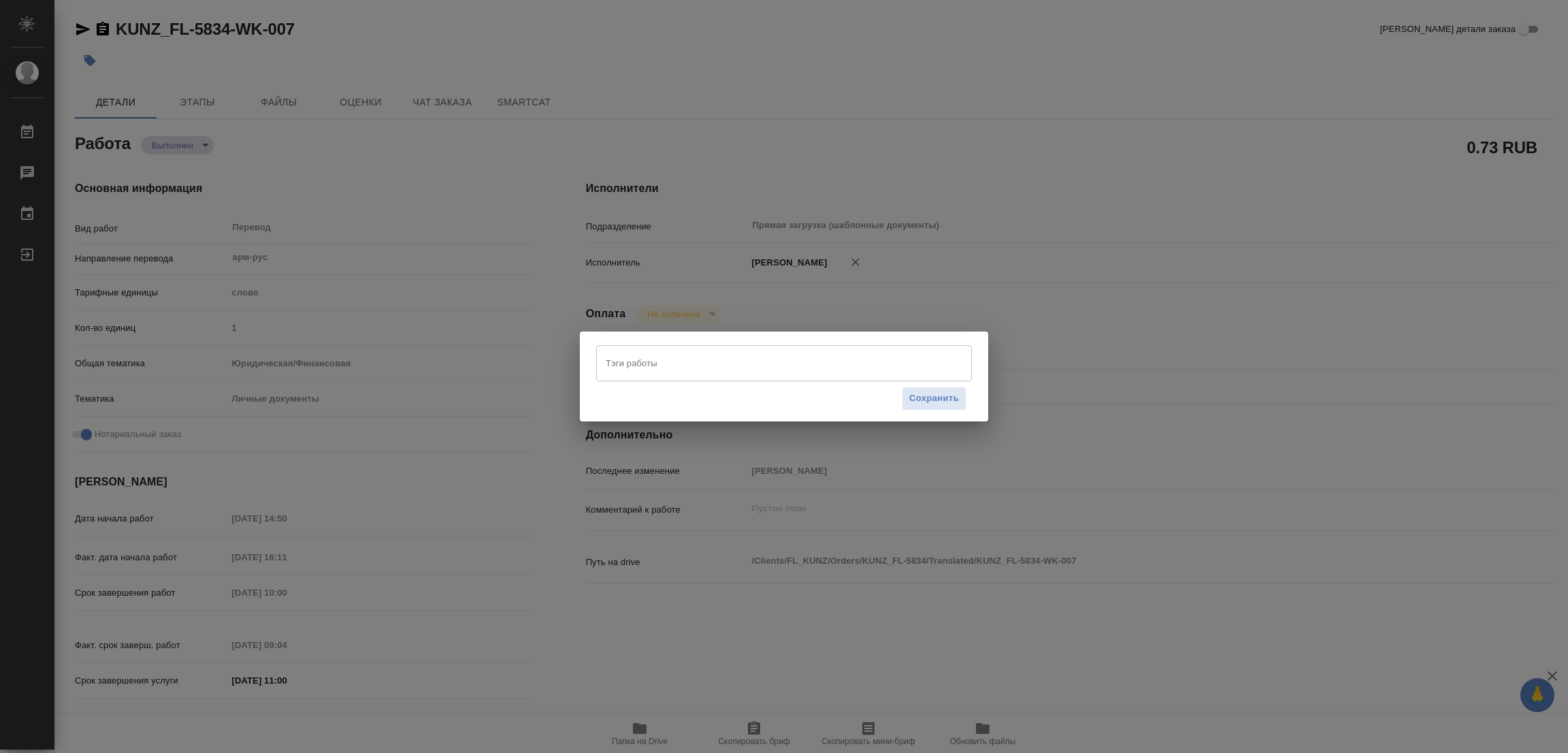
type textarea "x"
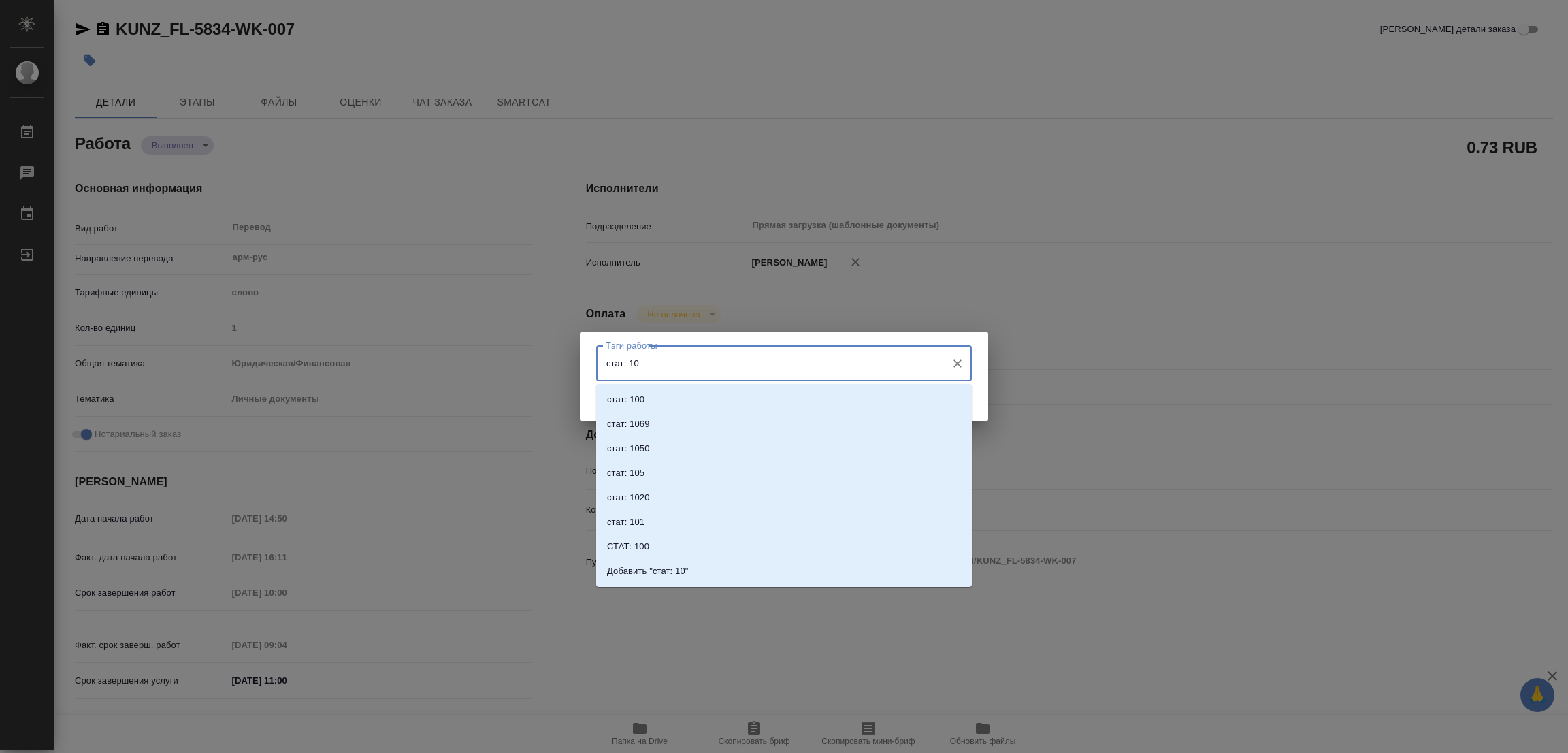
type input "стат: 100"
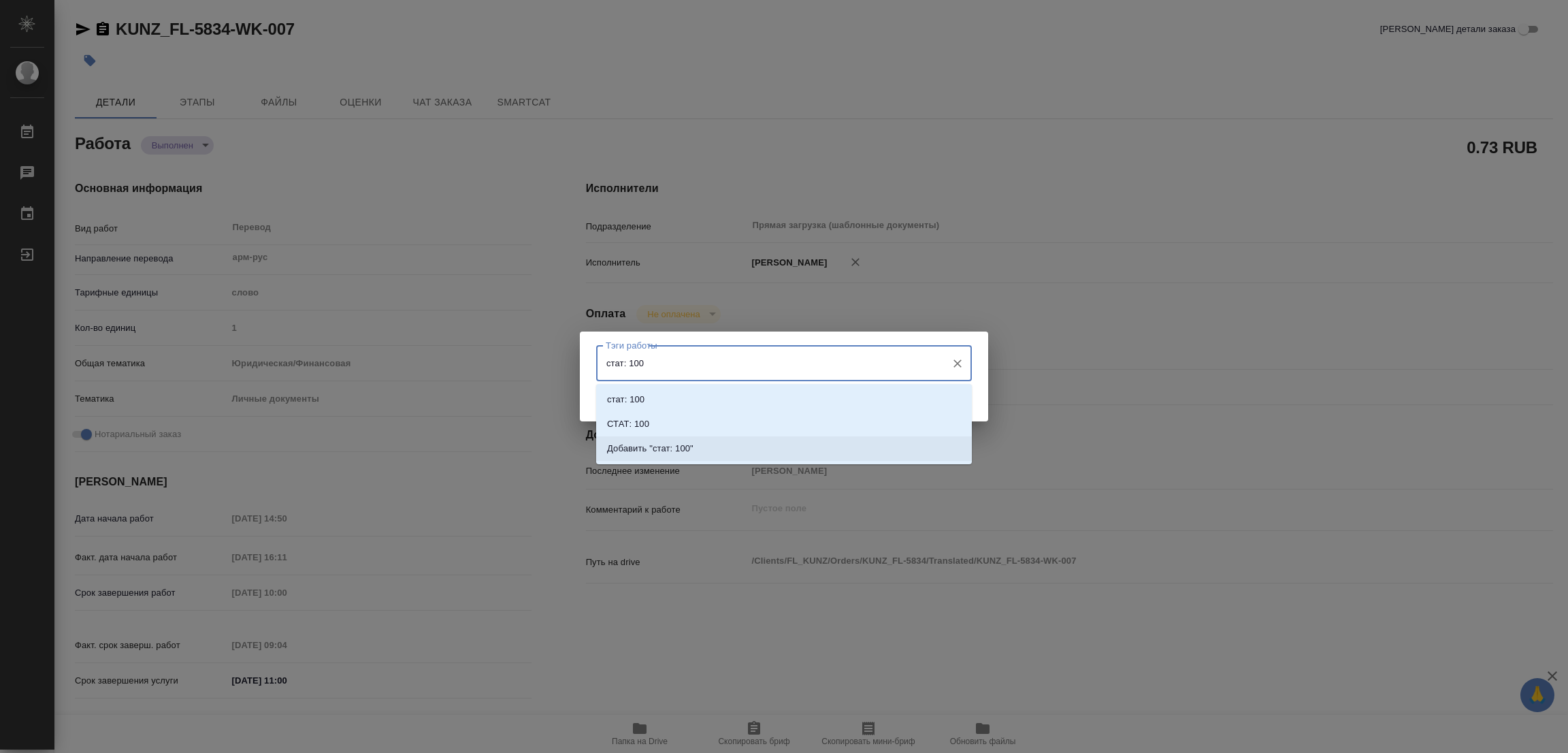
click at [714, 445] on li "Добавить "стат: 100"" at bounding box center [784, 448] width 376 height 25
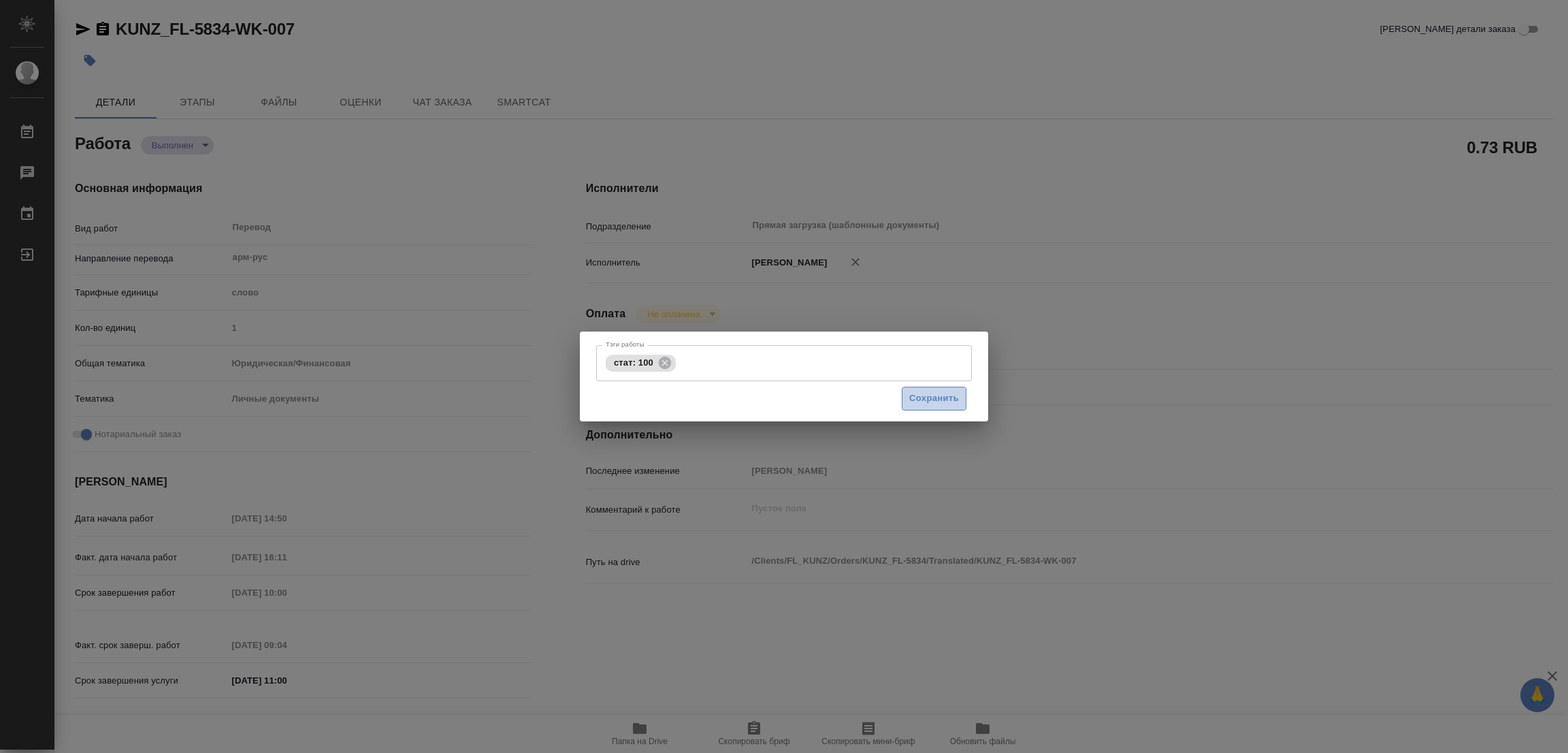
click at [921, 394] on span "Сохранить" at bounding box center [934, 398] width 50 height 15
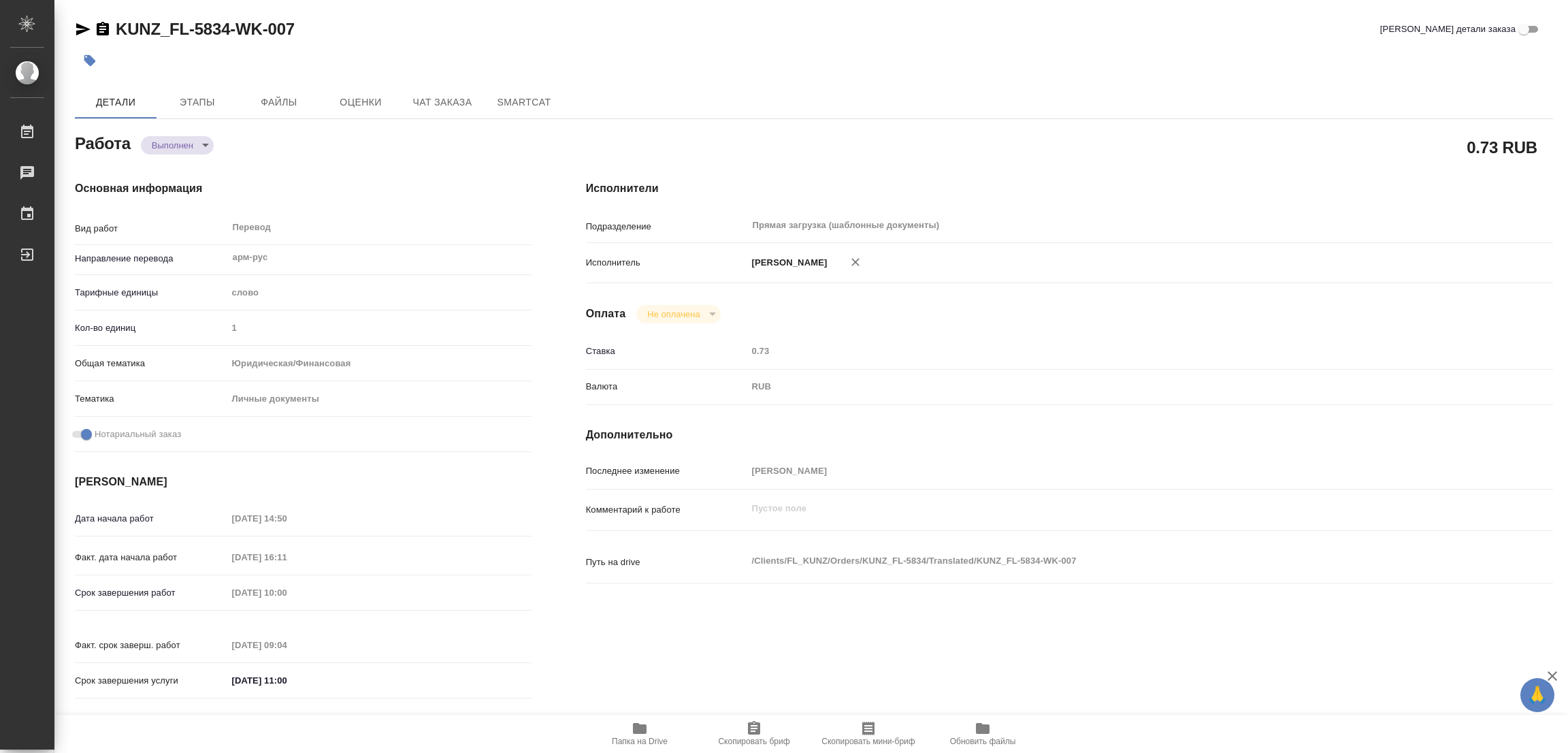
type input "completed"
type textarea "Перевод"
type textarea "x"
type input "арм-рус"
type input "5a8b1489cc6b4906c91bfd90"
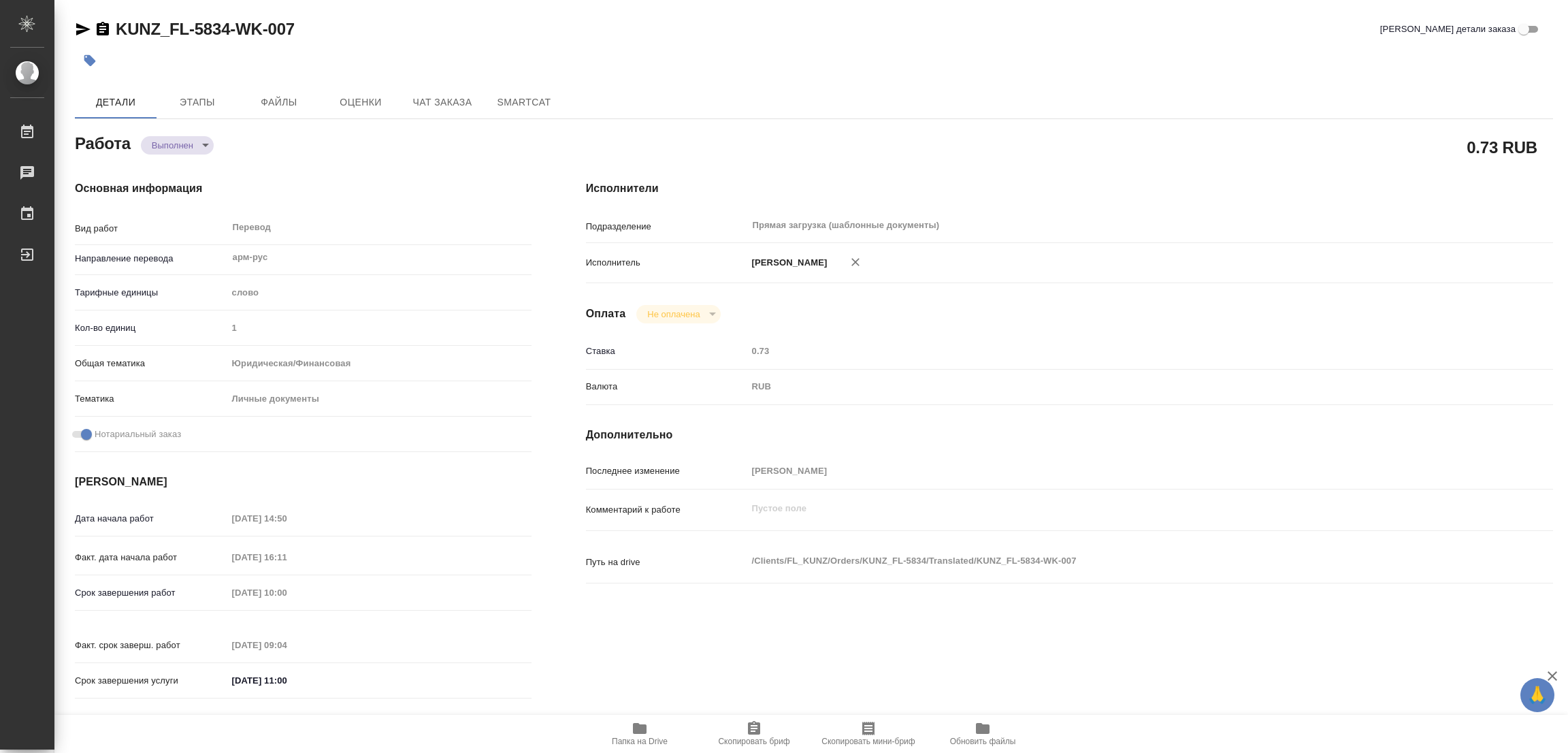
type input "1"
type input "yr-fn"
type input "5a8b8b956a9677013d343cfe"
checkbox input "true"
type input "[DATE] 14:50"
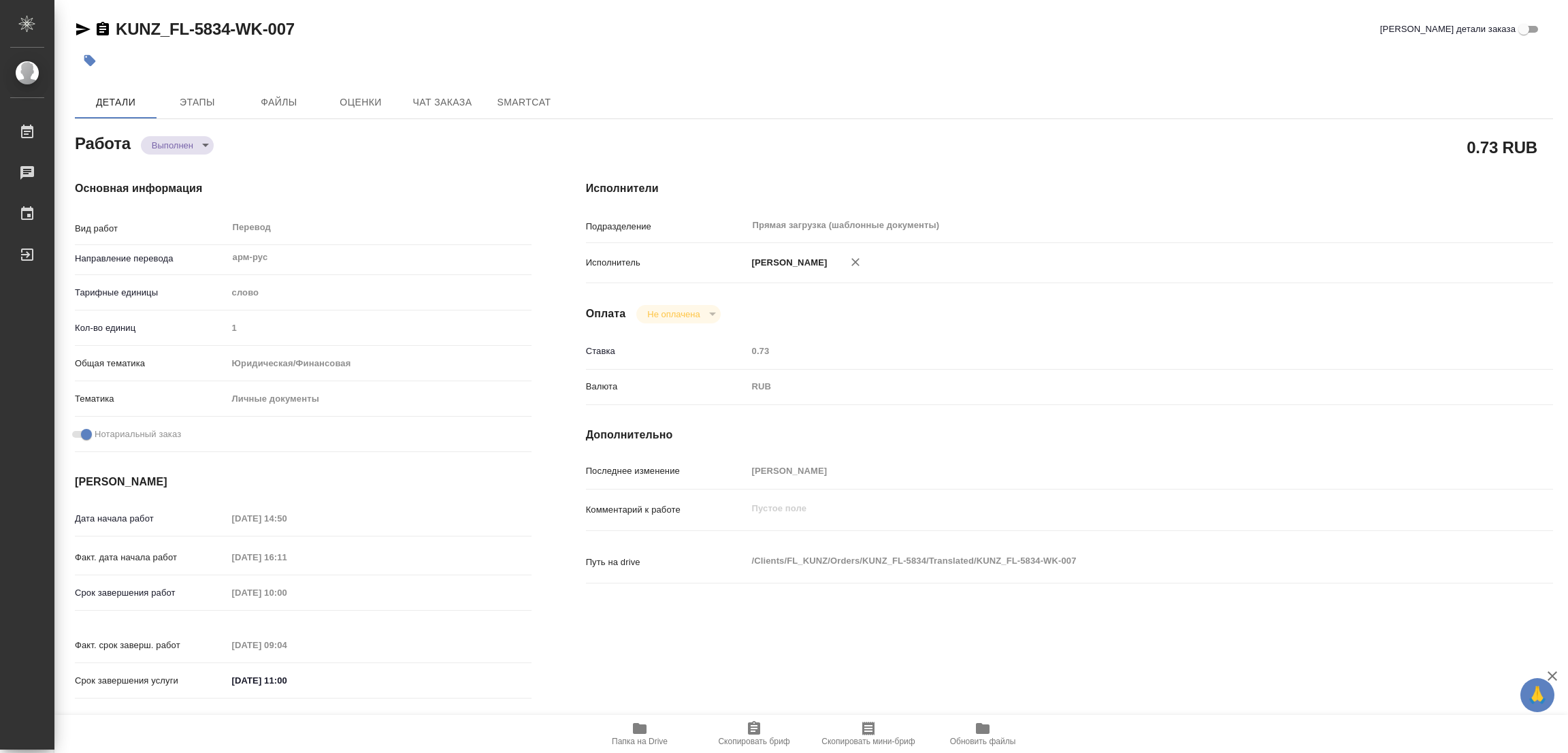
type input "[DATE] 16:11"
type input "[DATE] 10:00"
type input "[DATE] 09:04"
type input "[DATE] 11:00"
type input "Прямая загрузка (шаблонные документы)"
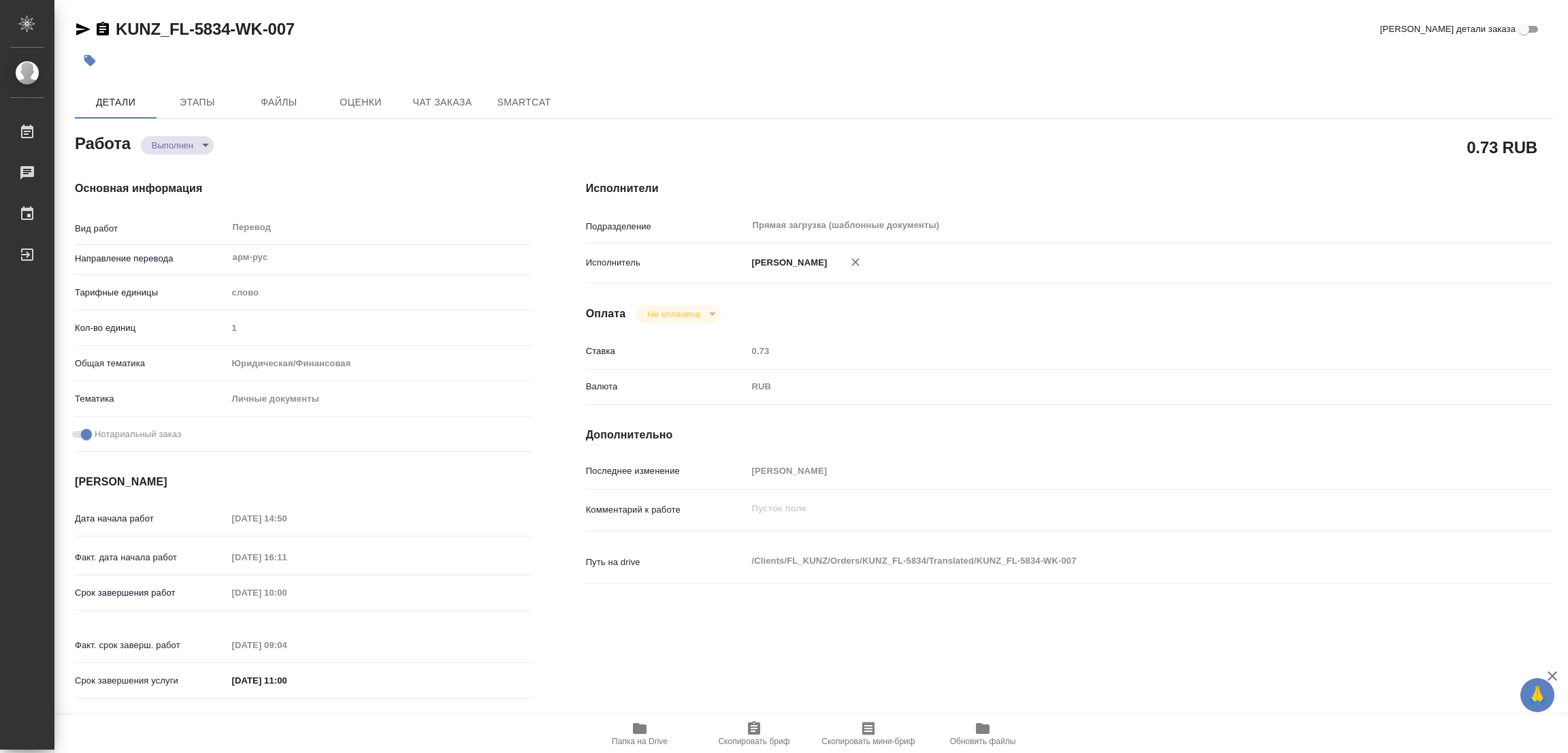
type input "notPayed"
type input "0.73"
type input "RUB"
type input "[PERSON_NAME]"
type textarea "x"
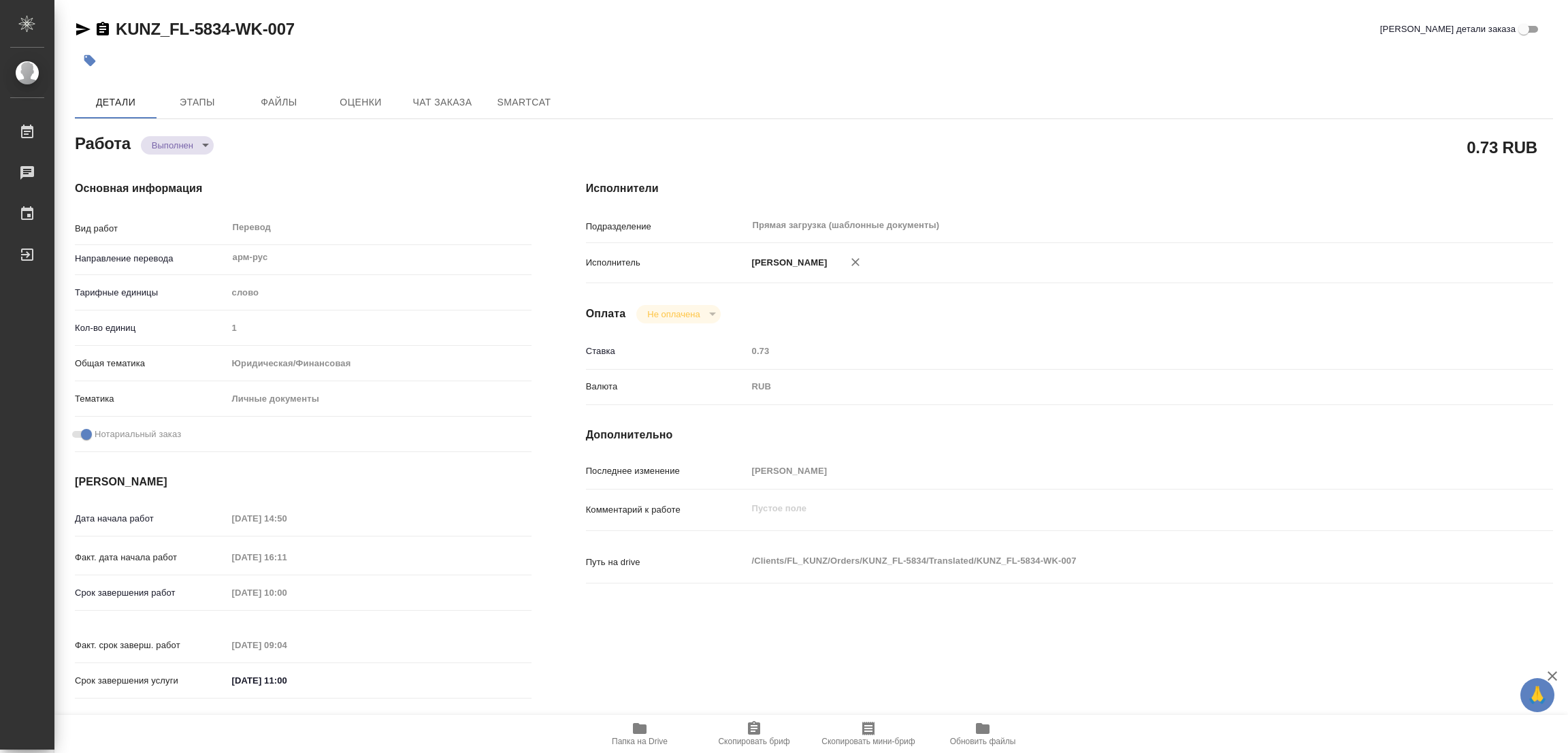
type textarea "/Clients/FL_KUNZ/Orders/KUNZ_FL-5834/Translated/KUNZ_FL-5834-WK-007"
type textarea "x"
type input "KUNZ_FL-5834"
type input "Перевод станд. несрочный"
type input "Корректура, Редактура, Приёмка по качеству, Постредактура машинного перевода, П…"
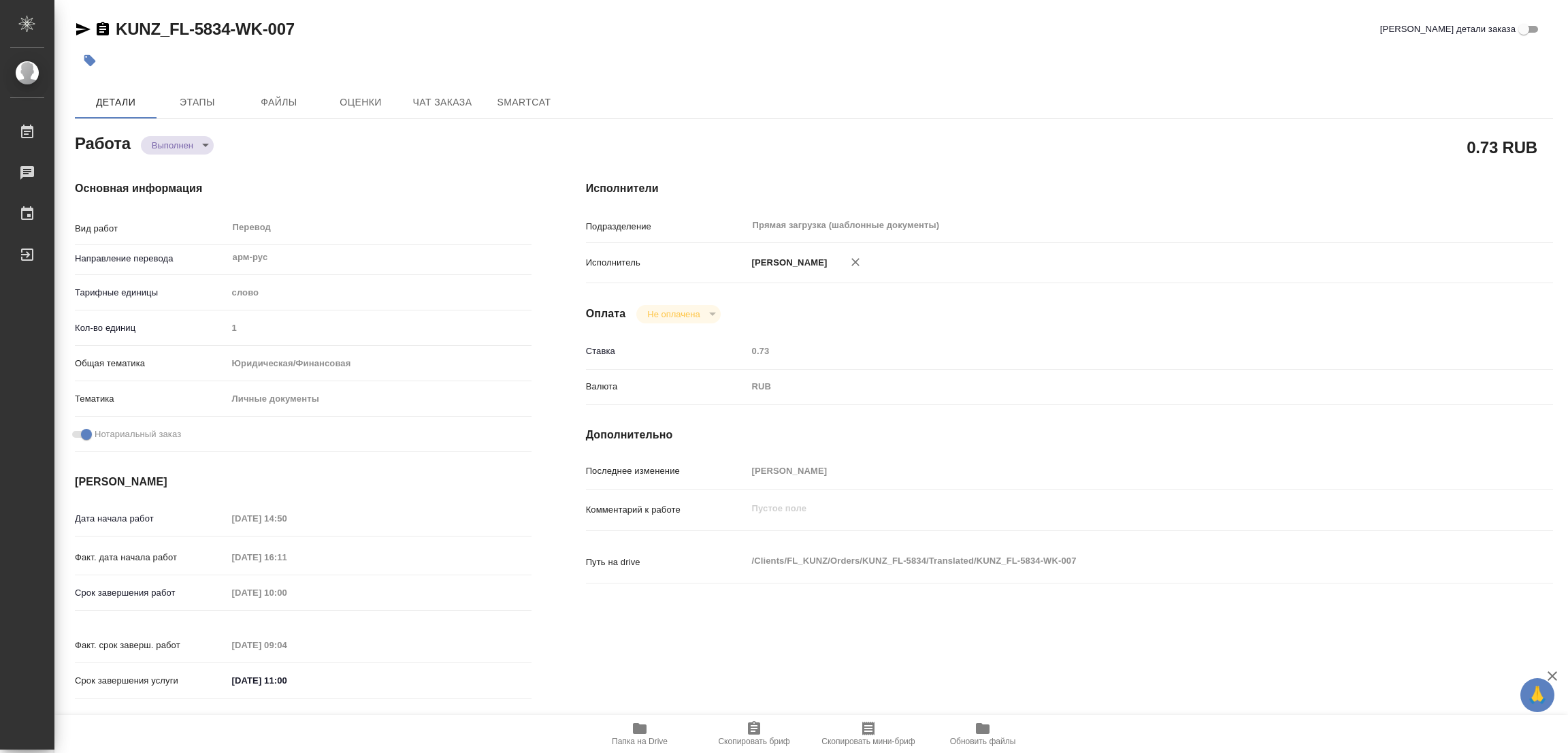
type input "[PERSON_NAME]"
type input "/Clients/FL_KUNZ/Orders/KUNZ_FL-5834"
type textarea "x"
type textarea "паспорт арм-рус, под нот, для доверки"
type textarea "x"
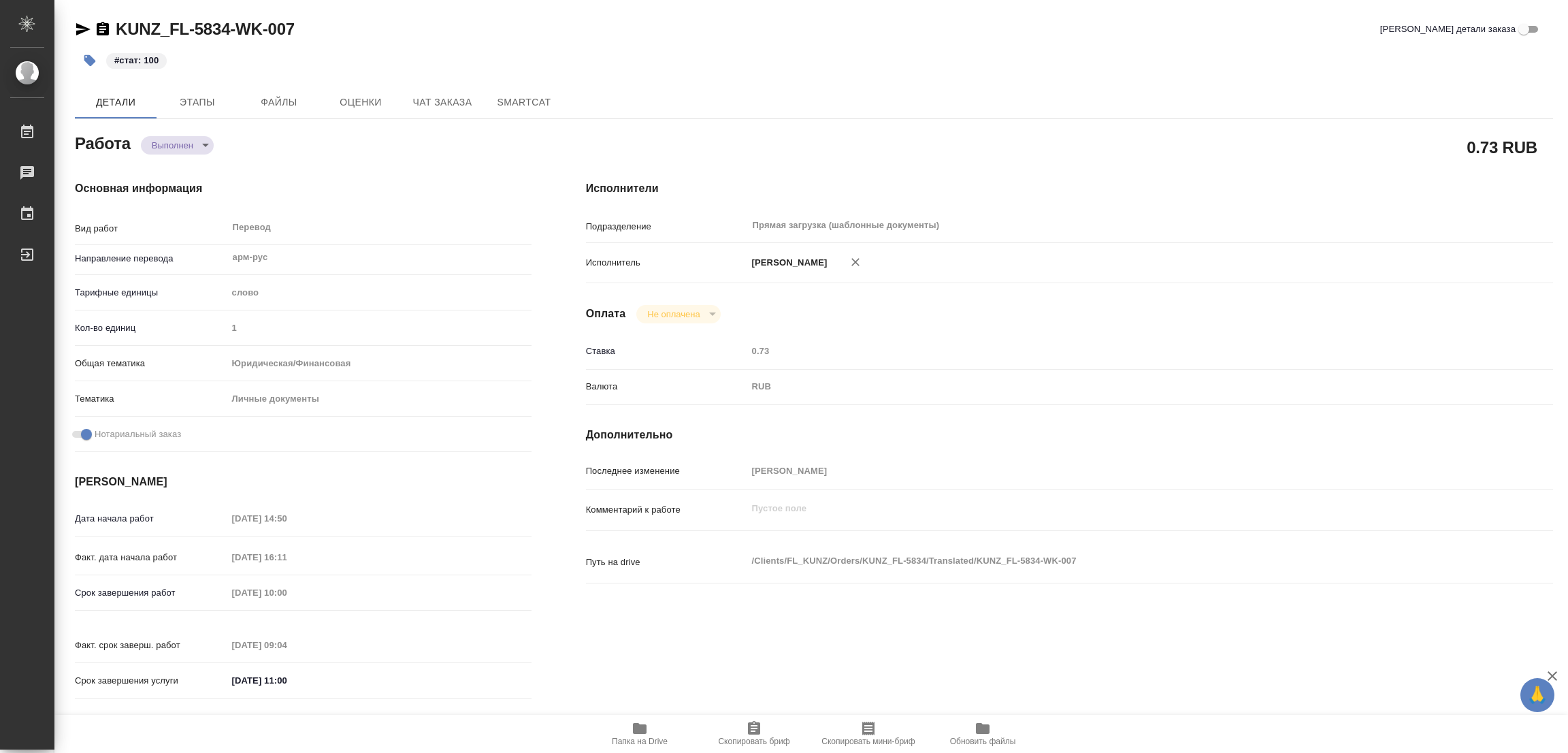
type textarea "x"
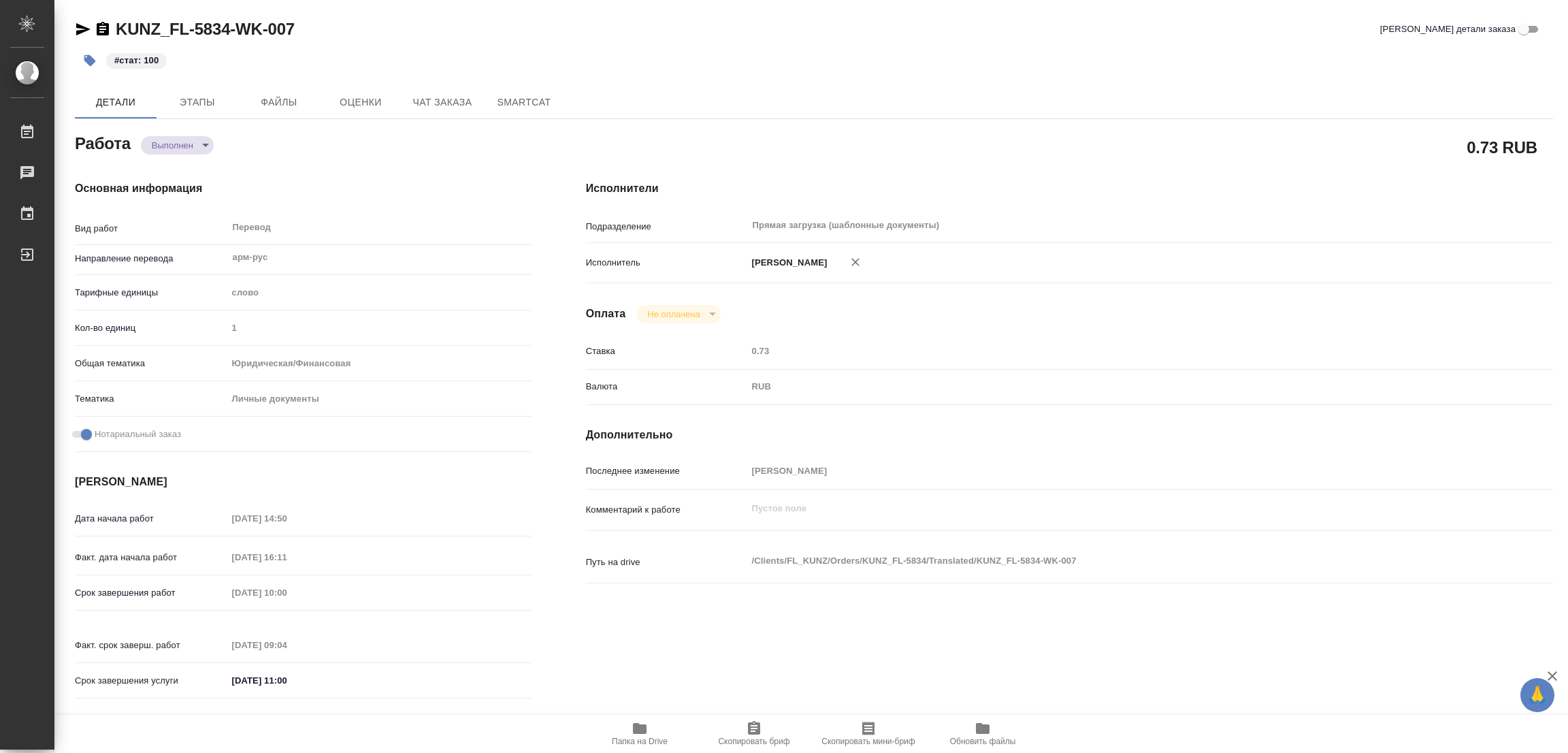
type textarea "x"
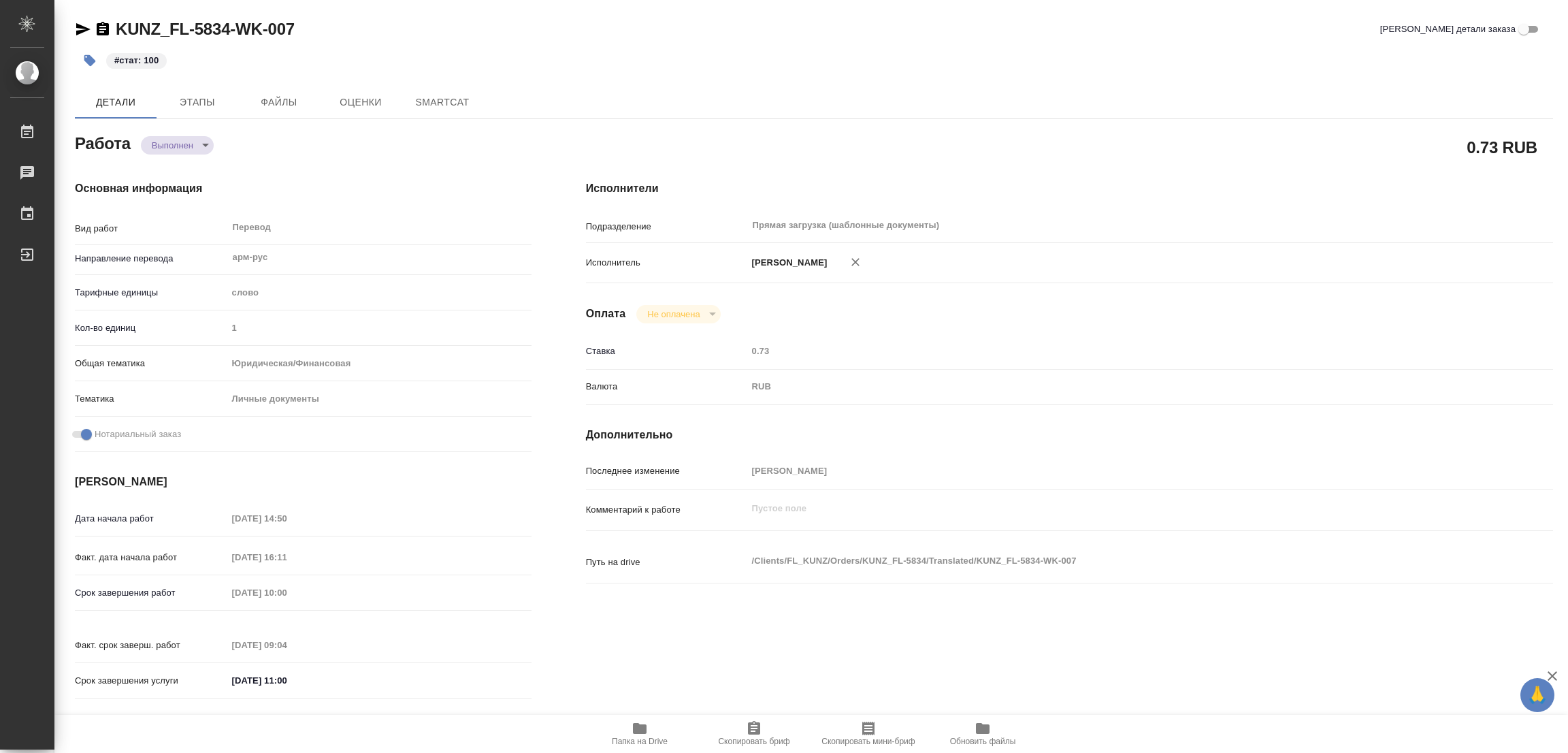
type textarea "x"
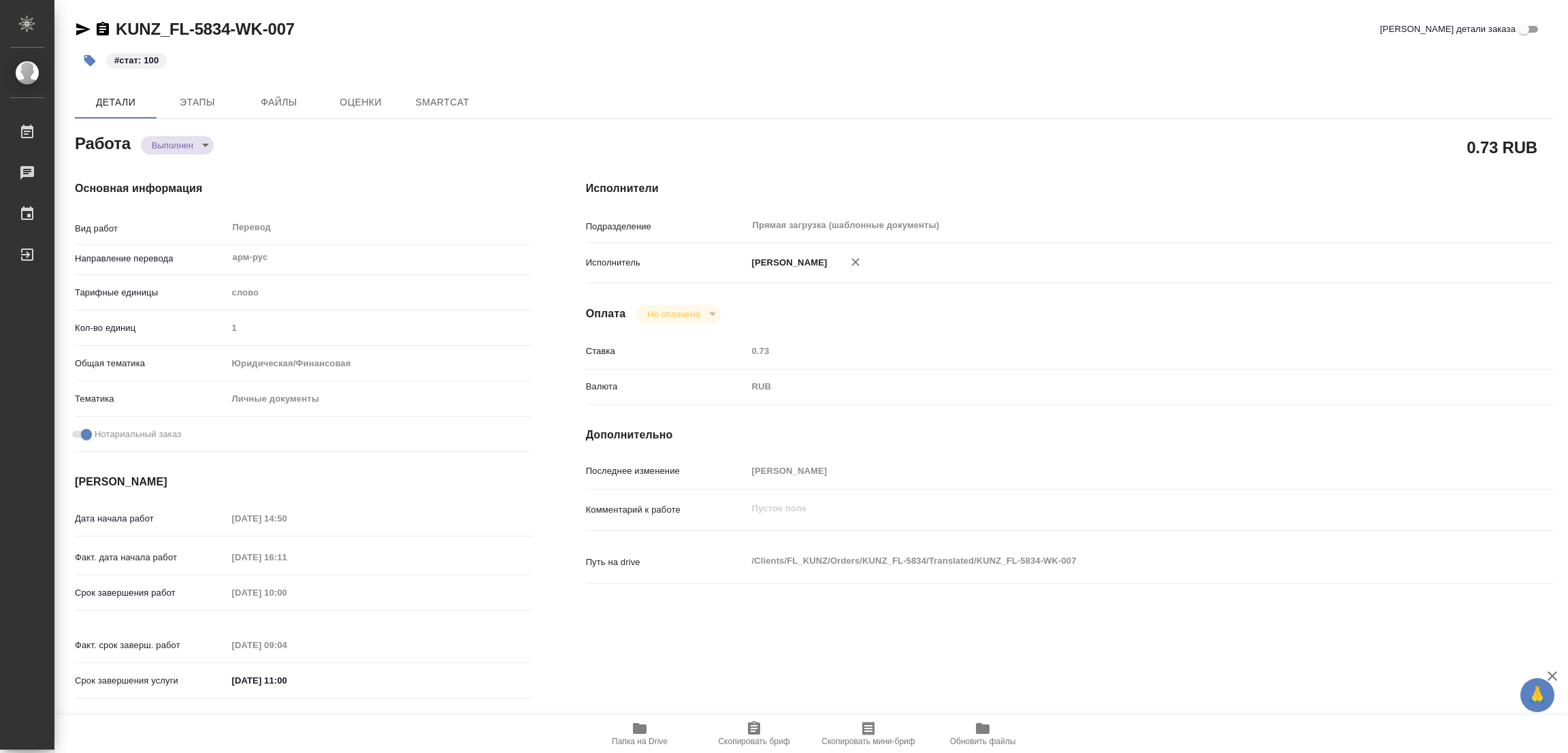
type textarea "x"
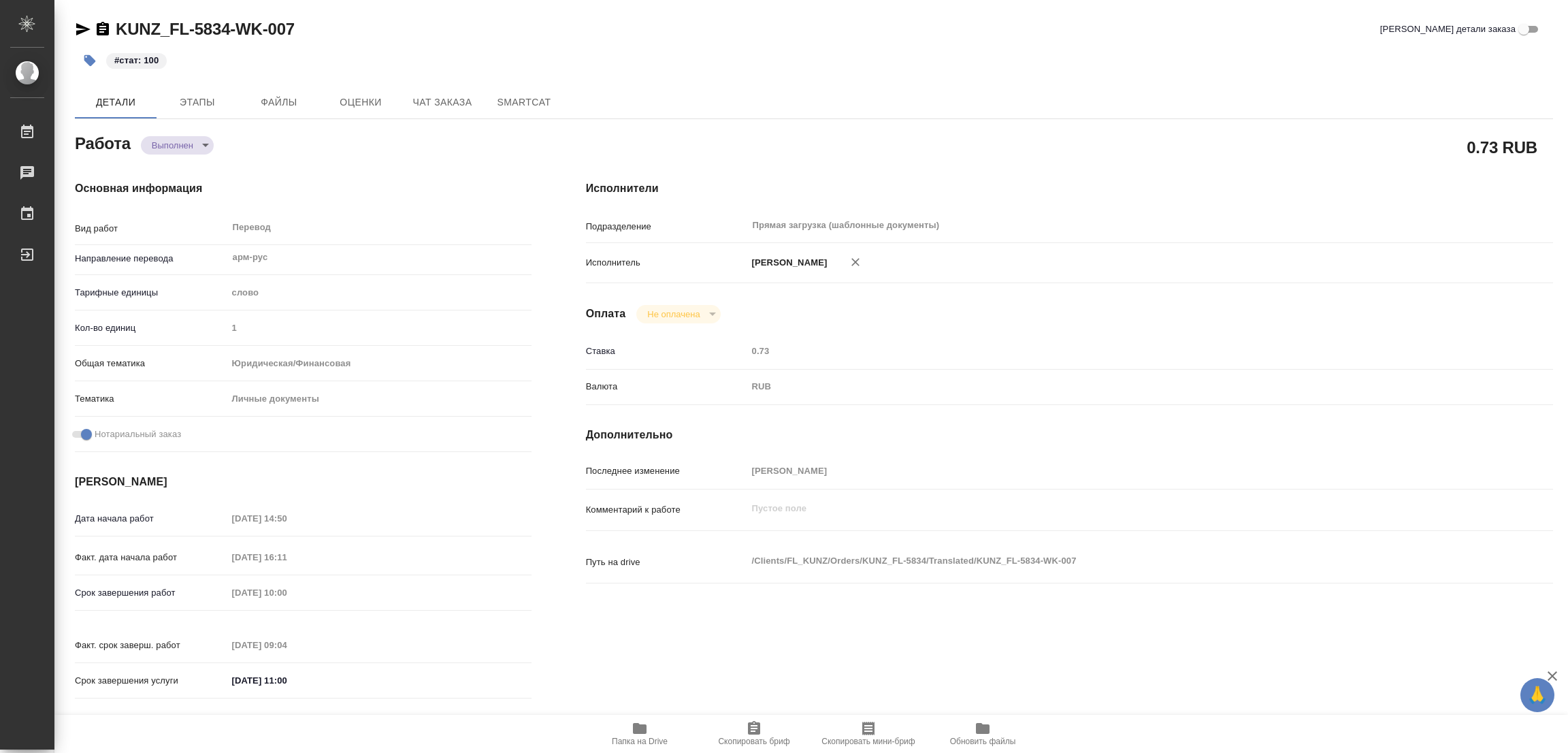
type textarea "x"
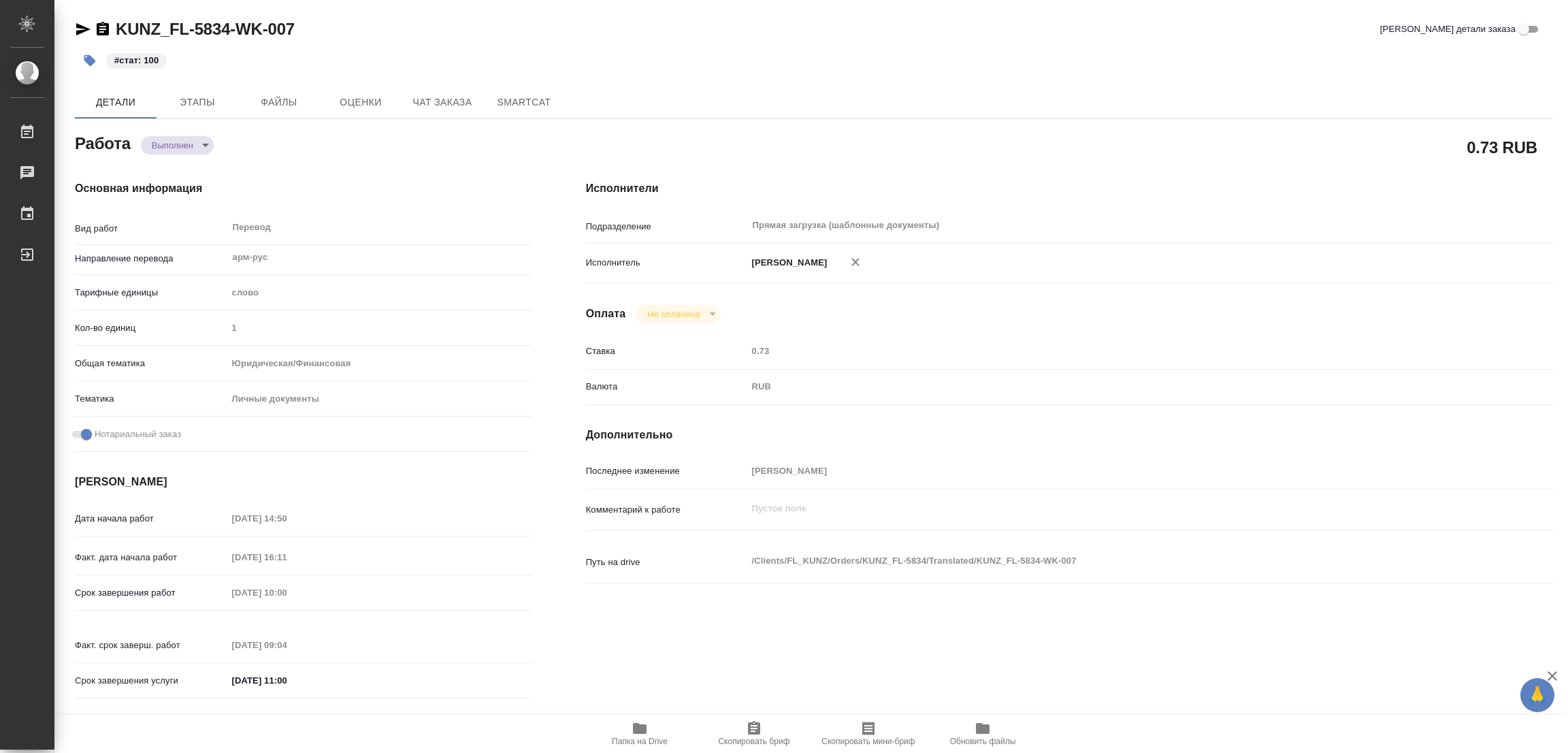
type textarea "x"
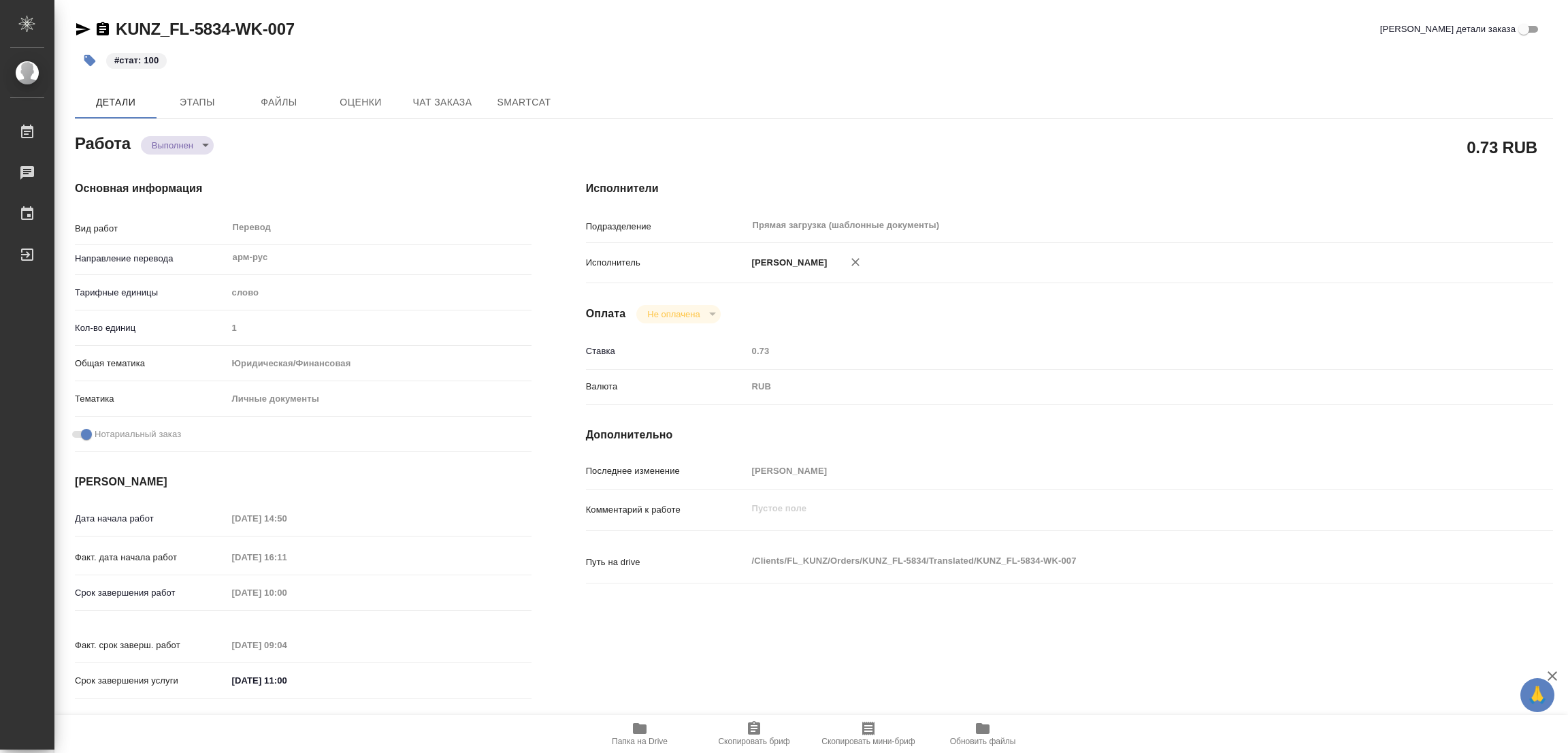
click at [777, 141] on div "0.73 RUB" at bounding box center [1069, 147] width 967 height 34
click at [1303, 270] on div "[PERSON_NAME]" at bounding box center [1109, 263] width 725 height 29
click at [836, 86] on div "Детали Этапы Файлы Оценки Чат заказа SmartCat" at bounding box center [814, 102] width 1478 height 33
